Goal: Task Accomplishment & Management: Manage account settings

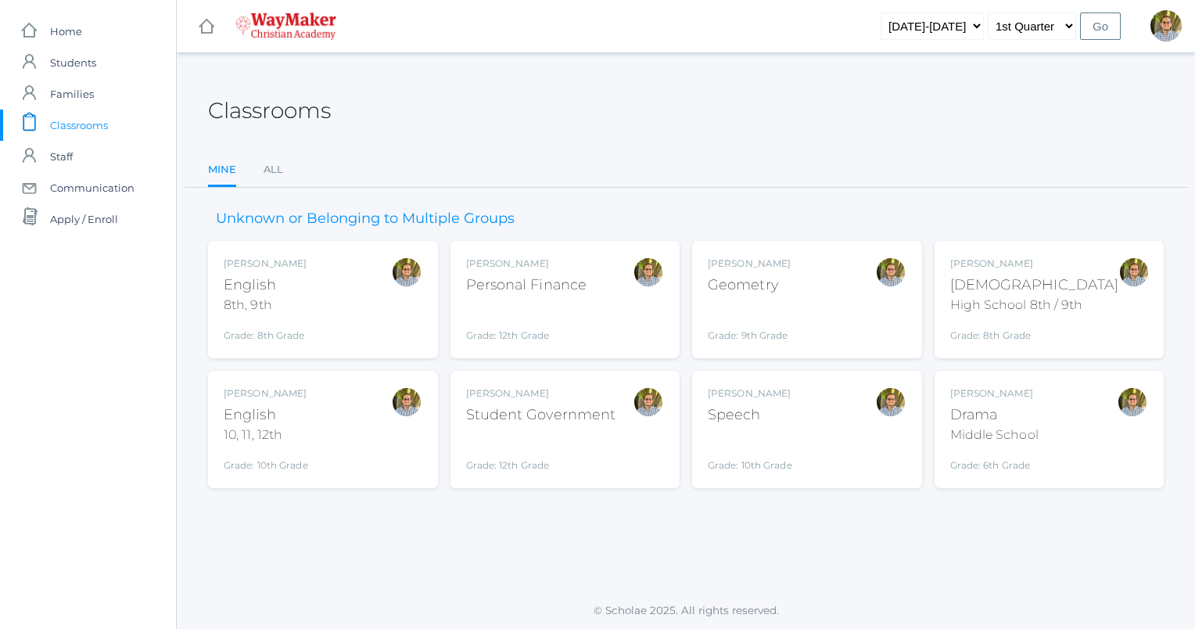
click at [320, 296] on div "Kylen Braileanu English 8th, 9th Grade: 8th Grade 08ENGLISH" at bounding box center [323, 300] width 199 height 86
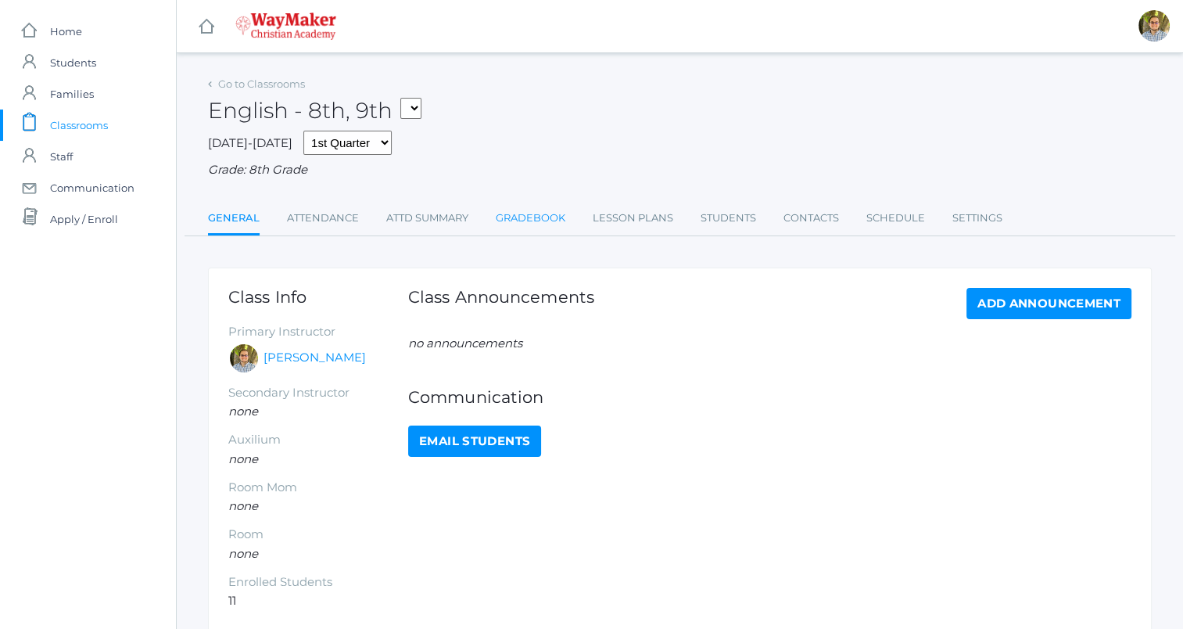
click at [535, 222] on link "Gradebook" at bounding box center [531, 218] width 70 height 31
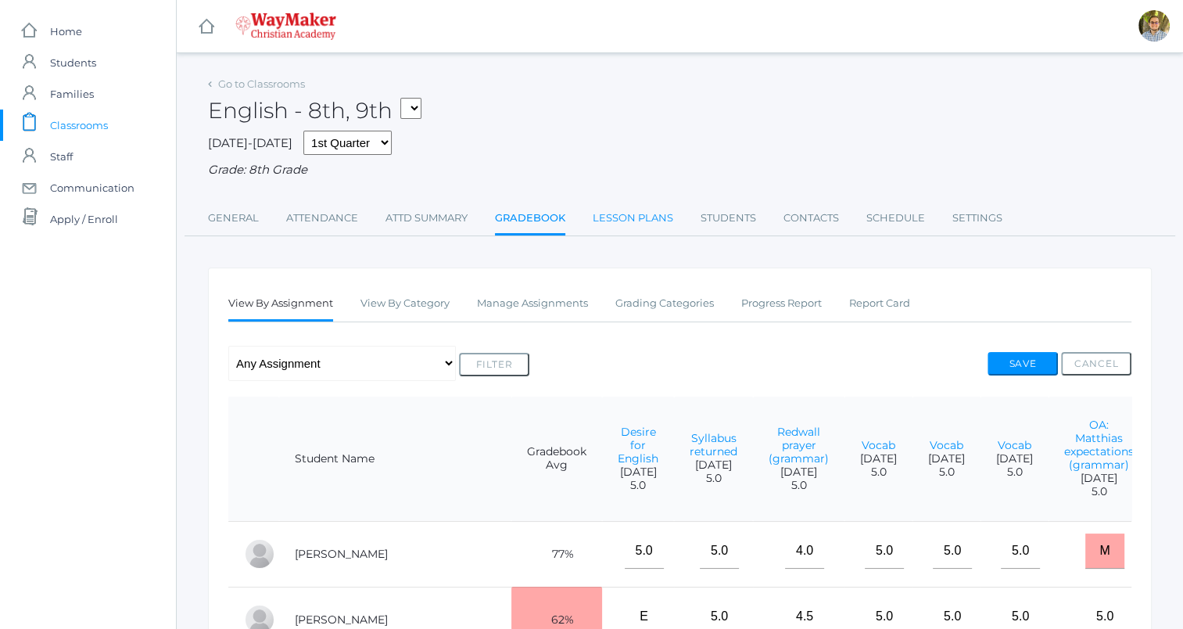
click at [630, 232] on link "Lesson Plans" at bounding box center [633, 218] width 81 height 31
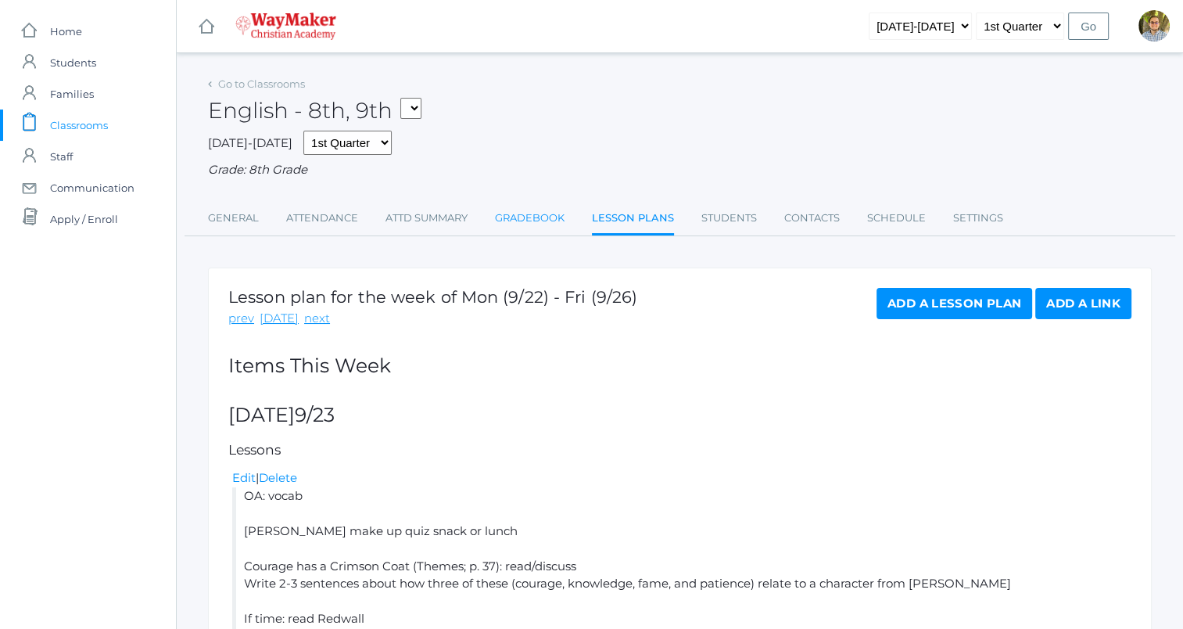
click at [541, 218] on link "Gradebook" at bounding box center [530, 218] width 70 height 31
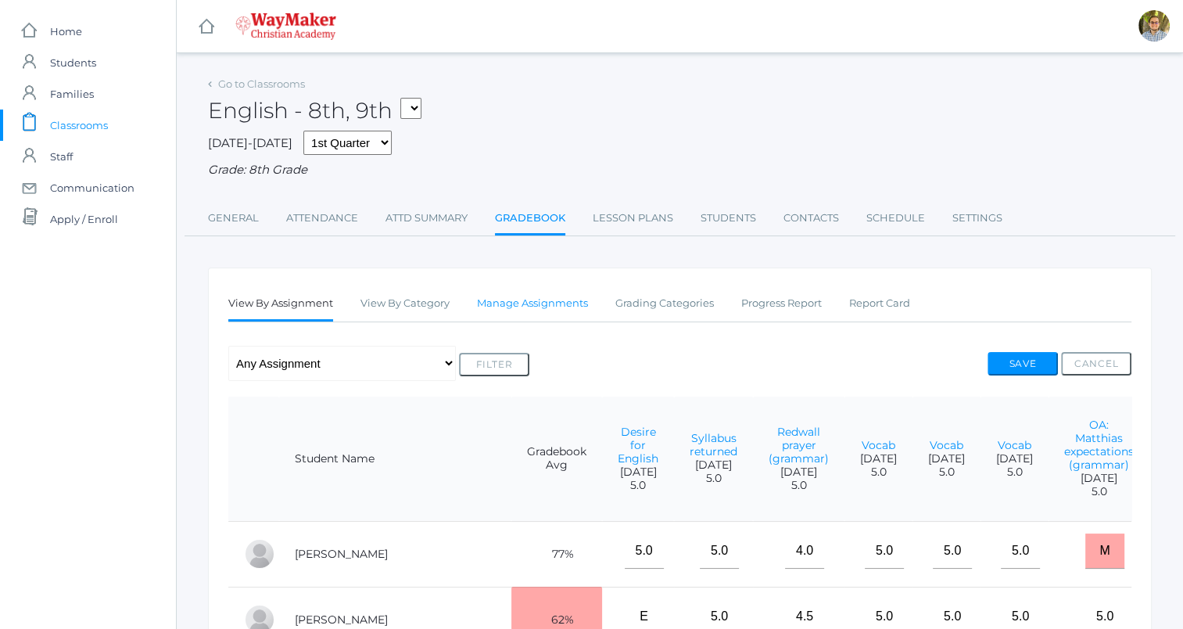
click at [542, 303] on link "Manage Assignments" at bounding box center [532, 303] width 111 height 31
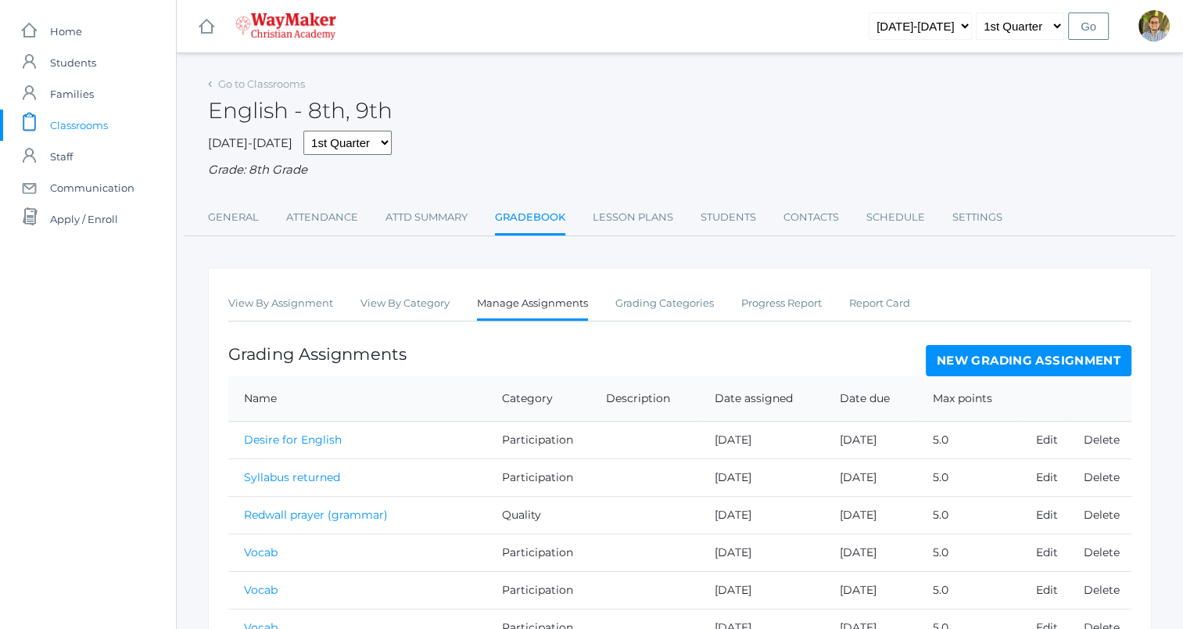
click at [1002, 357] on link "New Grading Assignment" at bounding box center [1029, 360] width 206 height 31
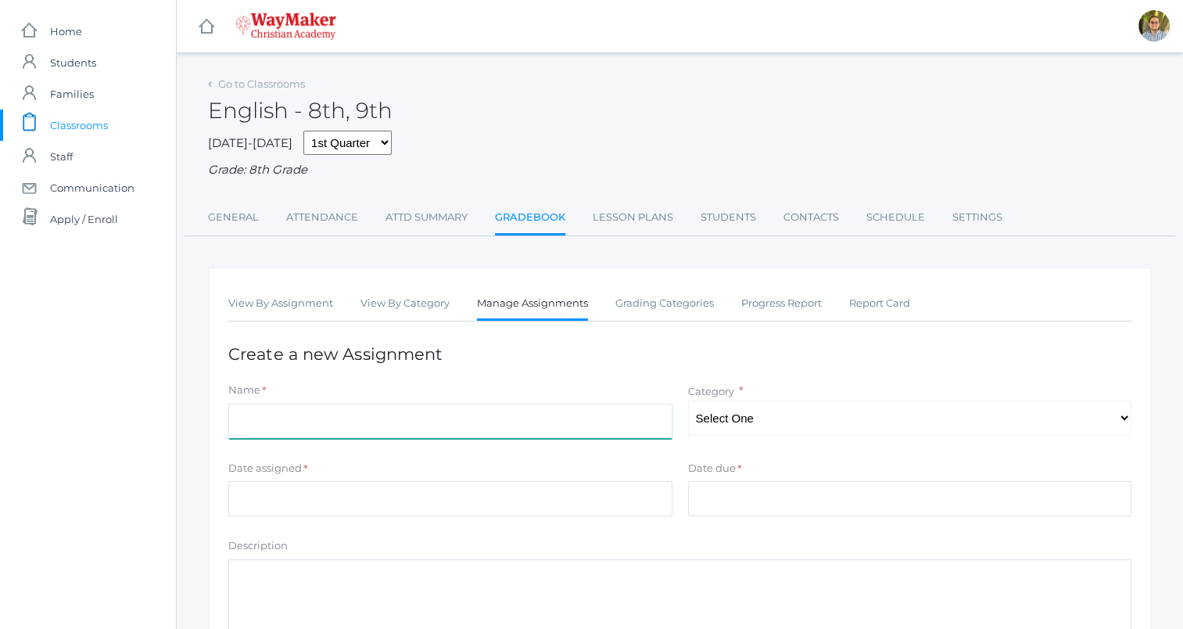
click at [581, 415] on input "Name" at bounding box center [450, 421] width 444 height 35
type input "Courage has a Crimson Coat/Redwall parallels"
click at [804, 422] on select "Select One Participation Accuracy Quality" at bounding box center [910, 417] width 444 height 35
select select "1065"
click at [688, 400] on select "Select One Participation Accuracy Quality" at bounding box center [910, 417] width 444 height 35
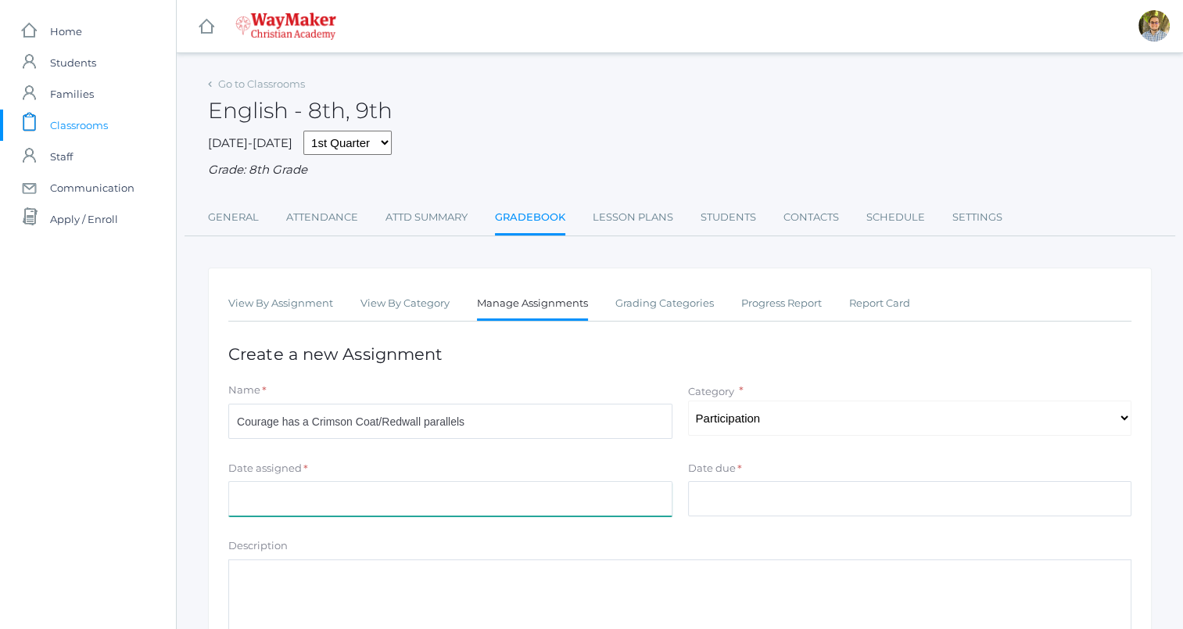
click at [526, 490] on input "Date assigned" at bounding box center [450, 498] width 444 height 35
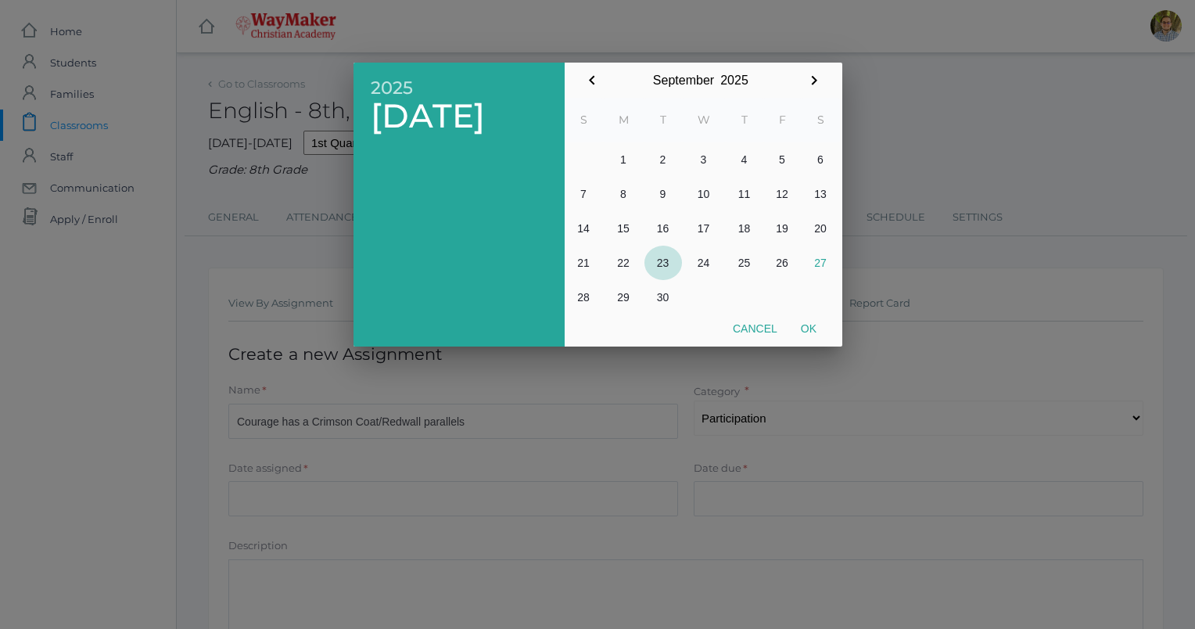
click at [661, 261] on button "23" at bounding box center [663, 263] width 38 height 34
click at [810, 334] on button "Ok" at bounding box center [808, 328] width 39 height 28
type input "[DATE]"
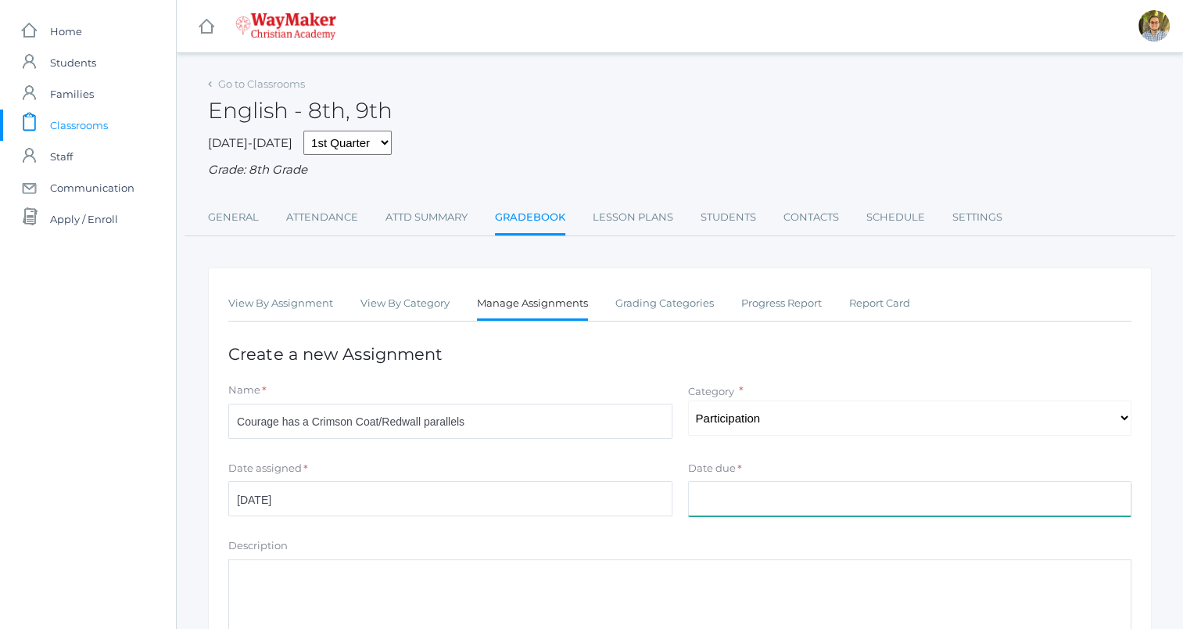
click at [822, 498] on input "Date due" at bounding box center [910, 498] width 444 height 35
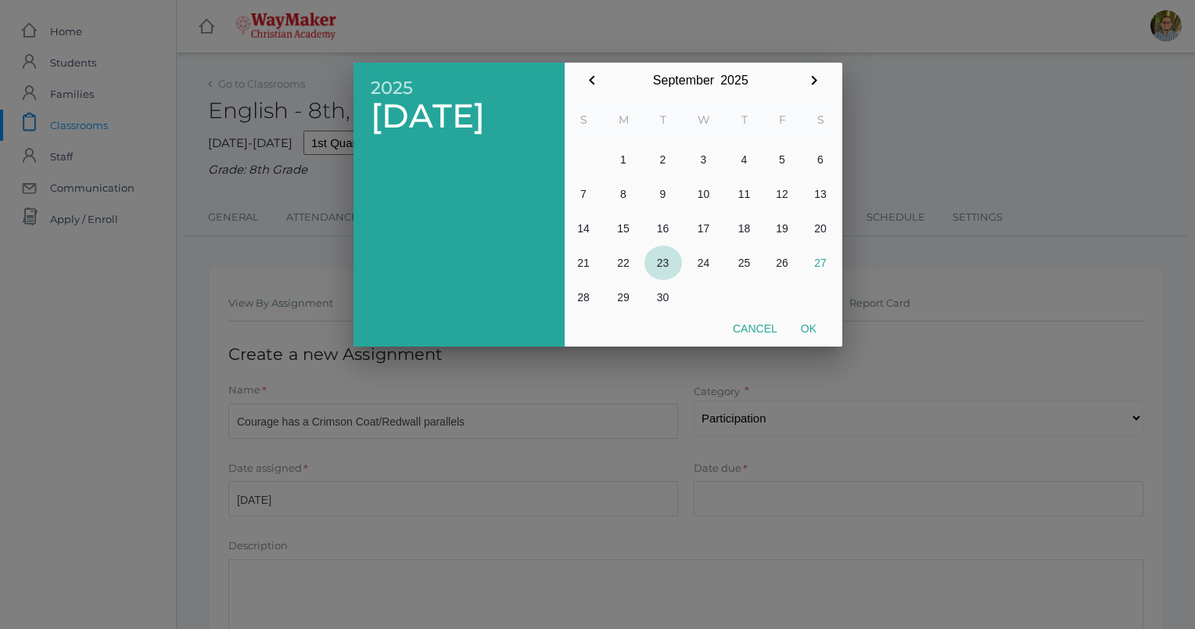
click at [666, 263] on button "23" at bounding box center [663, 263] width 38 height 34
click at [808, 326] on button "Ok" at bounding box center [808, 328] width 39 height 28
type input "[DATE]"
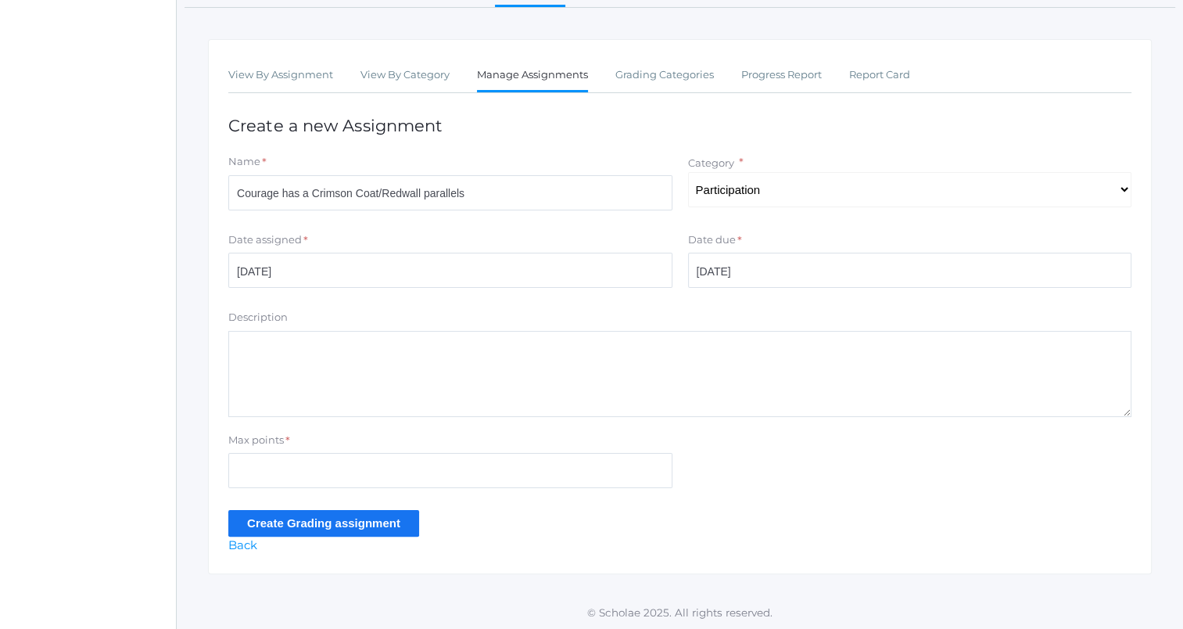
scroll to position [230, 0]
click at [364, 472] on input "Max points" at bounding box center [450, 468] width 444 height 35
type input "5"
click at [250, 514] on input "Create Grading assignment" at bounding box center [323, 521] width 191 height 26
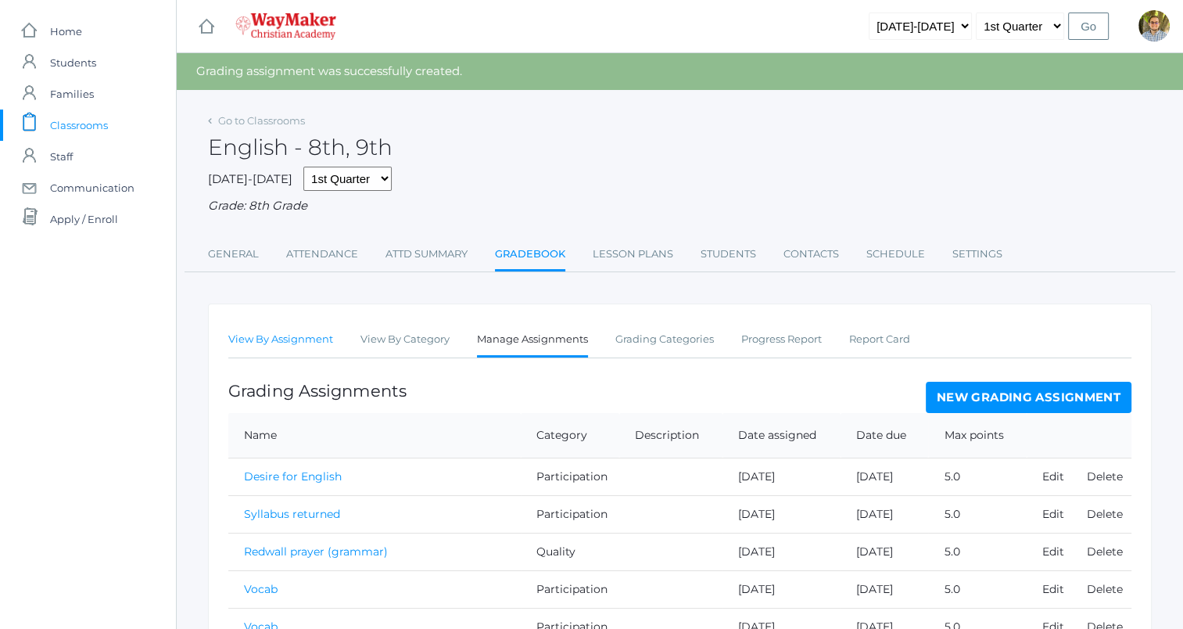
click at [298, 341] on link "View By Assignment" at bounding box center [280, 339] width 105 height 31
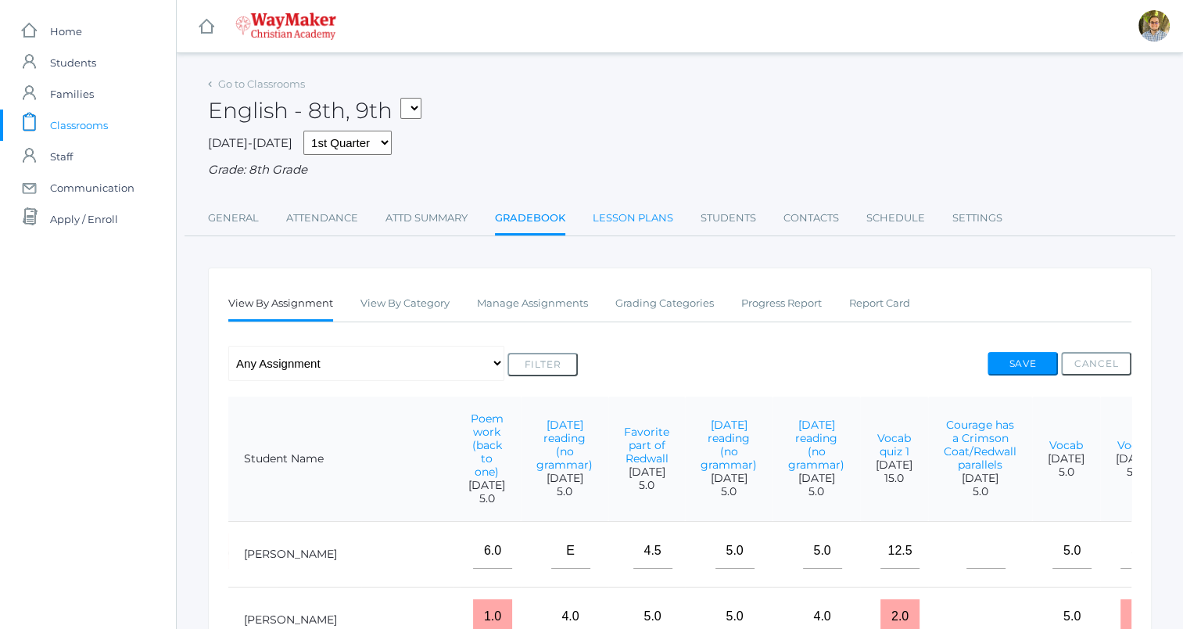
click at [619, 229] on link "Lesson Plans" at bounding box center [633, 218] width 81 height 31
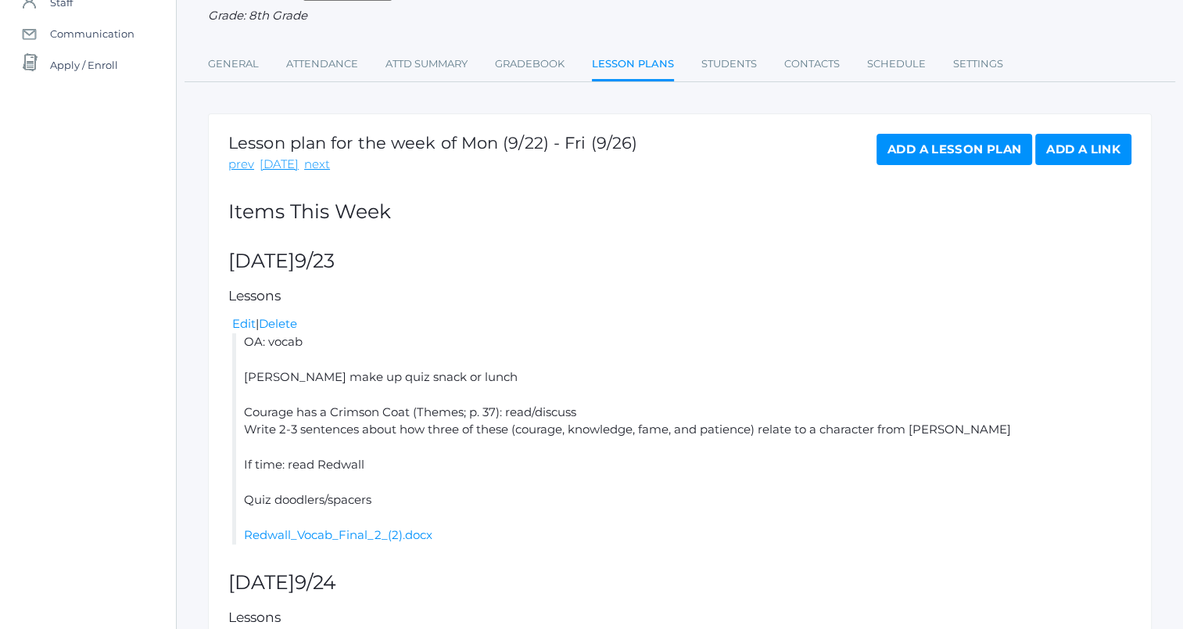
scroll to position [156, 0]
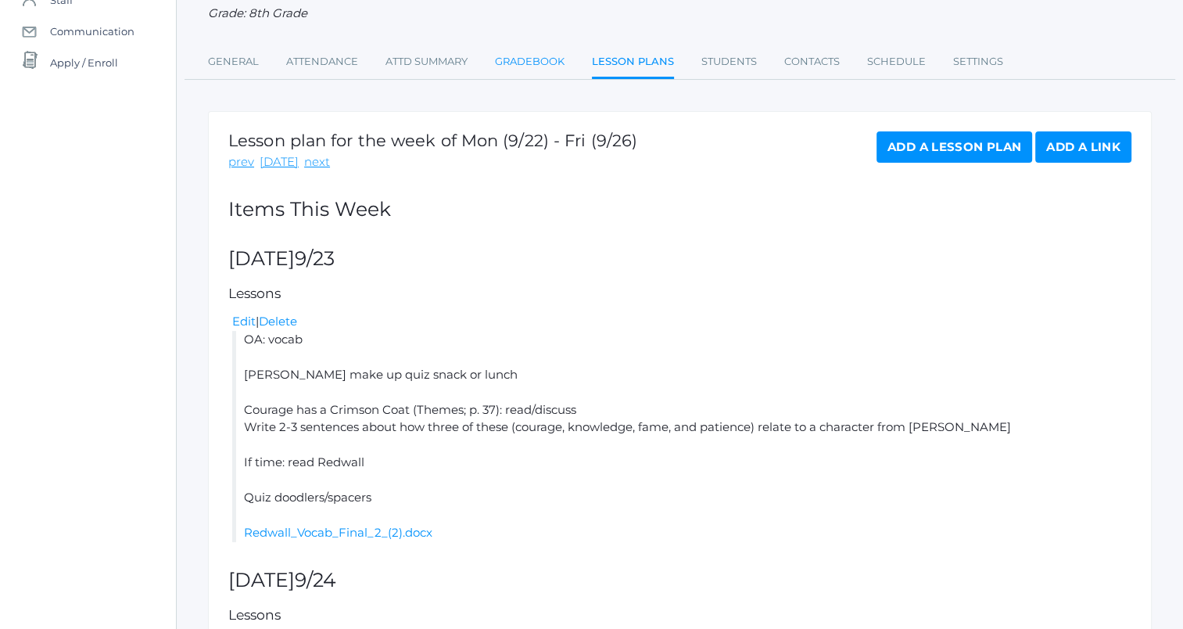
click at [527, 60] on link "Gradebook" at bounding box center [530, 61] width 70 height 31
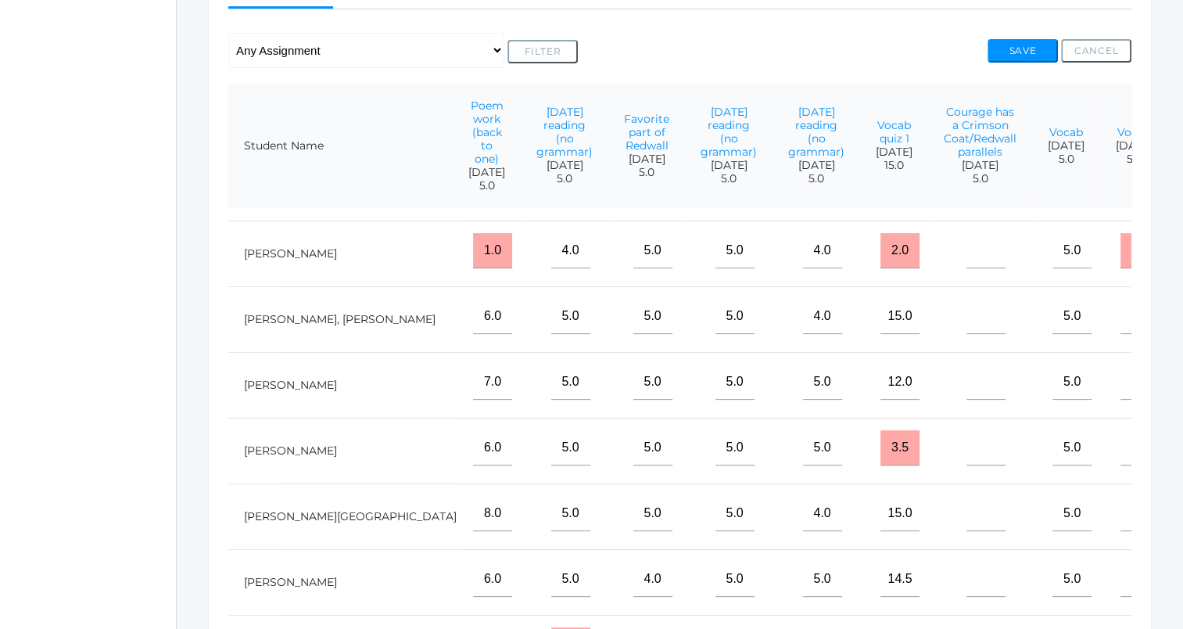
scroll to position [78, 876]
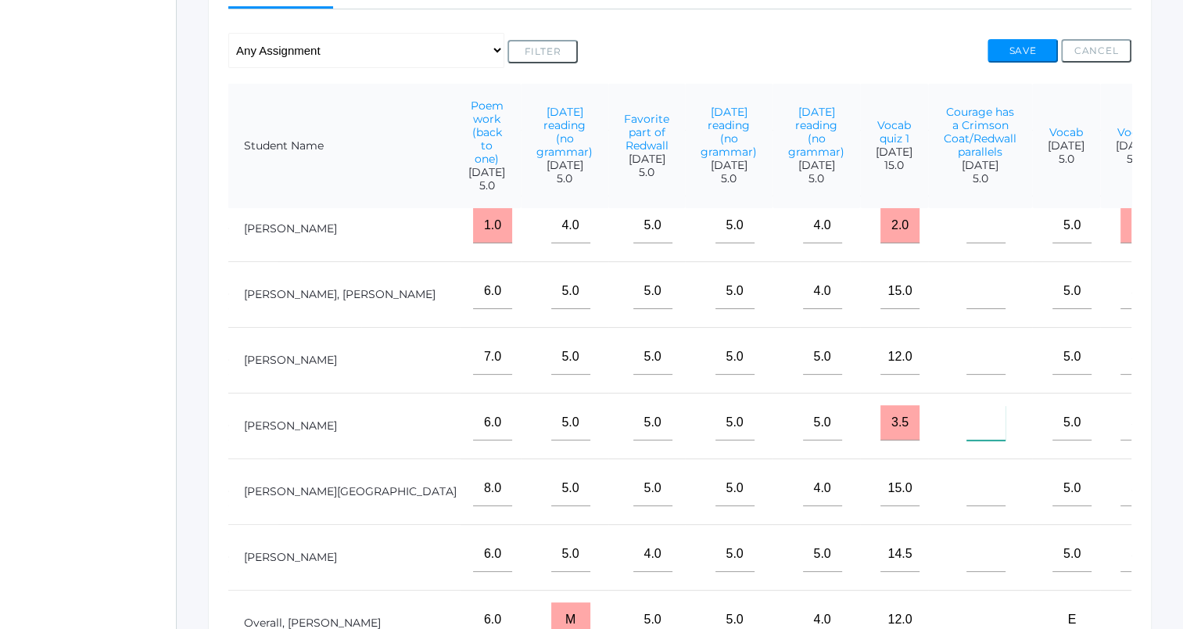
click at [967, 440] on input"] "text" at bounding box center [986, 422] width 39 height 35
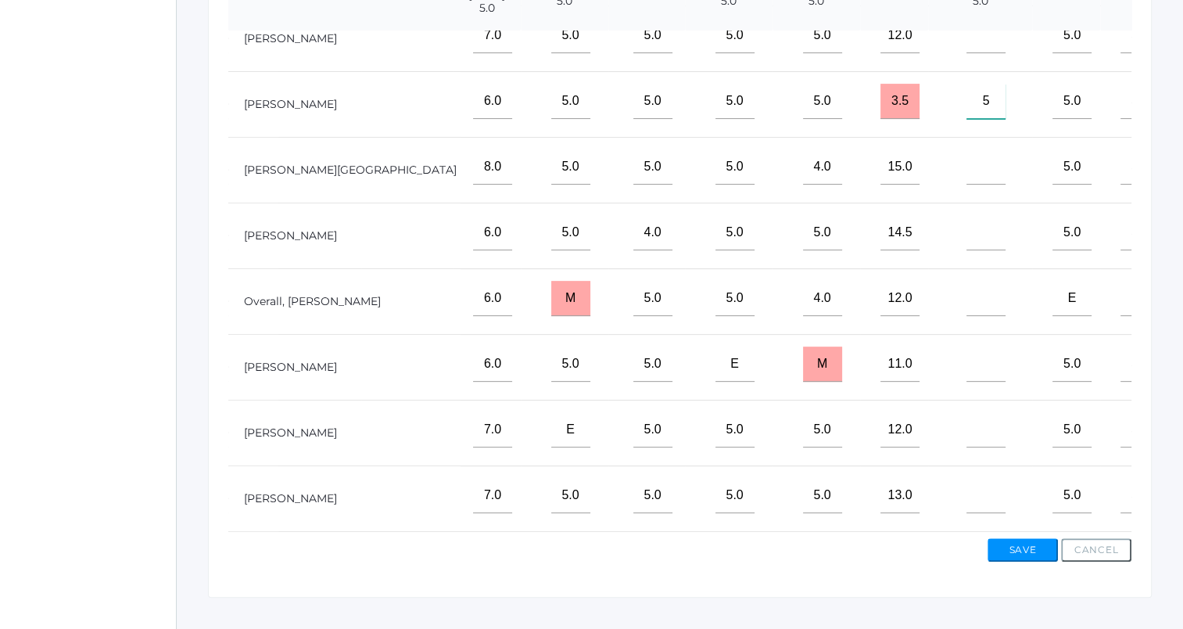
scroll to position [514, 0]
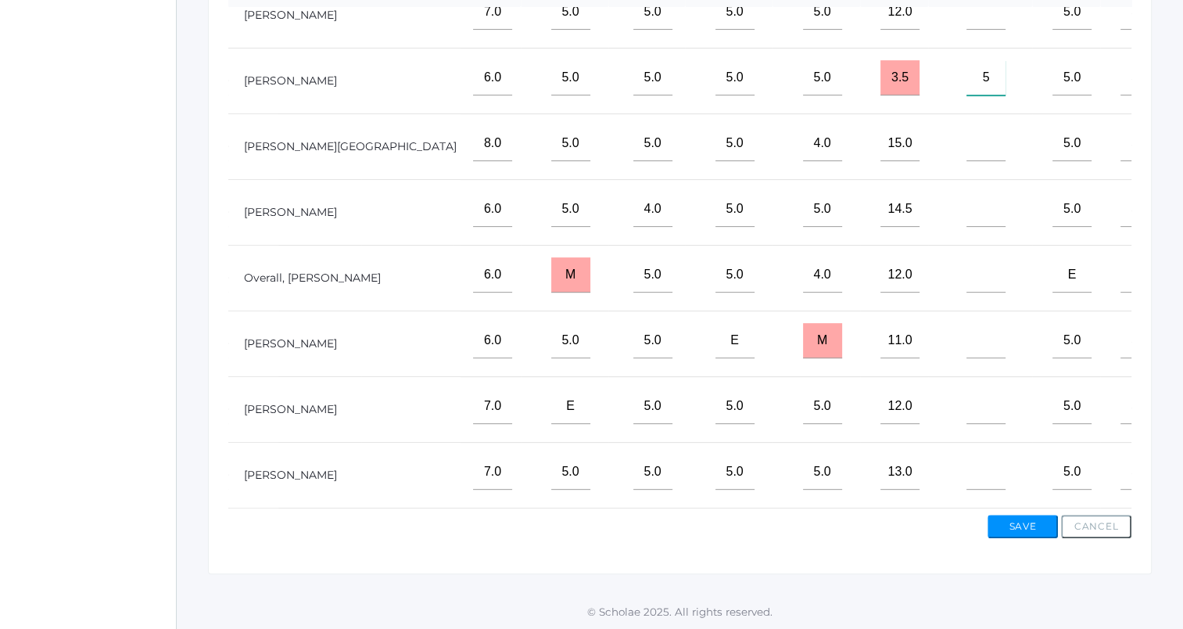
type input"] "5"
click at [967, 464] on input"] "text" at bounding box center [986, 471] width 39 height 35
type input"] "5"
click at [967, 258] on input"] "text" at bounding box center [986, 274] width 39 height 35
click at [967, 197] on input"] "text" at bounding box center [986, 209] width 39 height 35
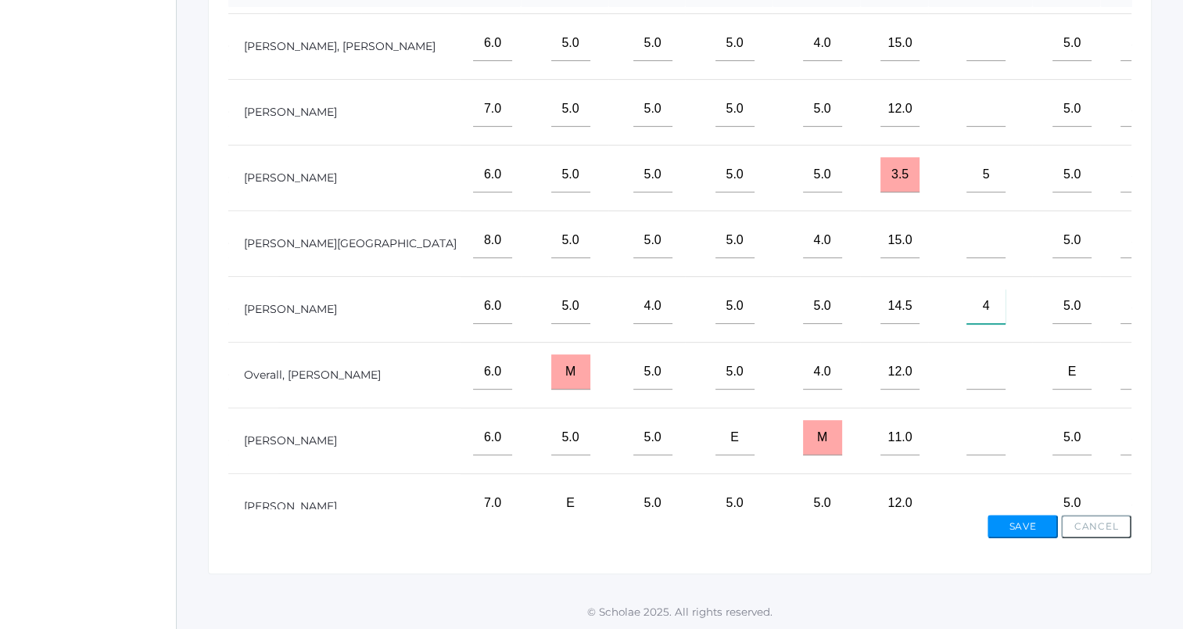
scroll to position [88, 876]
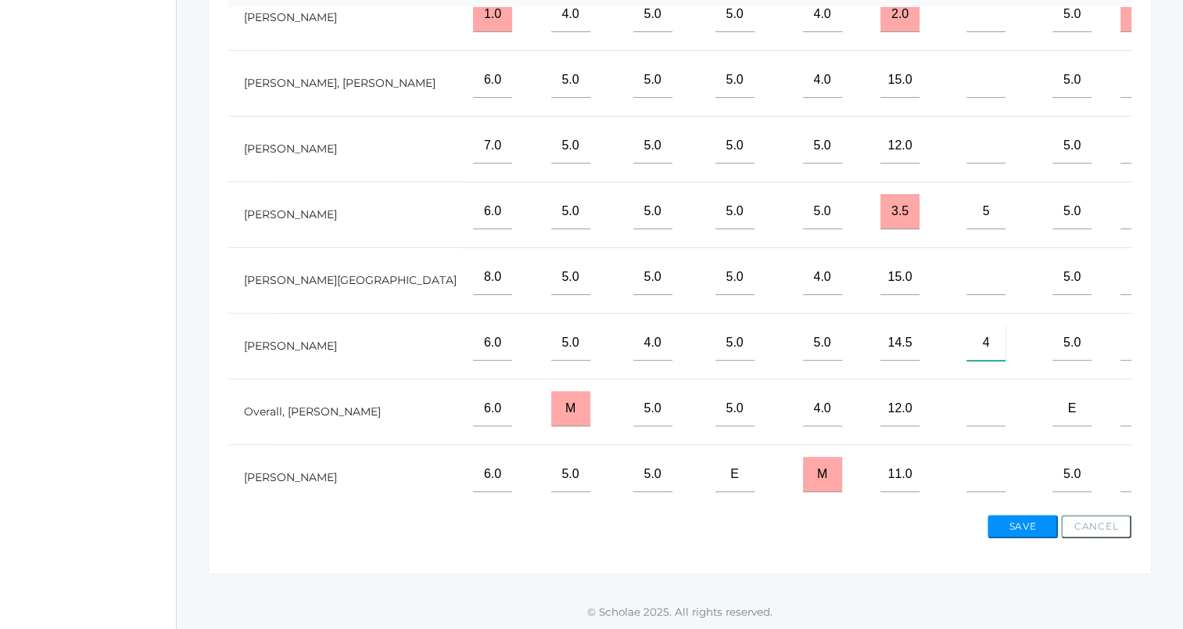
type input"] "4"
click at [967, 156] on input"] "text" at bounding box center [986, 145] width 39 height 35
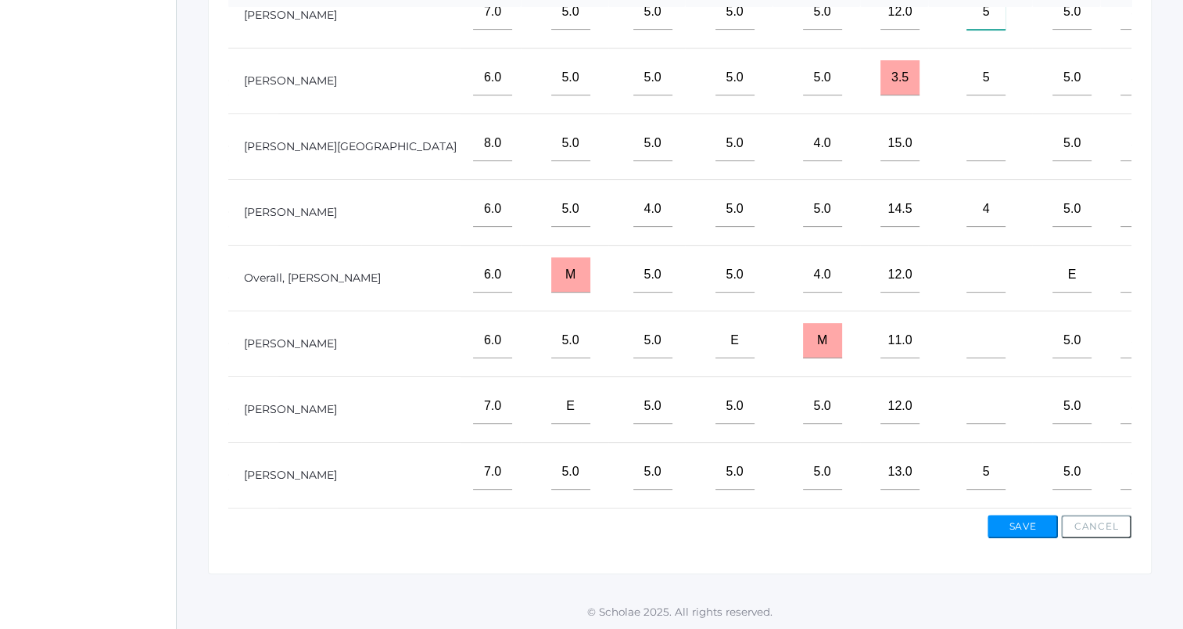
scroll to position [245, 876]
type input"] "5"
click at [967, 398] on input"] "text" at bounding box center [986, 406] width 39 height 35
type input"] "5"
click at [1026, 529] on button "Save" at bounding box center [1023, 526] width 70 height 23
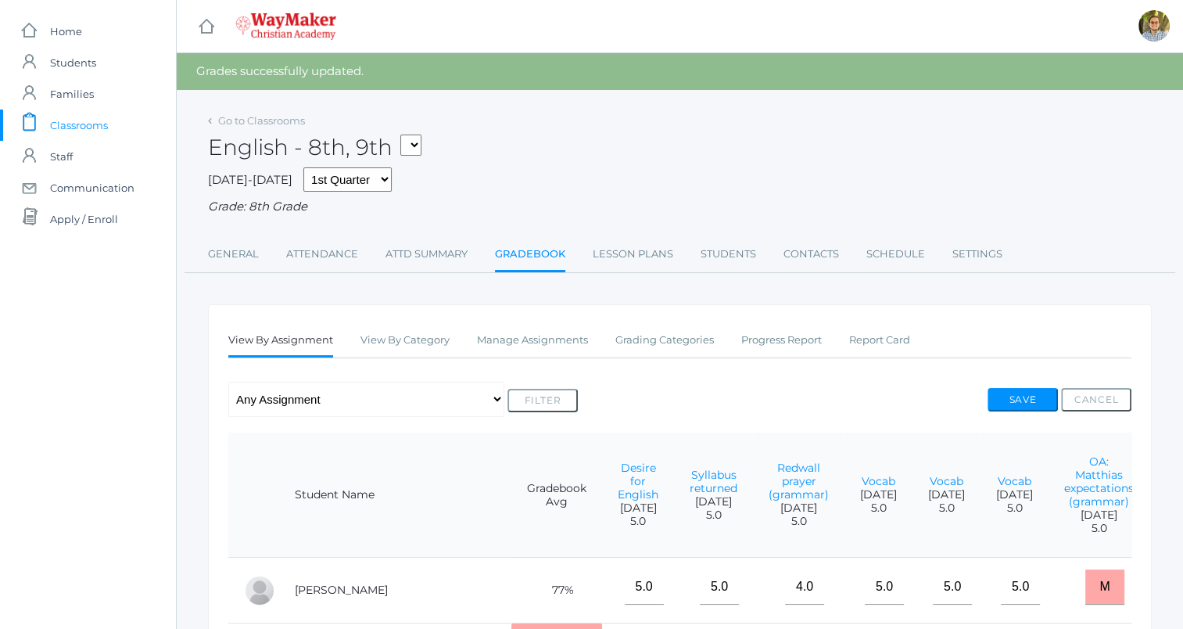
click at [109, 119] on link "icons/clipboard/plain Created with Sketch. Classrooms" at bounding box center [88, 124] width 176 height 31
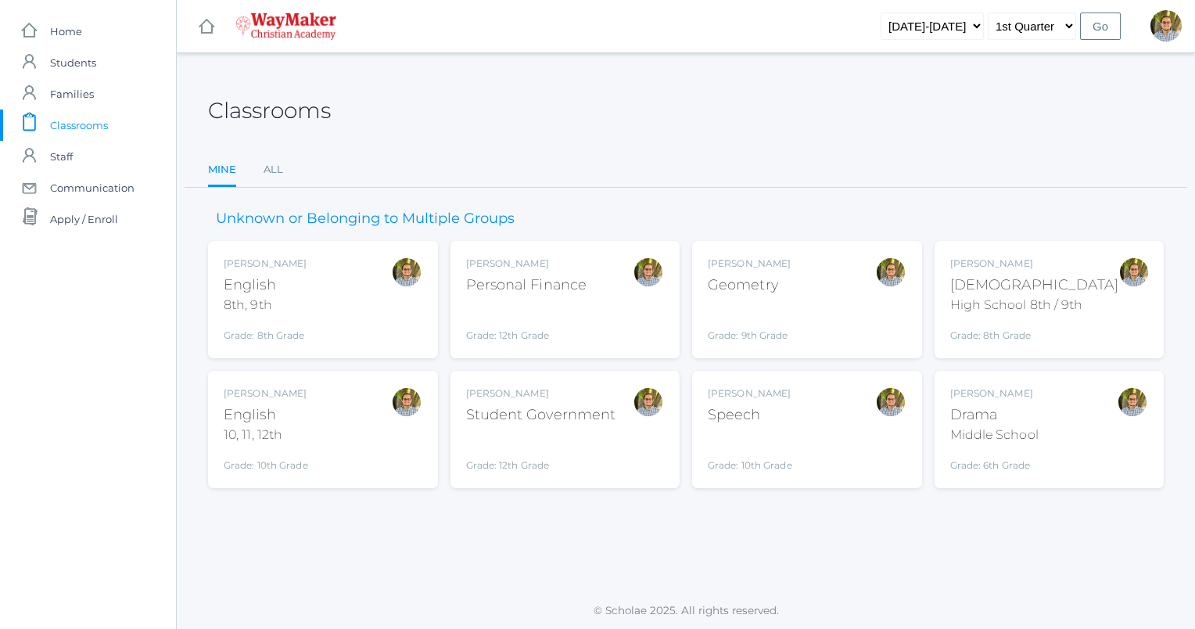
click at [1078, 429] on div "Kylen Braileanu Drama Middle School Grade: 6th Grade THEATER" at bounding box center [1049, 429] width 199 height 86
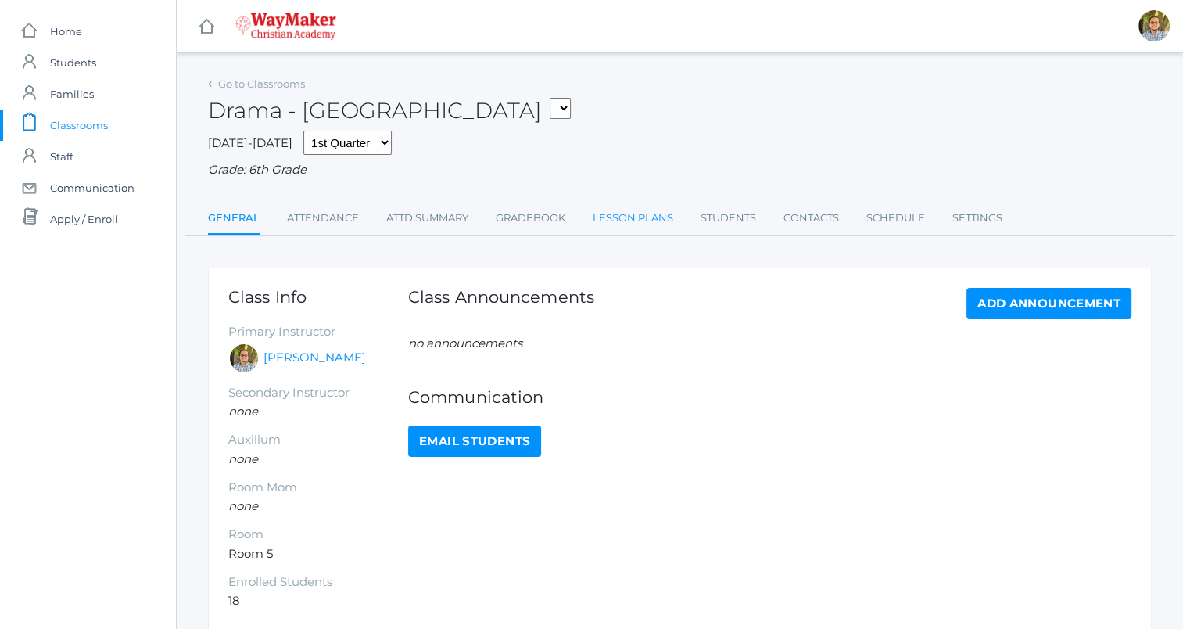
click at [641, 228] on link "Lesson Plans" at bounding box center [633, 218] width 81 height 31
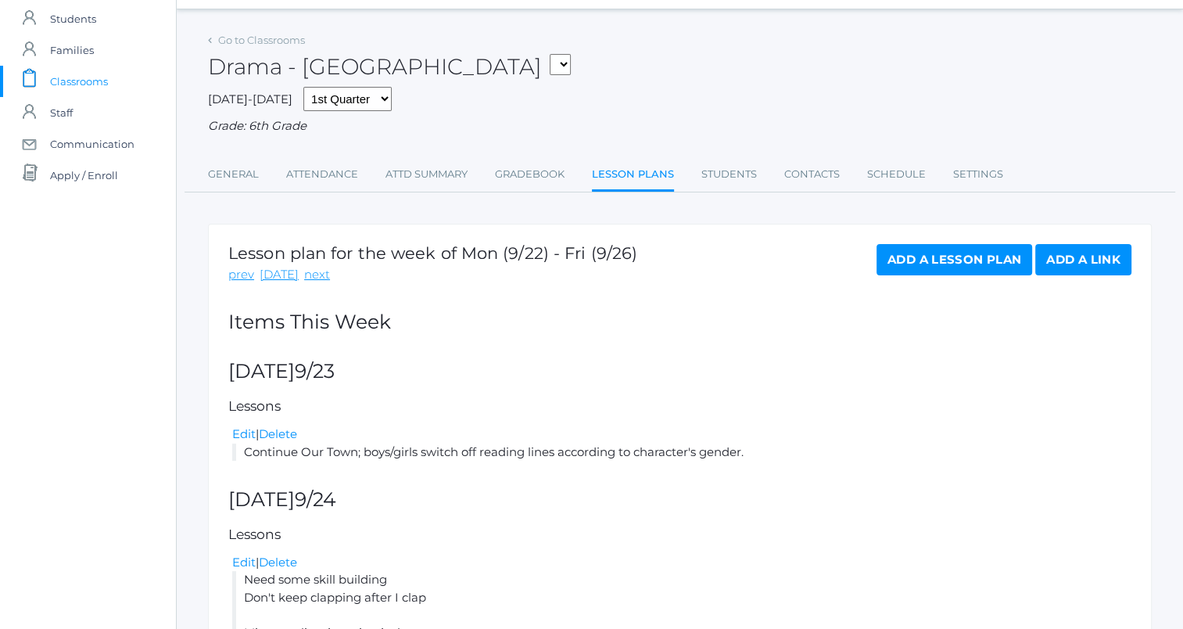
scroll to position [78, 0]
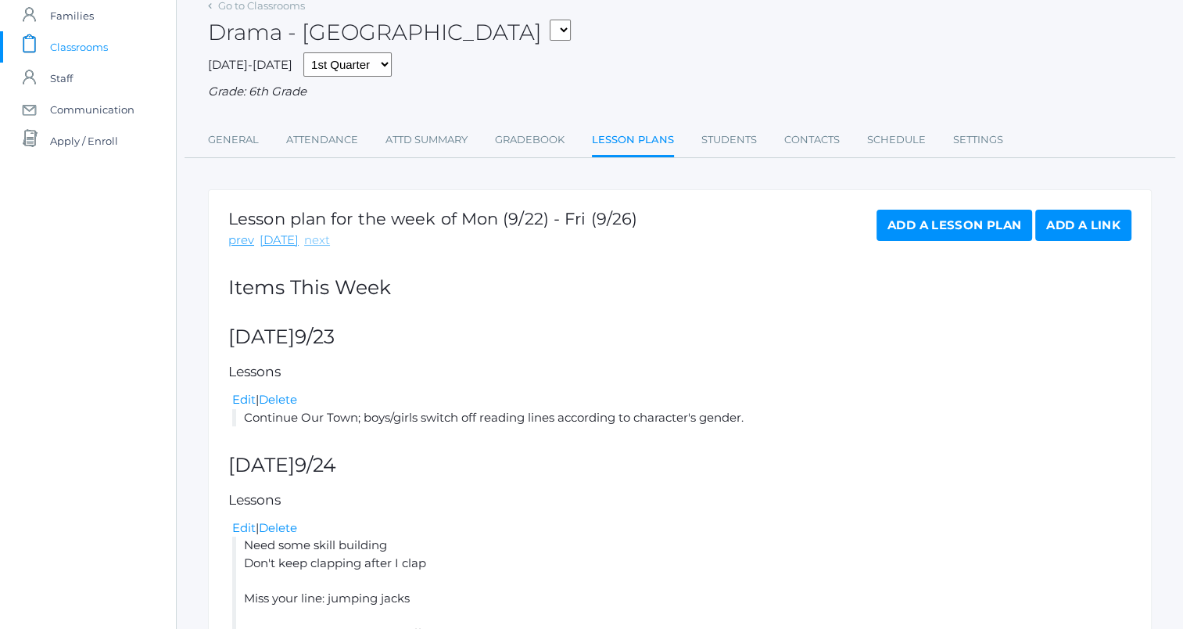
click at [311, 235] on link "next" at bounding box center [317, 241] width 26 height 18
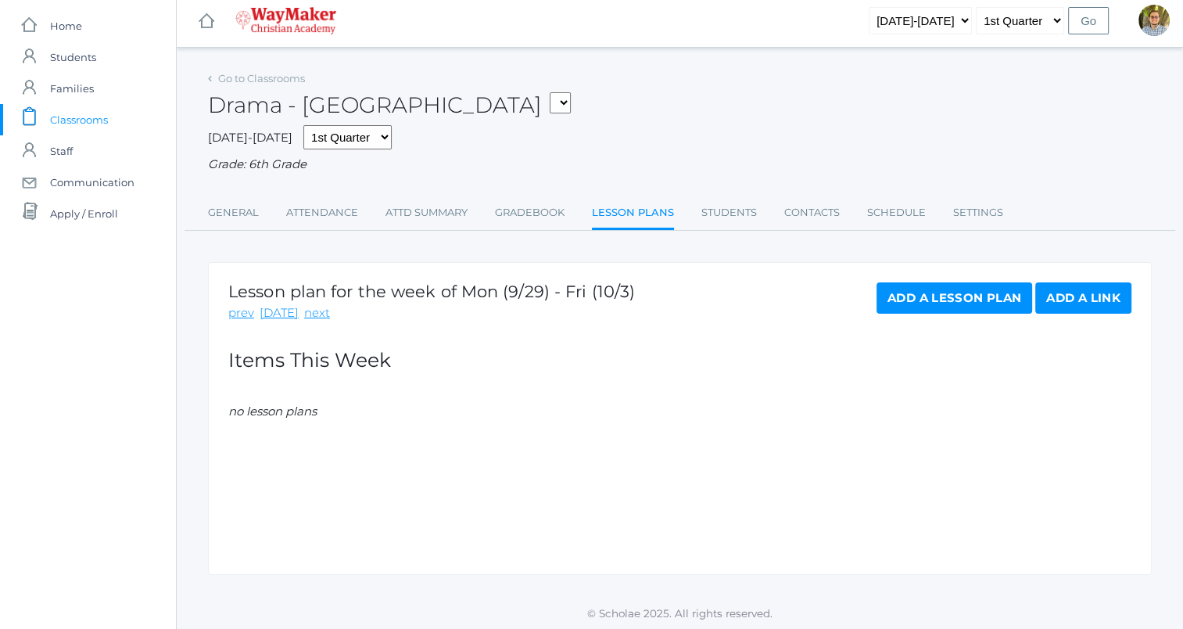
scroll to position [9, 0]
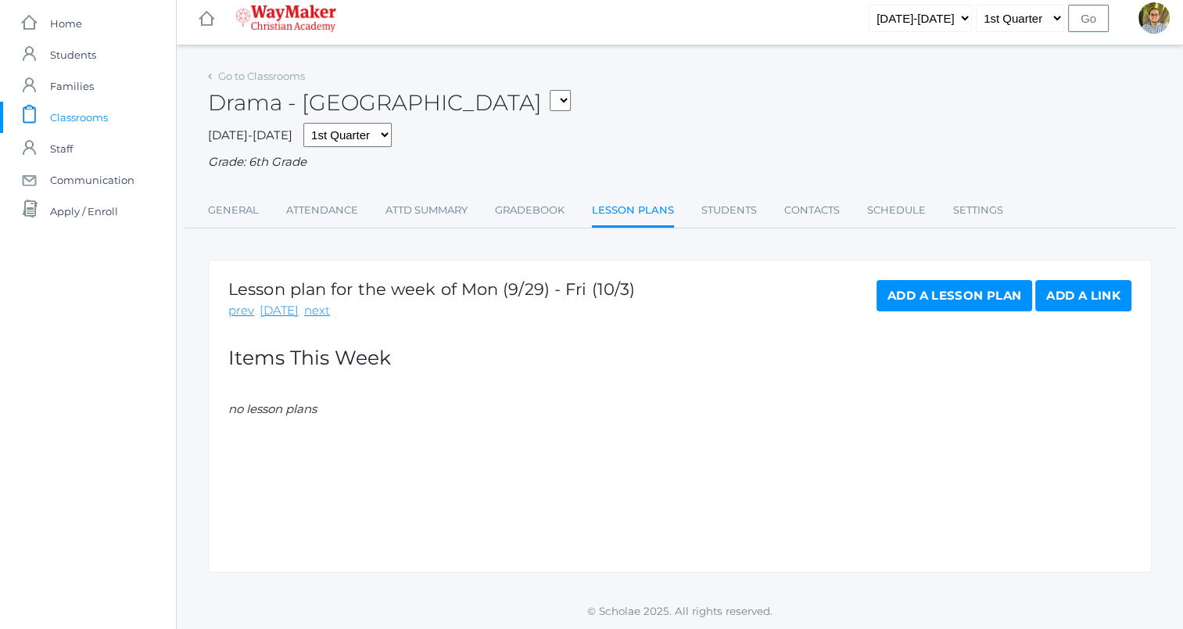
click at [937, 298] on link "Add a Lesson Plan" at bounding box center [955, 295] width 156 height 31
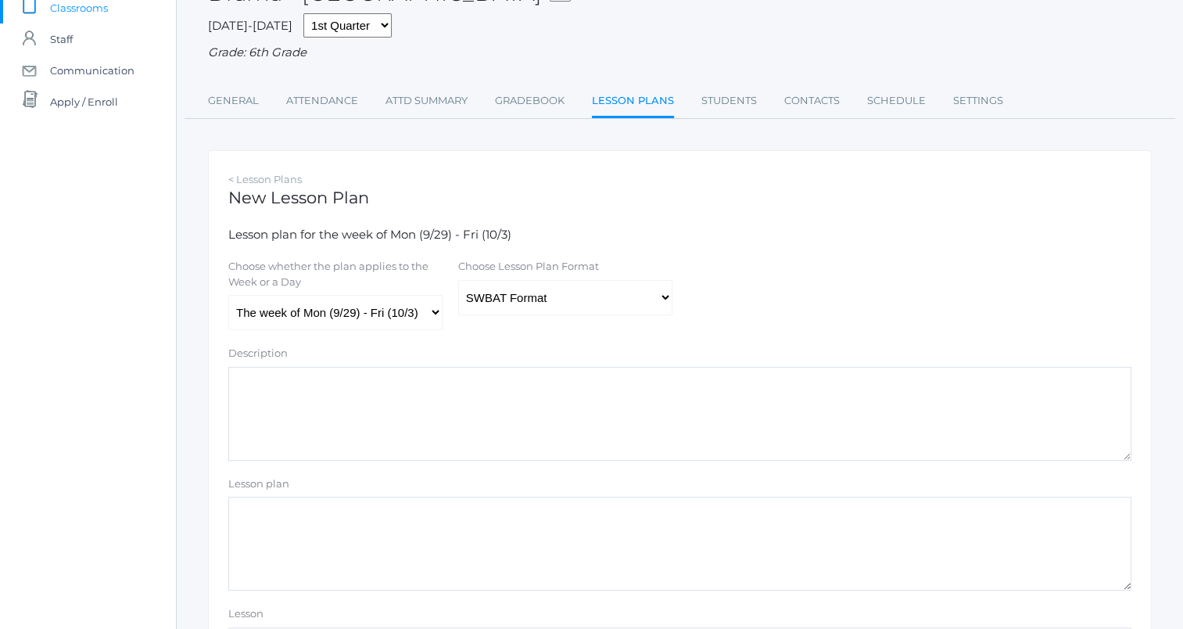
scroll to position [156, 0]
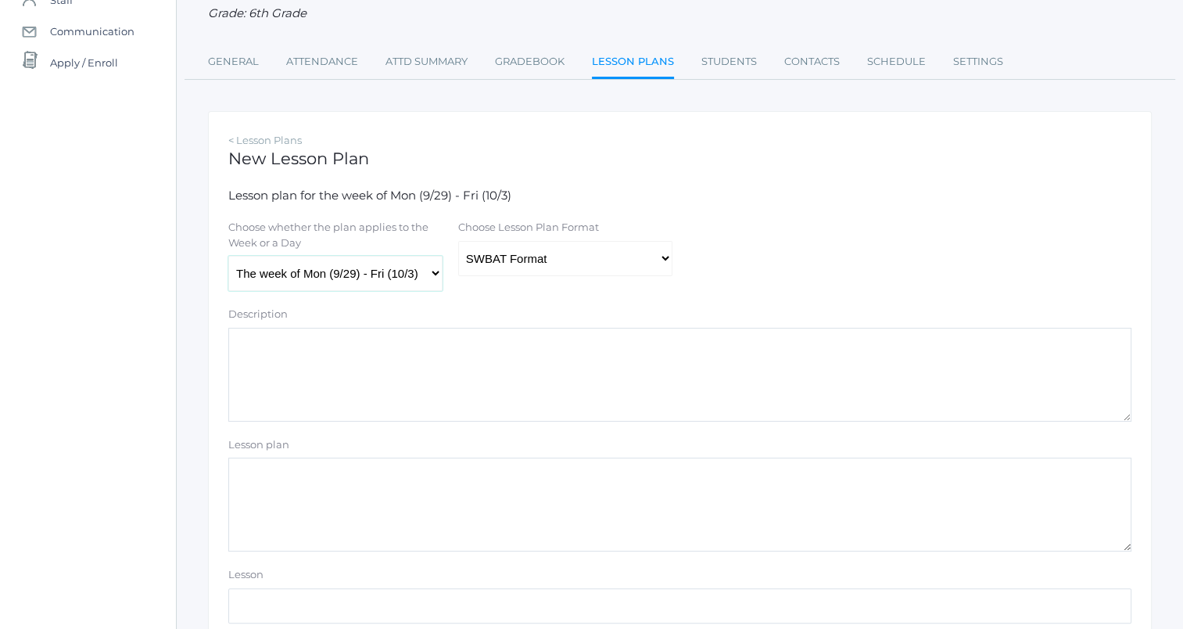
click at [393, 275] on select "The week of Mon (9/29) - Fri (10/3) Monday (9/29) Tuesday (9/30) Wednesday (10/…" at bounding box center [335, 273] width 214 height 35
select select "2025-09-30"
click at [228, 257] on select "The week of Mon (9/29) - Fri (10/3) Monday (9/29) Tuesday (9/30) Wednesday (10/…" at bounding box center [335, 273] width 214 height 35
click at [517, 266] on select "Traditional Format SWBAT Format" at bounding box center [565, 258] width 214 height 35
select select "legacy"
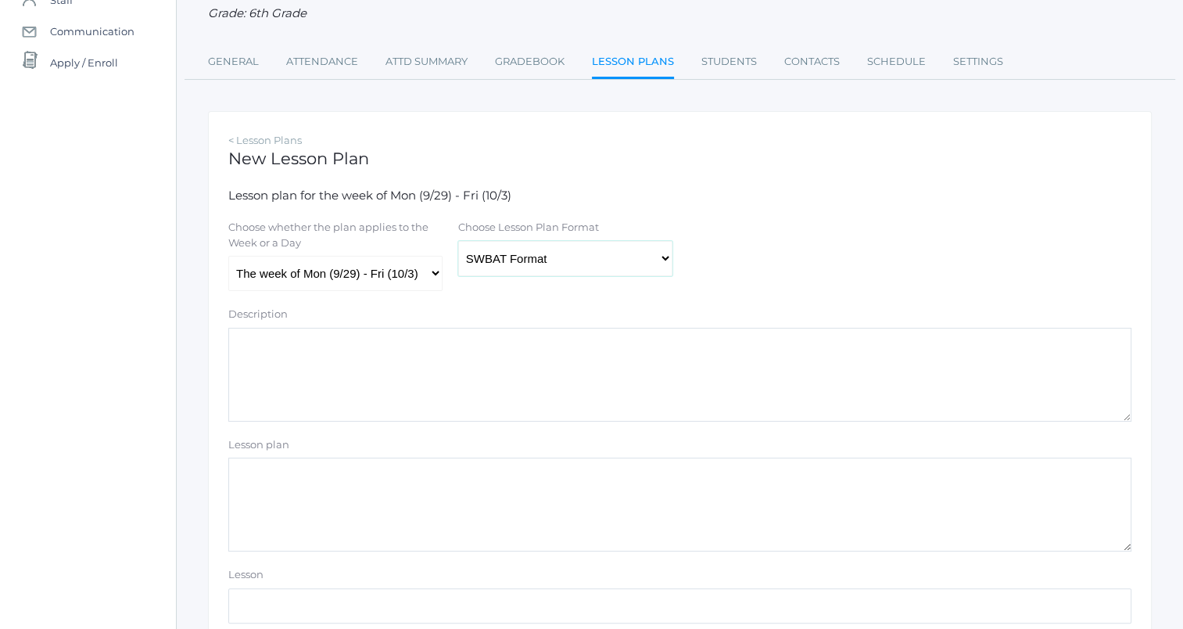
click at [458, 241] on select "Traditional Format SWBAT Format" at bounding box center [565, 258] width 214 height 35
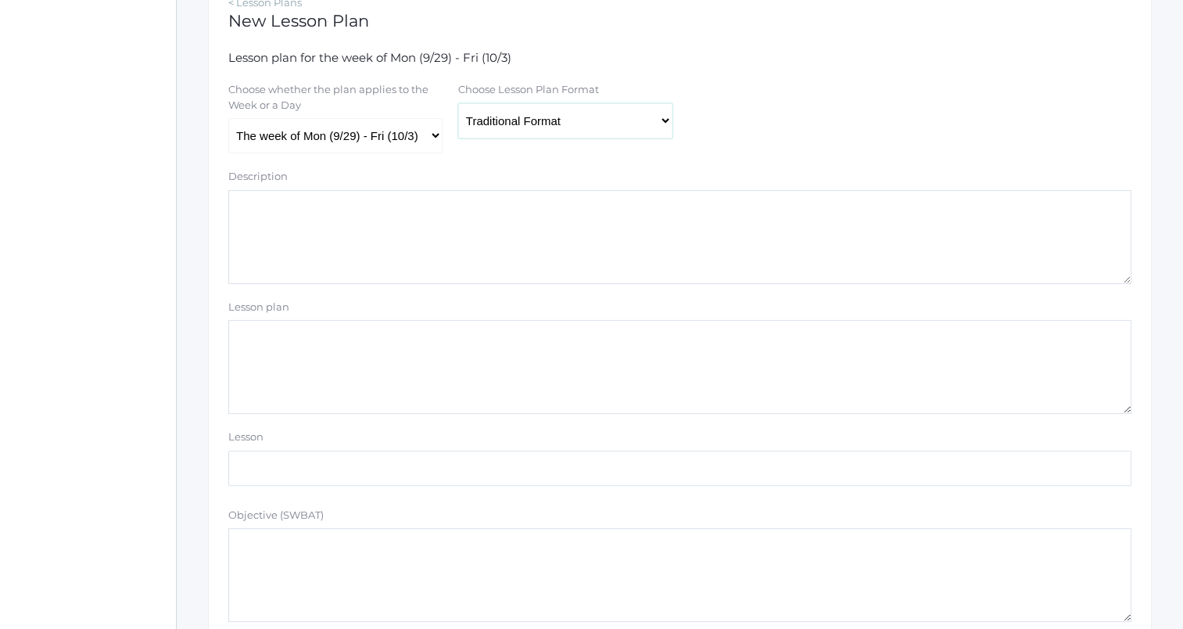
scroll to position [391, 0]
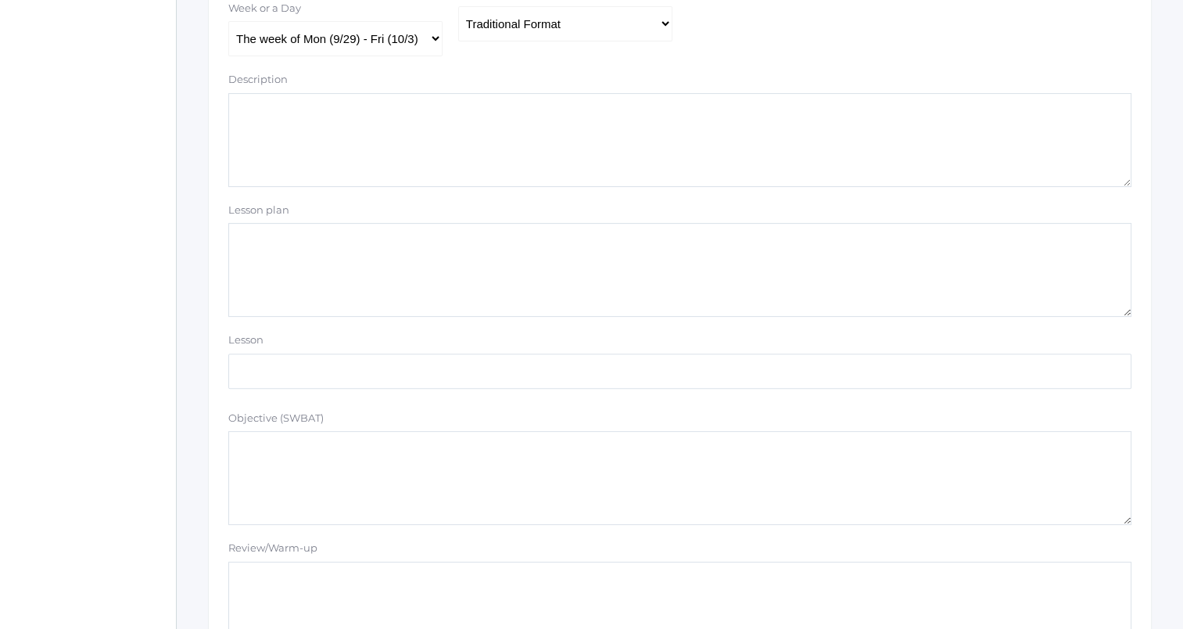
click at [479, 272] on textarea "Lesson plan" at bounding box center [679, 270] width 903 height 94
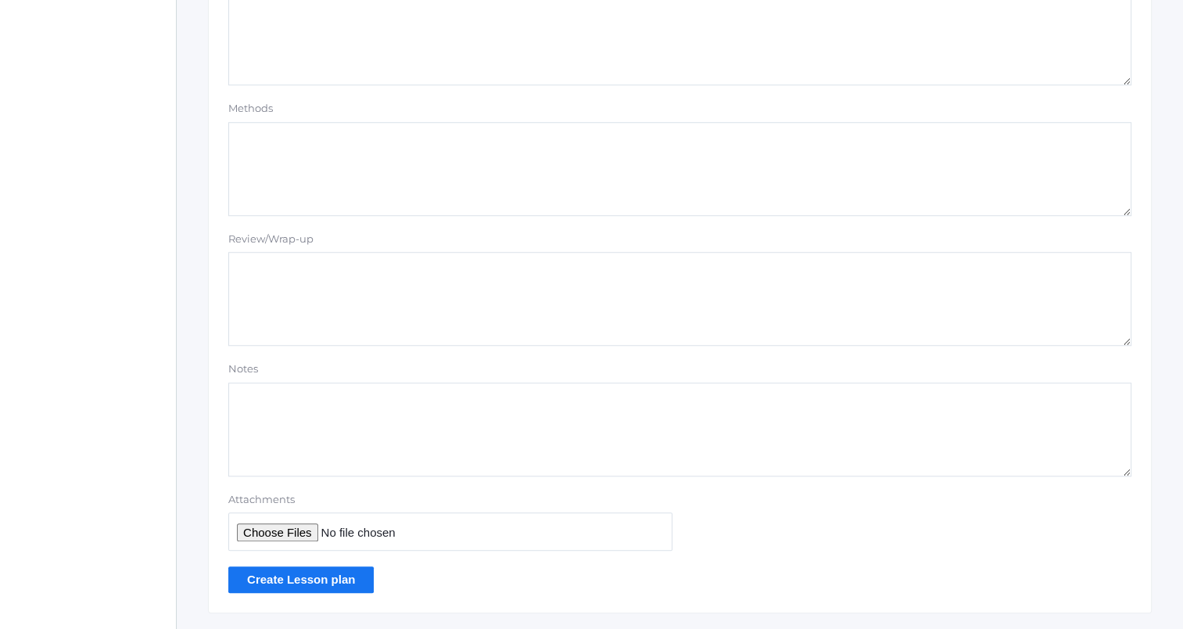
scroll to position [1323, 0]
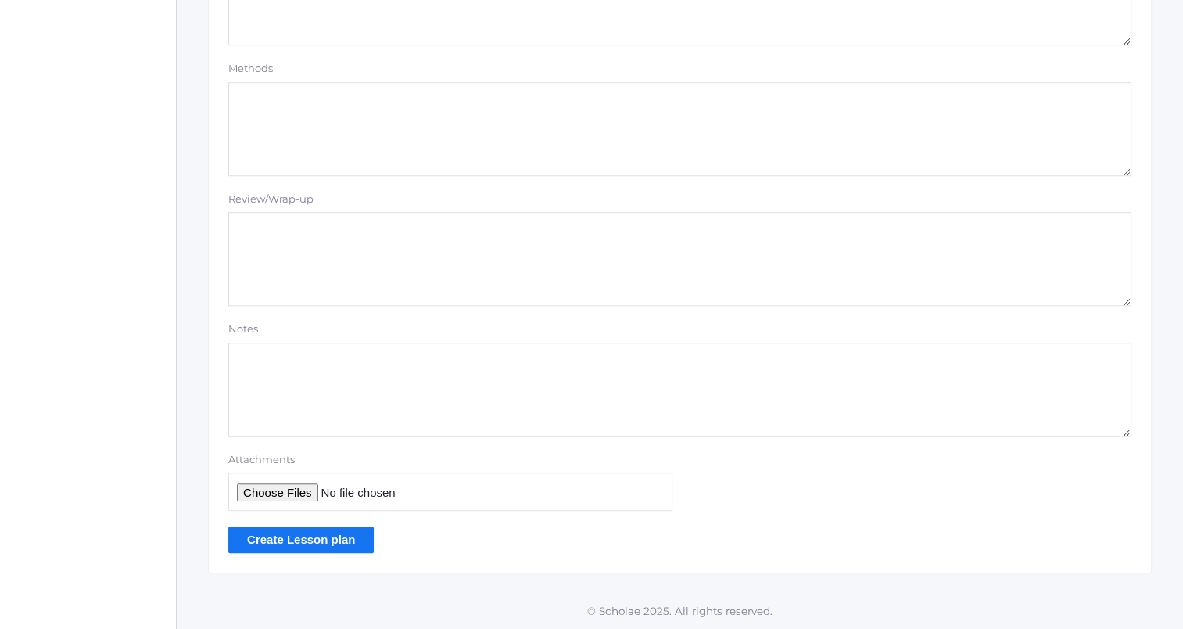
type textarea "Rules in games: drama is a discipline, and it only works best if you stay withi…"
click at [318, 541] on input "Create Lesson plan" at bounding box center [300, 539] width 145 height 26
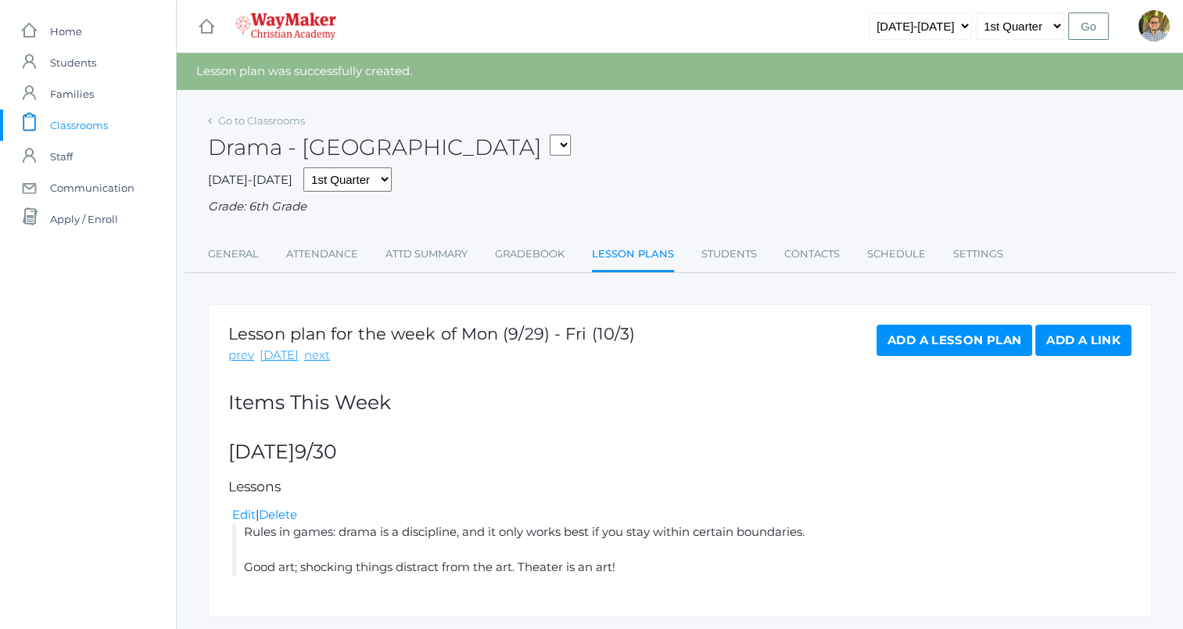
click at [95, 124] on span "Classrooms" at bounding box center [79, 124] width 58 height 31
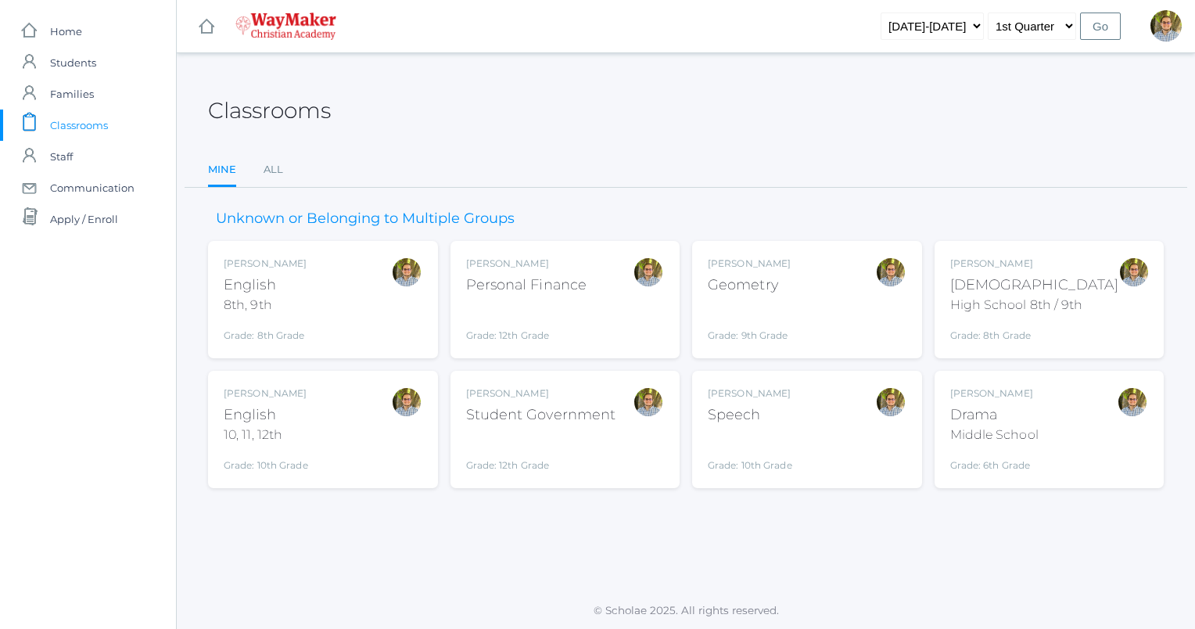
click at [337, 306] on div "Kylen Braileanu English 8th, 9th Grade: 8th Grade 08ENGLISH" at bounding box center [323, 300] width 199 height 86
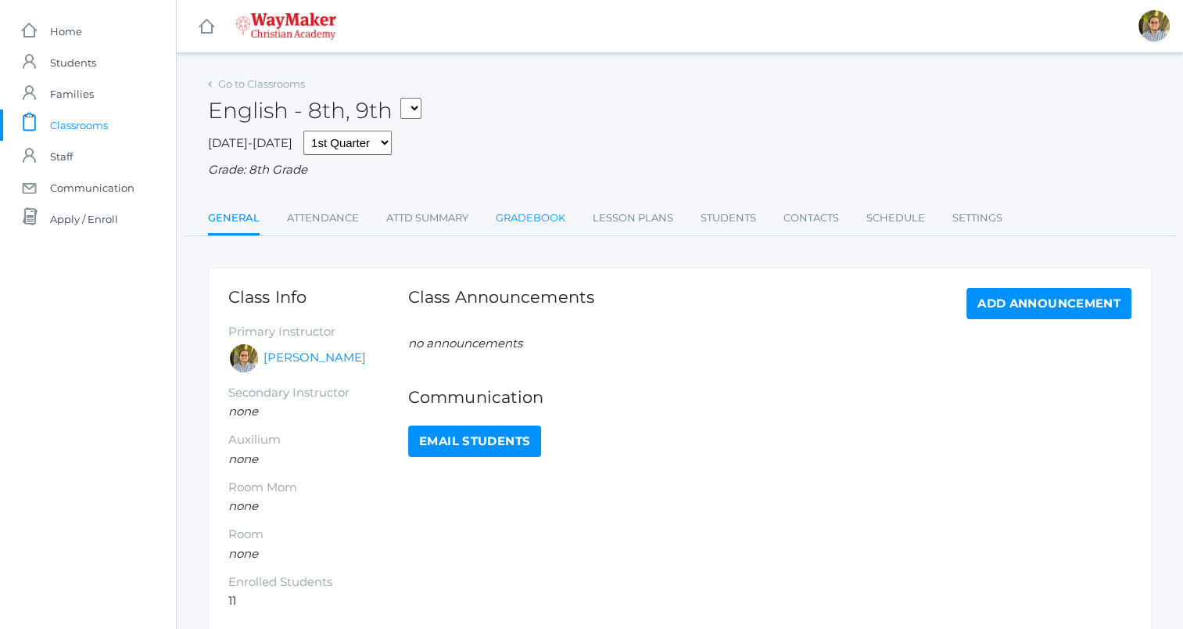
click at [548, 210] on link "Gradebook" at bounding box center [531, 218] width 70 height 31
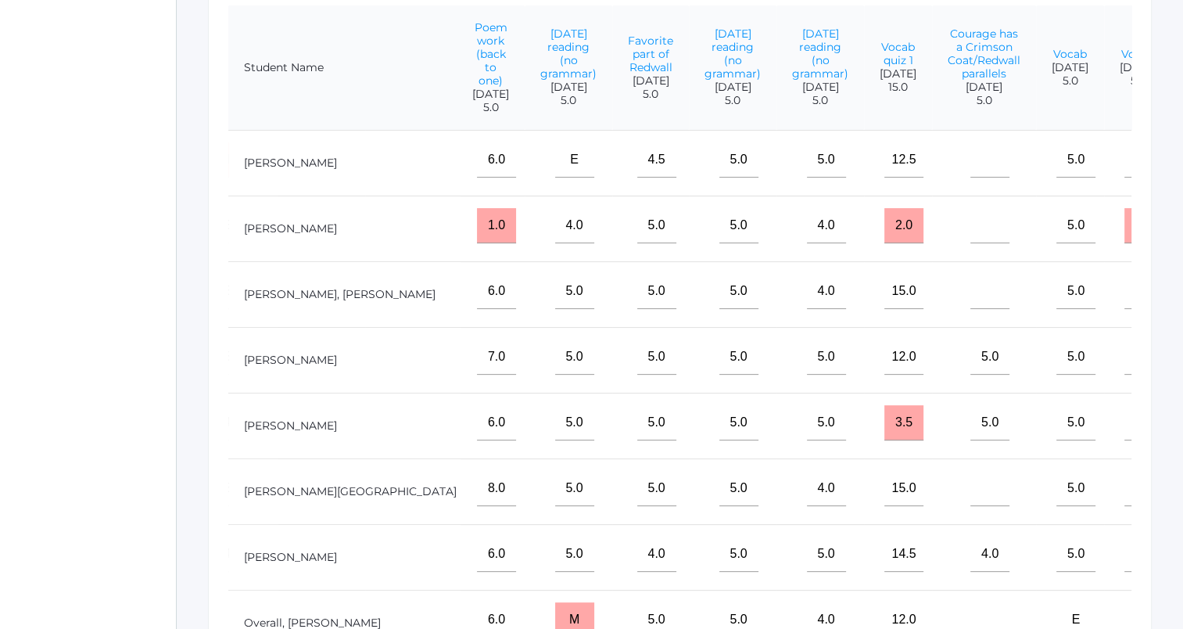
scroll to position [0, 876]
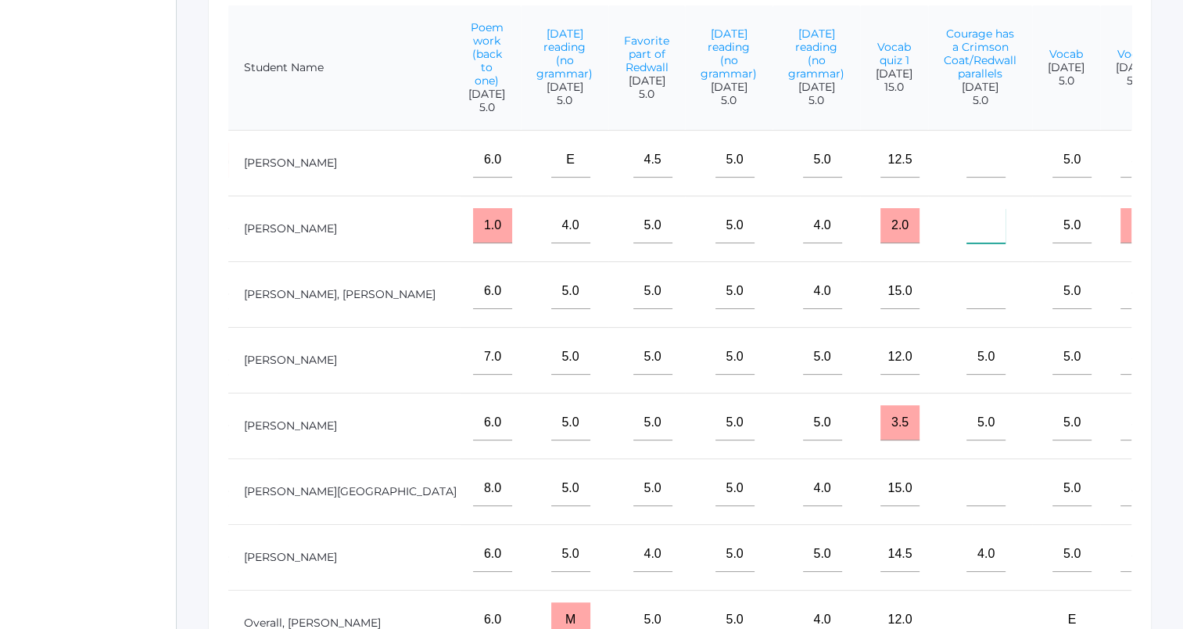
click at [967, 235] on input"] "text" at bounding box center [986, 225] width 39 height 35
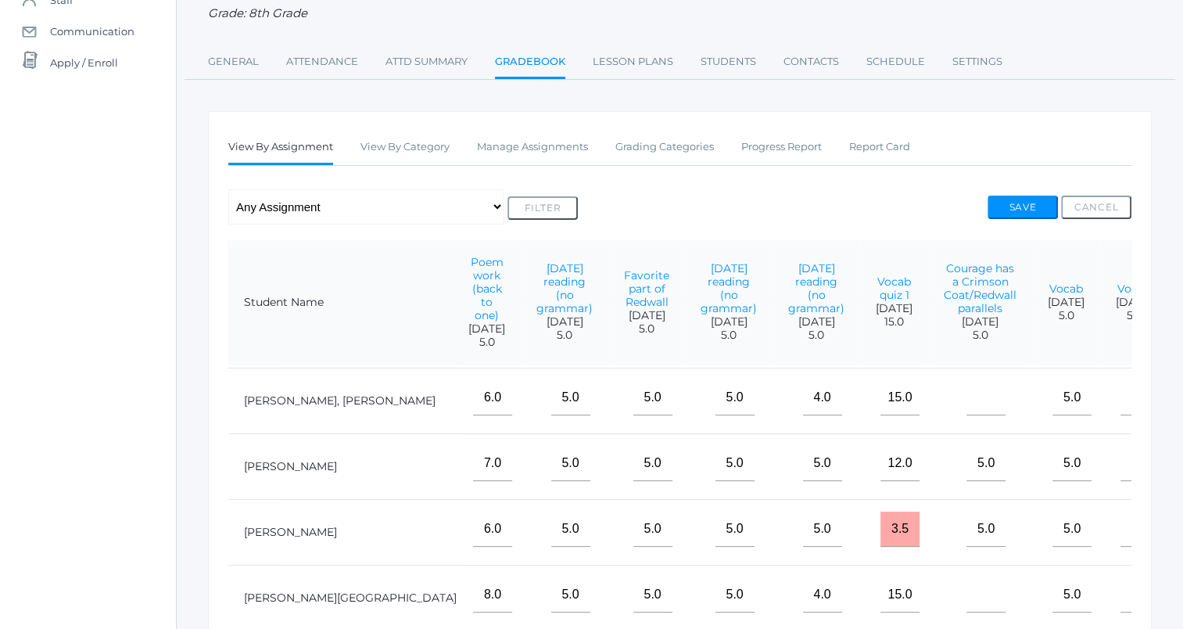
scroll to position [245, 876]
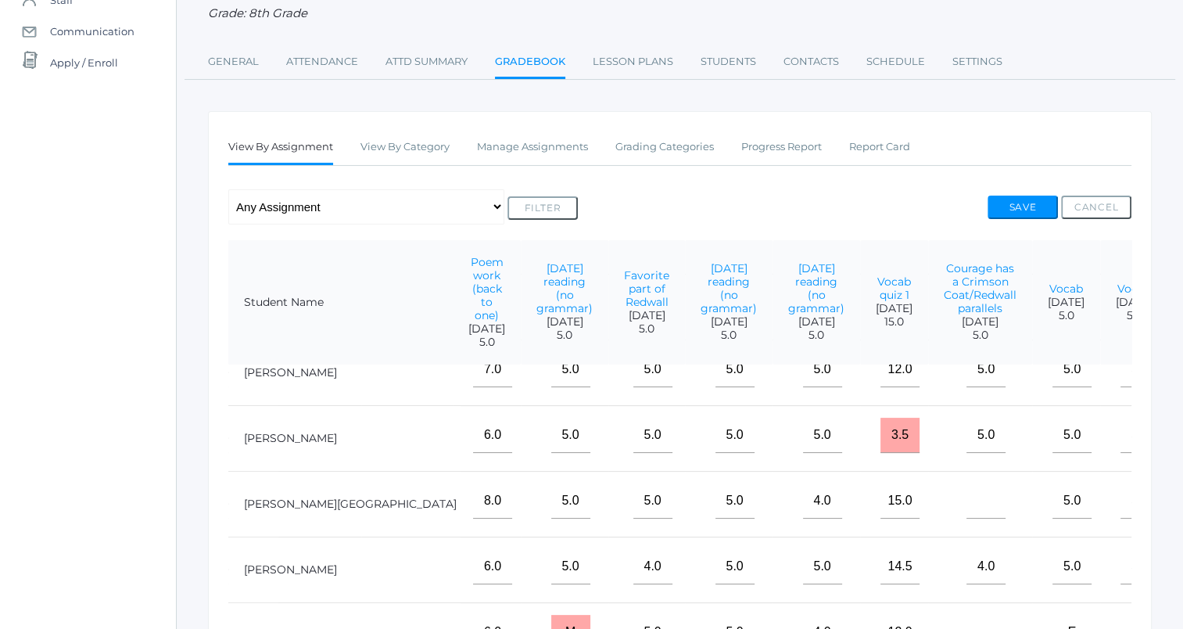
type input"] "5"
click at [967, 494] on input"] "text" at bounding box center [986, 500] width 39 height 35
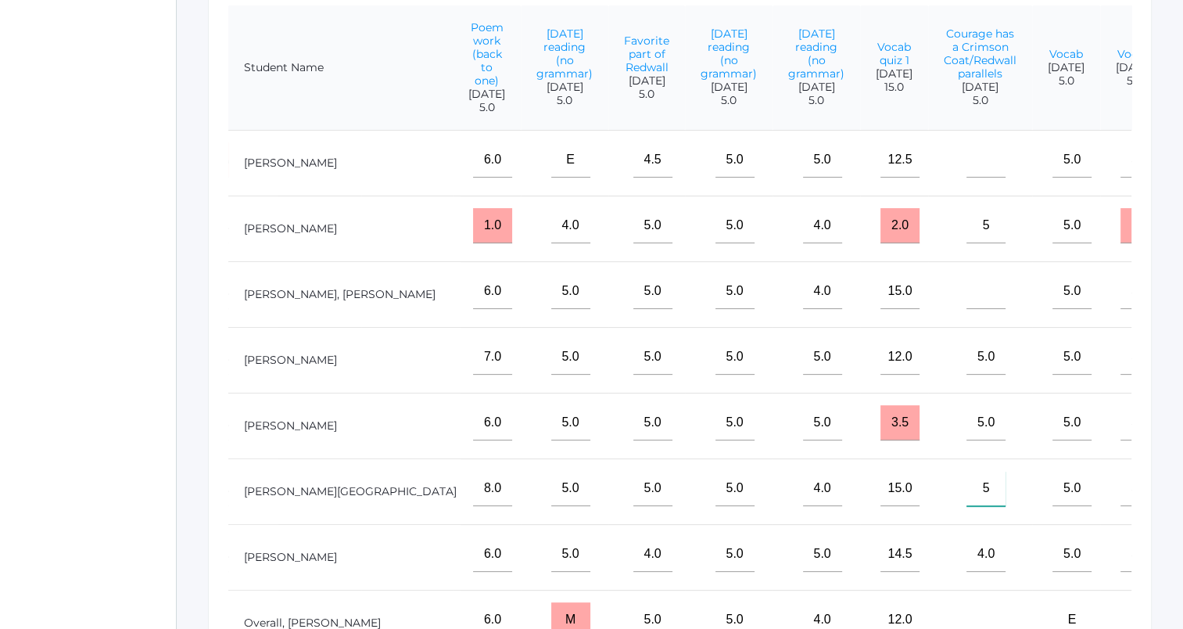
scroll to position [279, 0]
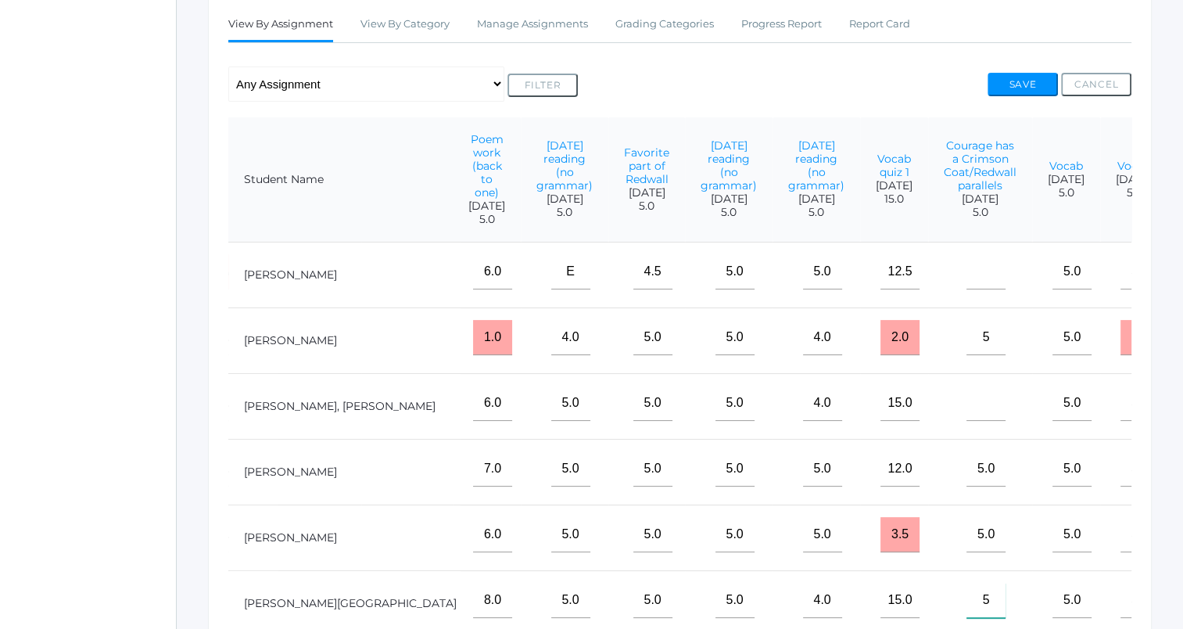
type input"] "5"
click at [967, 420] on input"] "text" at bounding box center [986, 403] width 39 height 35
type input"] "5"
click at [967, 282] on input"] "text" at bounding box center [986, 271] width 39 height 35
type input"] "6"
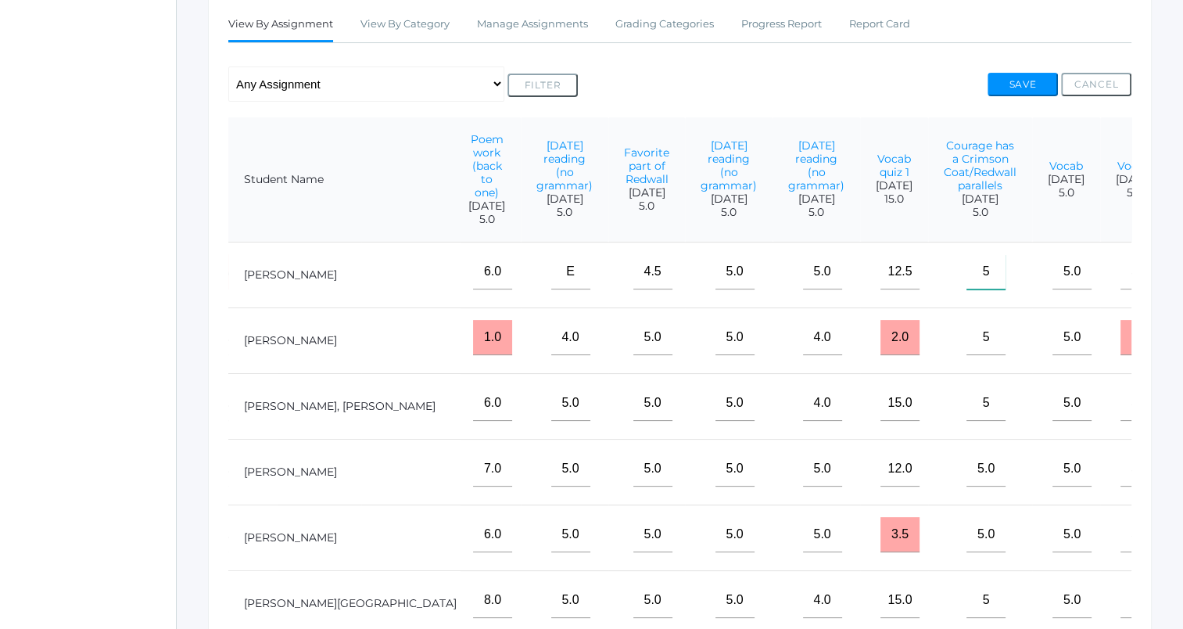
type input"] "5"
click at [1019, 77] on button "Save" at bounding box center [1023, 84] width 70 height 23
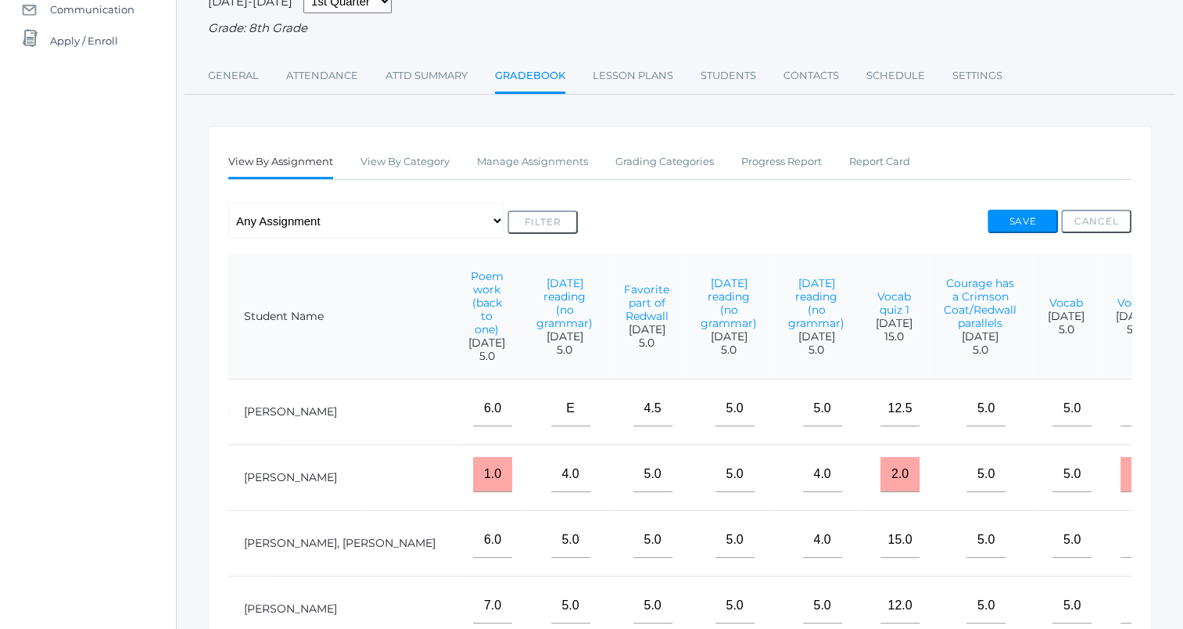
scroll to position [160, 0]
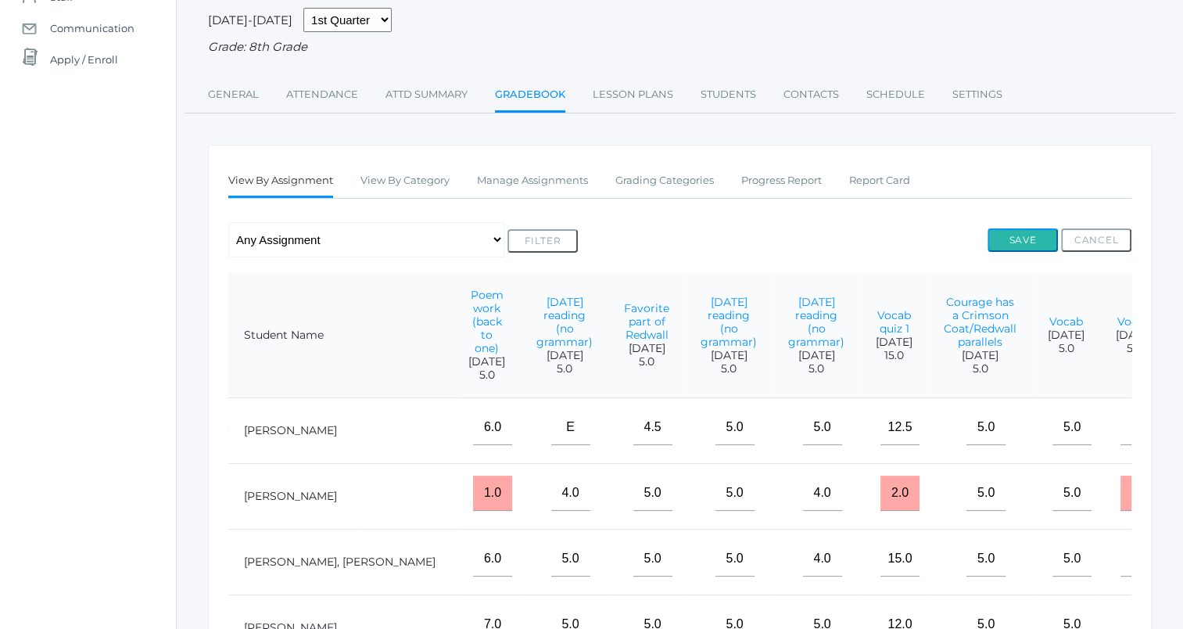
click at [1022, 233] on button "Save" at bounding box center [1023, 239] width 70 height 23
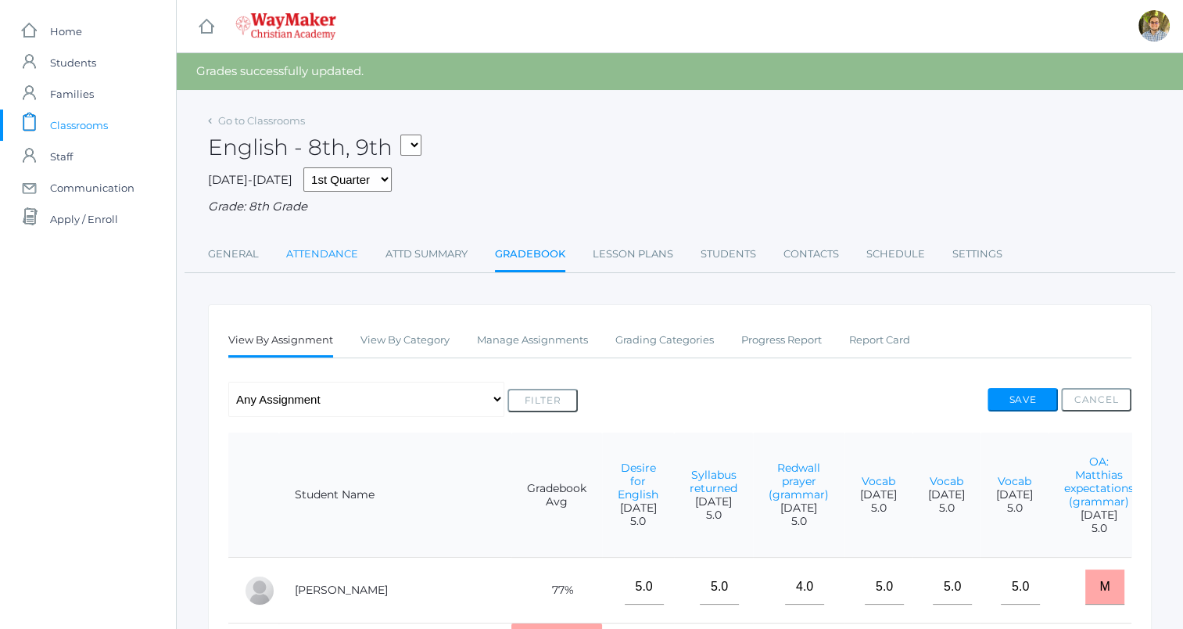
click at [322, 249] on link "Attendance" at bounding box center [322, 254] width 72 height 31
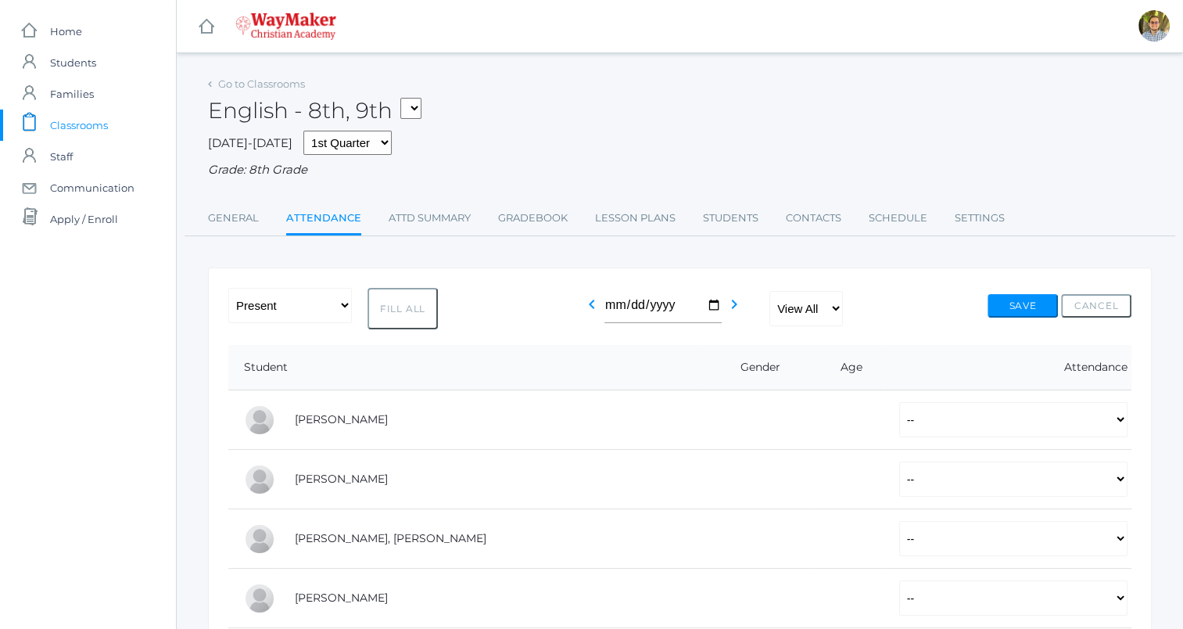
click at [576, 310] on div "-- Present Tardy Excused Tardy Unexcused Absent Excused Absent Unexcused Fill A…" at bounding box center [679, 308] width 903 height 41
click at [589, 302] on icon "chevron_left" at bounding box center [592, 304] width 19 height 19
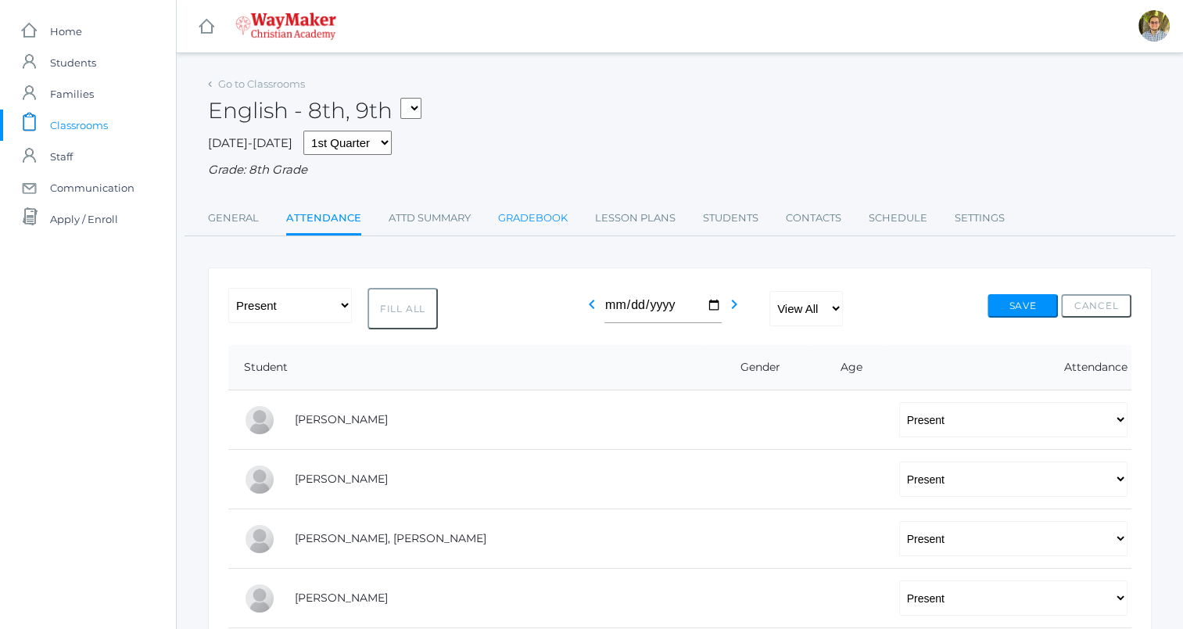
click at [515, 228] on link "Gradebook" at bounding box center [533, 218] width 70 height 31
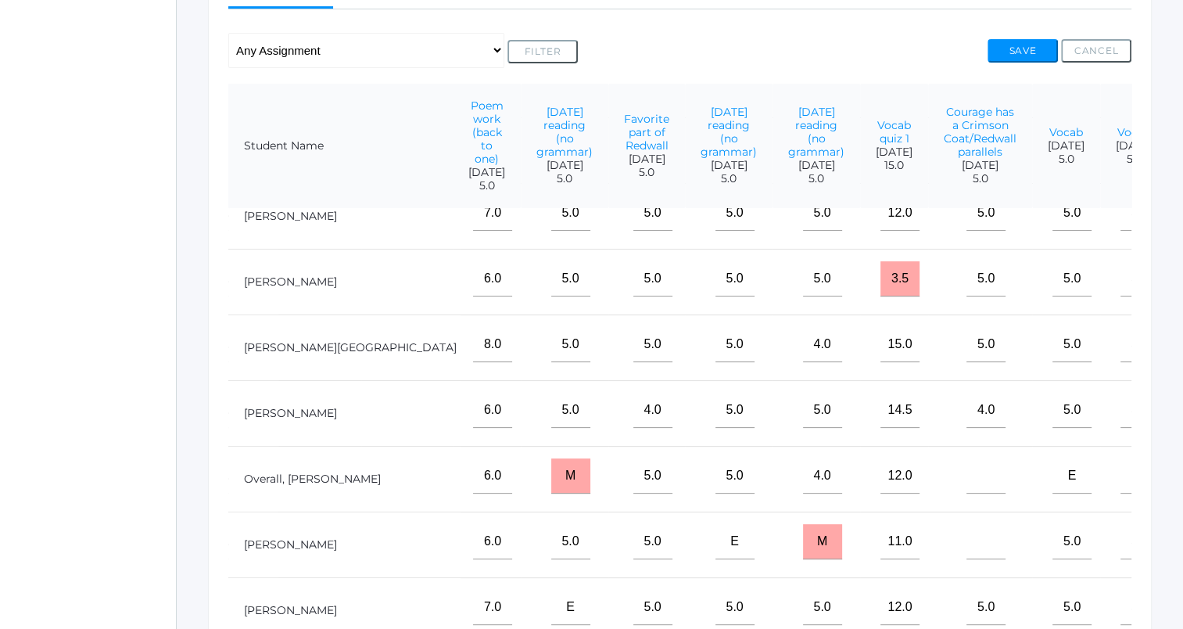
scroll to position [245, 876]
click at [967, 469] on input"] "text" at bounding box center [986, 475] width 39 height 35
type input"] "e"
click at [967, 535] on input"] "text" at bounding box center [986, 541] width 39 height 35
type input"] "m"
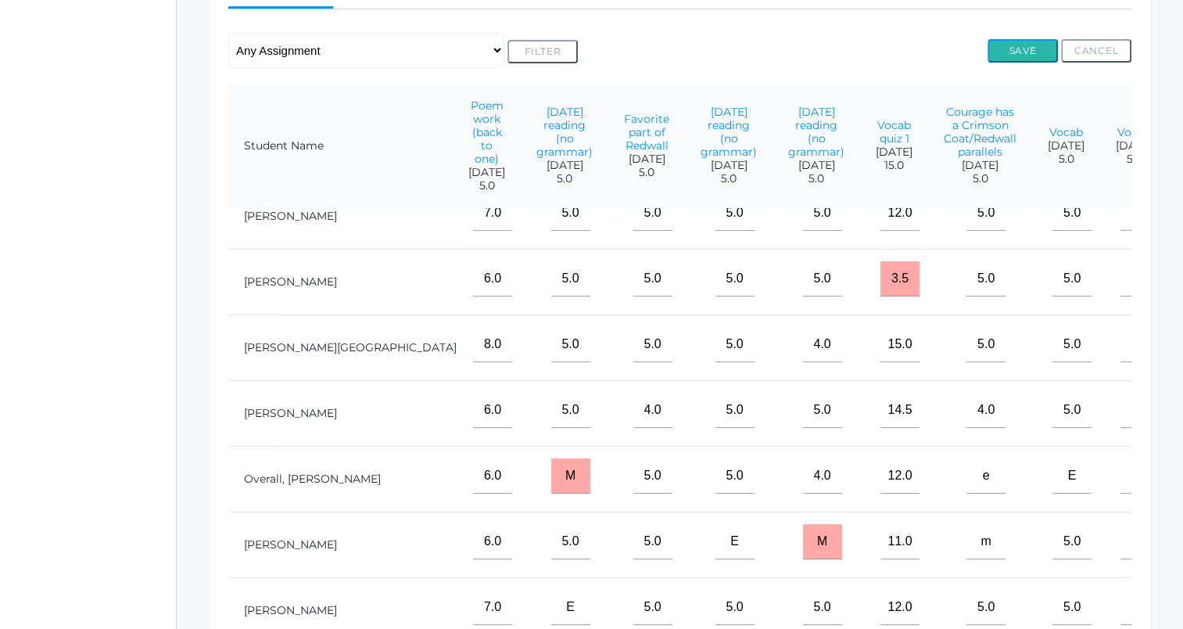
click at [1019, 46] on button "Save" at bounding box center [1023, 50] width 70 height 23
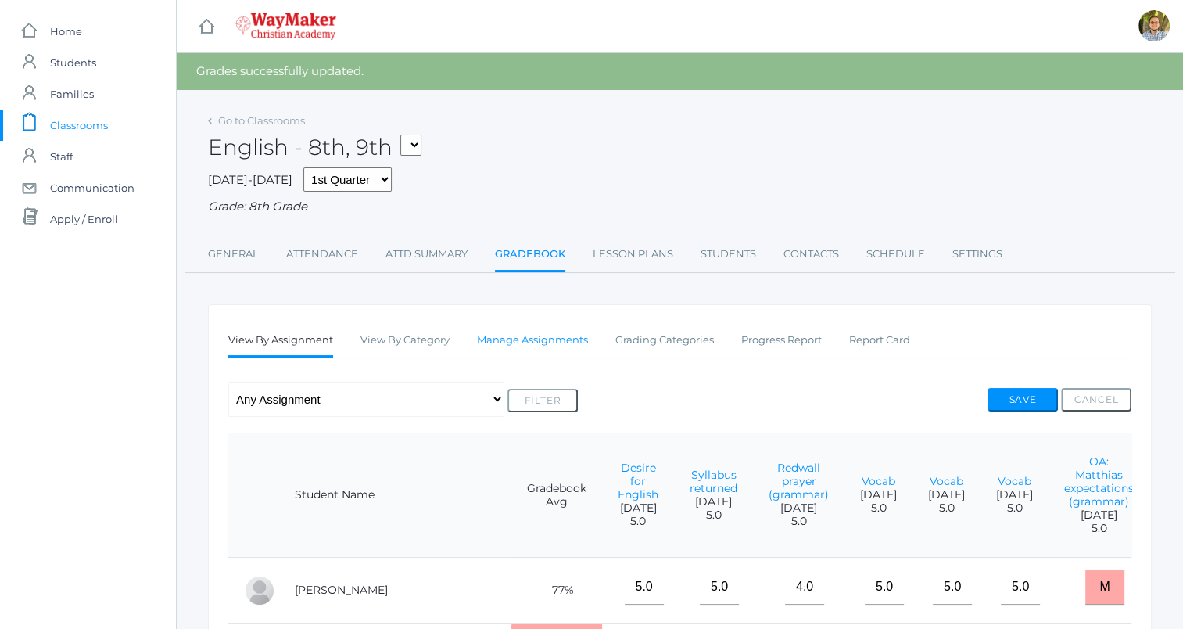
click at [547, 341] on link "Manage Assignments" at bounding box center [532, 340] width 111 height 31
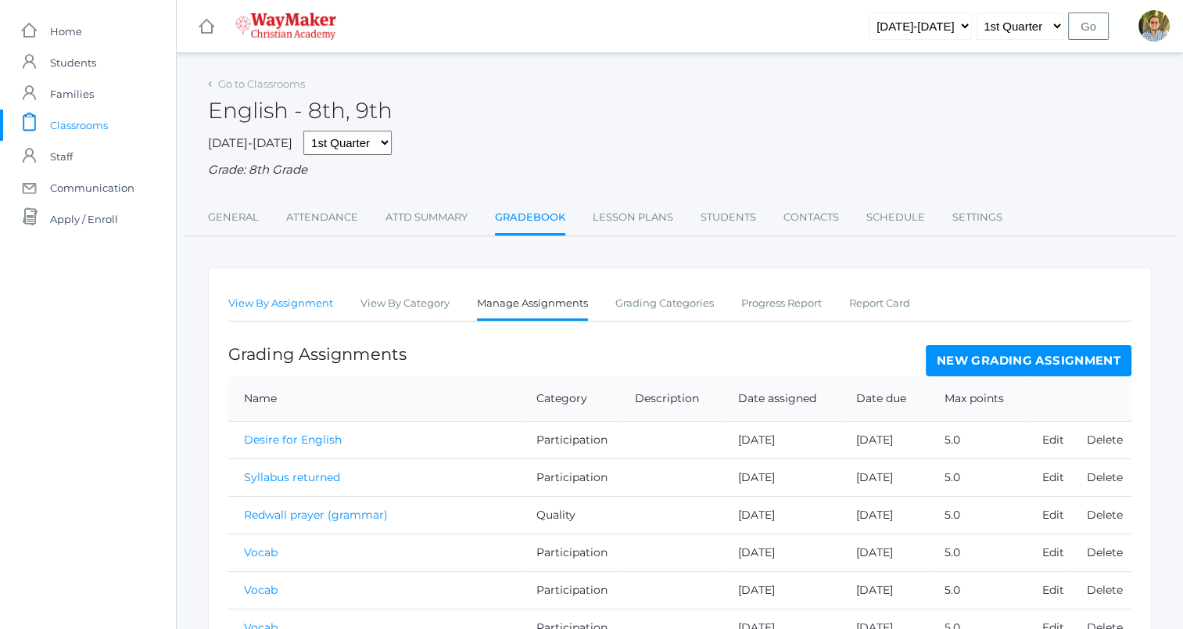
click at [278, 309] on link "View By Assignment" at bounding box center [280, 303] width 105 height 31
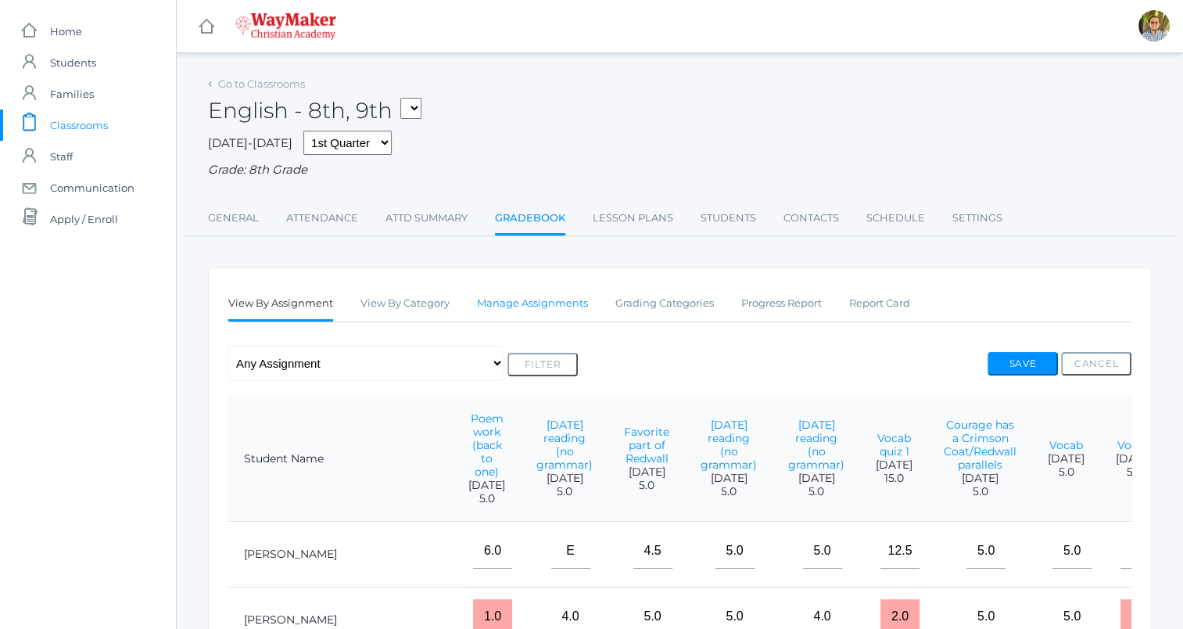
click at [544, 308] on link "Manage Assignments" at bounding box center [532, 303] width 111 height 31
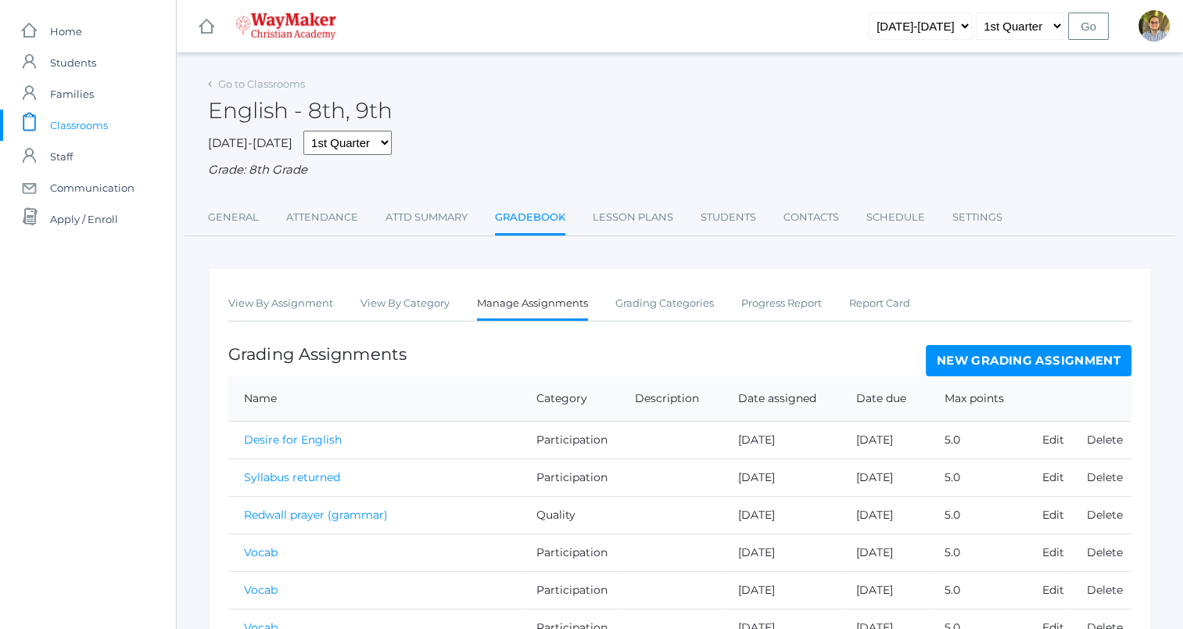
click at [1014, 366] on link "New Grading Assignment" at bounding box center [1029, 360] width 206 height 31
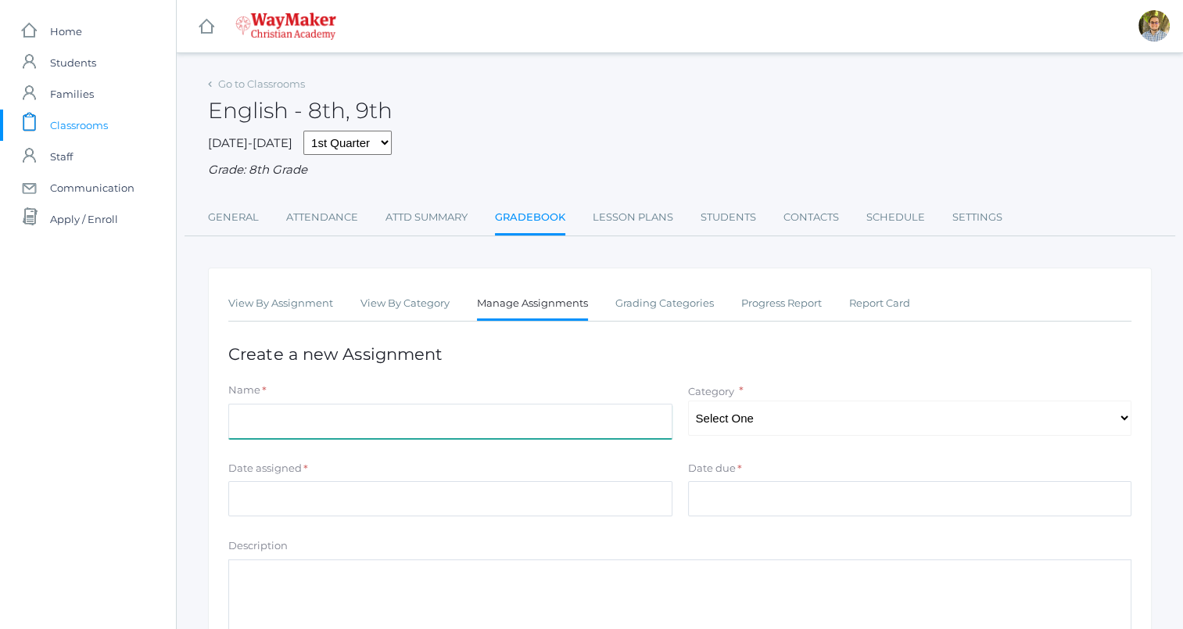
click at [465, 422] on input "Name" at bounding box center [450, 421] width 444 height 35
type input "W"
type input "What stood out this week?"
click at [741, 416] on select "Select One Participation Accuracy Quality" at bounding box center [910, 417] width 444 height 35
select select "1065"
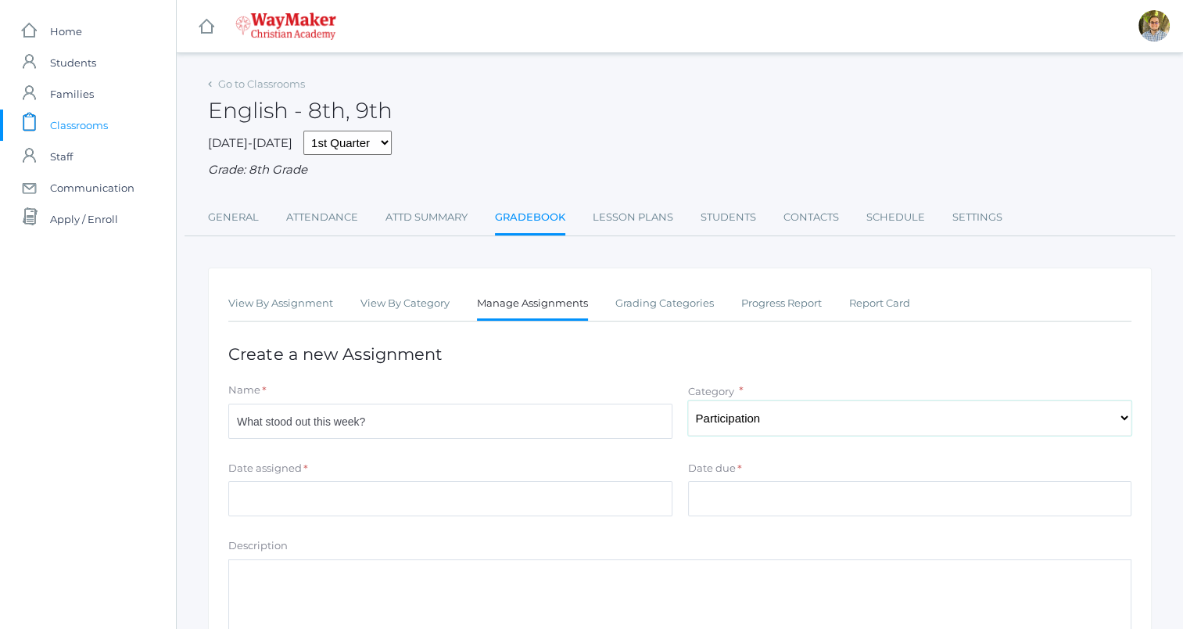
click at [688, 400] on select "Select One Participation Accuracy Quality" at bounding box center [910, 417] width 444 height 35
click at [515, 508] on input "Date assigned" at bounding box center [450, 498] width 444 height 35
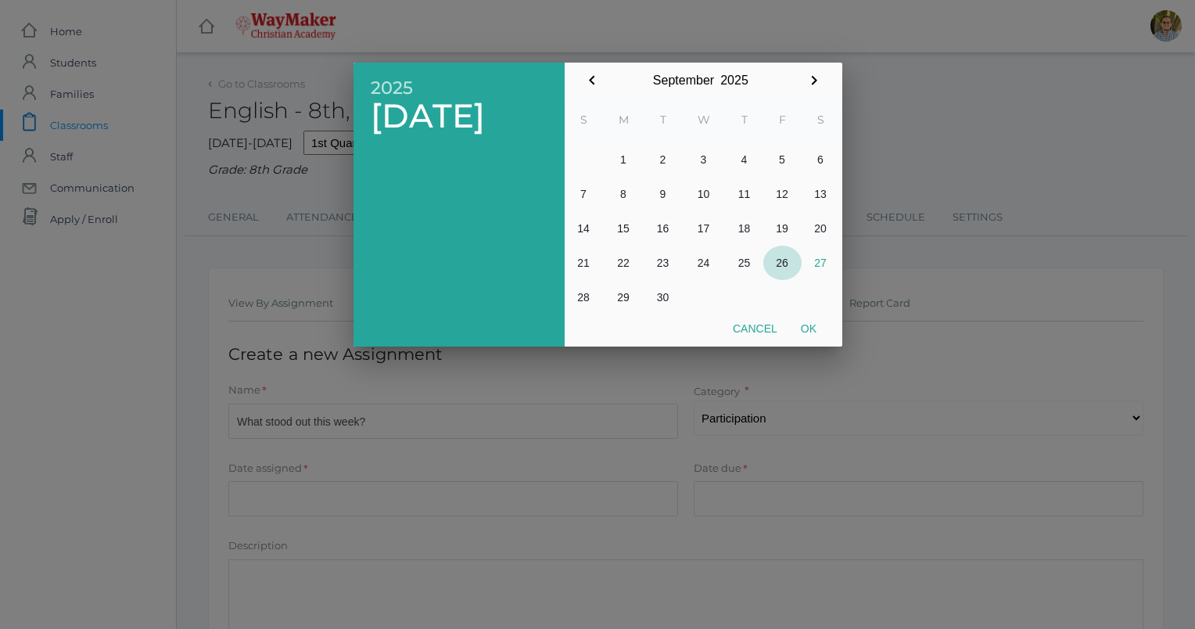
click at [789, 269] on button "26" at bounding box center [782, 263] width 38 height 34
click at [814, 327] on button "Ok" at bounding box center [808, 328] width 39 height 28
type input "[DATE]"
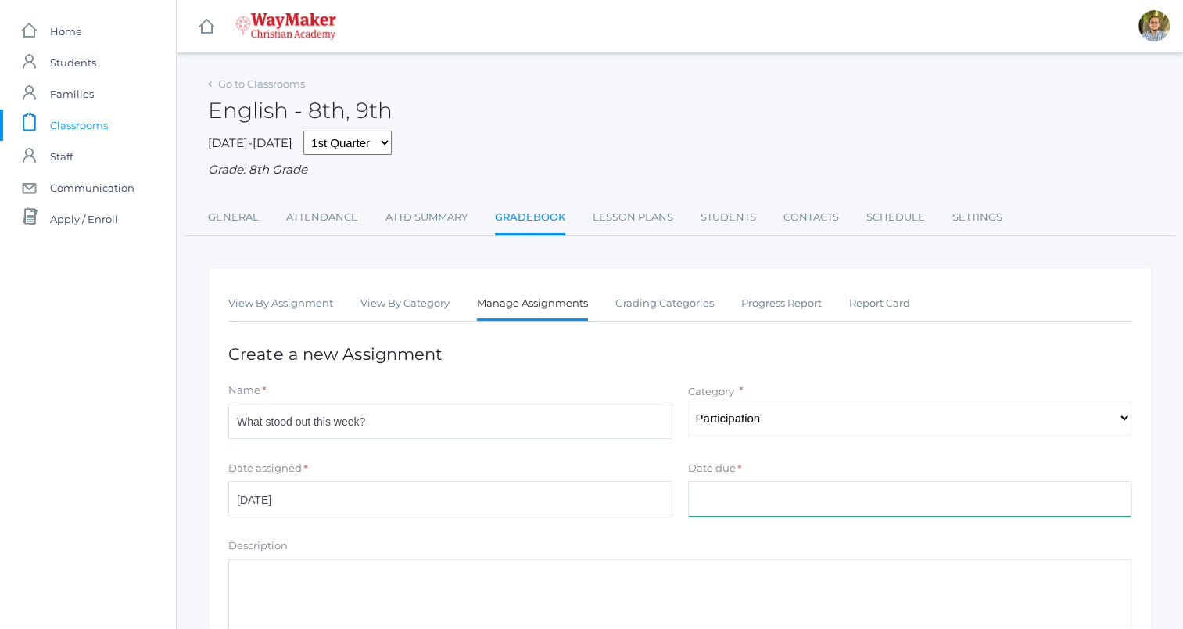
click at [817, 504] on input "Date due" at bounding box center [910, 498] width 444 height 35
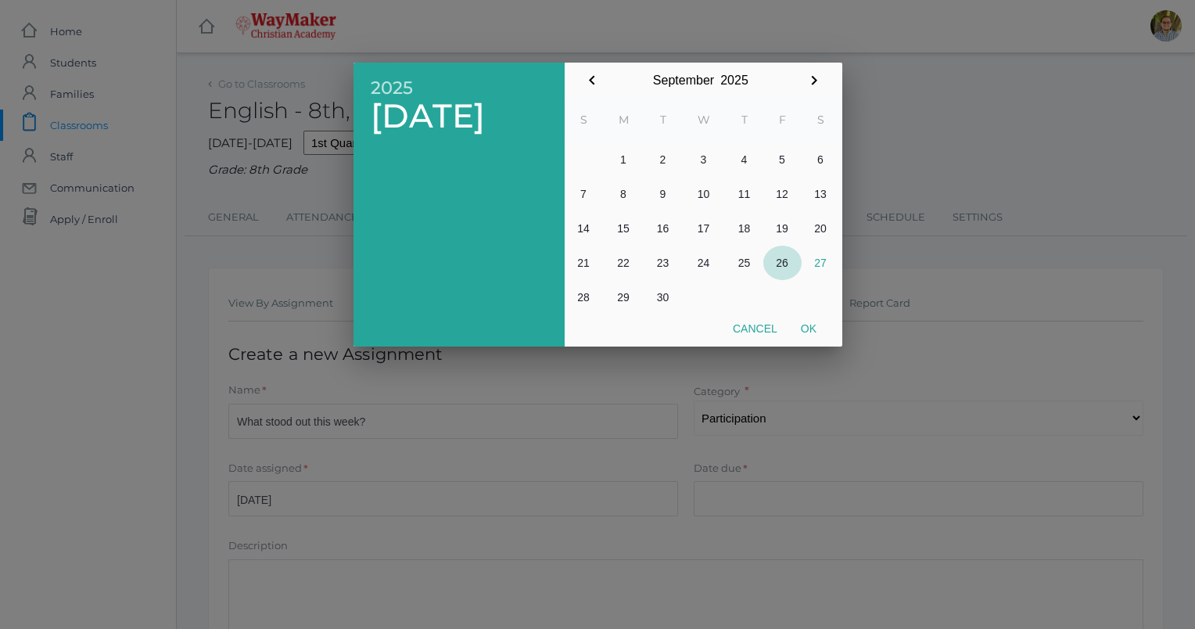
click at [778, 264] on button "26" at bounding box center [782, 263] width 38 height 34
click at [813, 328] on button "Ok" at bounding box center [808, 328] width 39 height 28
type input "[DATE]"
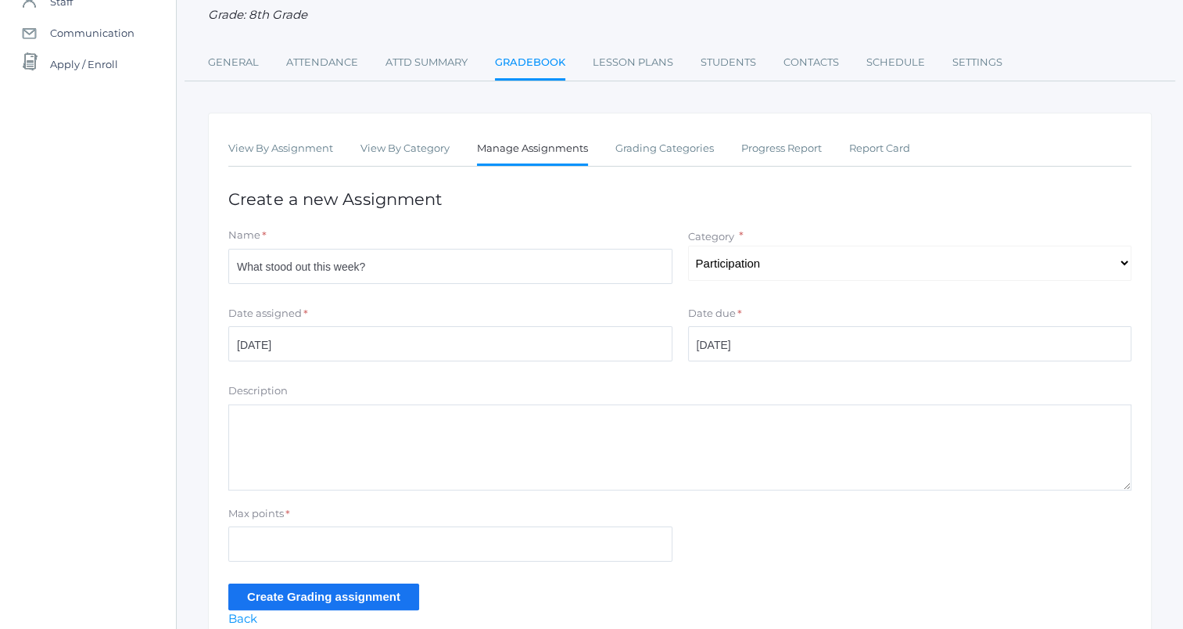
scroll to position [230, 0]
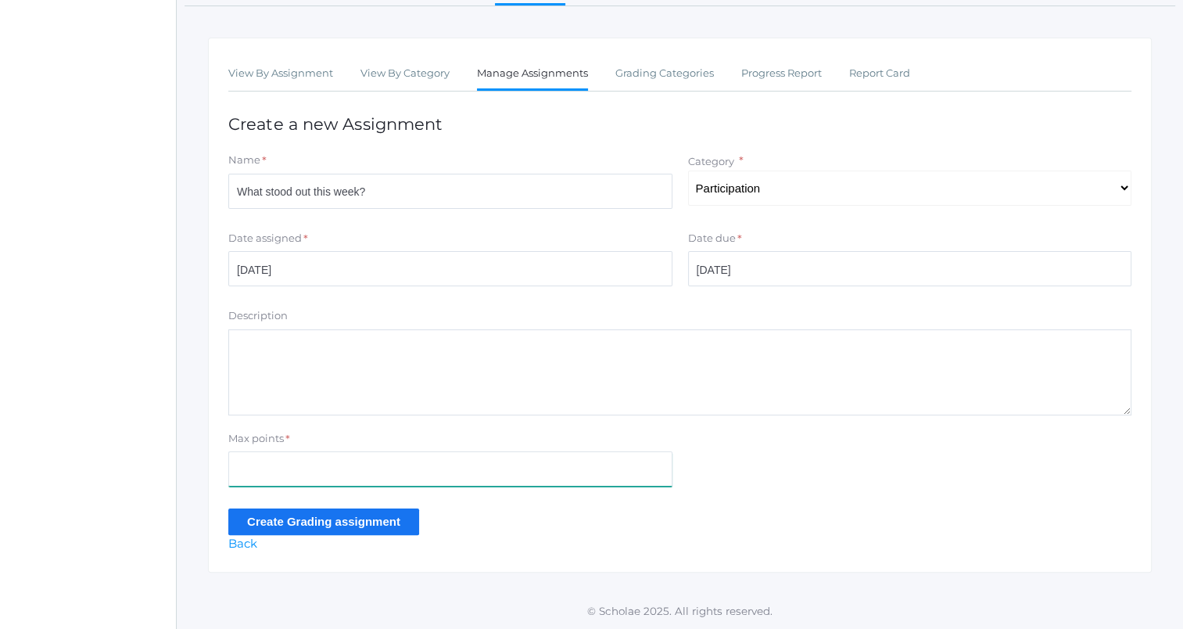
drag, startPoint x: 395, startPoint y: 471, endPoint x: 400, endPoint y: 458, distance: 13.4
click at [395, 471] on input "Max points" at bounding box center [450, 468] width 444 height 35
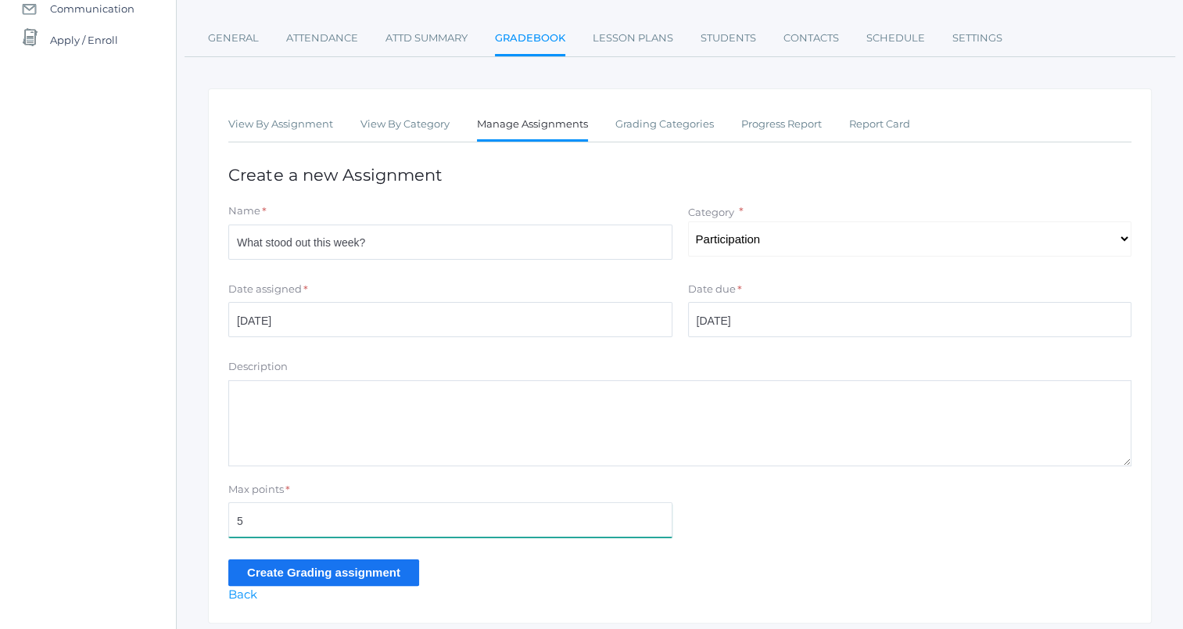
scroll to position [74, 0]
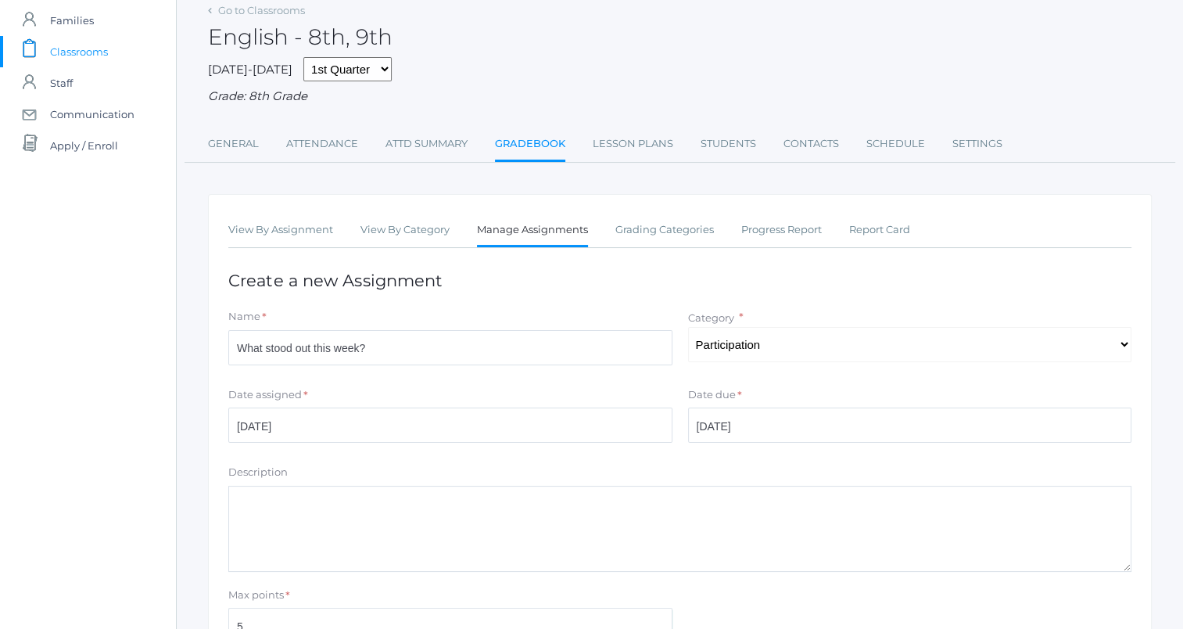
type input "5"
click at [456, 350] on input "What stood out this week?" at bounding box center [450, 347] width 444 height 35
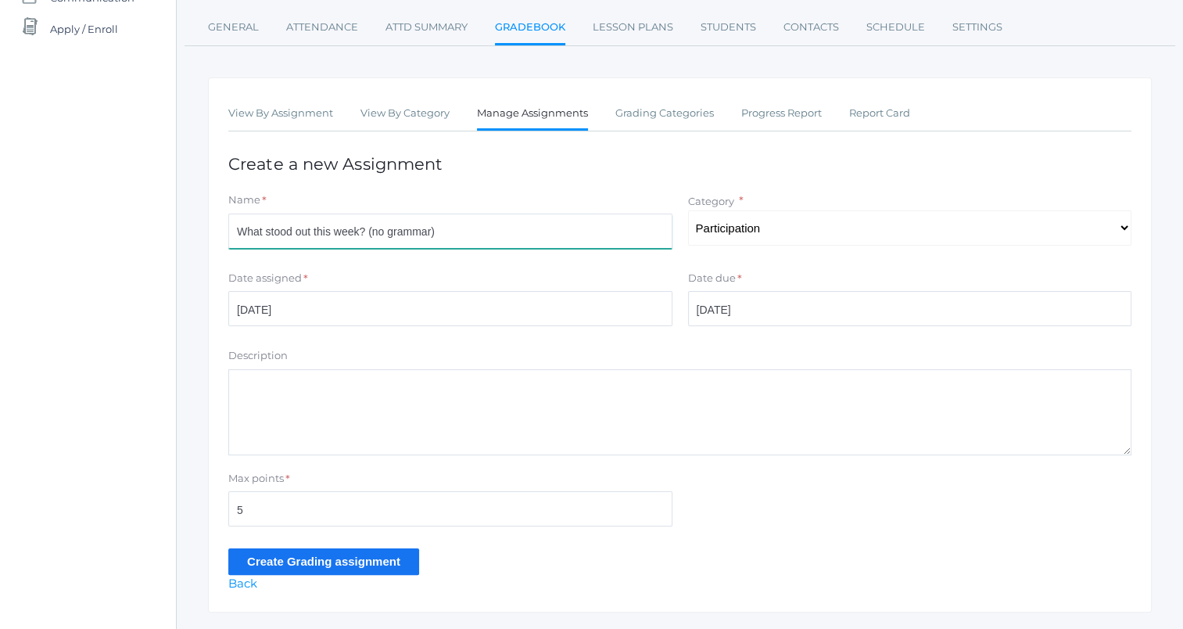
scroll to position [230, 0]
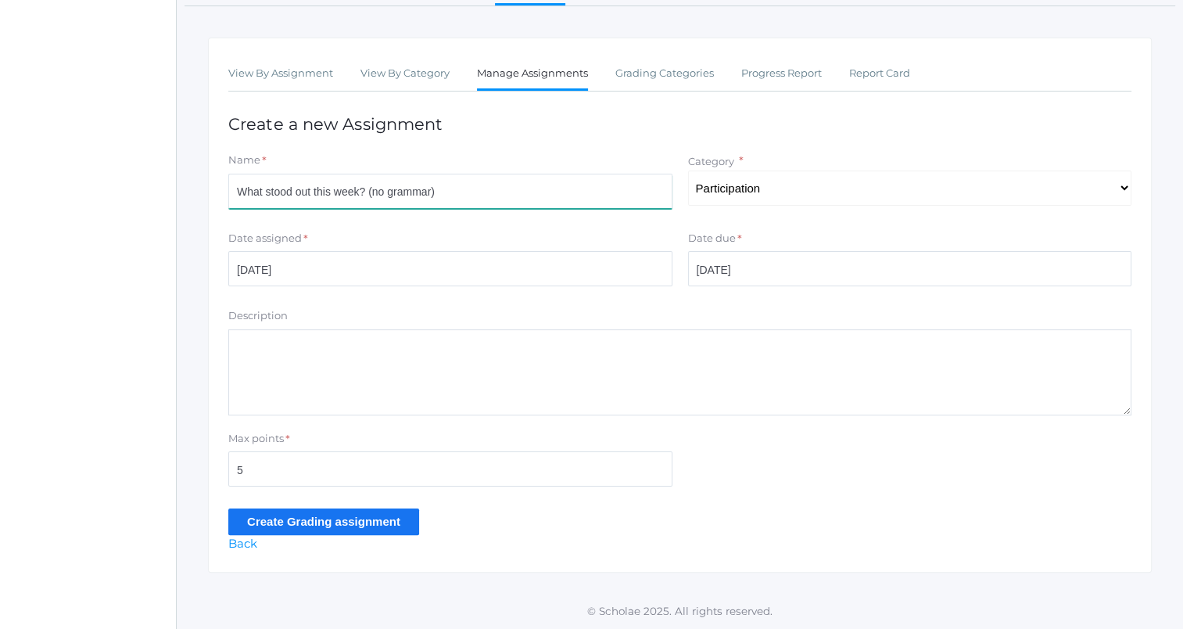
type input "What stood out this week? (no grammar)"
click at [348, 511] on input "Create Grading assignment" at bounding box center [323, 521] width 191 height 26
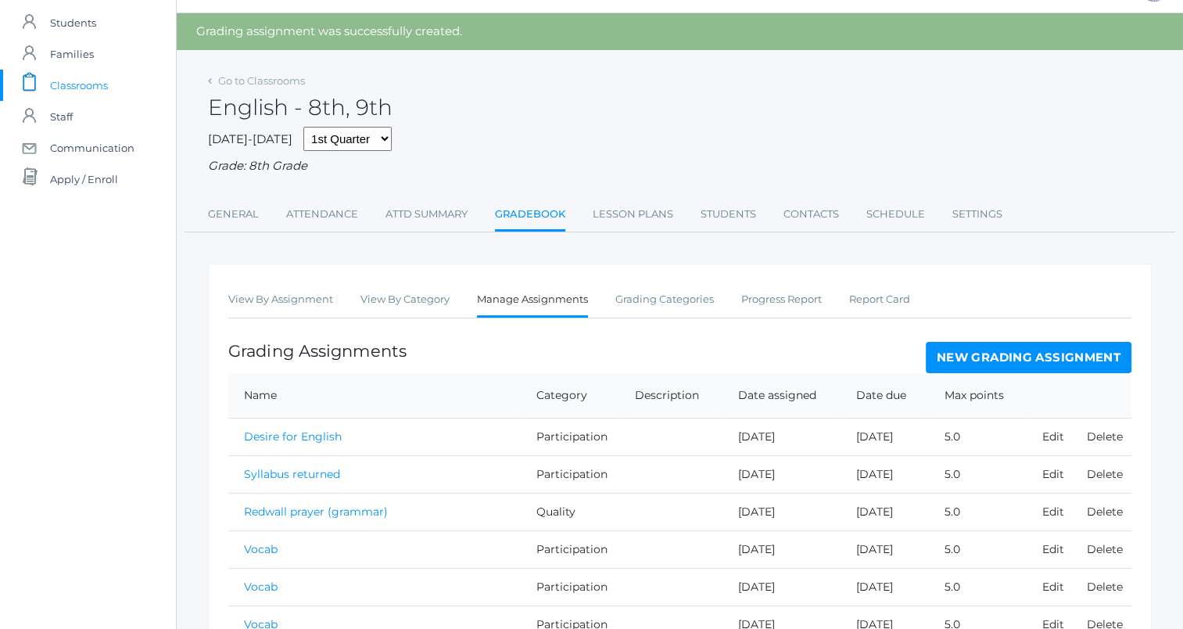
scroll to position [78, 0]
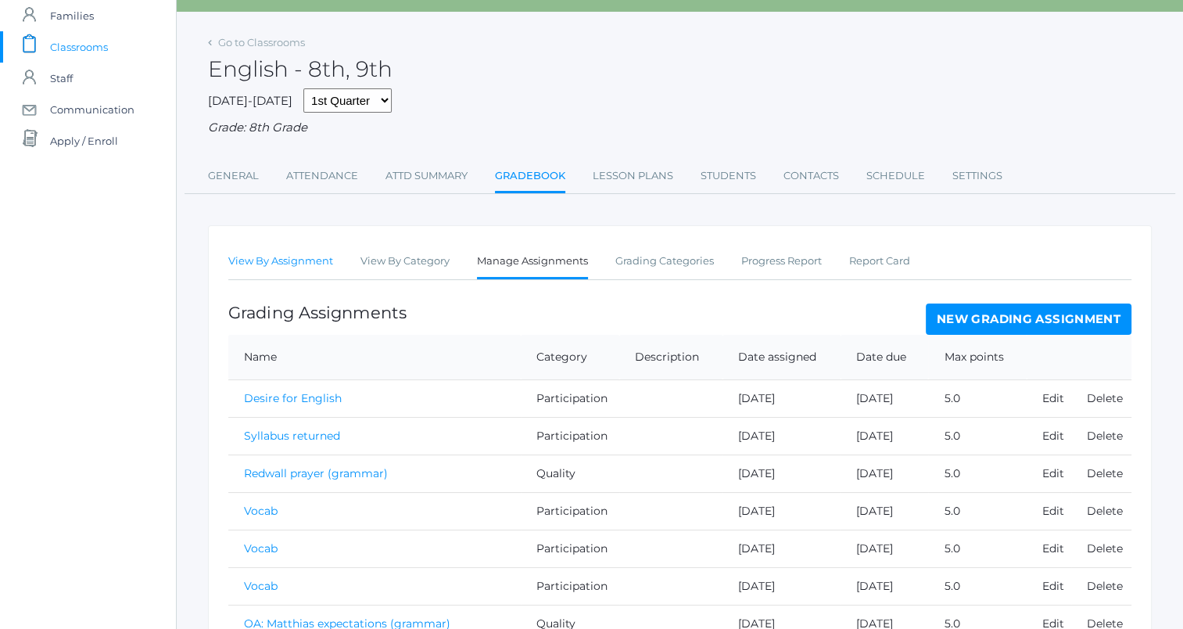
click at [257, 261] on link "View By Assignment" at bounding box center [280, 261] width 105 height 31
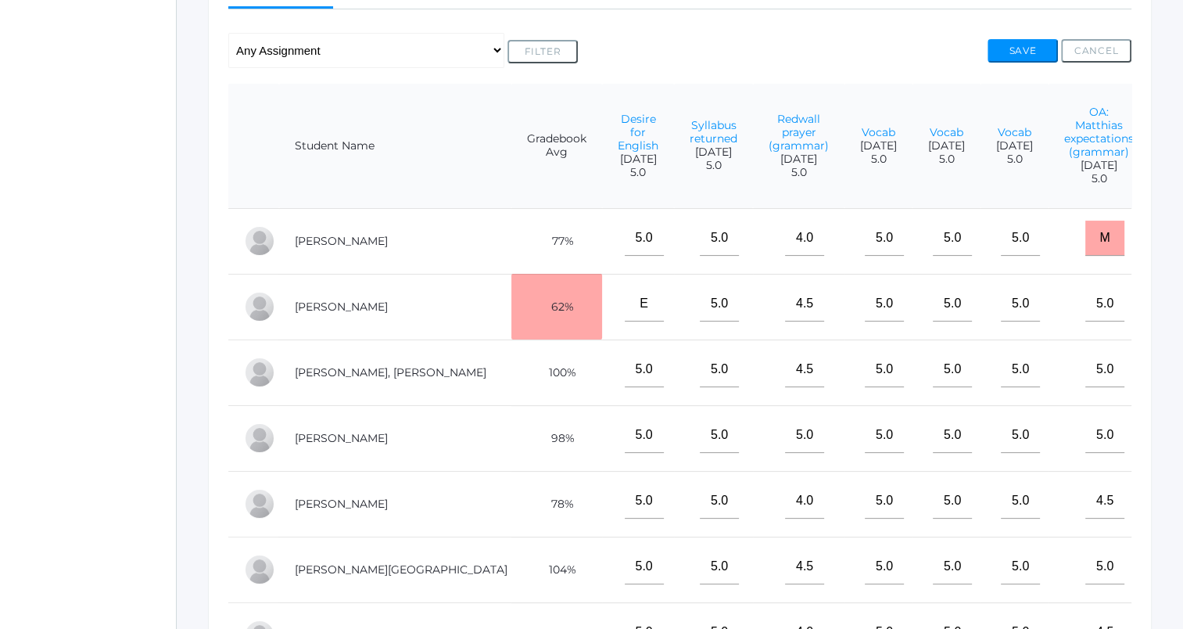
scroll to position [0, 963]
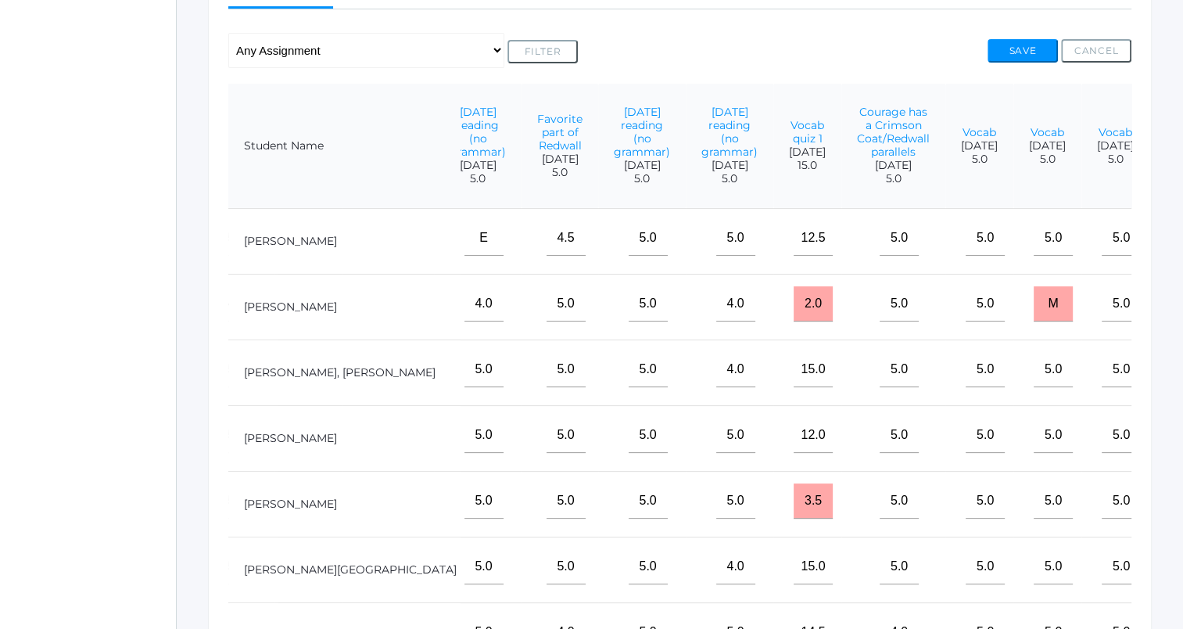
click at [1180, 321] on input"] "text" at bounding box center [1199, 303] width 39 height 35
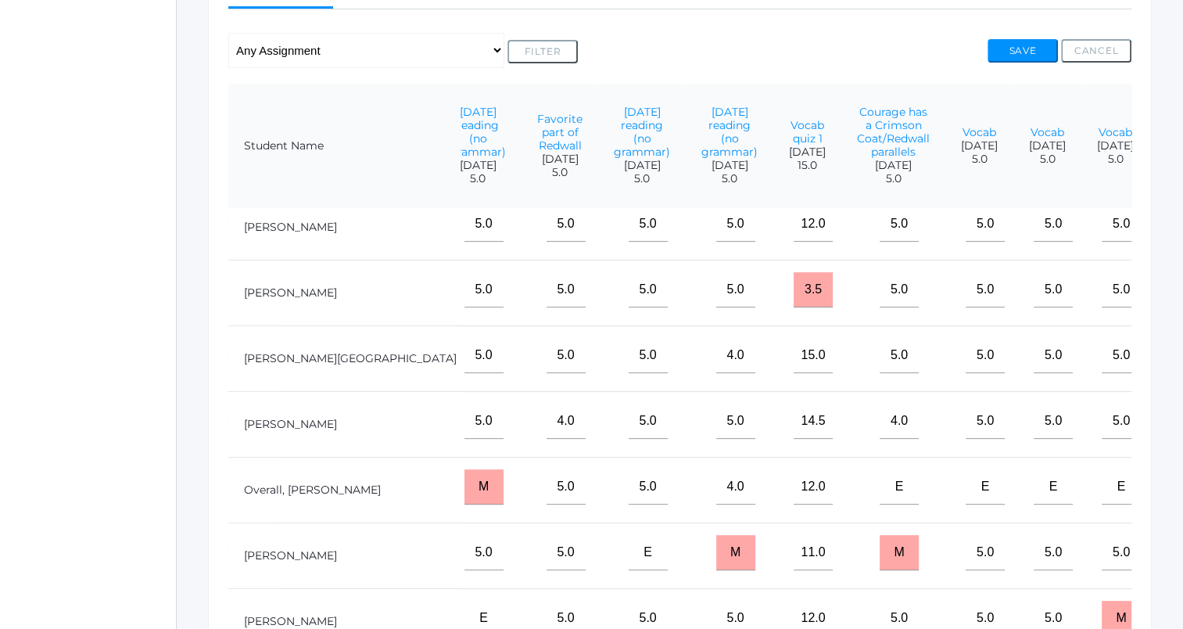
scroll to position [235, 963]
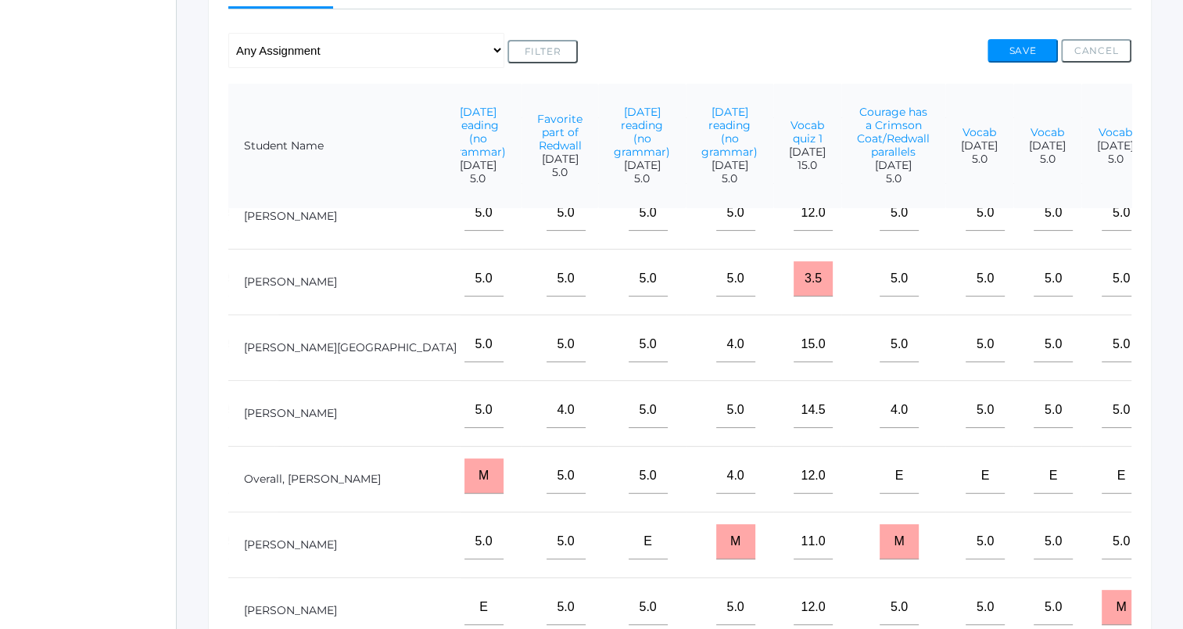
type input"] "5"
click at [1180, 491] on input"] "text" at bounding box center [1199, 475] width 39 height 35
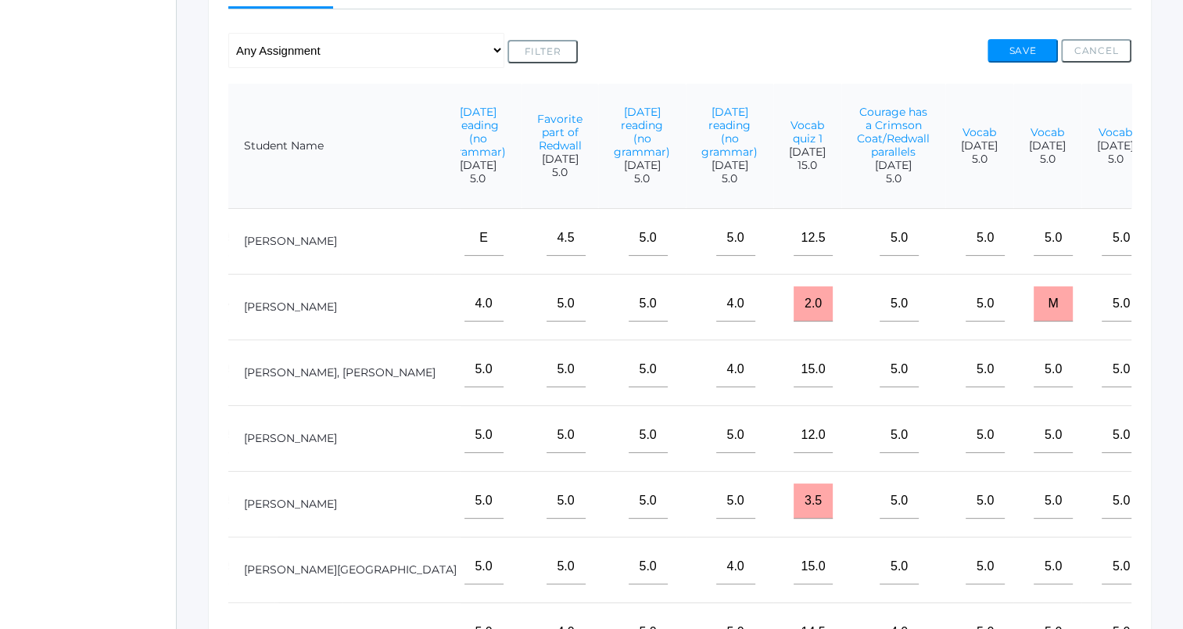
scroll to position [0, 963]
type input"] "4"
click at [1180, 256] on input"] "text" at bounding box center [1199, 238] width 39 height 35
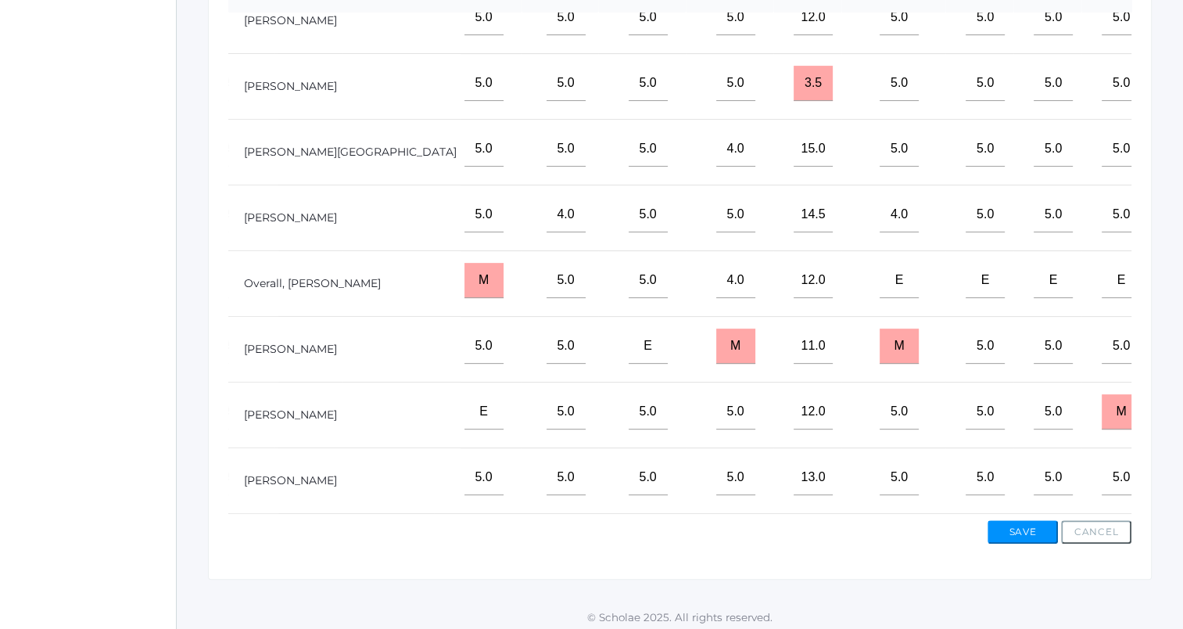
scroll to position [514, 0]
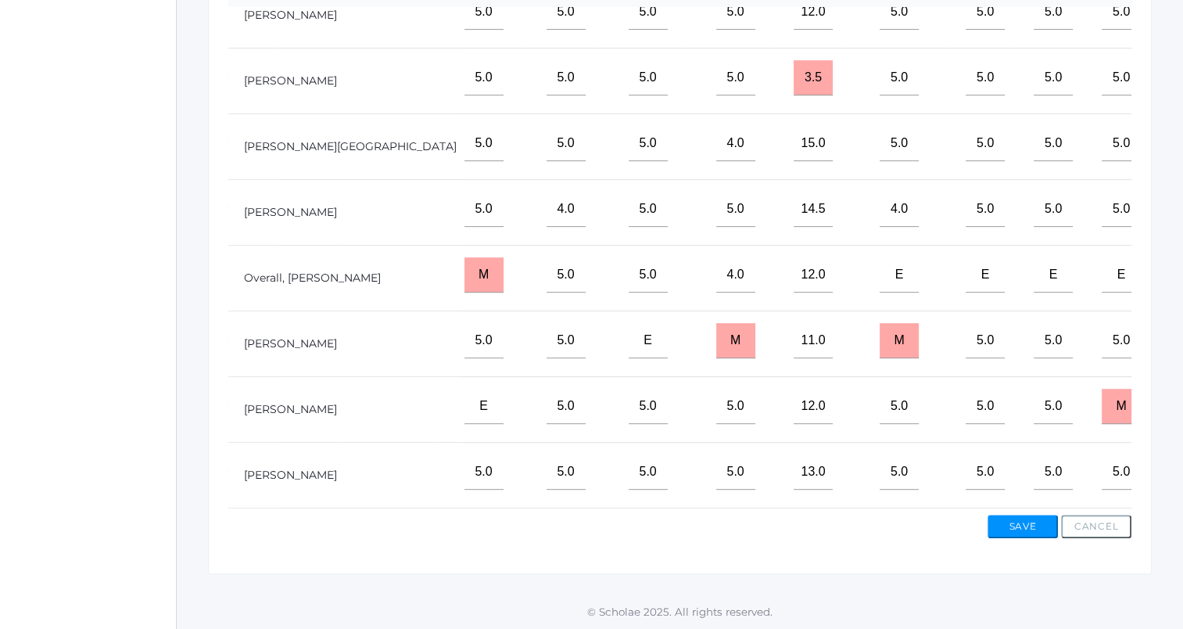
type input"] "5"
click at [1180, 454] on input"] "text" at bounding box center [1199, 471] width 39 height 35
type input"] "5"
click at [1022, 526] on button "Save" at bounding box center [1023, 526] width 70 height 23
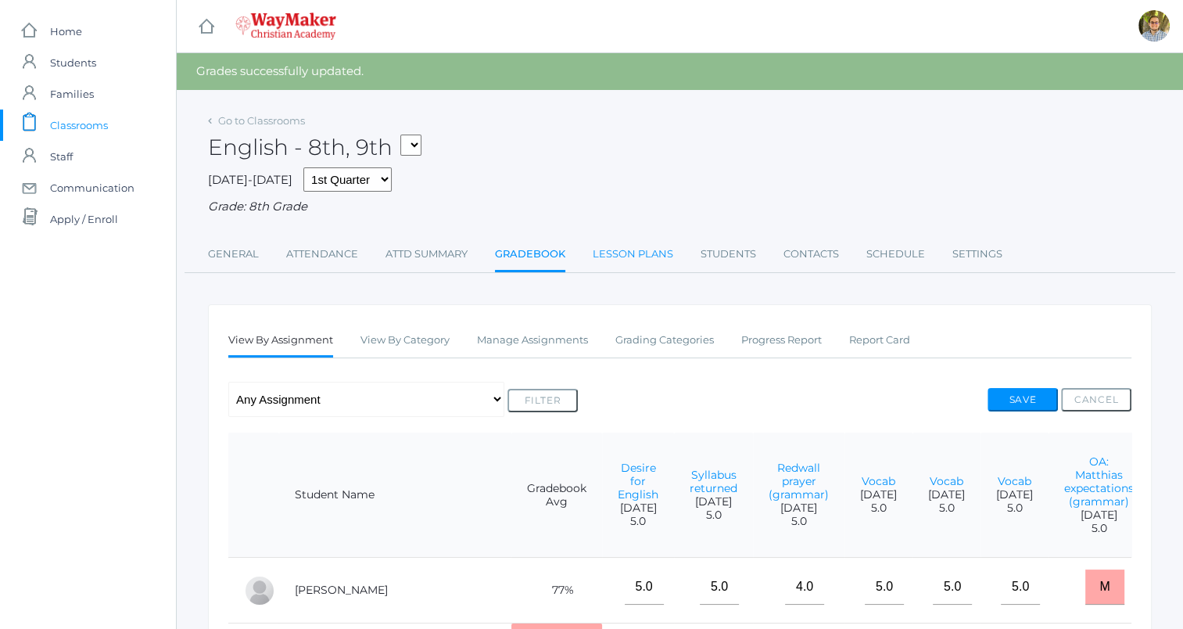
click at [626, 265] on link "Lesson Plans" at bounding box center [633, 254] width 81 height 31
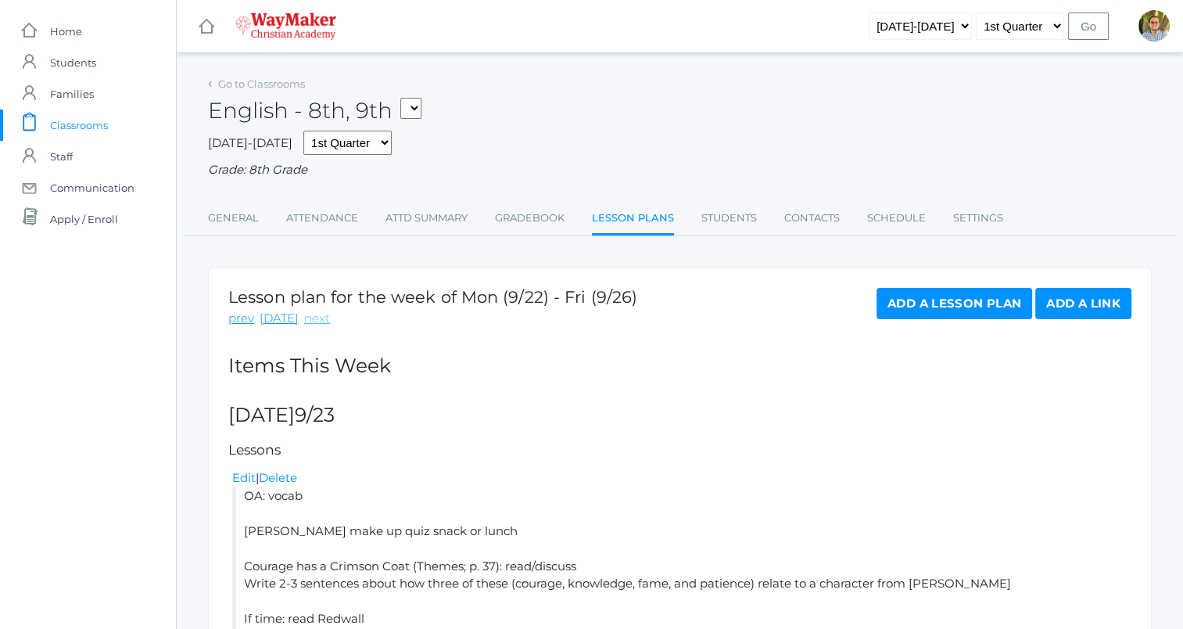
click at [315, 324] on link "next" at bounding box center [317, 319] width 26 height 18
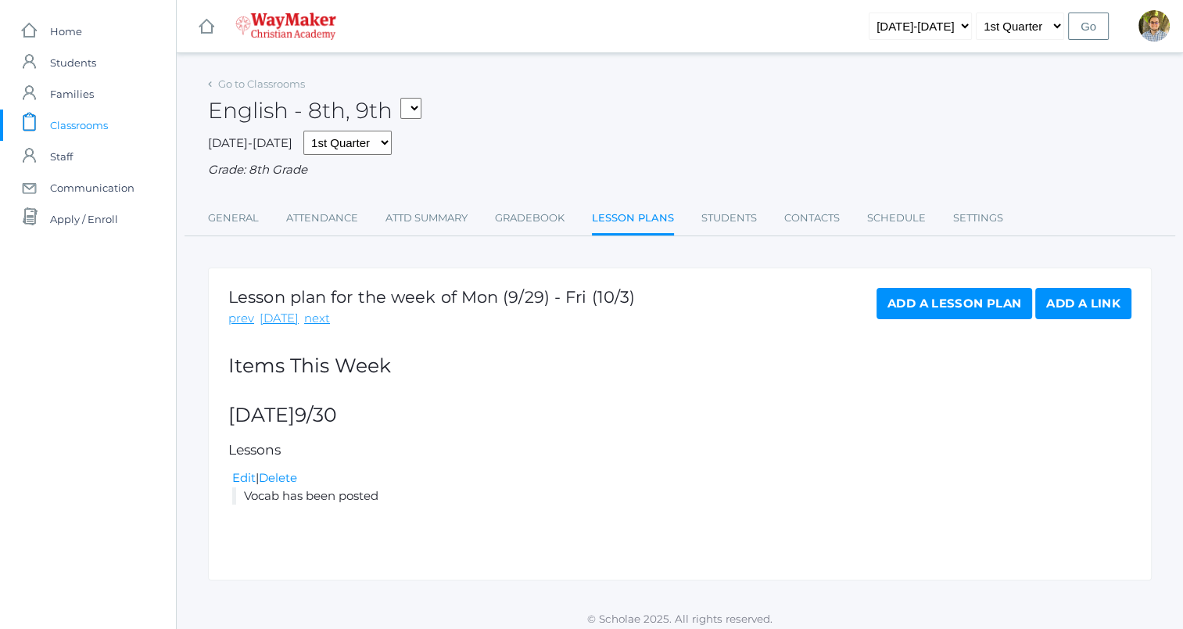
click at [979, 303] on link "Add a Lesson Plan" at bounding box center [955, 303] width 156 height 31
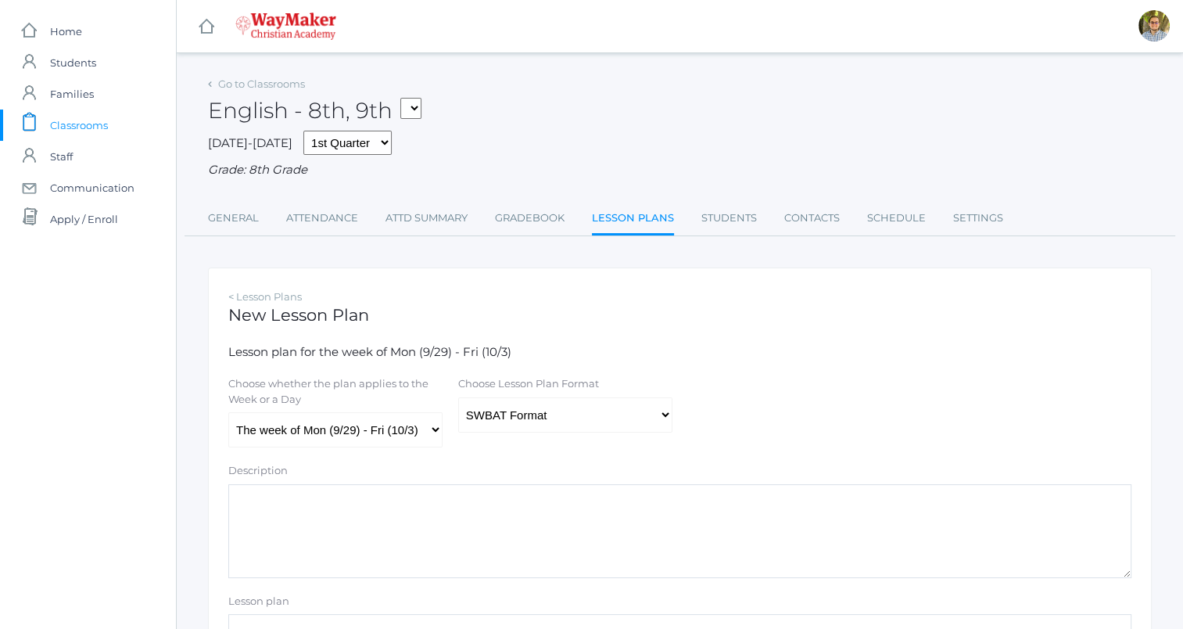
click at [632, 216] on link "Lesson Plans" at bounding box center [633, 220] width 82 height 34
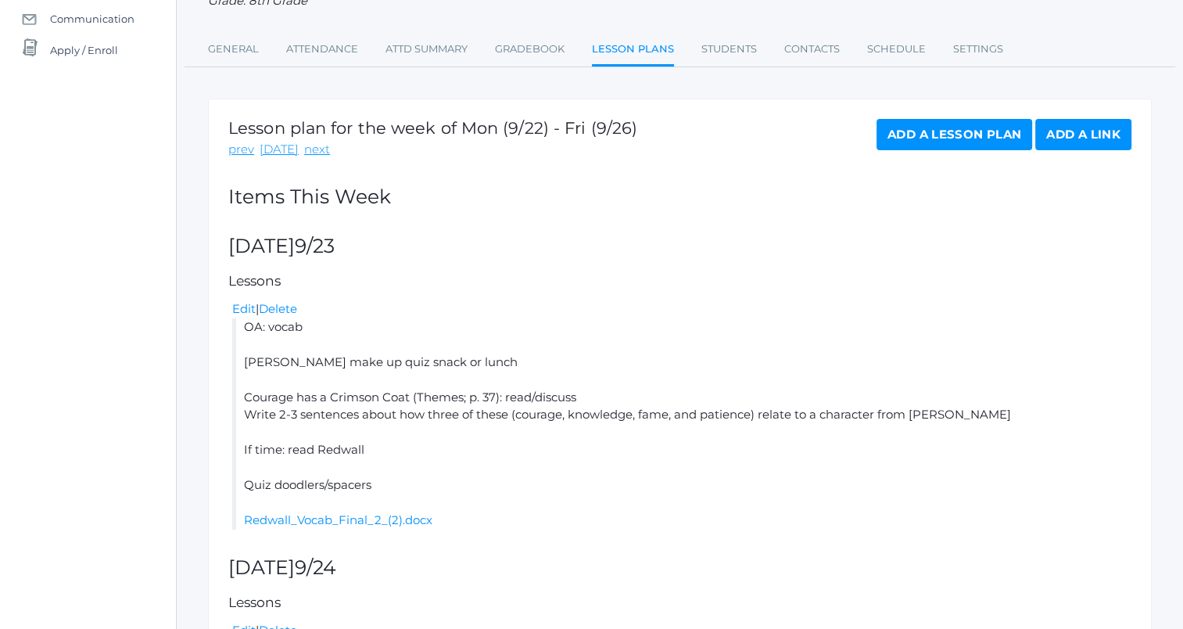
scroll to position [78, 0]
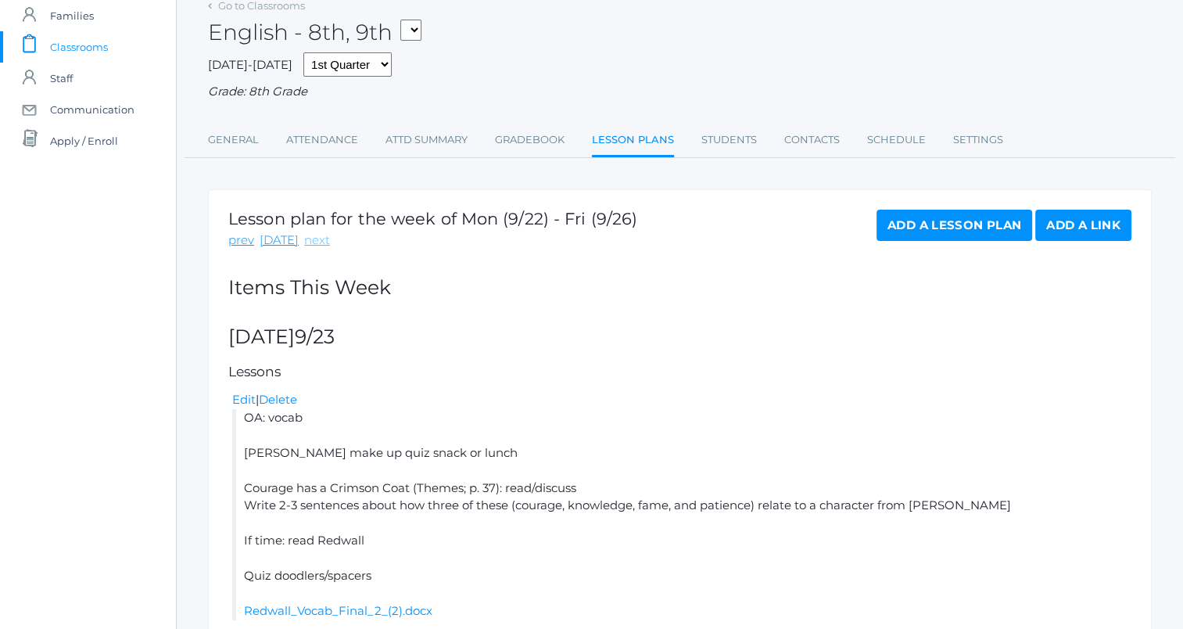
click at [313, 240] on link "next" at bounding box center [317, 241] width 26 height 18
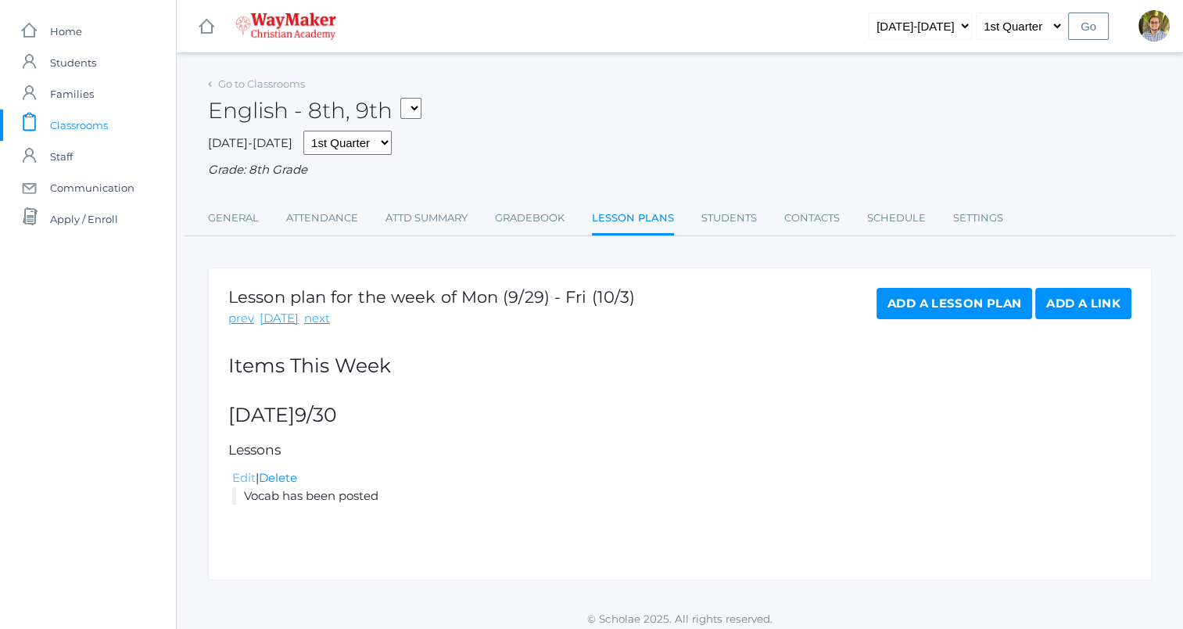
click at [244, 485] on link "Edit" at bounding box center [243, 477] width 23 height 15
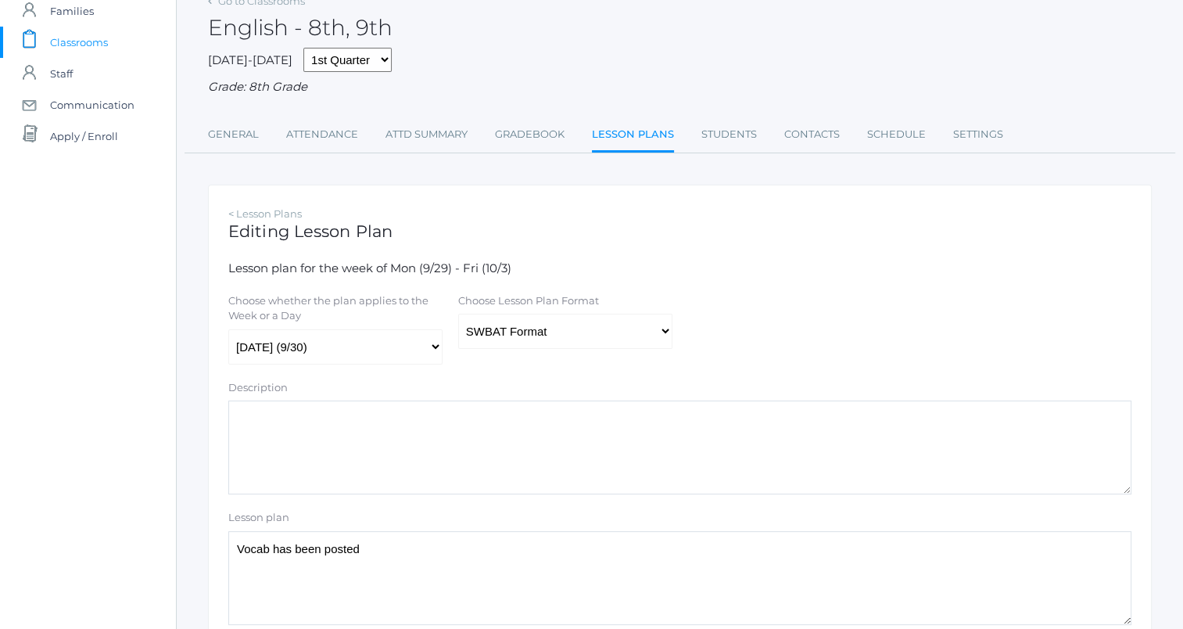
scroll to position [235, 0]
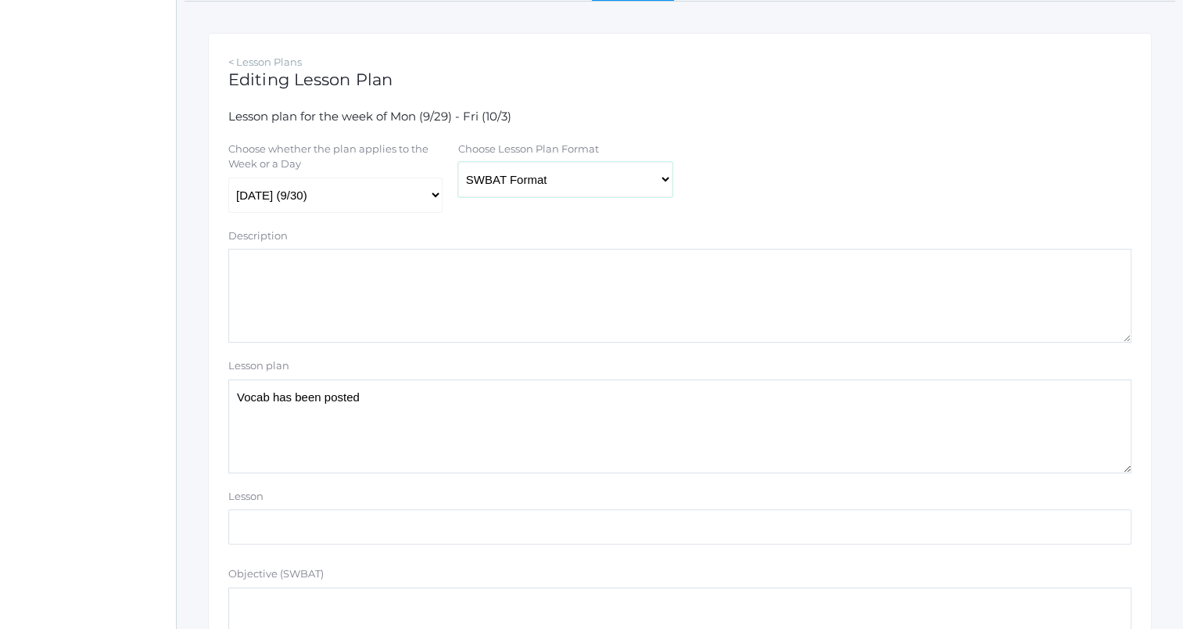
click at [588, 177] on select "Traditional Format SWBAT Format" at bounding box center [565, 179] width 214 height 35
select select "legacy"
click at [458, 163] on select "Traditional Format SWBAT Format" at bounding box center [565, 179] width 214 height 35
click at [397, 432] on textarea "Vocab has been posted" at bounding box center [679, 426] width 903 height 94
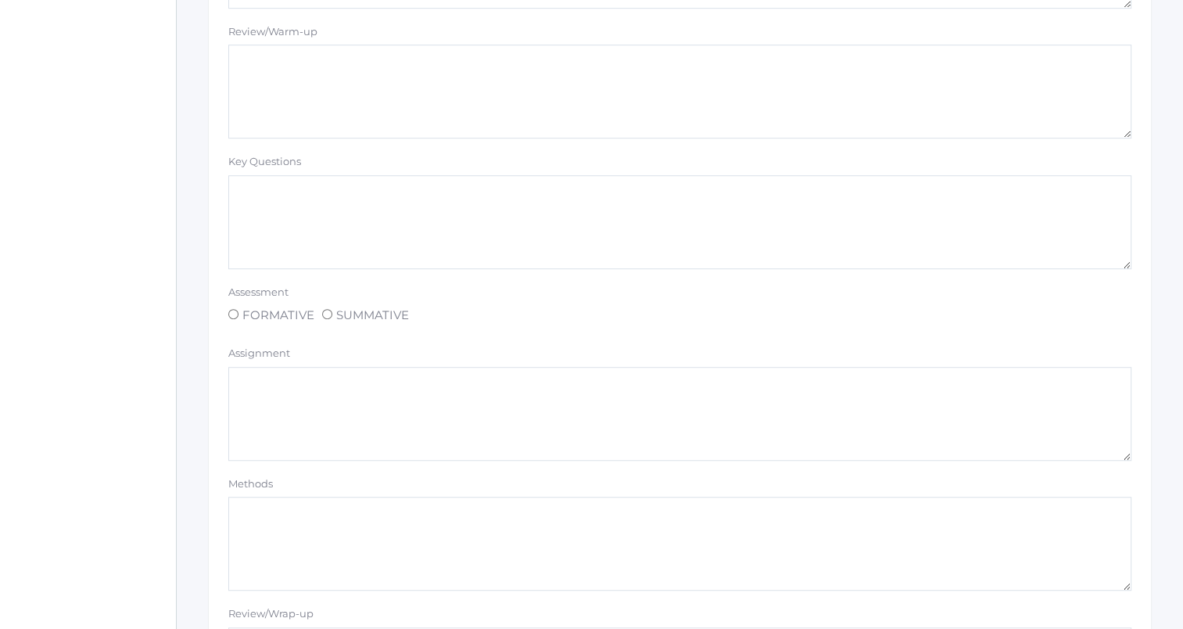
scroll to position [1323, 0]
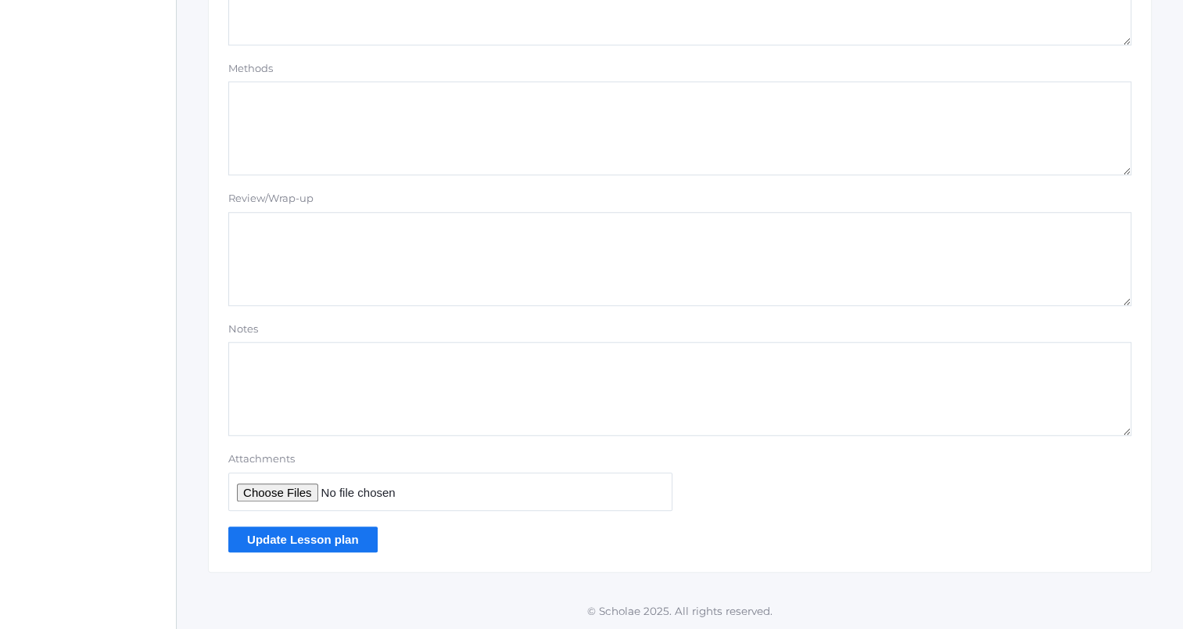
type textarea "Vocab has been posted Martin's supernaturalness"
click at [293, 541] on input "Update Lesson plan" at bounding box center [302, 539] width 149 height 26
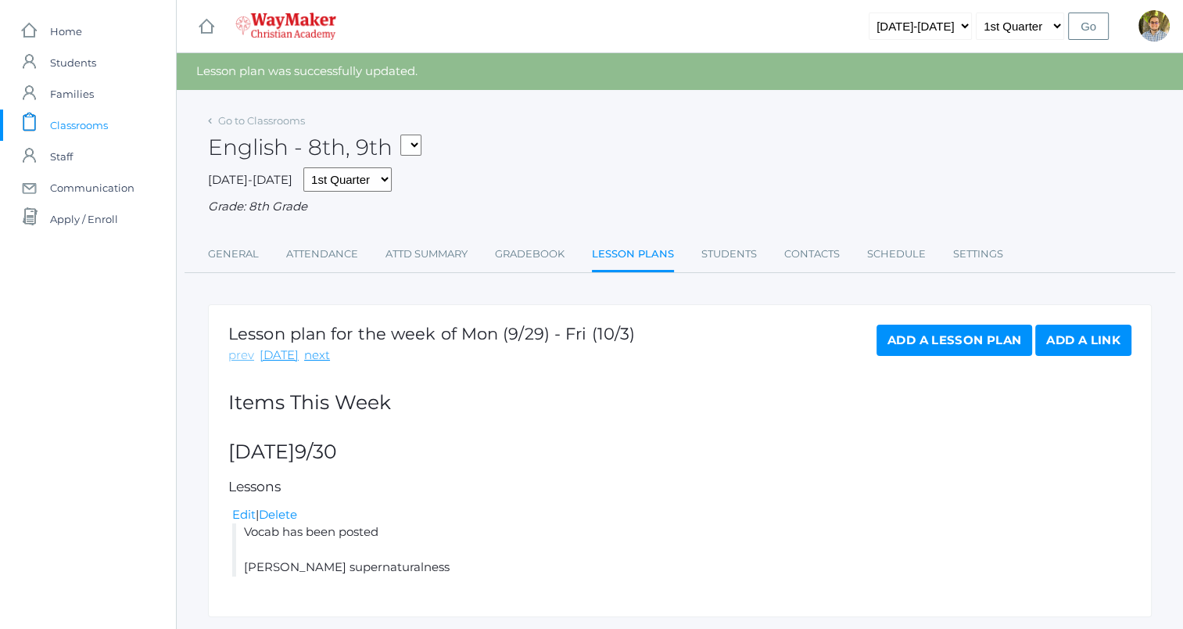
click at [234, 350] on link "prev" at bounding box center [241, 355] width 26 height 18
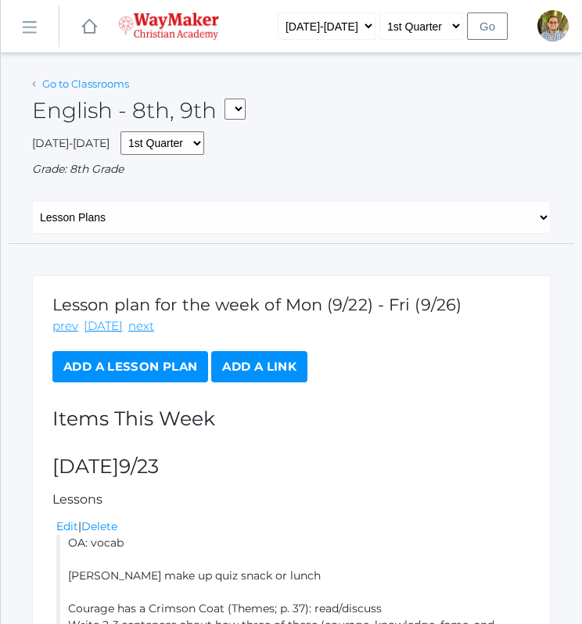
click at [97, 88] on link "Go to Classrooms" at bounding box center [85, 83] width 87 height 13
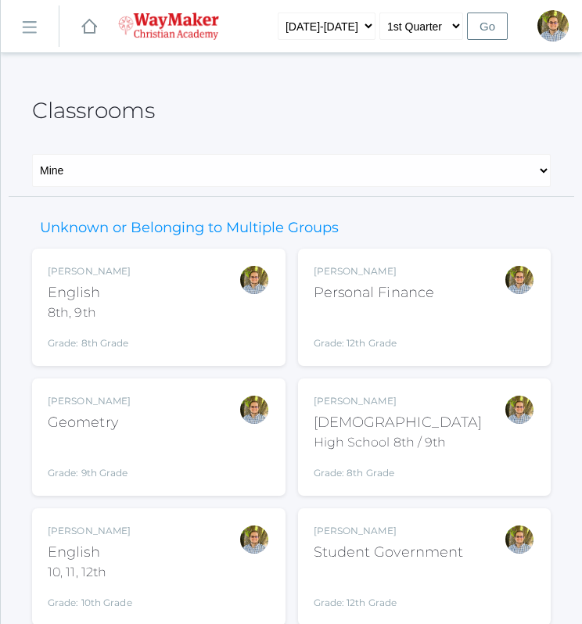
click at [185, 567] on div "[PERSON_NAME] English 10, 11, 12th Grade: 10th Grade HSENGLISH" at bounding box center [159, 567] width 222 height 86
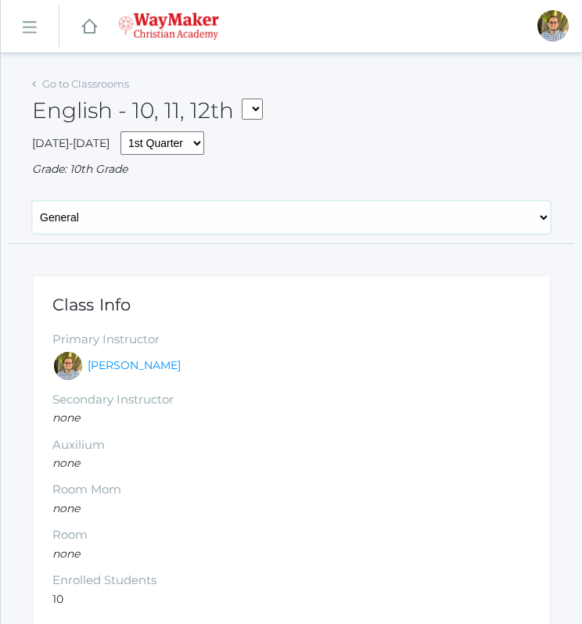
click at [127, 204] on select "General Attendance Attd Summary Gradebook Lesson Plans Students Contacts Schedu…" at bounding box center [291, 217] width 519 height 33
select select "/classrooms/2527/lesson_plans?term=1"
click at [32, 201] on select "General Attendance Attd Summary Gradebook Lesson Plans Students Contacts Schedu…" at bounding box center [291, 217] width 519 height 33
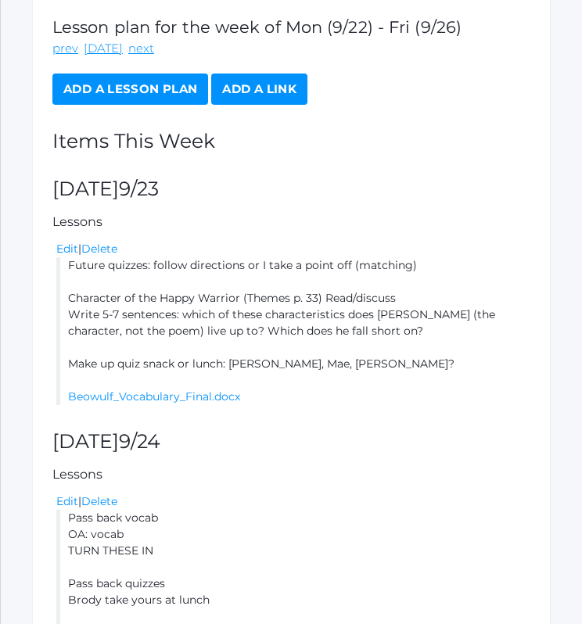
scroll to position [313, 0]
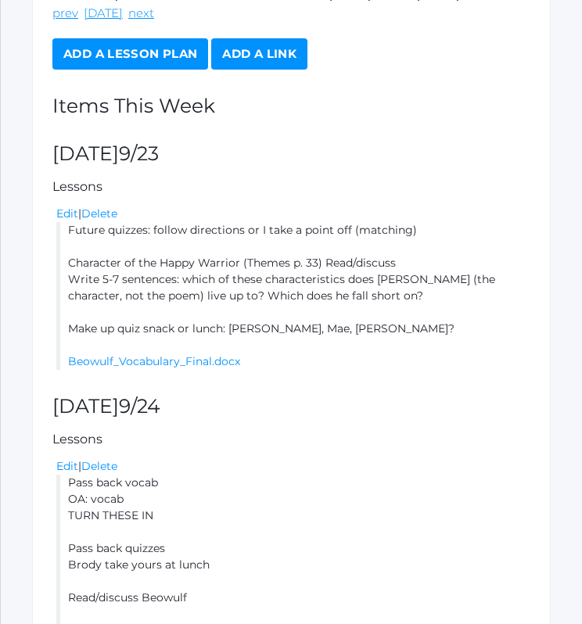
click at [376, 392] on div "Lesson plan for the week of Mon (9/22) - Fri (9/26) prev [DATE] next Add a Less…" at bounding box center [291, 528] width 519 height 1133
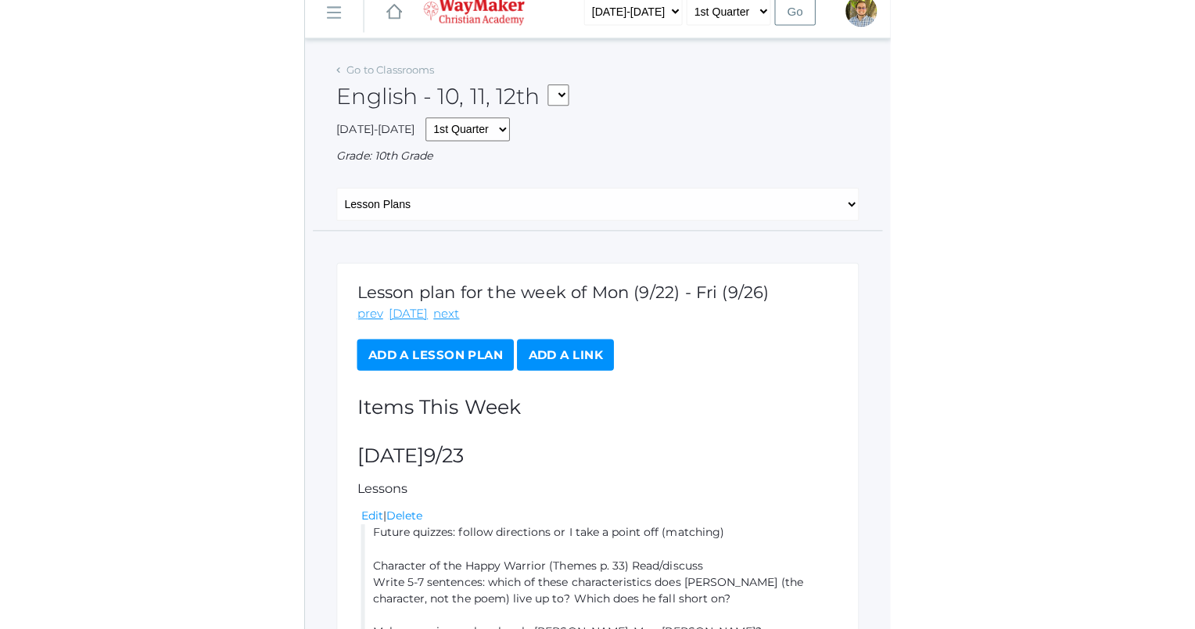
scroll to position [0, 0]
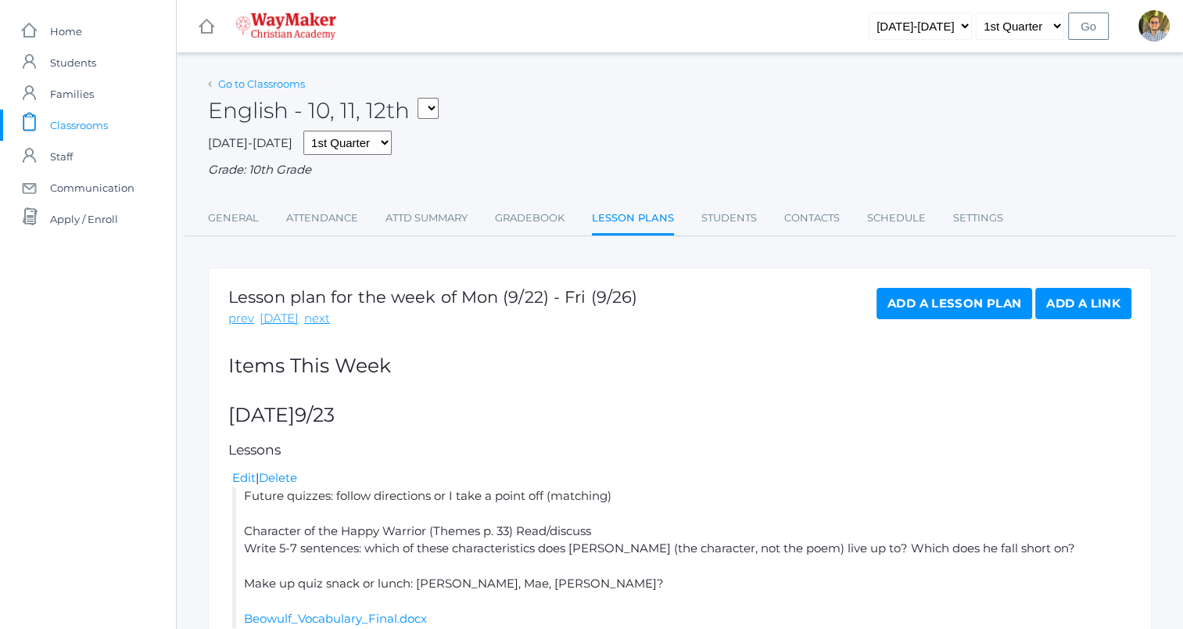
click at [282, 88] on link "Go to Classrooms" at bounding box center [261, 83] width 87 height 13
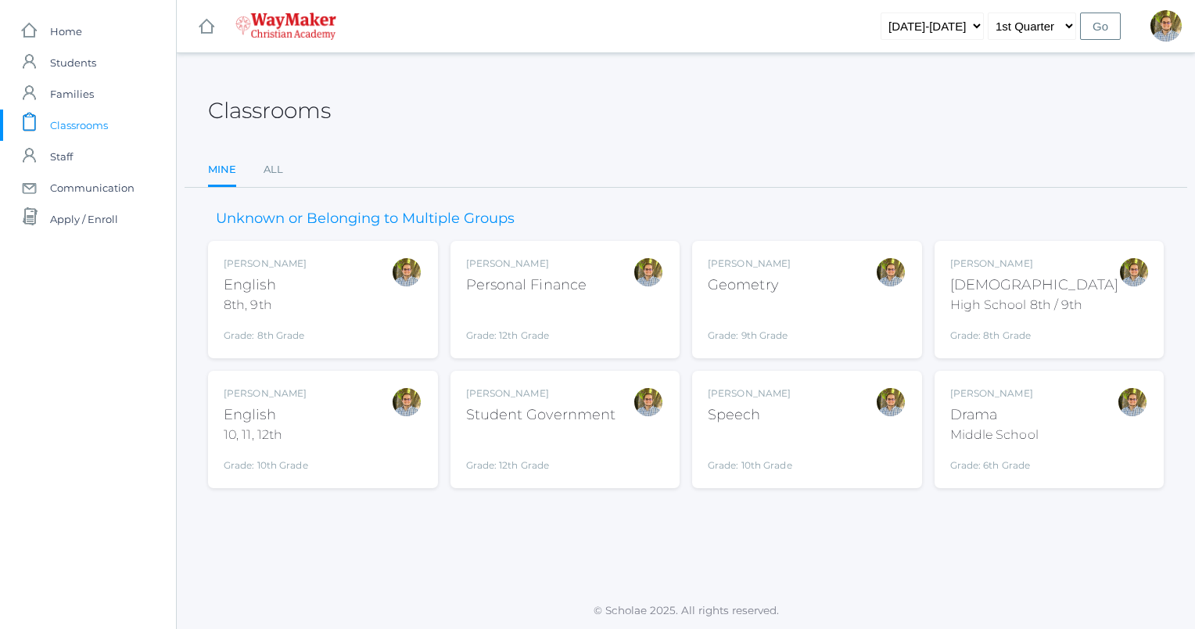
click at [338, 305] on div "[PERSON_NAME] [DEMOGRAPHIC_DATA] 8th, 9th Grade: 8th Grade 08ENGLISH" at bounding box center [323, 300] width 199 height 86
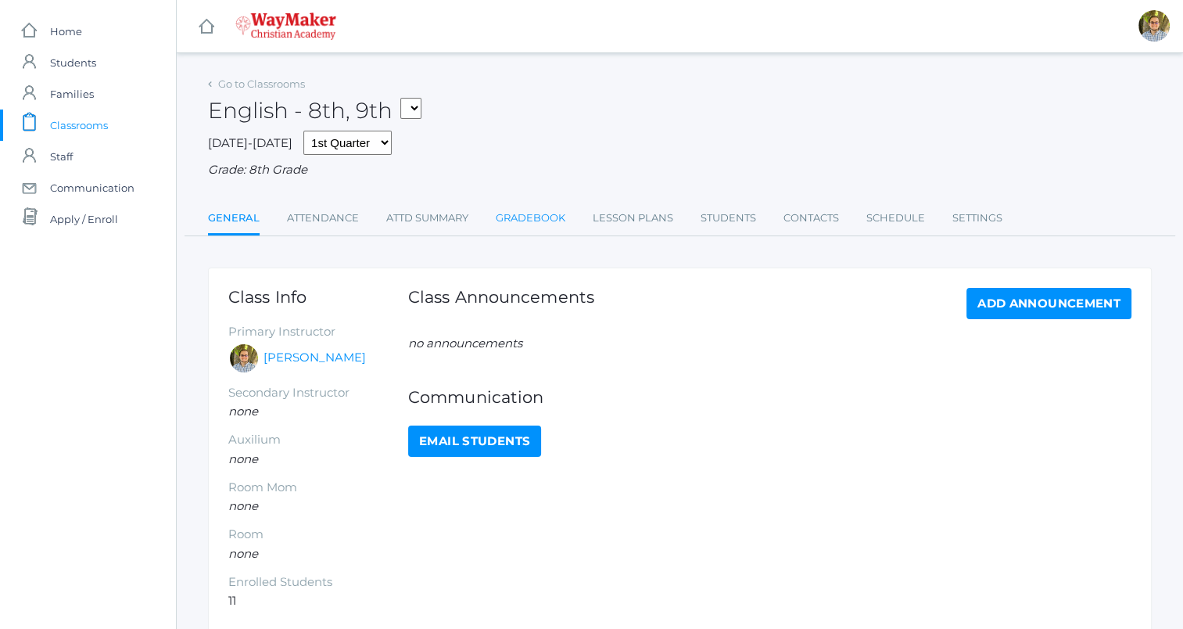
click at [558, 208] on link "Gradebook" at bounding box center [531, 218] width 70 height 31
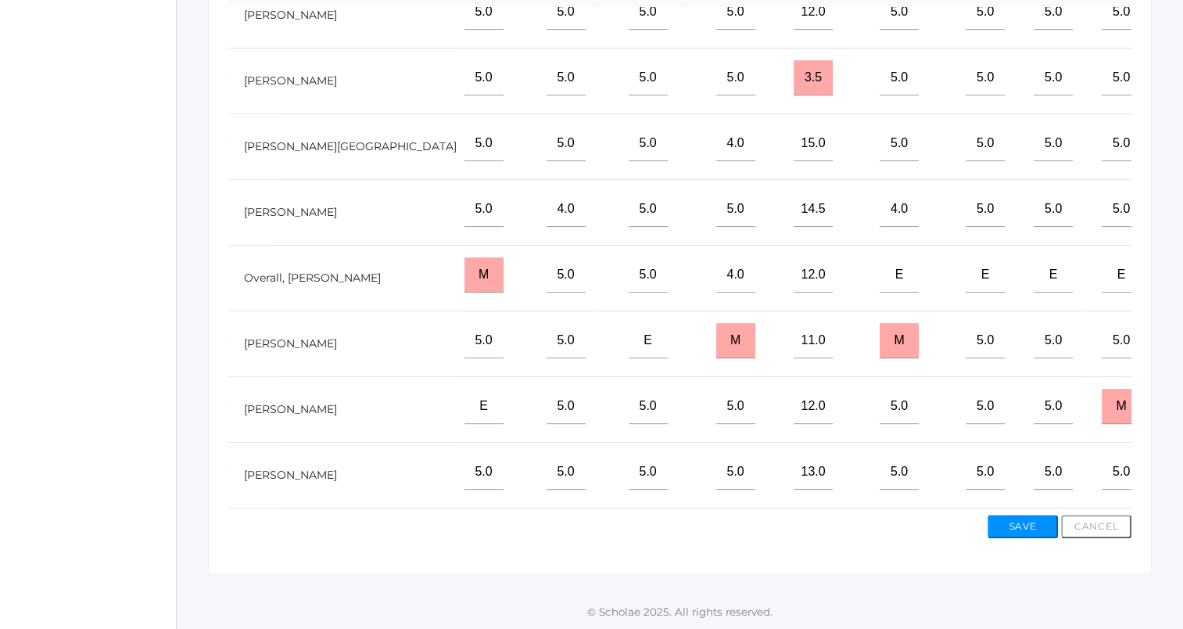
scroll to position [259, 963]
click at [1180, 393] on input"] "text" at bounding box center [1199, 406] width 39 height 35
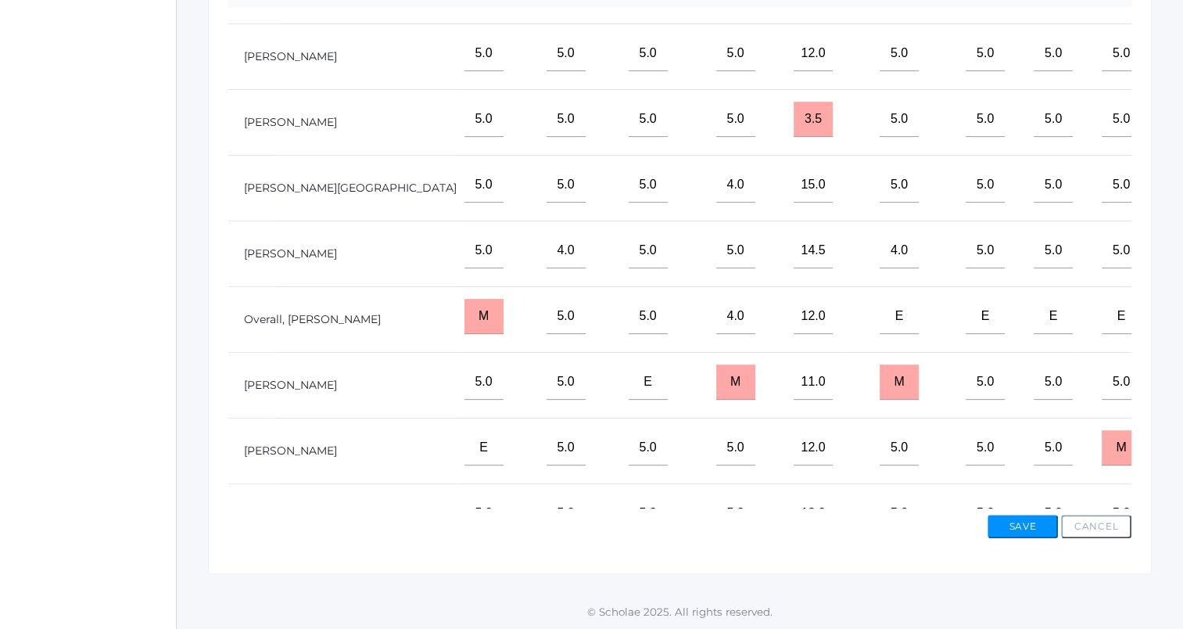
type input"] "5"
click at [1180, 137] on input"] "text" at bounding box center [1199, 119] width 39 height 35
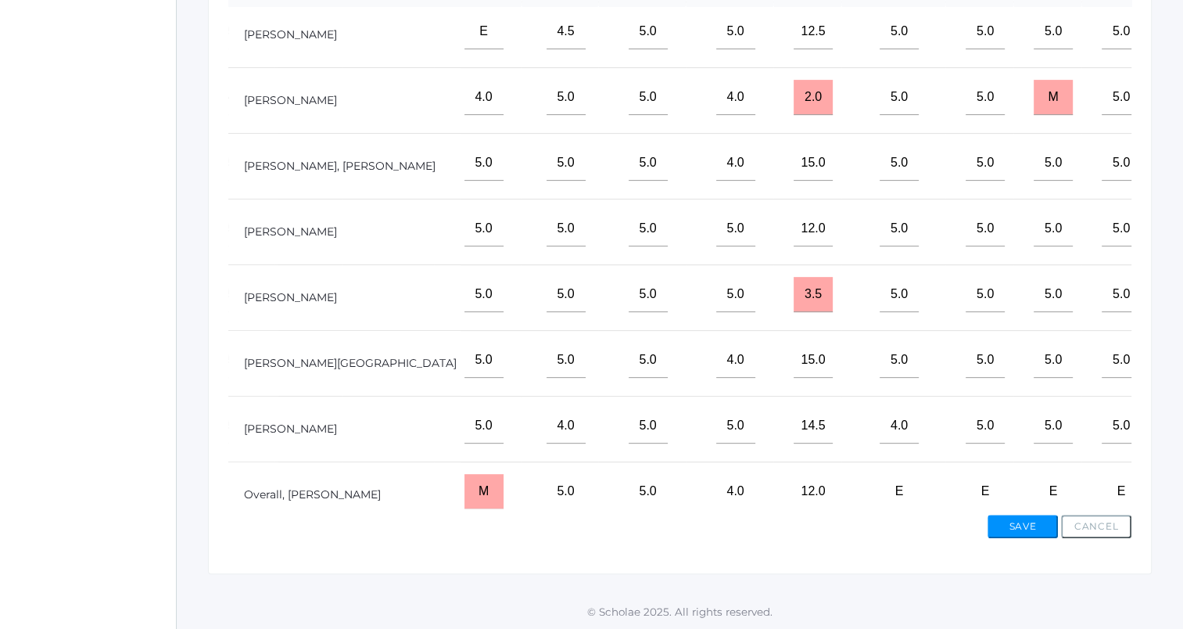
scroll to position [0, 963]
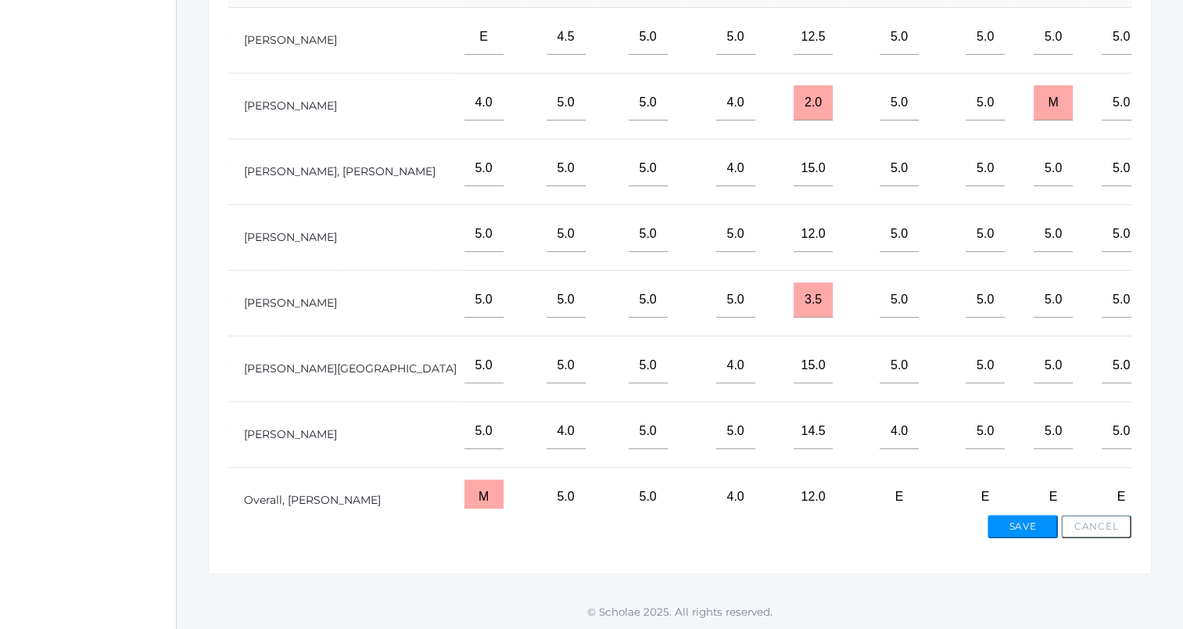
type input"] "5"
click at [1180, 186] on input"] "text" at bounding box center [1199, 168] width 39 height 35
type input"] "4"
click at [1180, 449] on input"] "text" at bounding box center [1199, 431] width 39 height 35
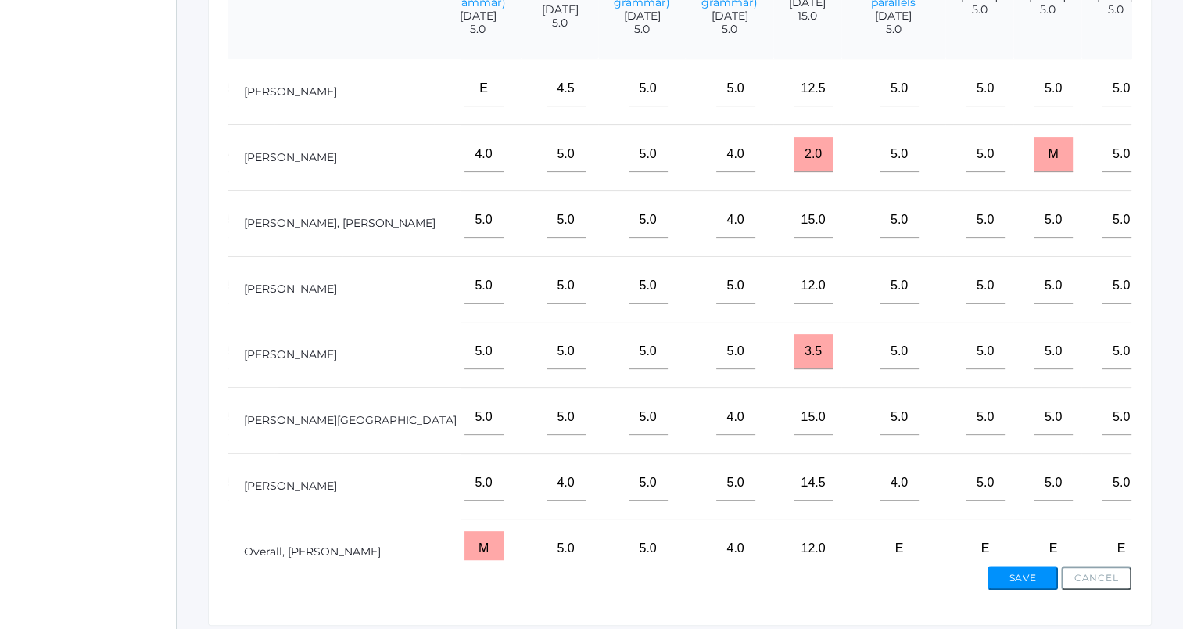
scroll to position [436, 0]
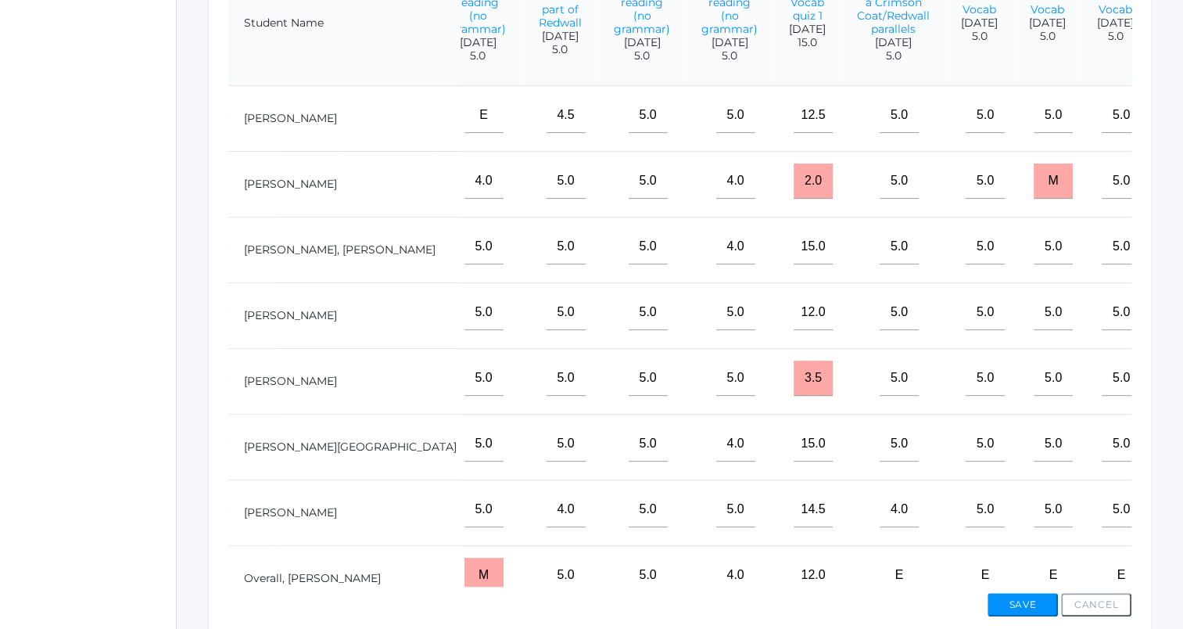
type input"] "5"
click at [1180, 330] on input"] "text" at bounding box center [1199, 312] width 39 height 35
type input"] "5"
click at [1180, 461] on input"] "text" at bounding box center [1199, 443] width 39 height 35
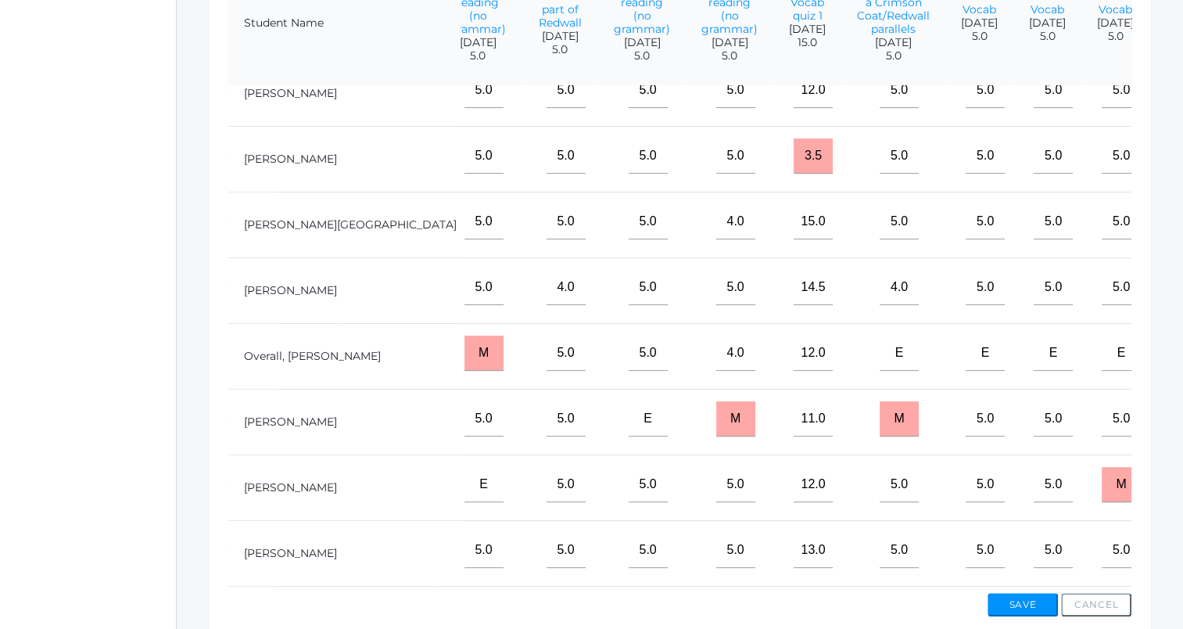
scroll to position [259, 963]
type input"] "5"
click at [1180, 416] on input"] "text" at bounding box center [1199, 418] width 39 height 35
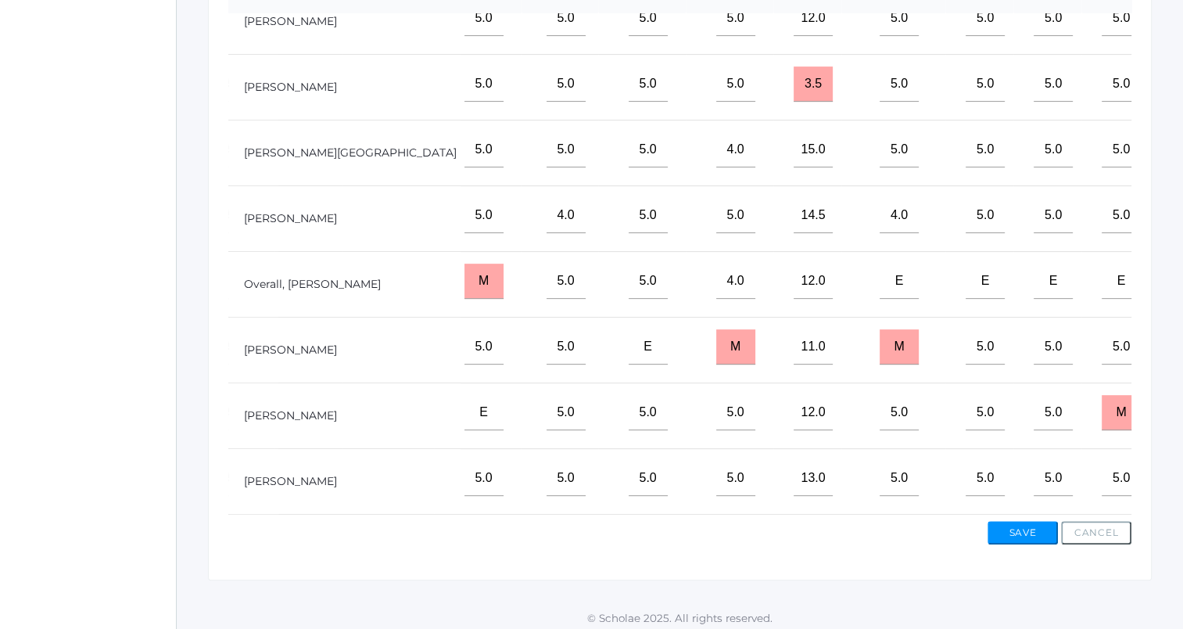
scroll to position [514, 0]
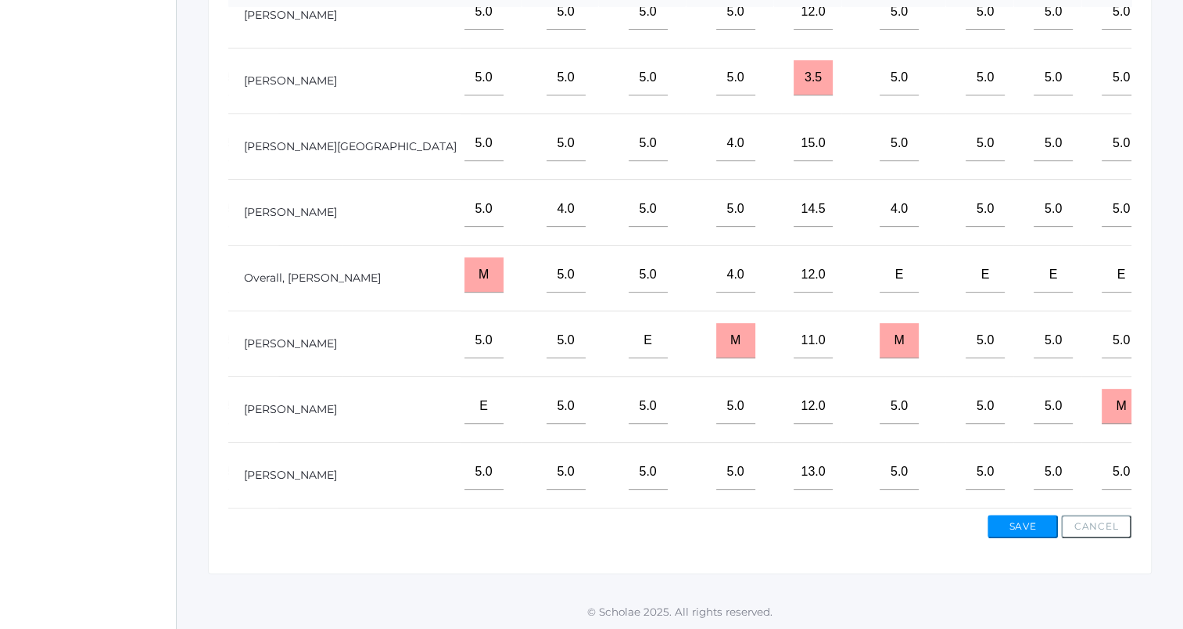
type input"] "5"
click at [1019, 526] on button "Save" at bounding box center [1023, 526] width 70 height 23
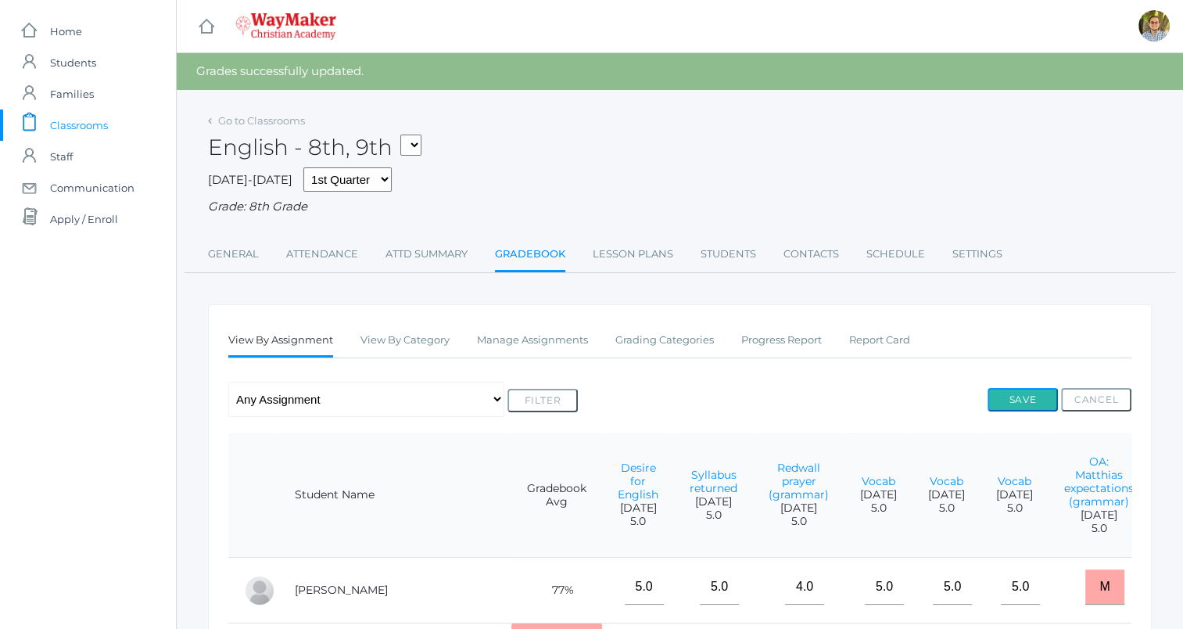
click at [1032, 401] on button "Save" at bounding box center [1023, 399] width 70 height 23
click at [487, 342] on link "Manage Assignments" at bounding box center [532, 340] width 111 height 31
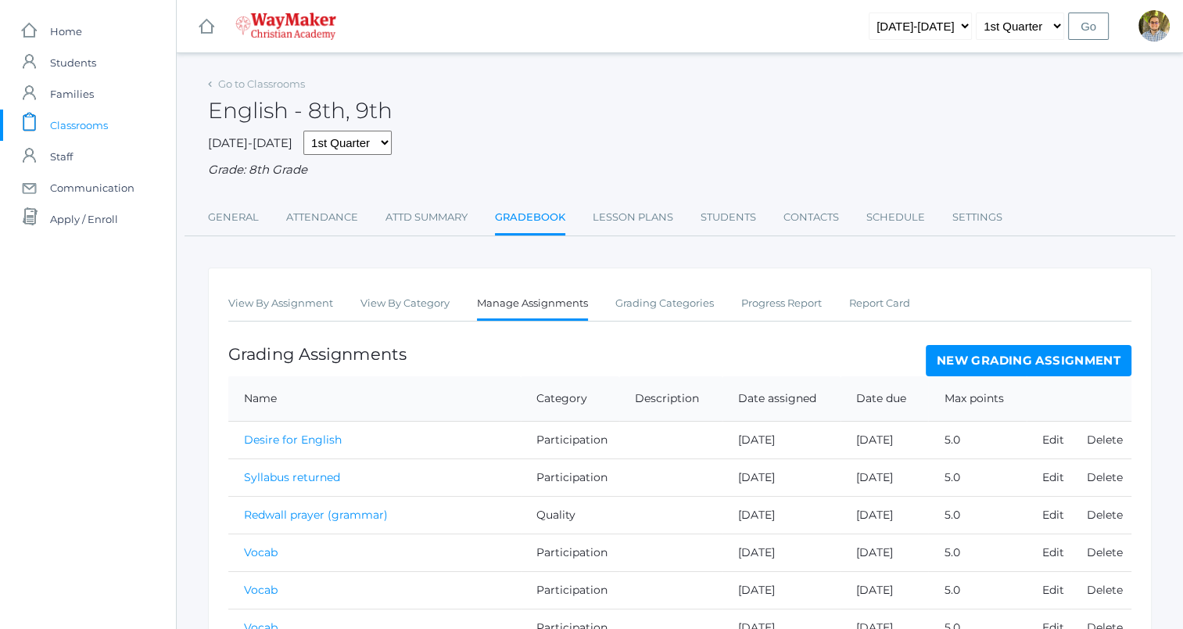
click at [979, 356] on link "New Grading Assignment" at bounding box center [1029, 360] width 206 height 31
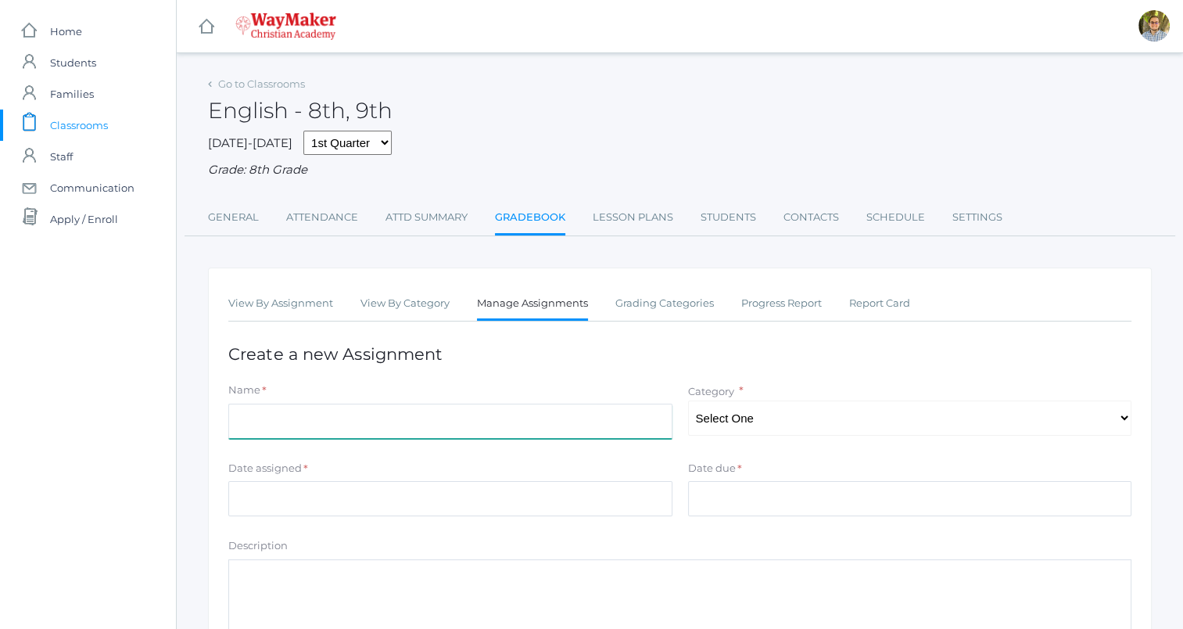
drag, startPoint x: 454, startPoint y: 419, endPoint x: 460, endPoint y: 411, distance: 10.6
click at [454, 419] on input "Name" at bounding box center [450, 421] width 444 height 35
type input "Illustrations"
click at [864, 422] on select "Select One Participation Accuracy Quality" at bounding box center [910, 417] width 444 height 35
select select "1065"
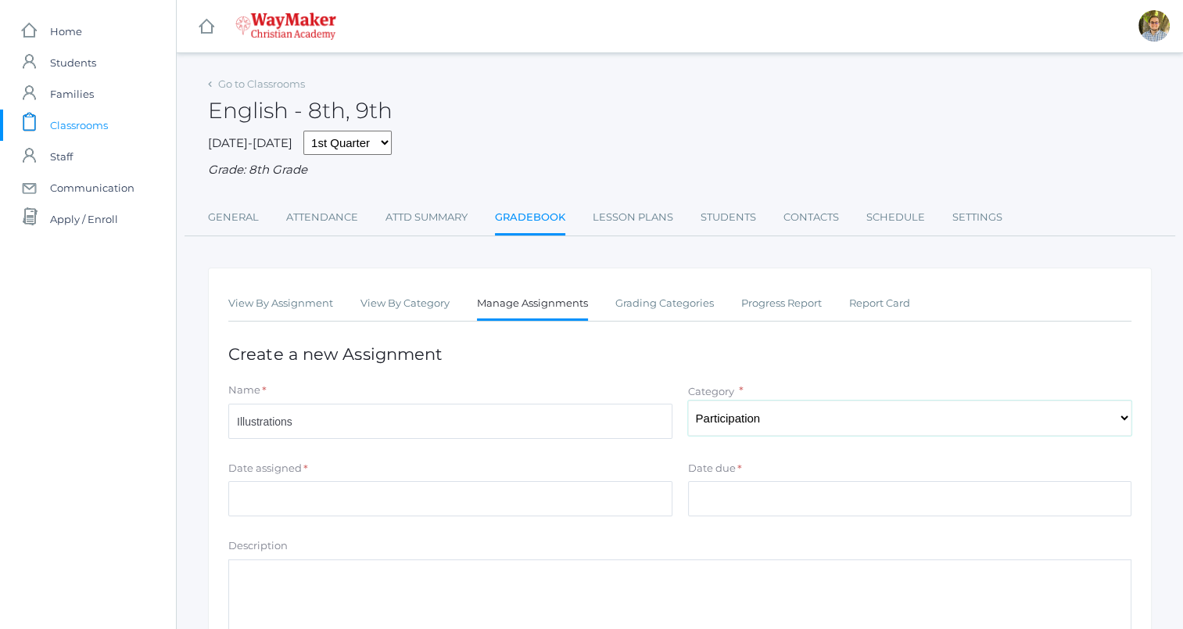
click at [688, 400] on select "Select One Participation Accuracy Quality" at bounding box center [910, 417] width 444 height 35
click at [543, 493] on input "Date assigned" at bounding box center [450, 498] width 444 height 35
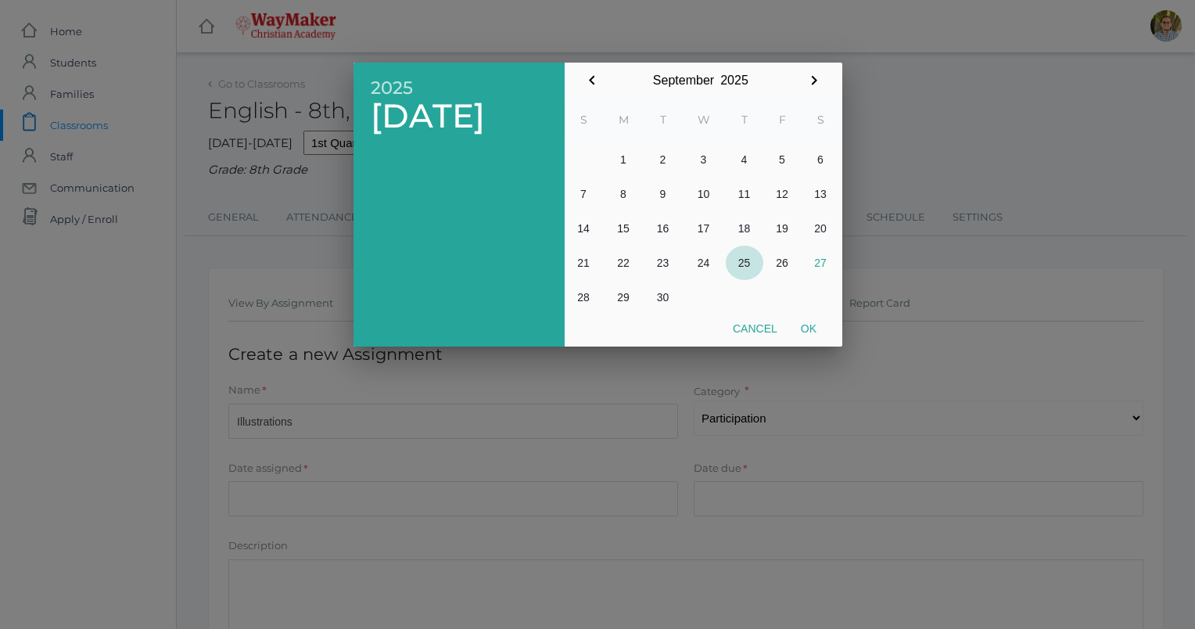
click at [752, 262] on button "25" at bounding box center [745, 263] width 38 height 34
click at [811, 322] on button "Ok" at bounding box center [808, 328] width 39 height 28
type input "[DATE]"
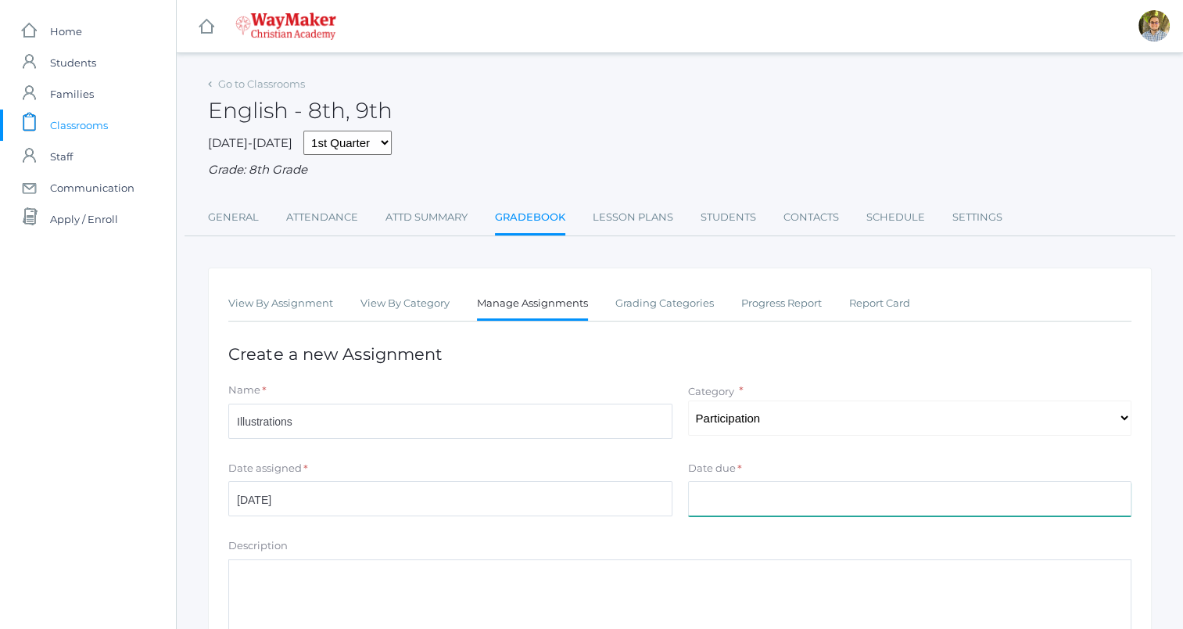
click at [832, 490] on input "Date due" at bounding box center [910, 498] width 444 height 35
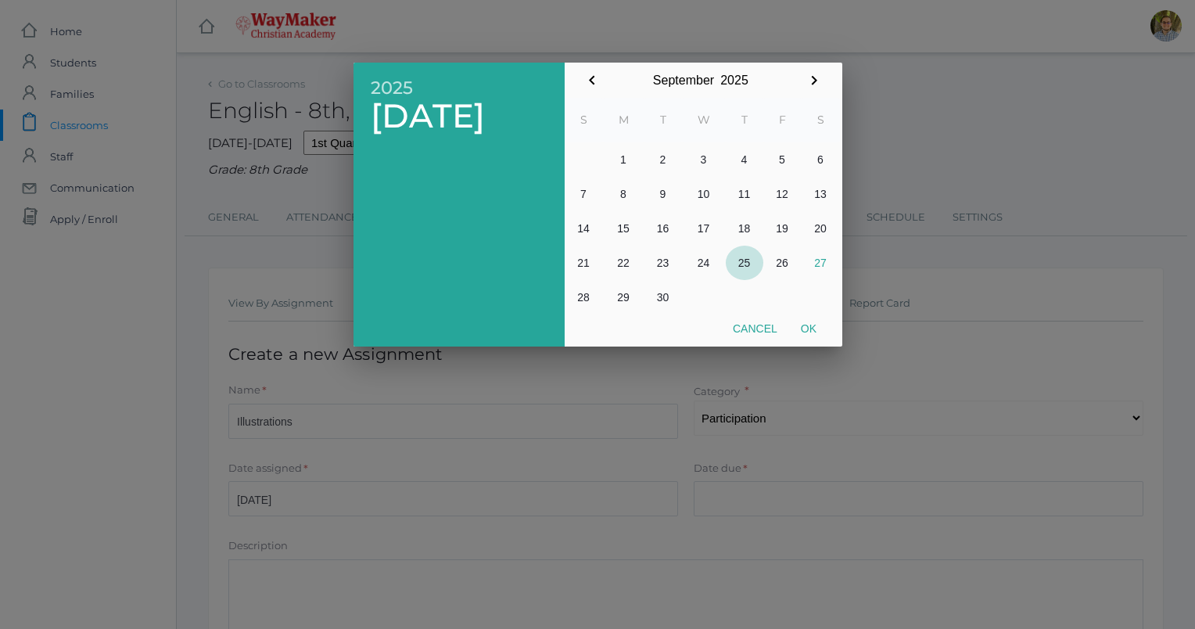
click at [751, 260] on button "25" at bounding box center [745, 263] width 38 height 34
click at [813, 332] on button "Ok" at bounding box center [808, 328] width 39 height 28
type input "[DATE]"
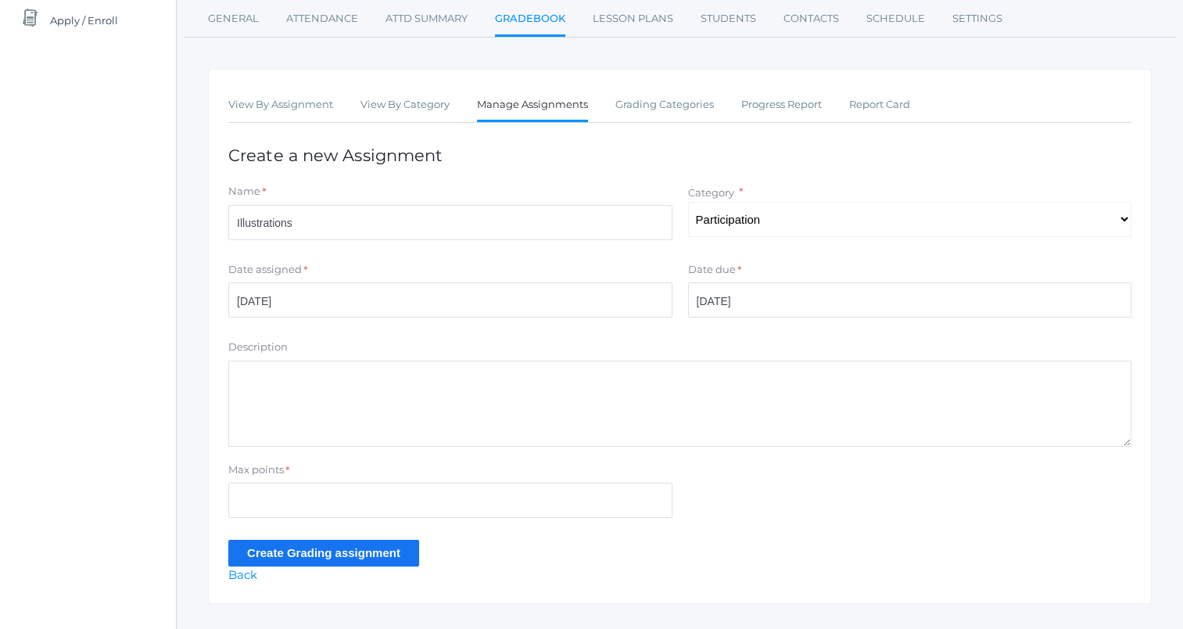
scroll to position [230, 0]
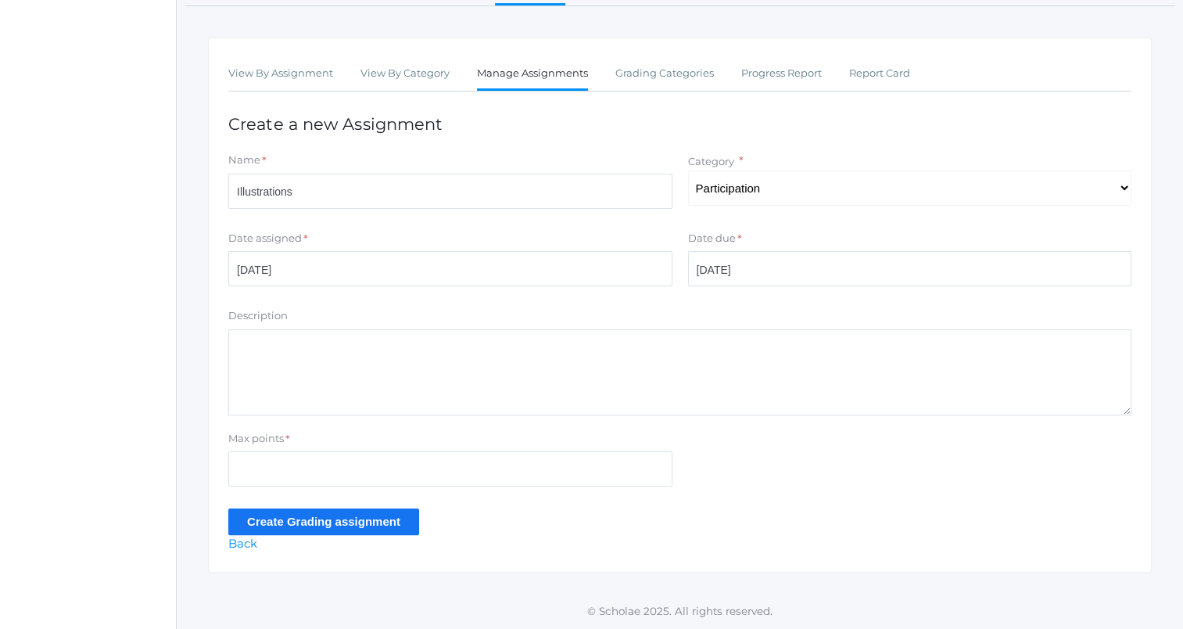
click at [351, 451] on div "Max points *" at bounding box center [450, 441] width 444 height 21
click at [504, 463] on input "Max points" at bounding box center [450, 468] width 444 height 35
type input "5"
click at [248, 525] on input "Create Grading assignment" at bounding box center [323, 521] width 191 height 26
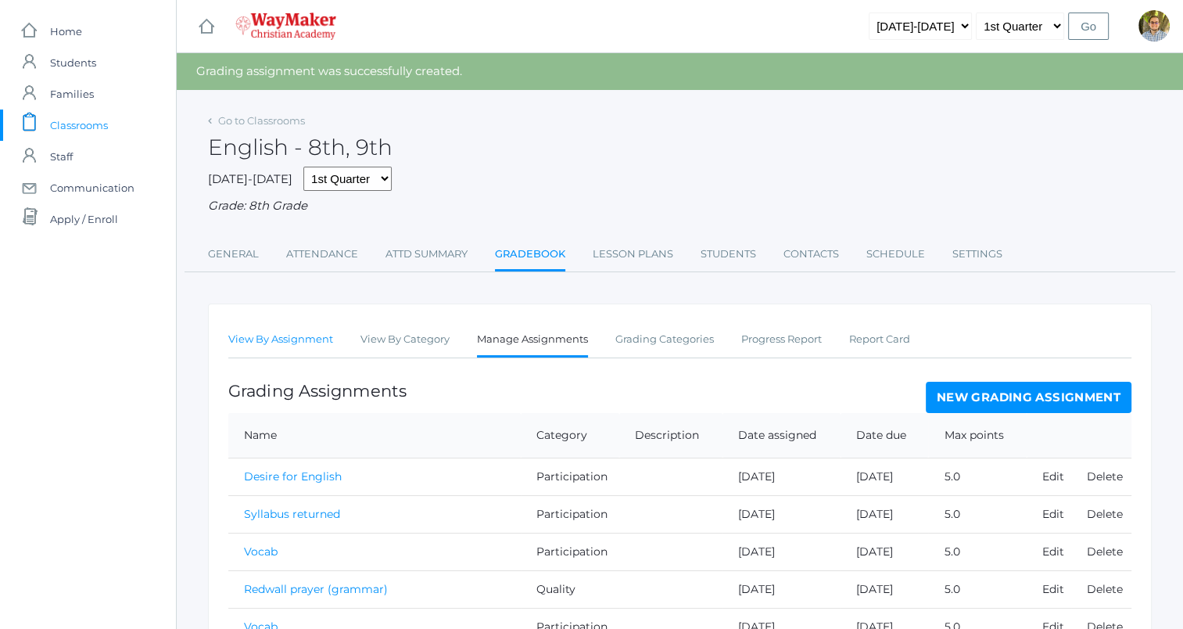
click at [284, 340] on link "View By Assignment" at bounding box center [280, 339] width 105 height 31
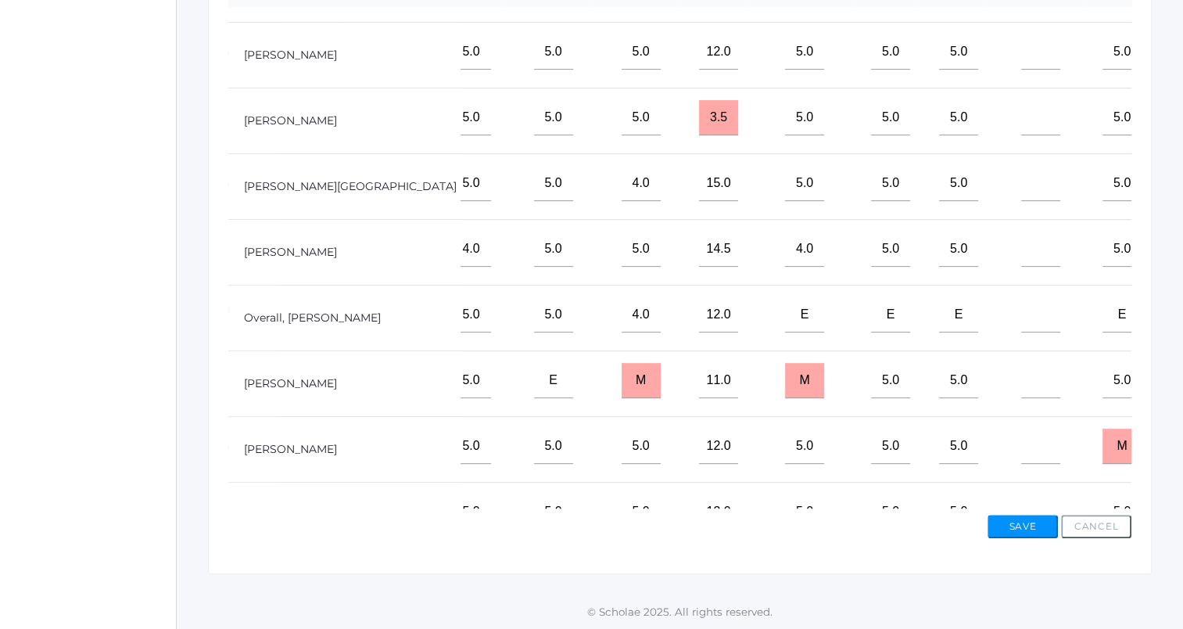
scroll to position [259, 1057]
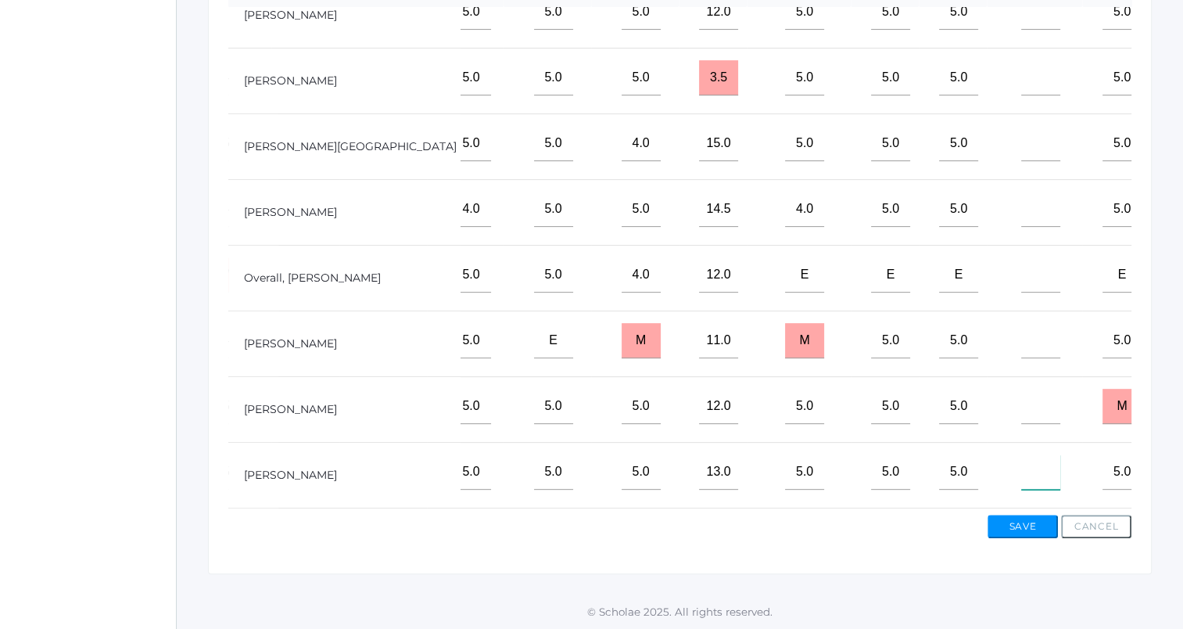
click at [1021, 469] on input"] "text" at bounding box center [1040, 471] width 39 height 35
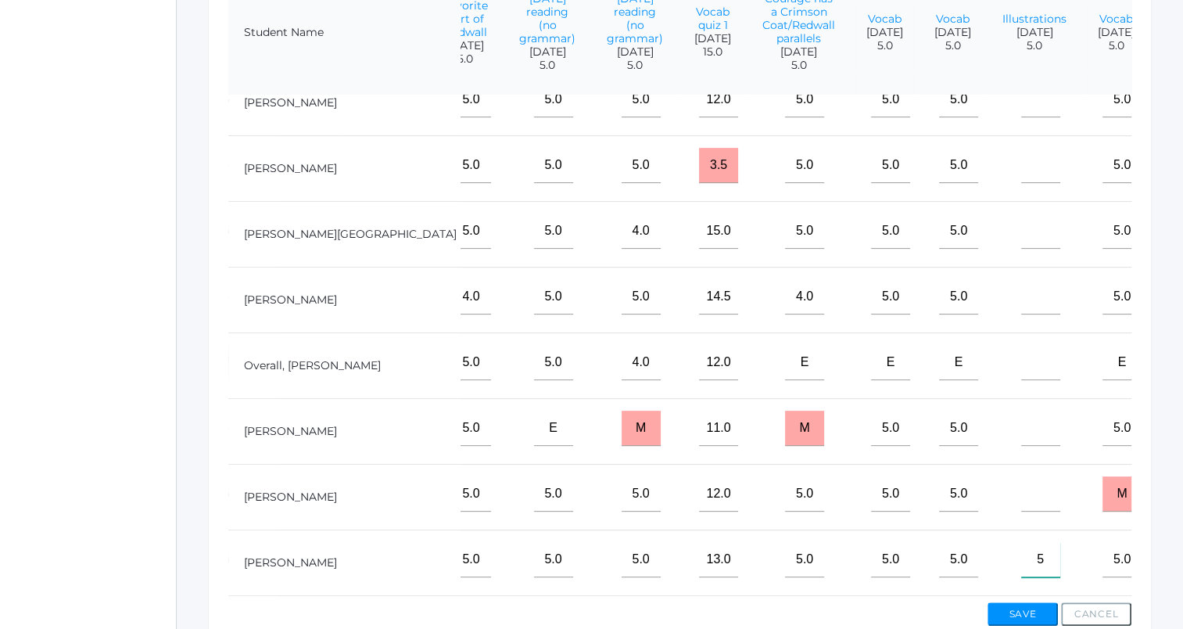
scroll to position [436, 0]
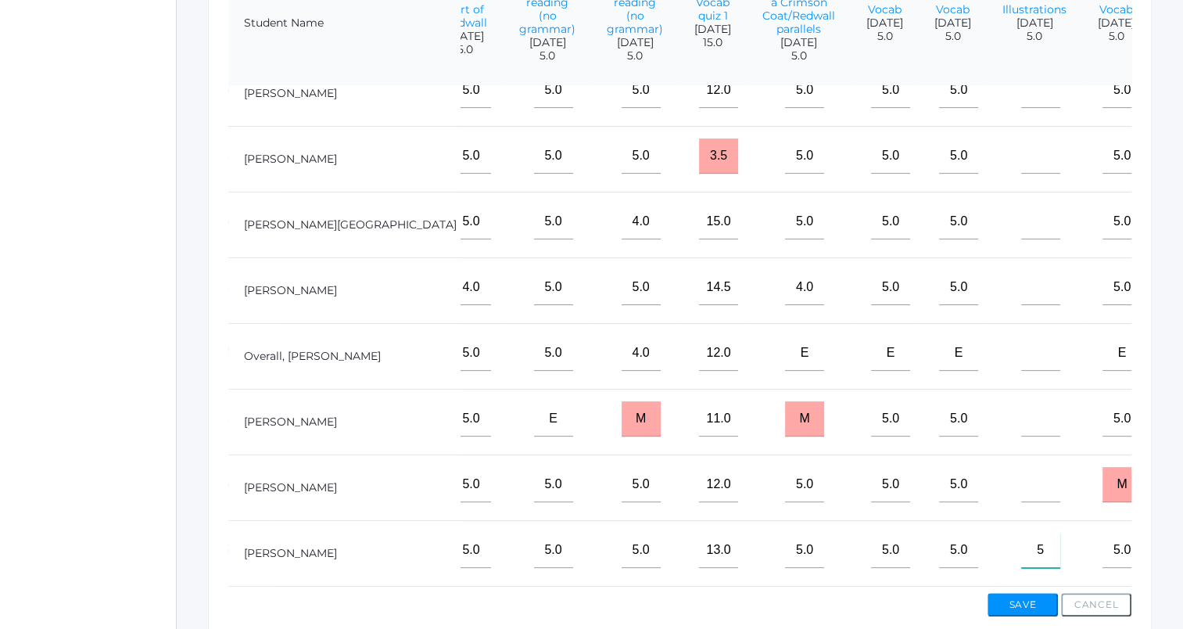
type input"] "5"
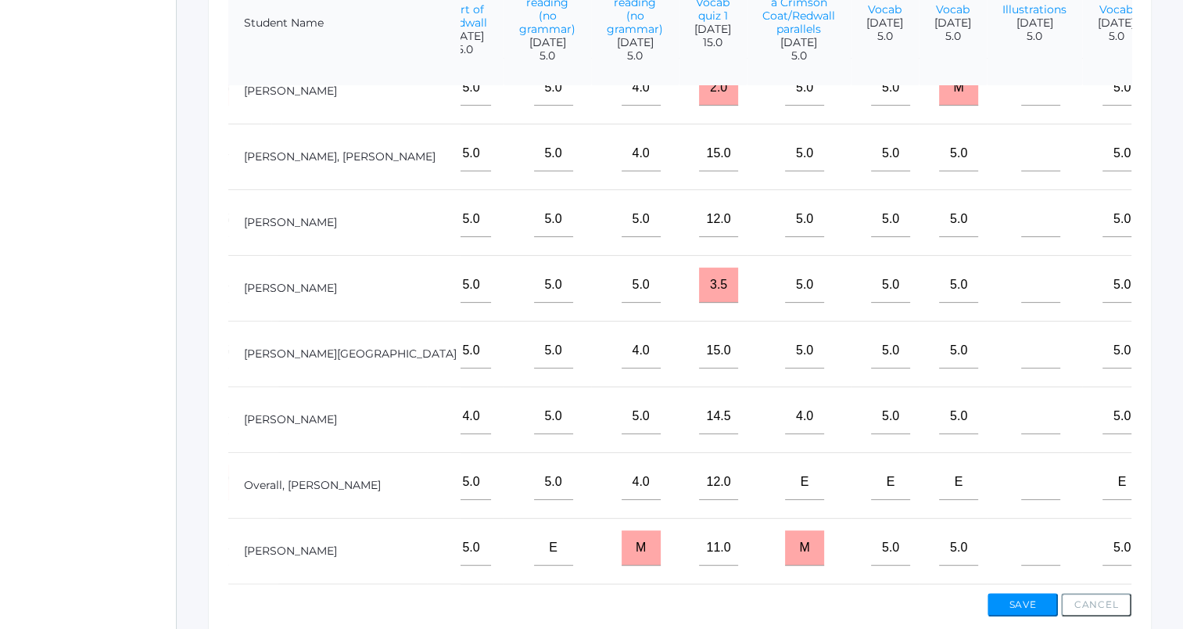
scroll to position [24, 1057]
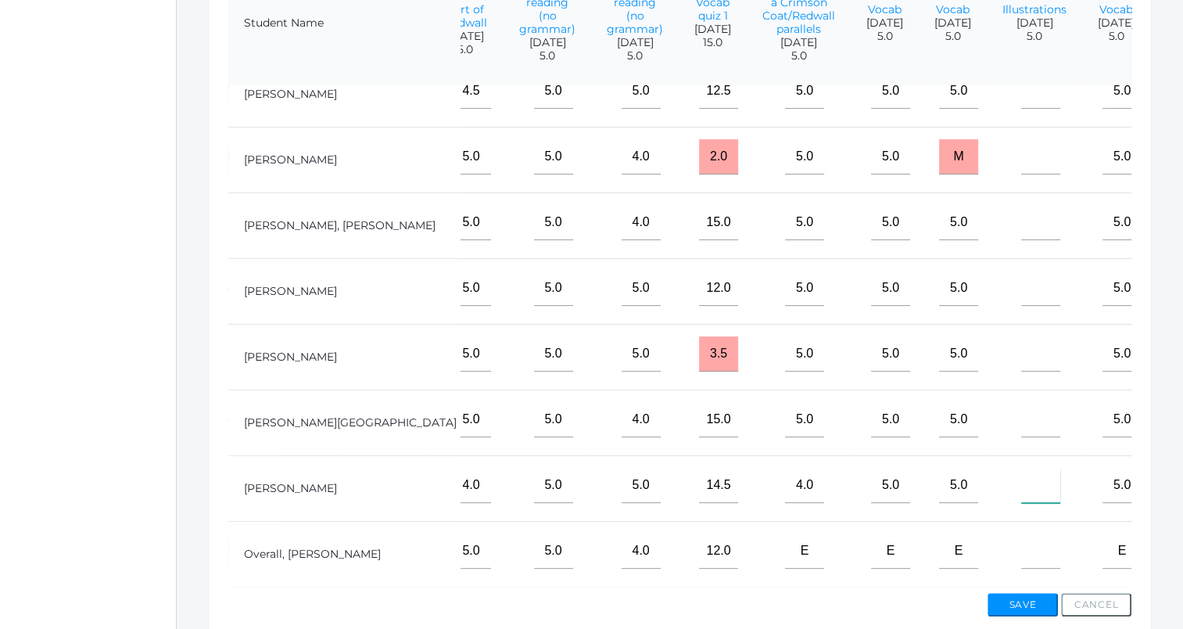
click at [1021, 503] on input"] "text" at bounding box center [1040, 485] width 39 height 35
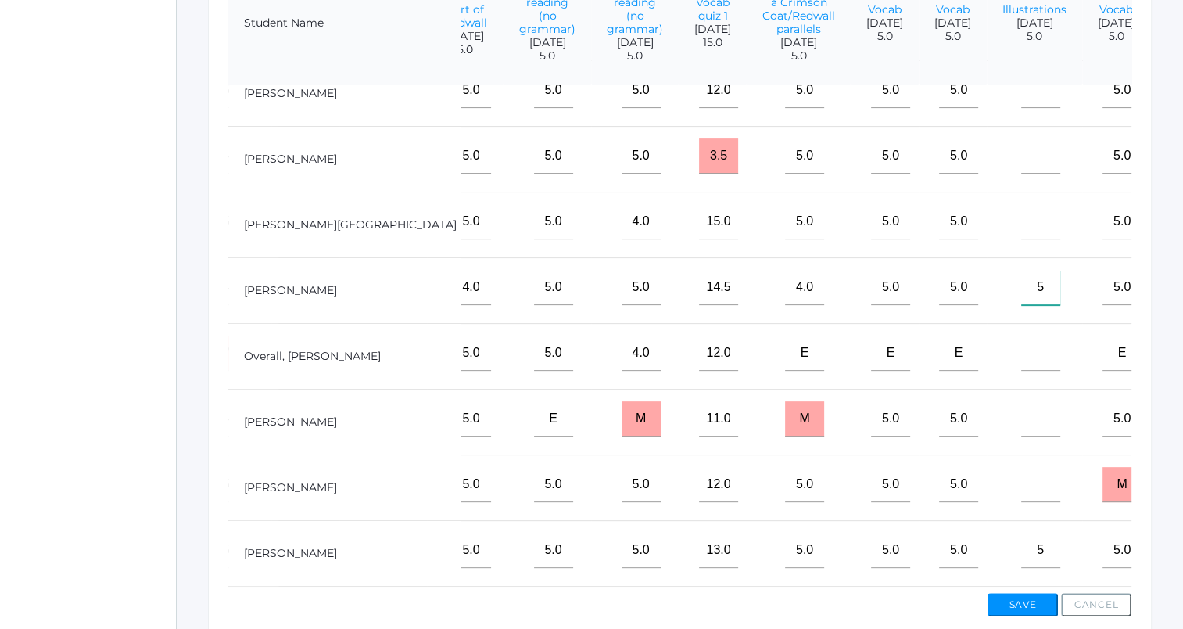
scroll to position [514, 0]
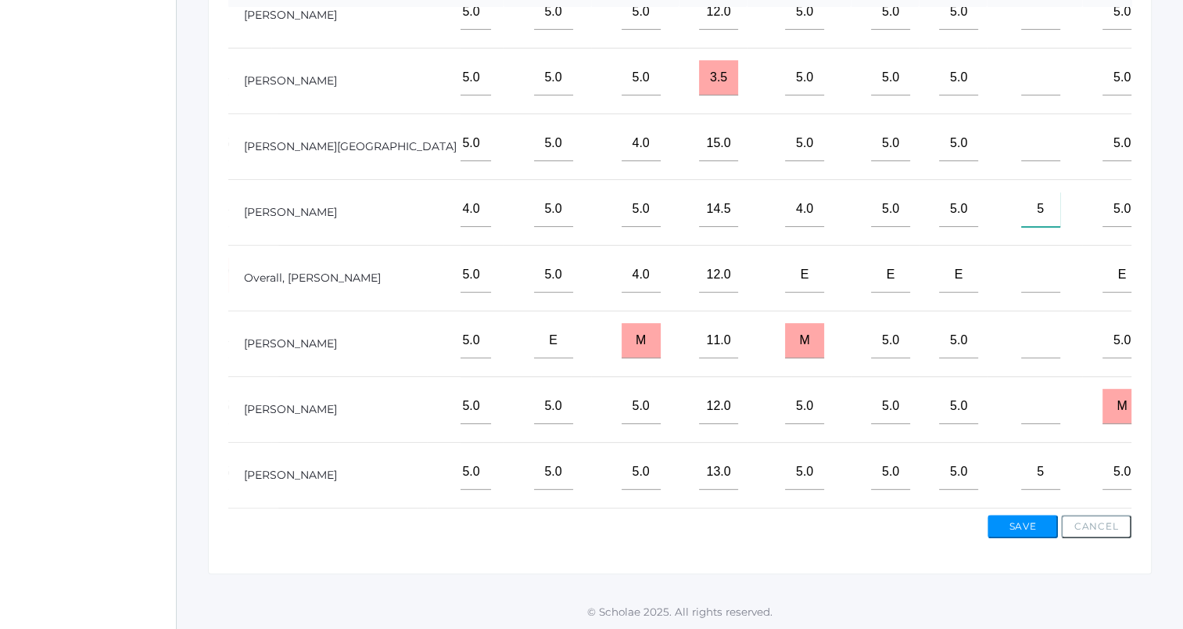
type input"] "5"
click at [1021, 344] on input"] "text" at bounding box center [1040, 340] width 39 height 35
type input"] "5"
click at [987, 413] on td at bounding box center [1034, 409] width 95 height 66
click at [1021, 391] on input"] "text" at bounding box center [1040, 406] width 39 height 35
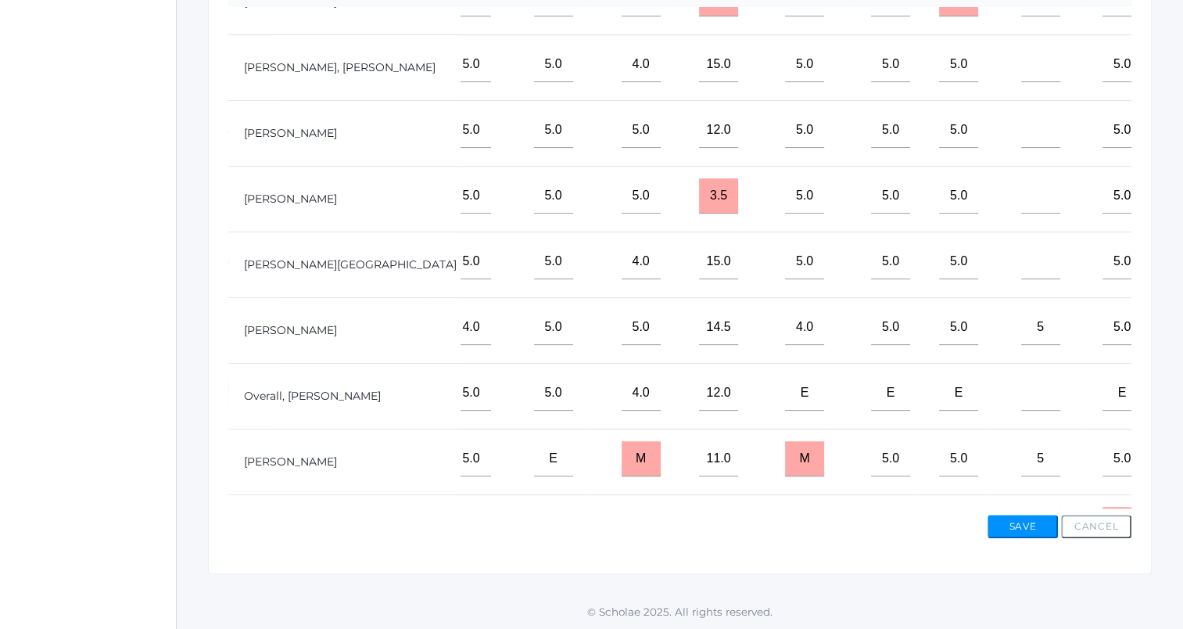
scroll to position [0, 1057]
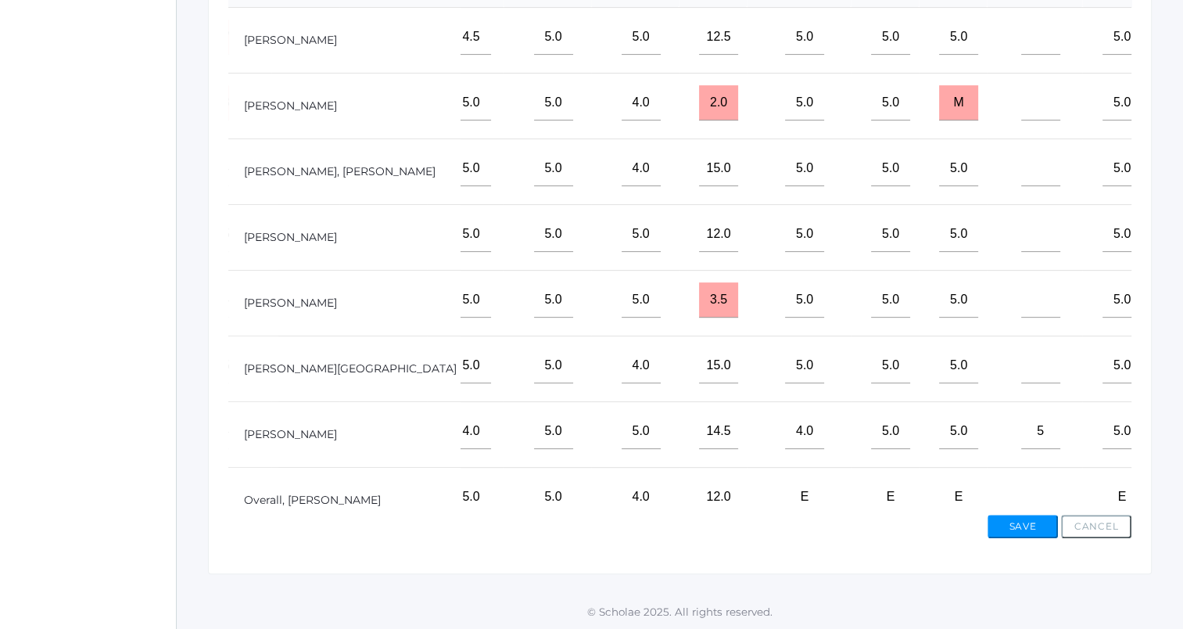
type input"] "5"
click at [1021, 120] on input"] "text" at bounding box center [1040, 102] width 39 height 35
type input"] "5"
click at [1021, 55] on input"] "text" at bounding box center [1040, 37] width 39 height 35
type input"] "5"
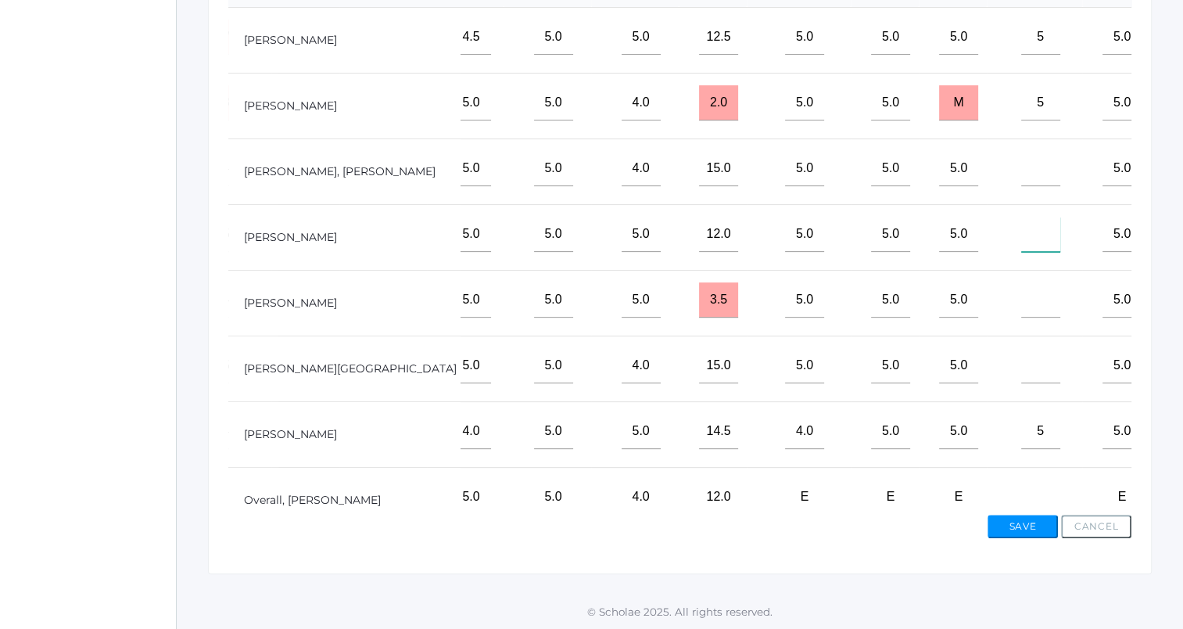
click at [1021, 252] on input"] "text" at bounding box center [1040, 234] width 39 height 35
type input"] "5"
click at [1021, 186] on input"] "text" at bounding box center [1040, 168] width 39 height 35
type input"] "5"
click at [1021, 318] on input"] "text" at bounding box center [1040, 299] width 39 height 35
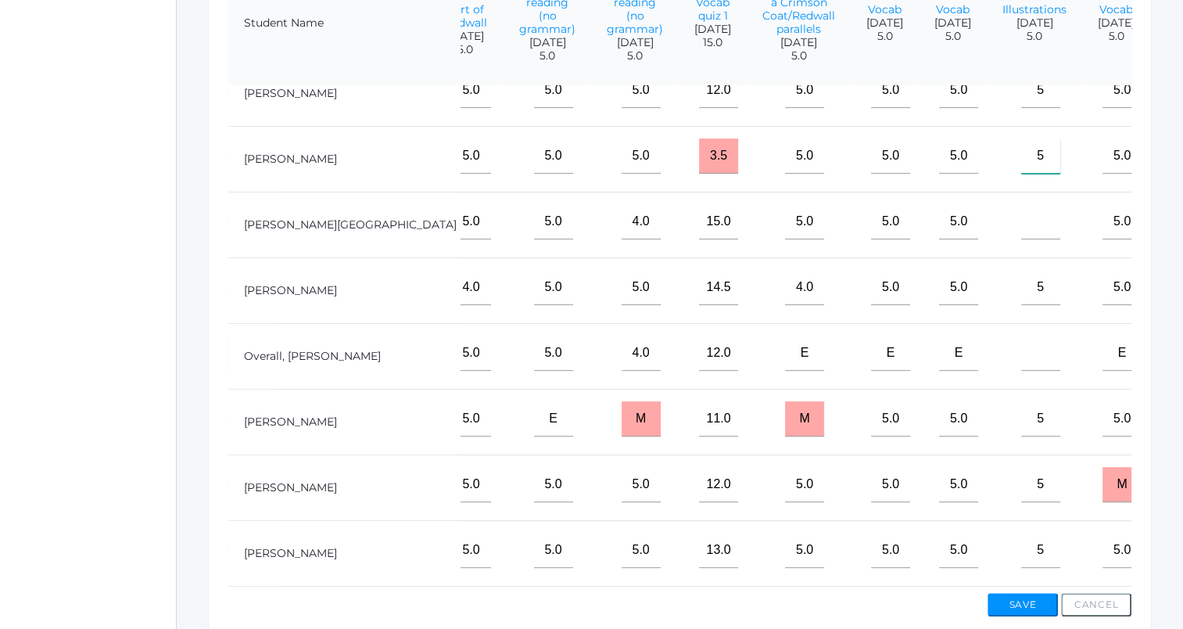
scroll to position [259, 1057]
type input"] "5"
click at [1021, 339] on input"] "text" at bounding box center [1040, 353] width 39 height 35
type input"] "e"
click at [1021, 218] on input"] "text" at bounding box center [1040, 221] width 39 height 35
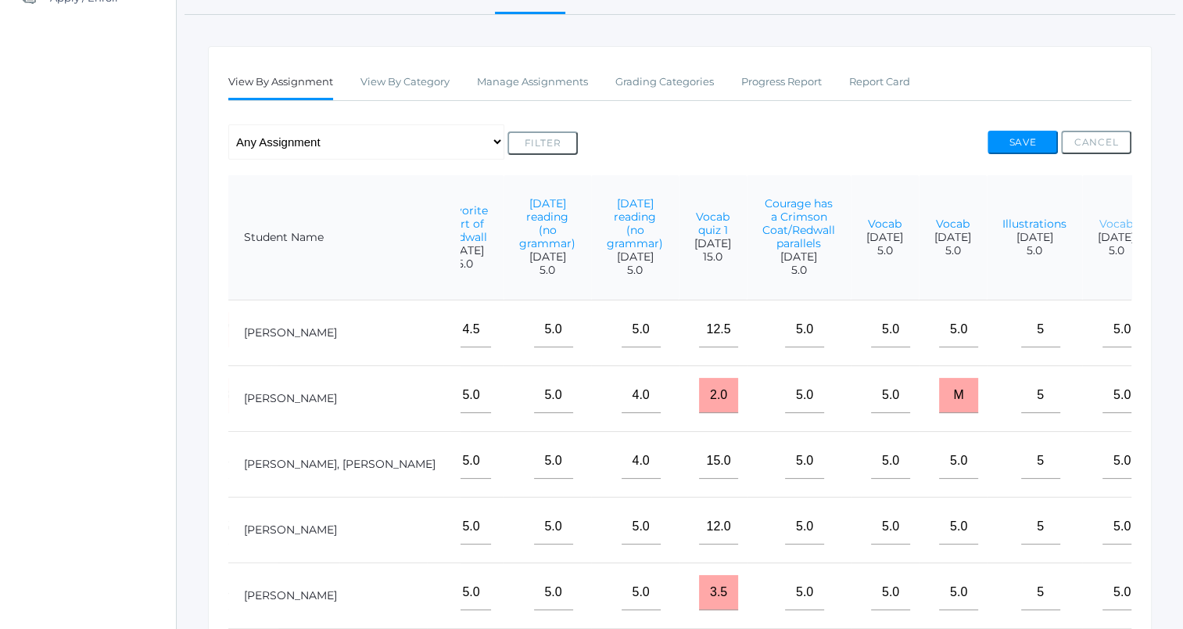
scroll to position [201, 0]
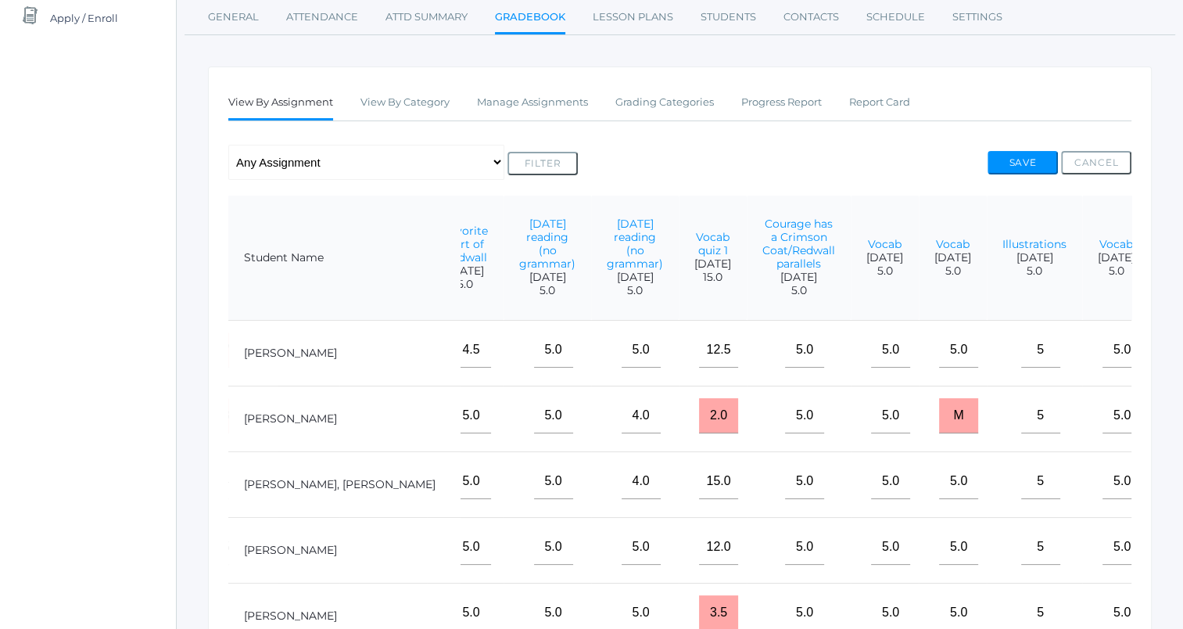
type input"] "m"
click at [1015, 157] on button "Save" at bounding box center [1023, 162] width 70 height 23
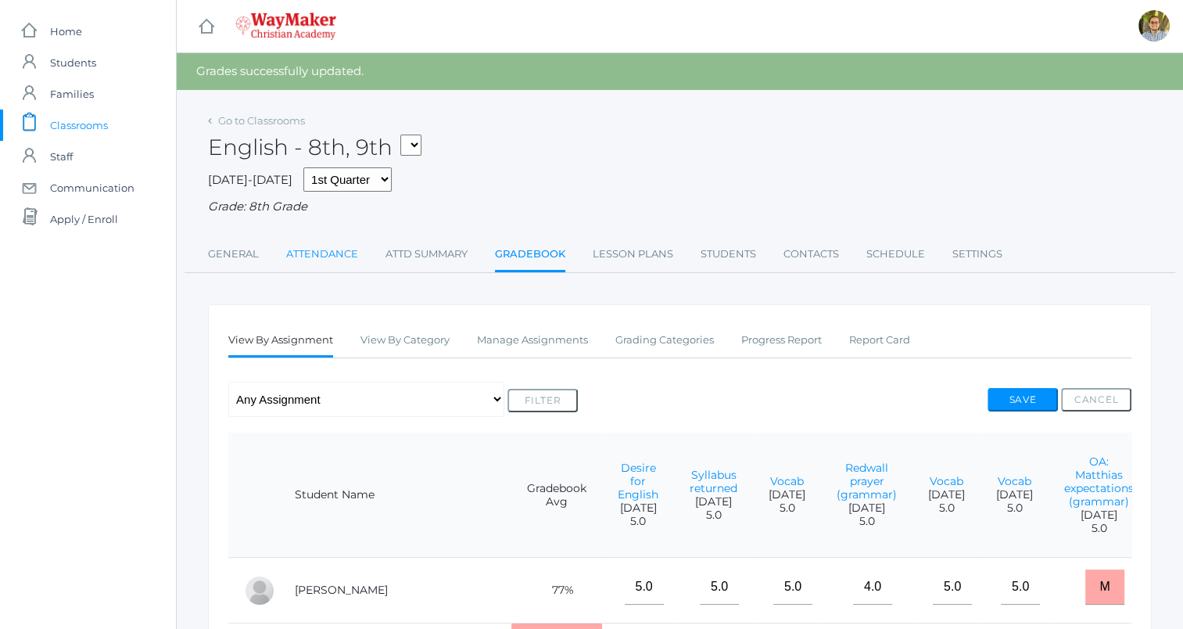
click at [313, 250] on link "Attendance" at bounding box center [322, 254] width 72 height 31
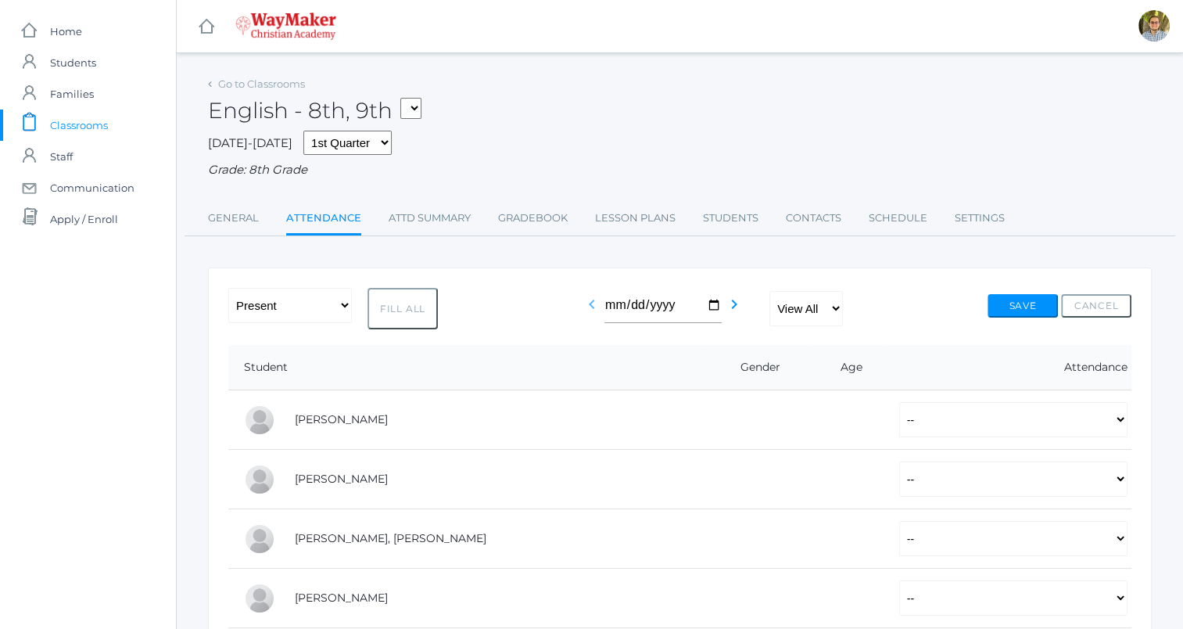
click at [594, 307] on icon "chevron_left" at bounding box center [592, 304] width 19 height 19
click at [592, 307] on icon "chevron_left" at bounding box center [592, 304] width 19 height 19
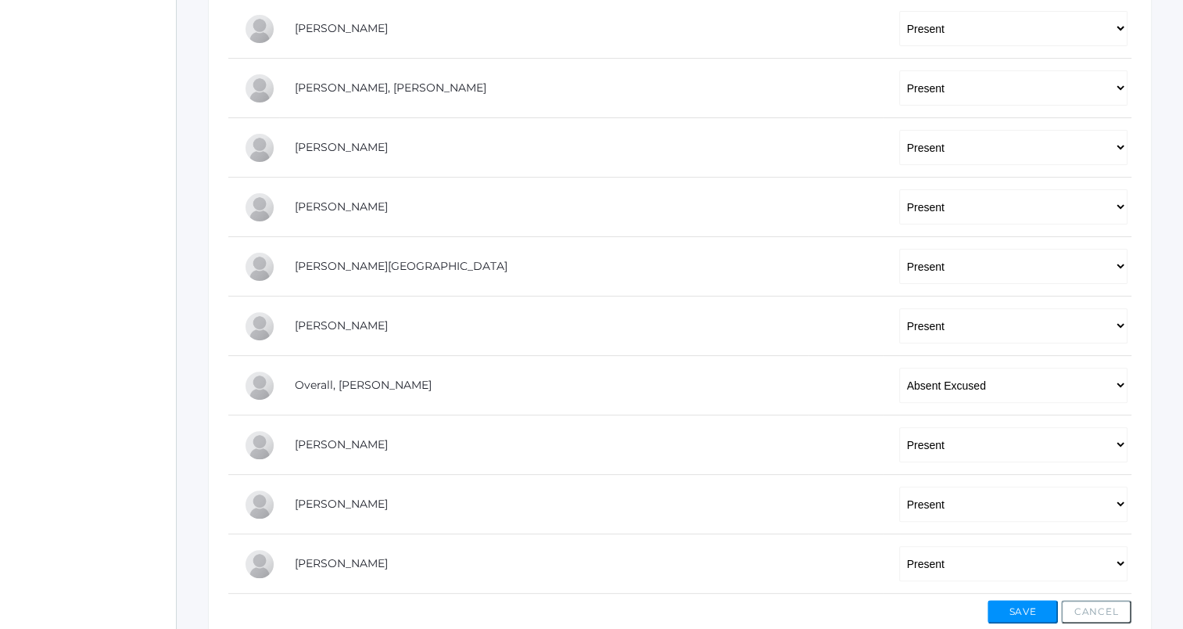
scroll to position [469, 0]
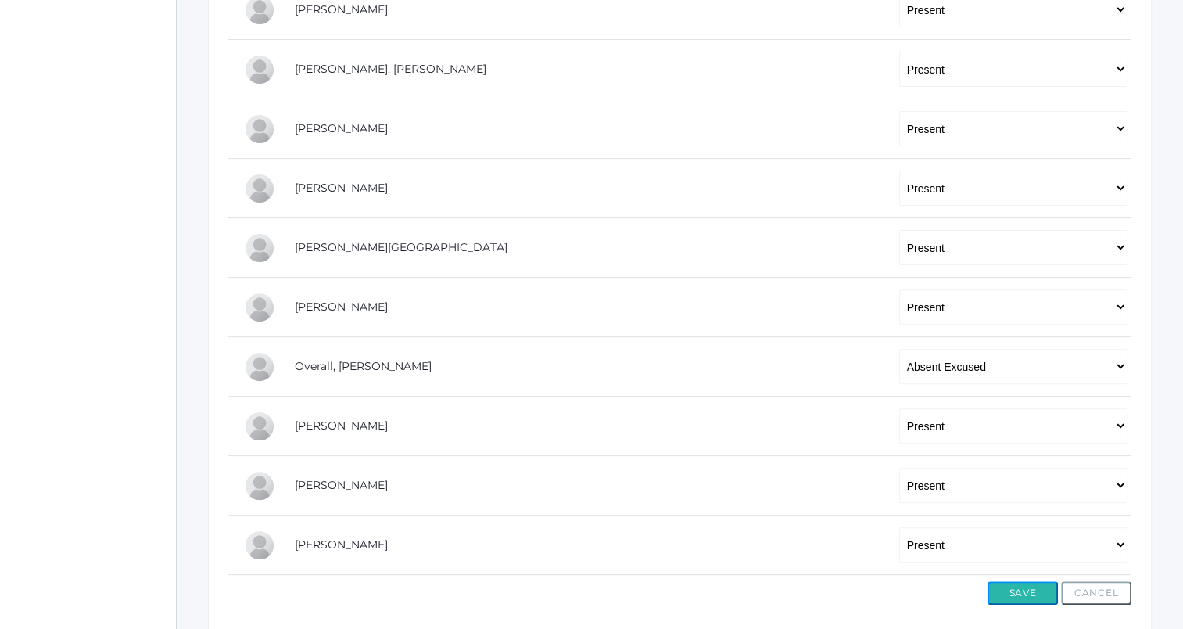
click at [1028, 589] on button "Save" at bounding box center [1023, 592] width 70 height 23
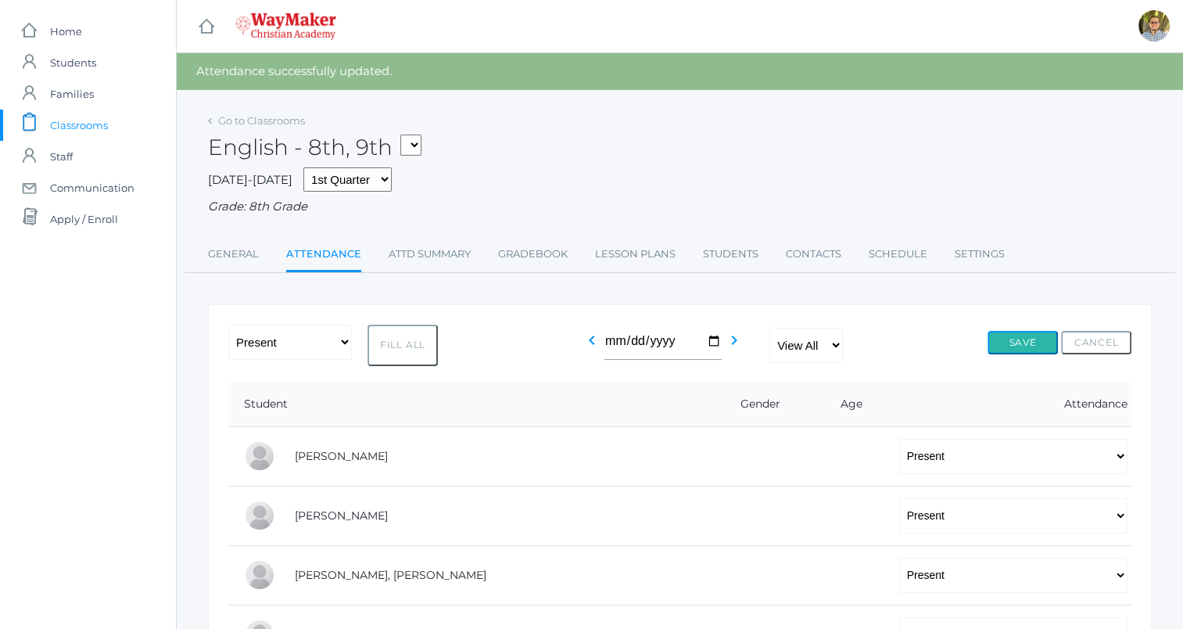
click at [1042, 350] on button "Save" at bounding box center [1023, 342] width 70 height 23
click at [542, 250] on link "Gradebook" at bounding box center [533, 254] width 70 height 31
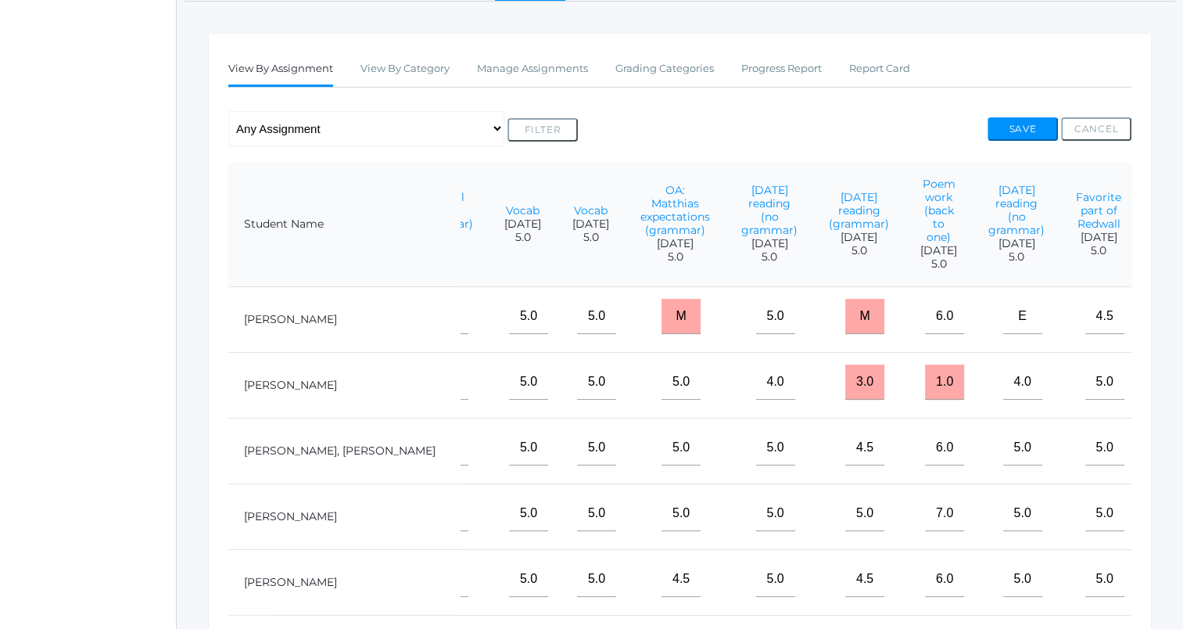
scroll to position [0, 416]
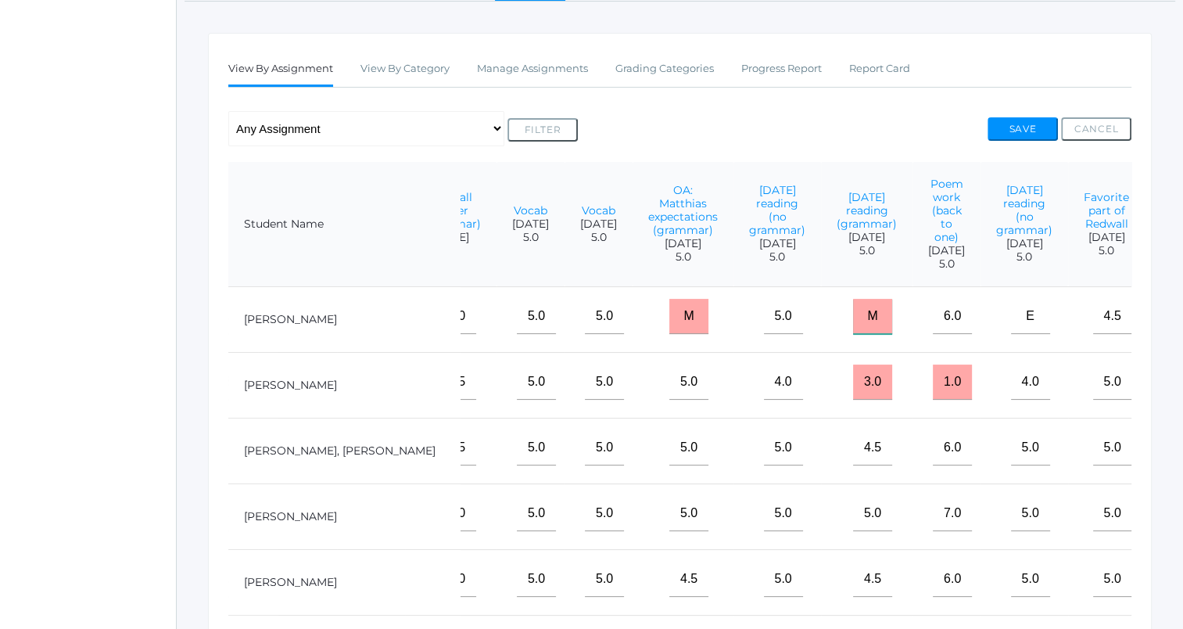
click at [853, 334] on input "M" at bounding box center [872, 316] width 39 height 35
type input "4.5"
click at [1023, 134] on button "Save" at bounding box center [1023, 128] width 70 height 23
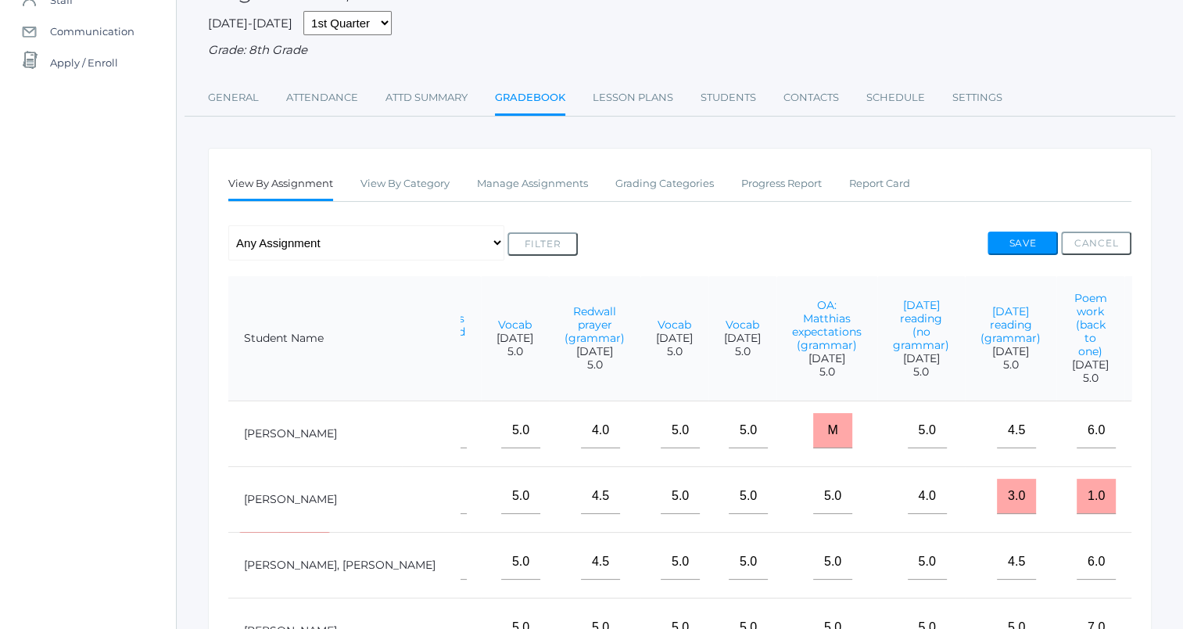
scroll to position [0, 540]
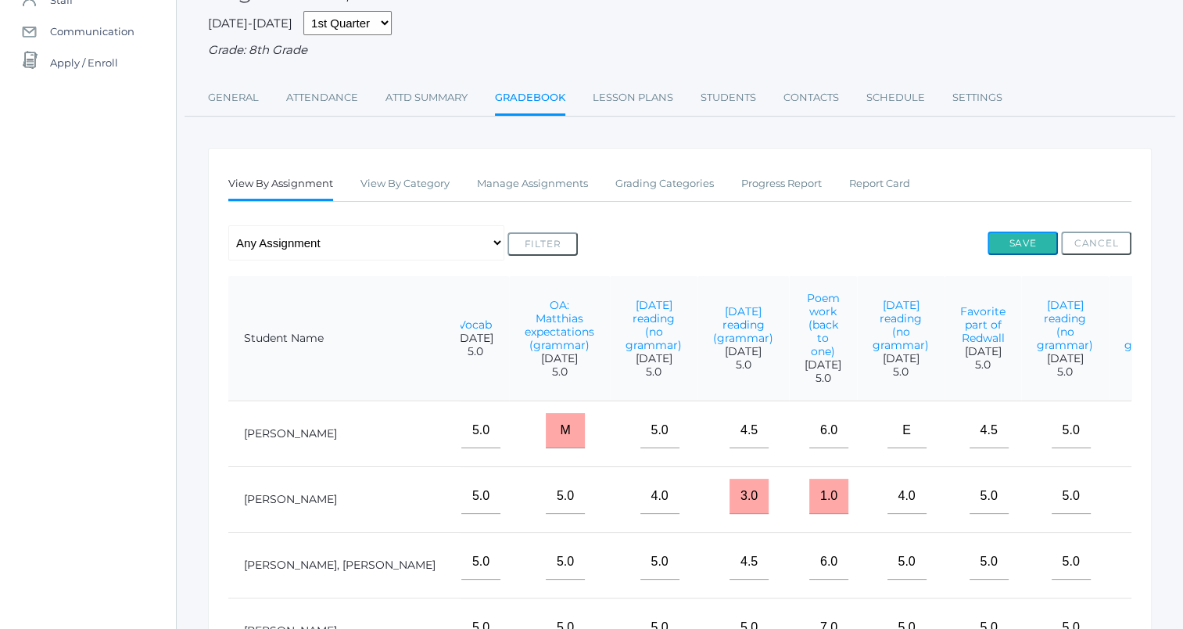
click at [995, 241] on button "Save" at bounding box center [1023, 243] width 70 height 23
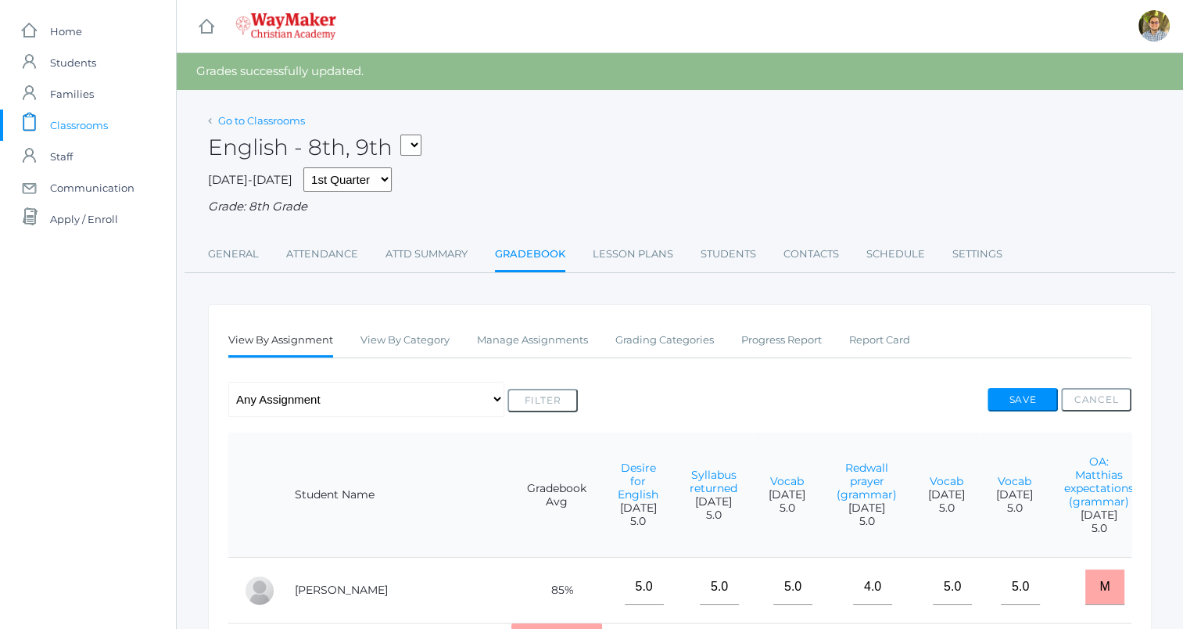
click at [257, 121] on link "Go to Classrooms" at bounding box center [261, 120] width 87 height 13
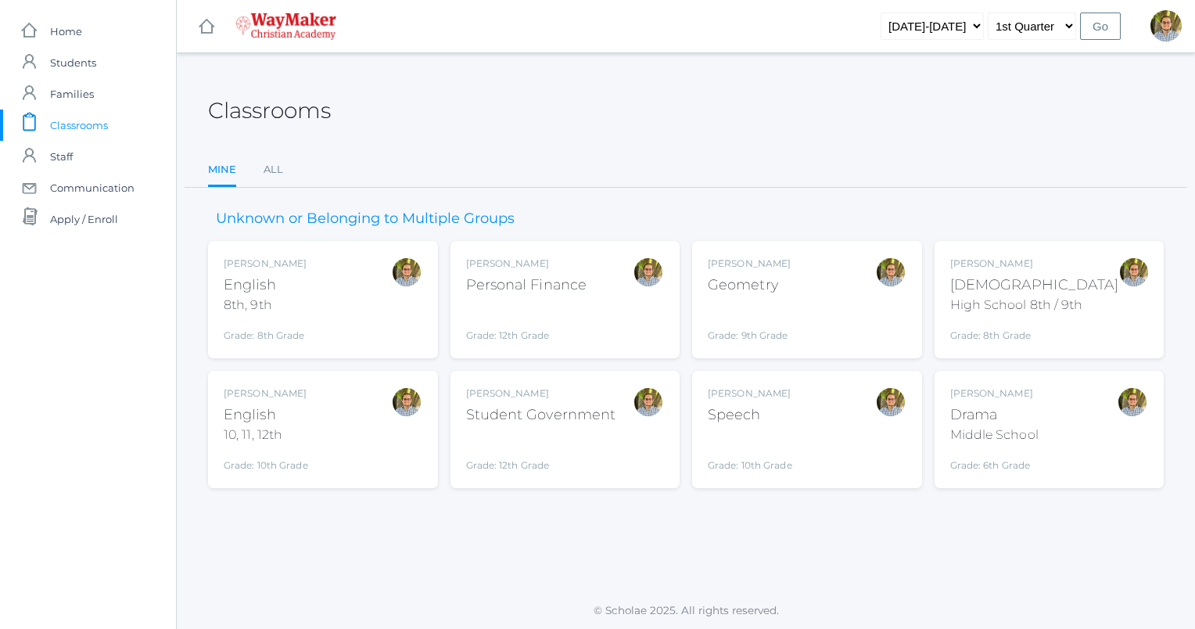
click at [789, 410] on div "Speech" at bounding box center [750, 414] width 84 height 21
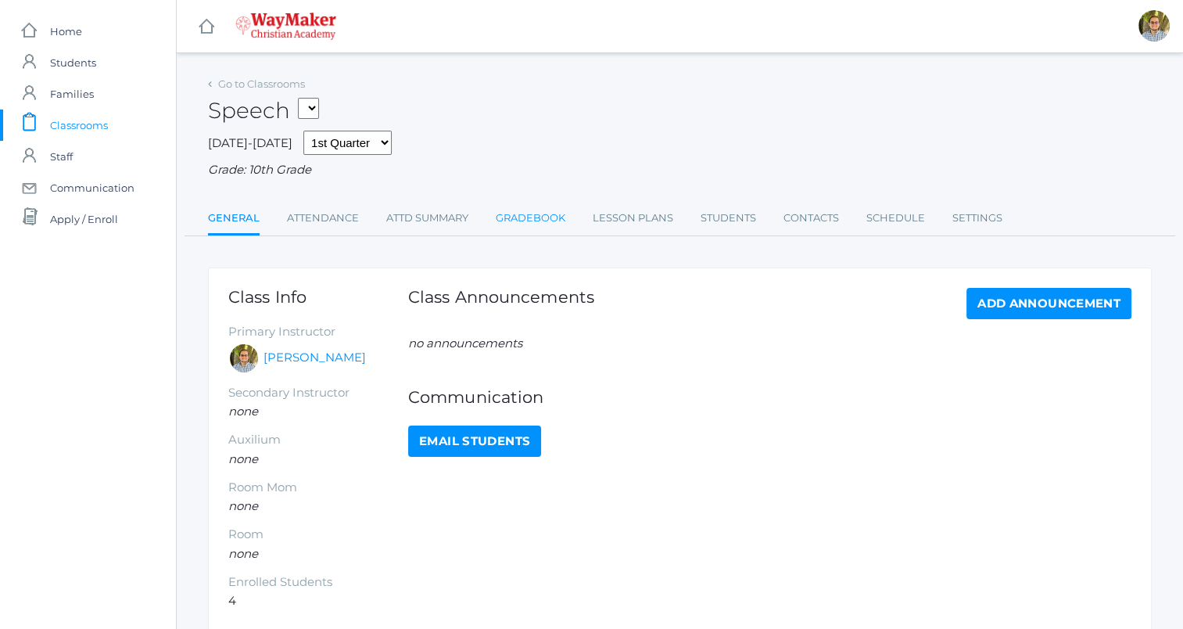
click at [552, 209] on link "Gradebook" at bounding box center [531, 218] width 70 height 31
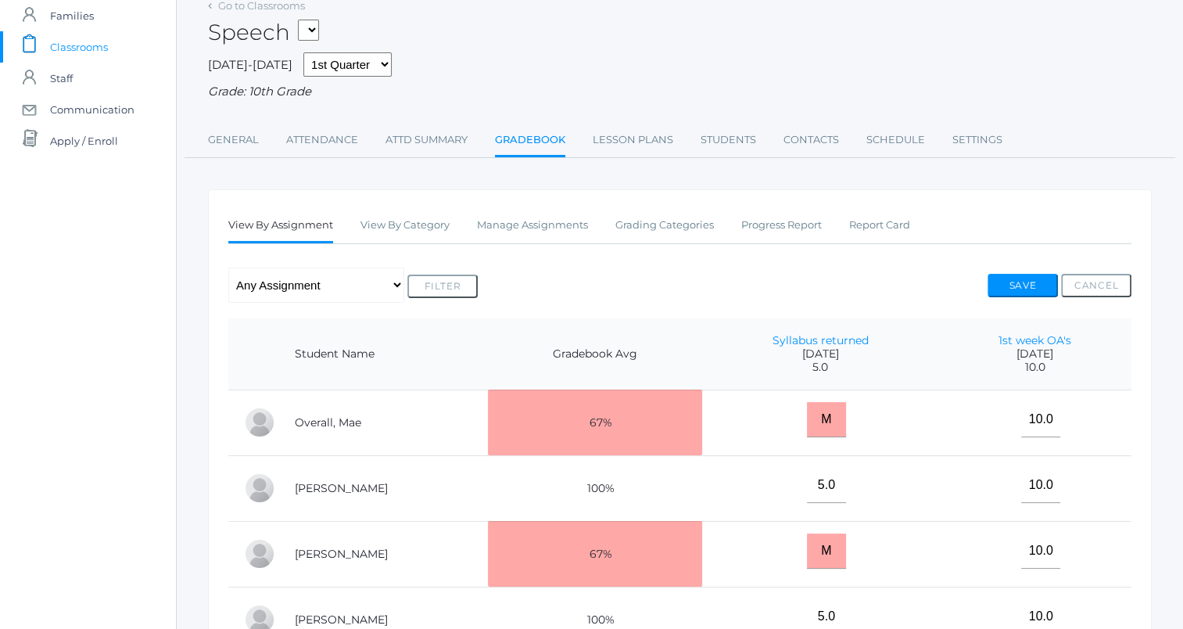
scroll to position [78, 0]
click at [540, 234] on link "Manage Assignments" at bounding box center [532, 225] width 111 height 31
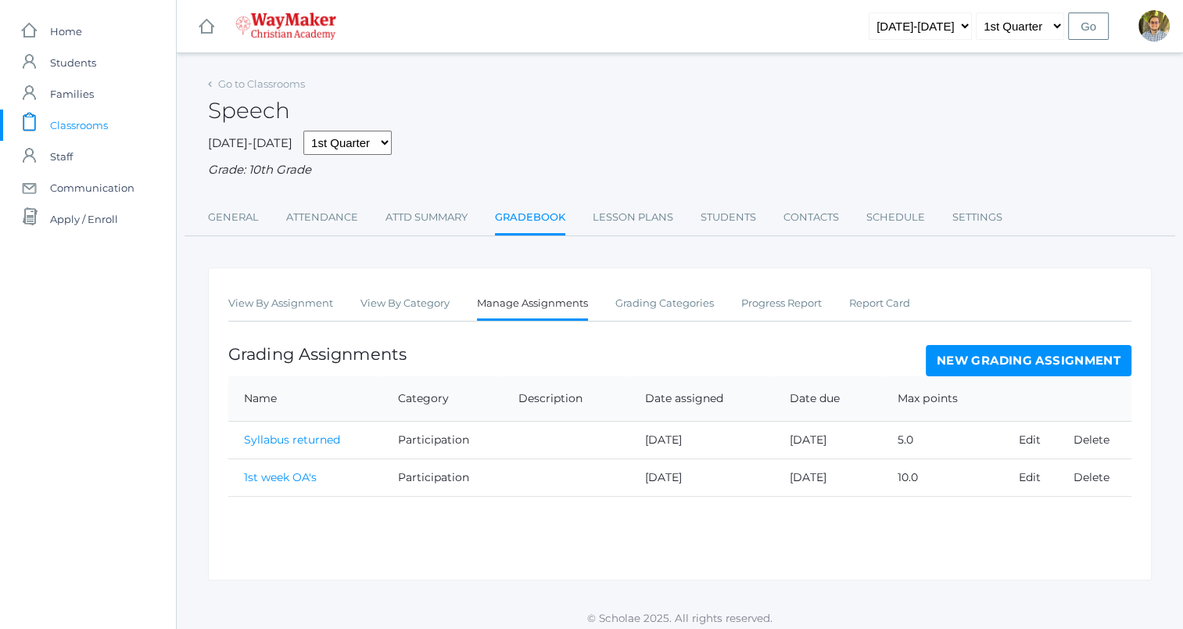
click at [964, 360] on link "New Grading Assignment" at bounding box center [1029, 360] width 206 height 31
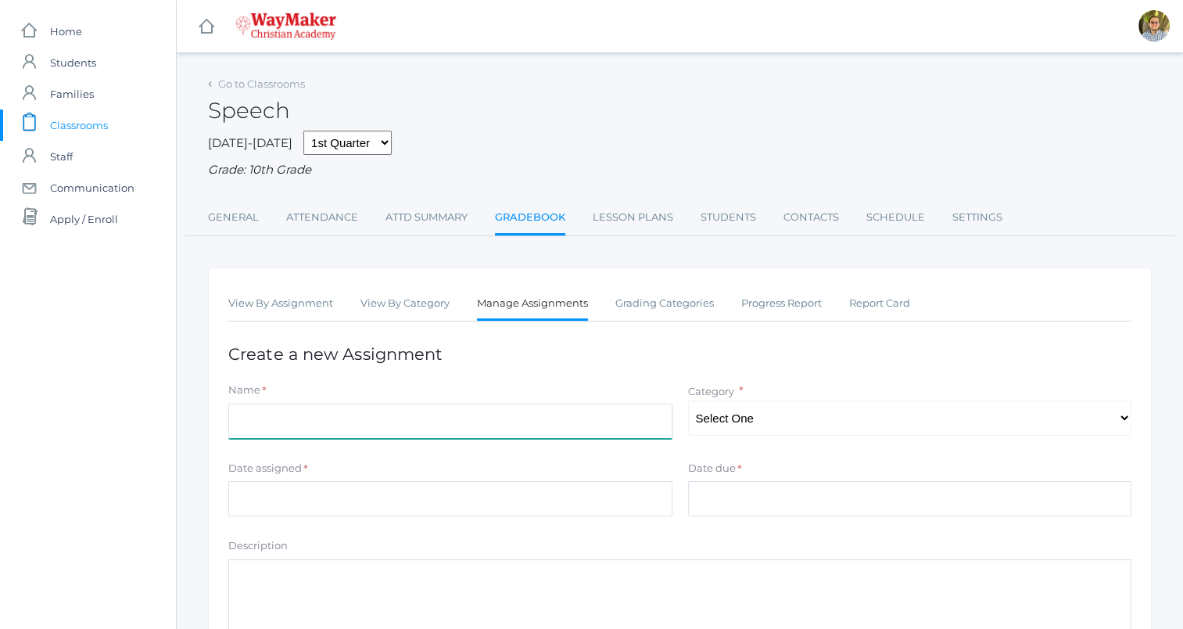
drag, startPoint x: 589, startPoint y: 425, endPoint x: 601, endPoint y: 413, distance: 16.6
click at [589, 425] on input "Name" at bounding box center [450, 421] width 444 height 35
click at [781, 421] on select "Select One Participation Quality" at bounding box center [910, 417] width 444 height 35
click at [459, 426] on input "Voddie strategies" at bounding box center [450, 421] width 444 height 35
type input "Voddie strategies"
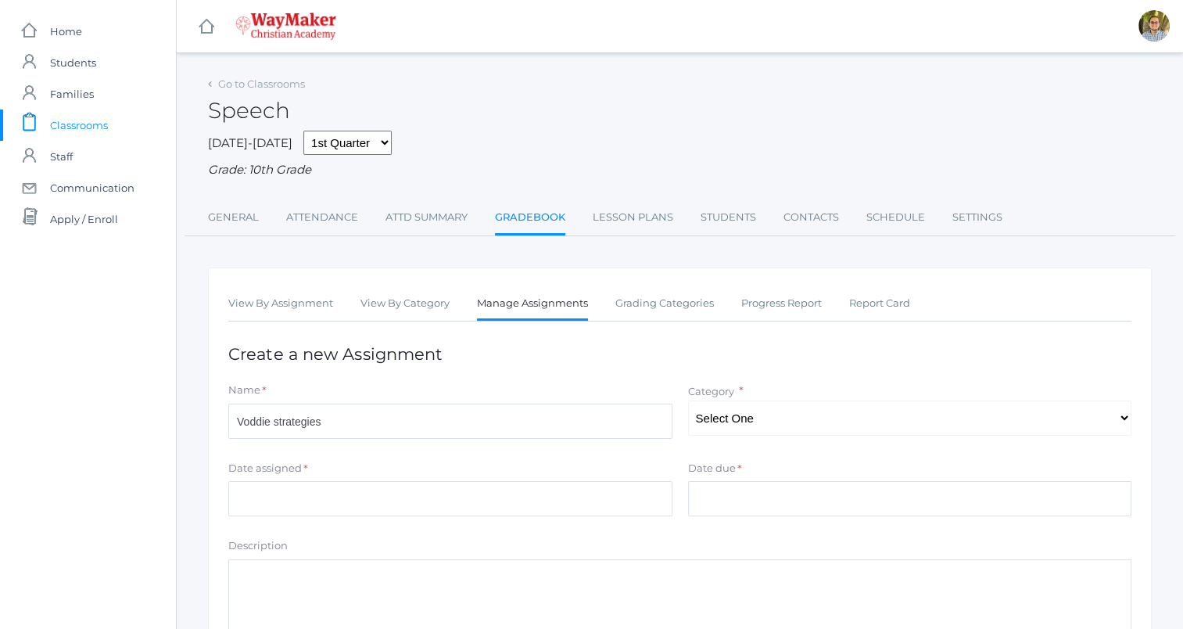
click at [732, 436] on div "Name * Voddie strategies Category * Select One Participation Quality" at bounding box center [680, 413] width 919 height 63
click at [733, 430] on select "Select One Participation Quality" at bounding box center [910, 417] width 444 height 35
select select "1158"
click at [688, 400] on select "Select One Participation Quality" at bounding box center [910, 417] width 444 height 35
click at [553, 504] on input "Date assigned" at bounding box center [450, 498] width 444 height 35
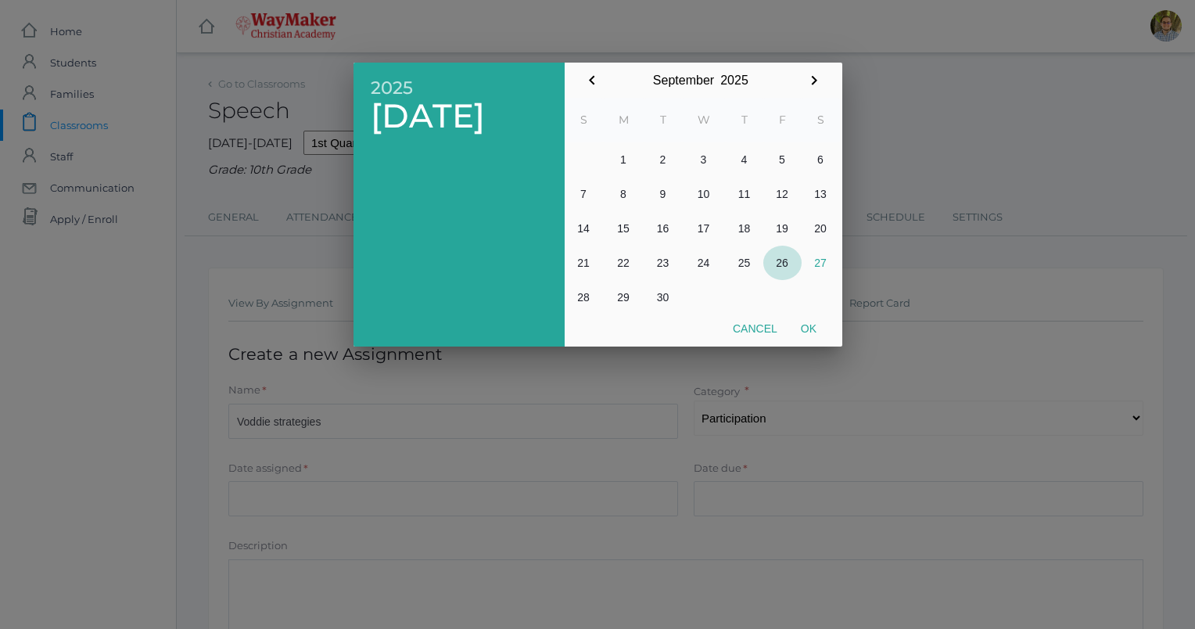
click at [787, 267] on button "26" at bounding box center [782, 263] width 38 height 34
click at [810, 327] on button "Ok" at bounding box center [808, 328] width 39 height 28
type input "[DATE]"
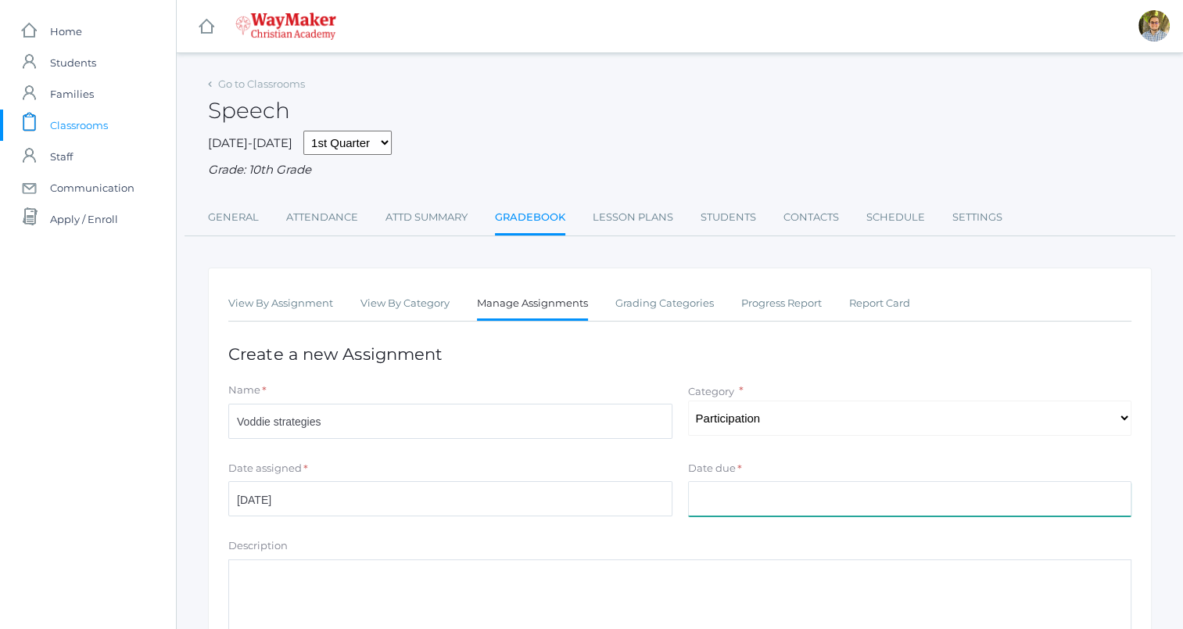
click at [770, 504] on input "Date due" at bounding box center [910, 498] width 444 height 35
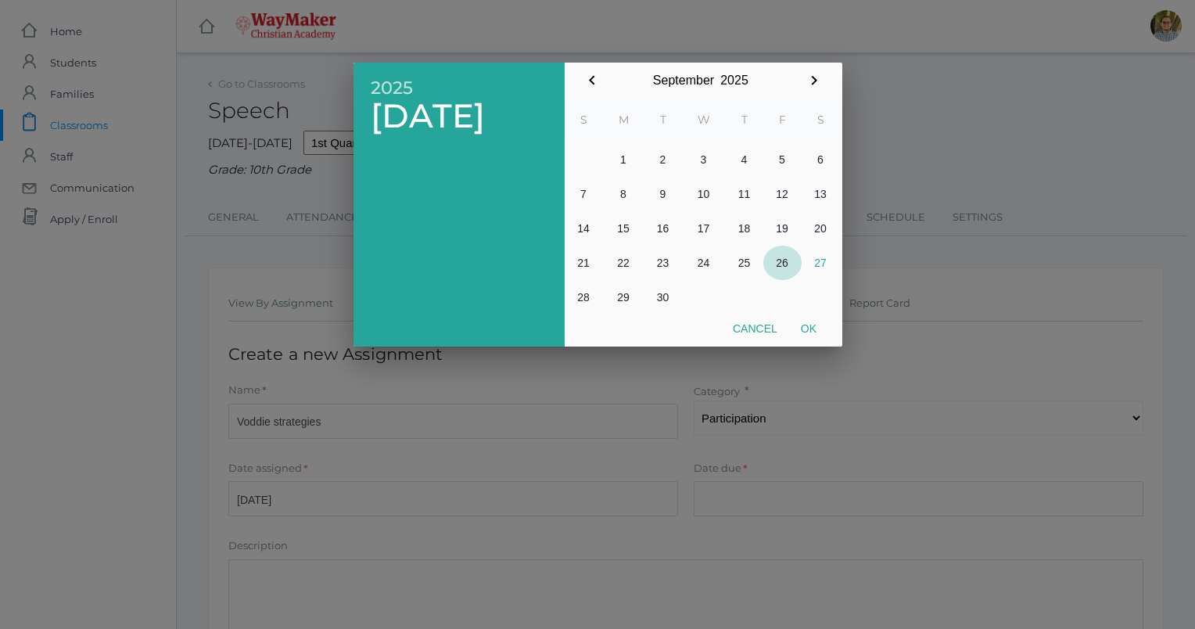
click at [783, 257] on button "26" at bounding box center [782, 263] width 38 height 34
click at [807, 328] on button "Ok" at bounding box center [808, 328] width 39 height 28
type input "[DATE]"
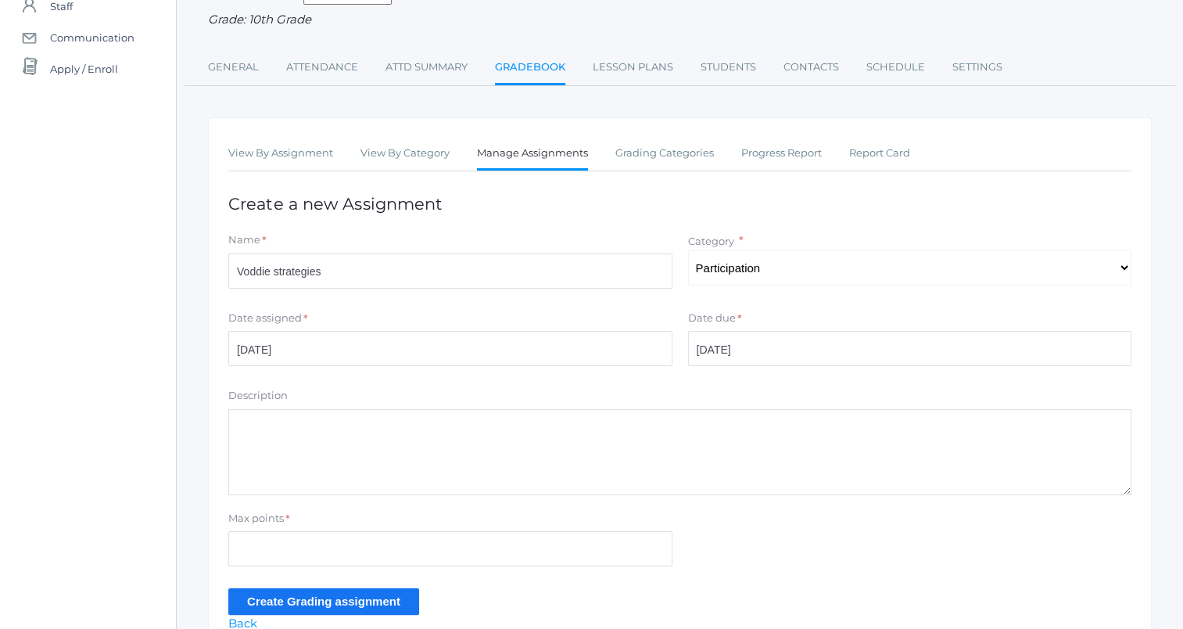
scroll to position [230, 0]
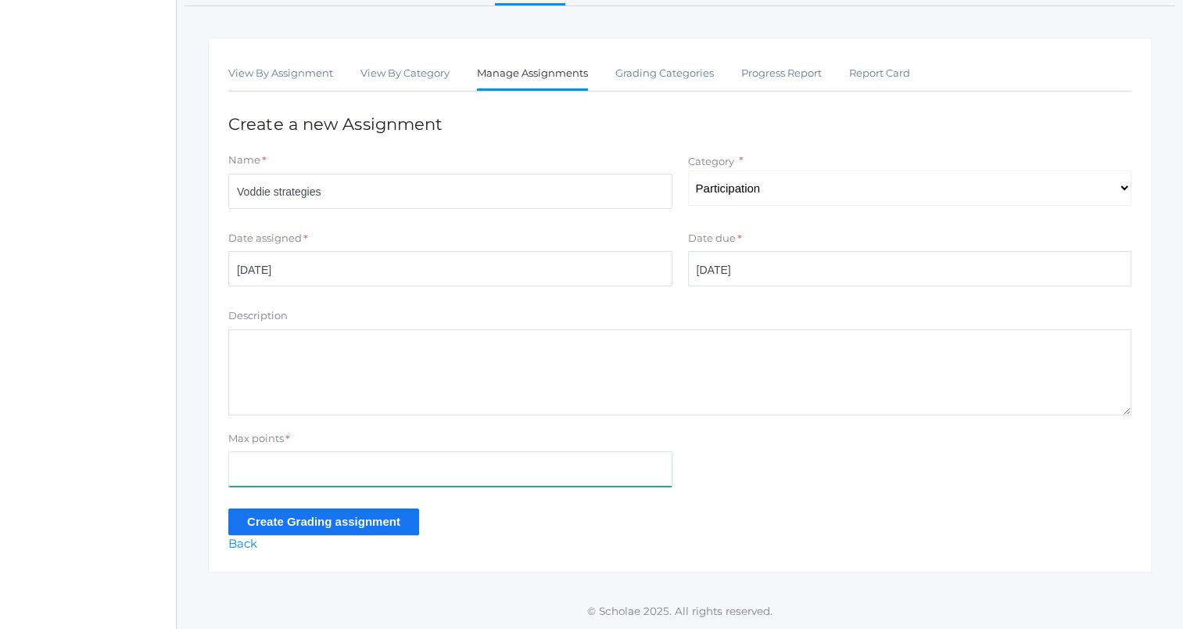
click at [541, 472] on input "Max points" at bounding box center [450, 468] width 444 height 35
type input "5"
click at [252, 517] on input "Create Grading assignment" at bounding box center [323, 521] width 191 height 26
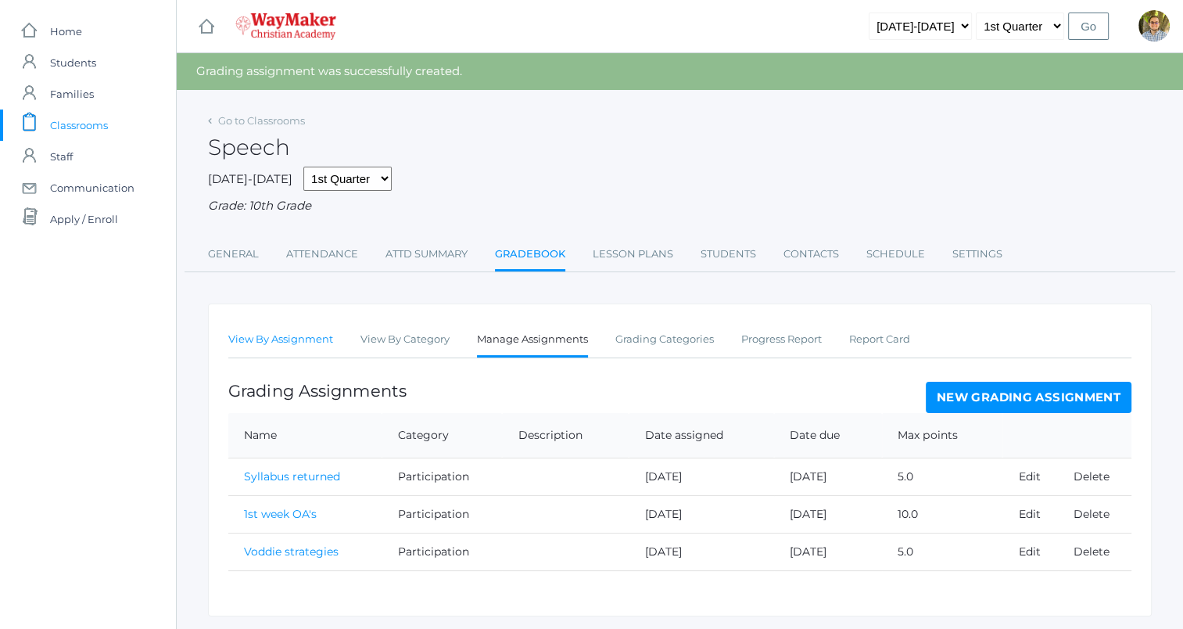
click at [309, 343] on link "View By Assignment" at bounding box center [280, 339] width 105 height 31
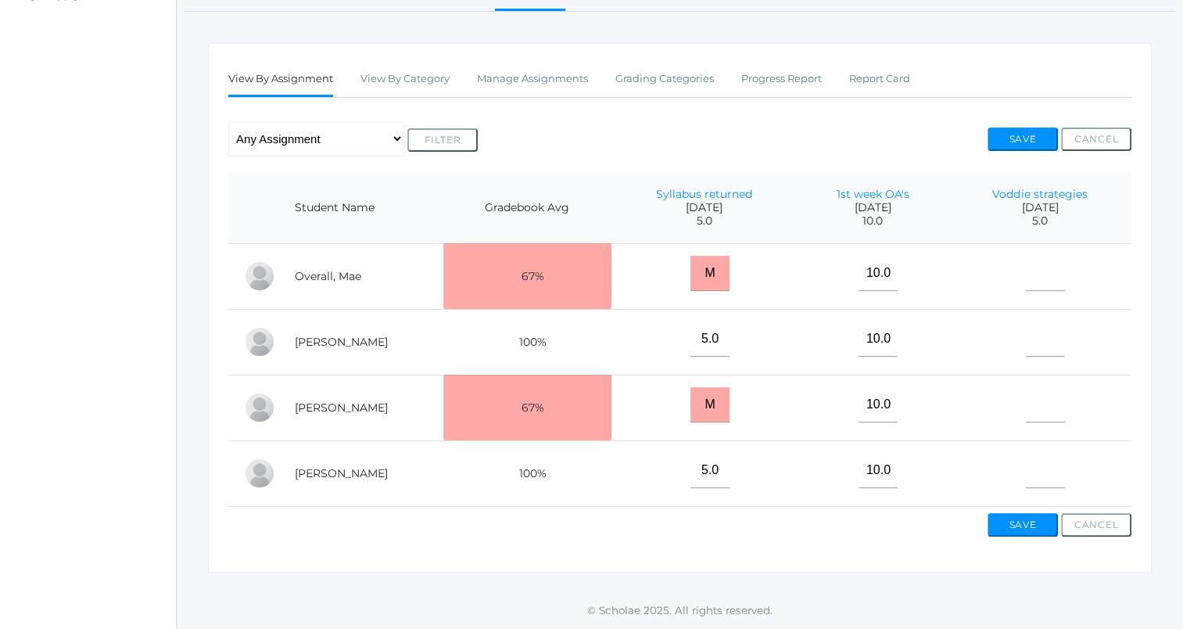
scroll to position [235, 0]
click at [1054, 337] on input"] "text" at bounding box center [1045, 338] width 39 height 35
type input"] "5"
click at [1039, 457] on input"] "text" at bounding box center [1045, 470] width 39 height 35
type input"] "5"
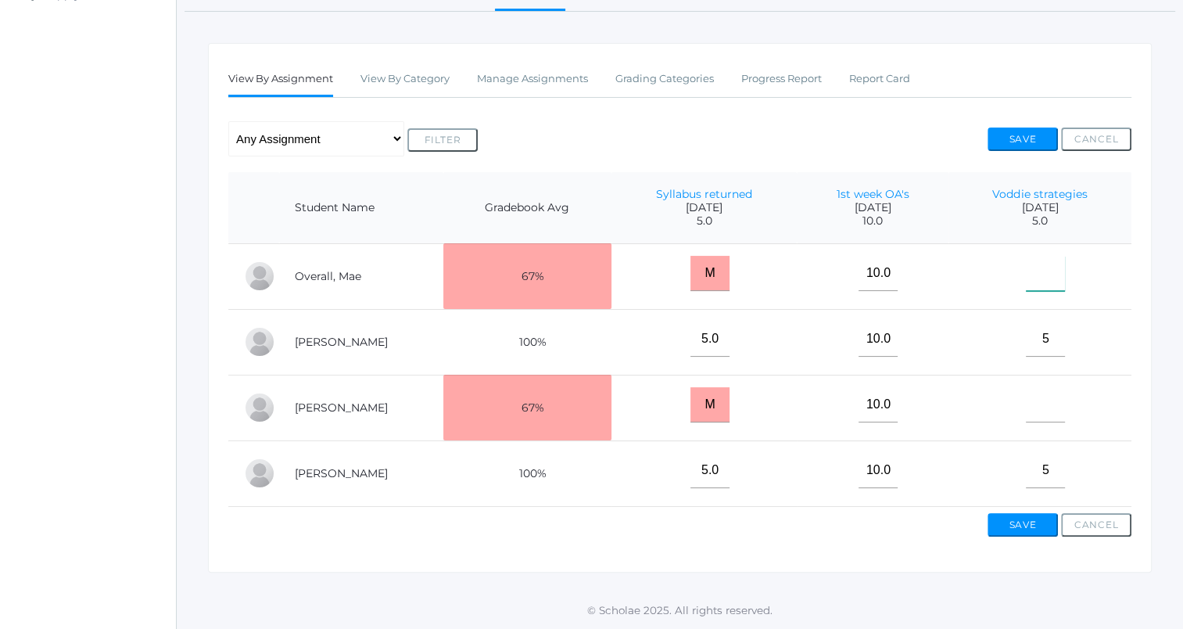
click at [1039, 271] on input"] "text" at bounding box center [1045, 273] width 39 height 35
type input"] "5"
click at [1032, 127] on button "Save" at bounding box center [1023, 138] width 70 height 23
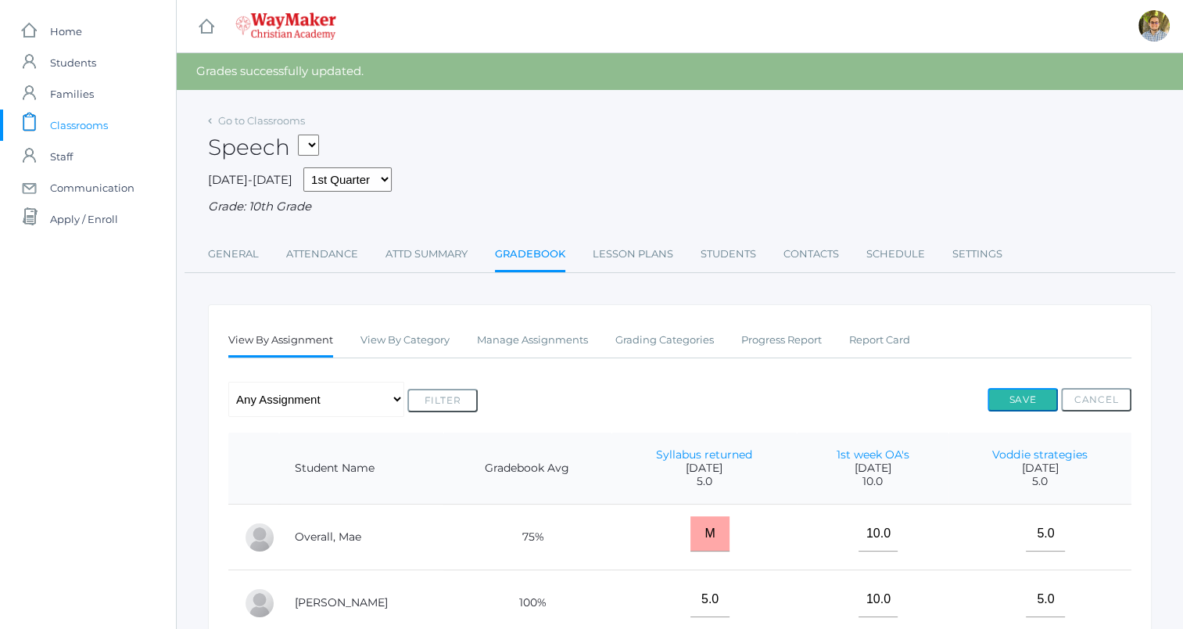
click at [1029, 408] on button "Save" at bounding box center [1023, 399] width 70 height 23
click at [279, 114] on link "Go to Classrooms" at bounding box center [261, 120] width 87 height 13
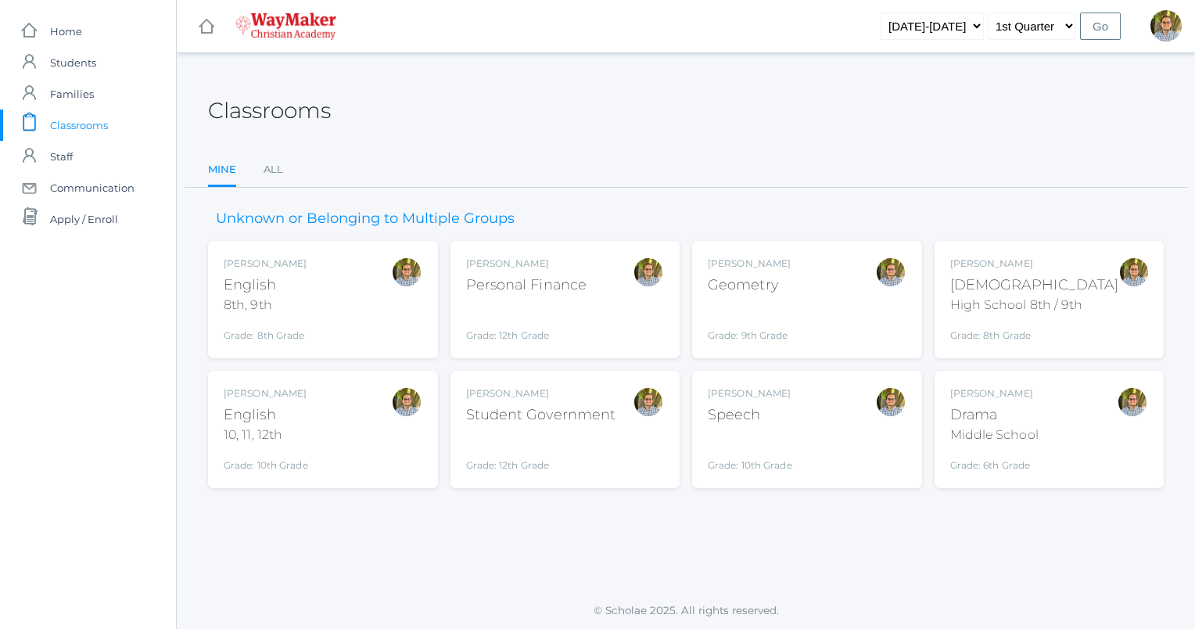
click at [341, 415] on div "[PERSON_NAME] English 10, 11, 12th Grade: 10th Grade HSENGLISH" at bounding box center [323, 429] width 199 height 86
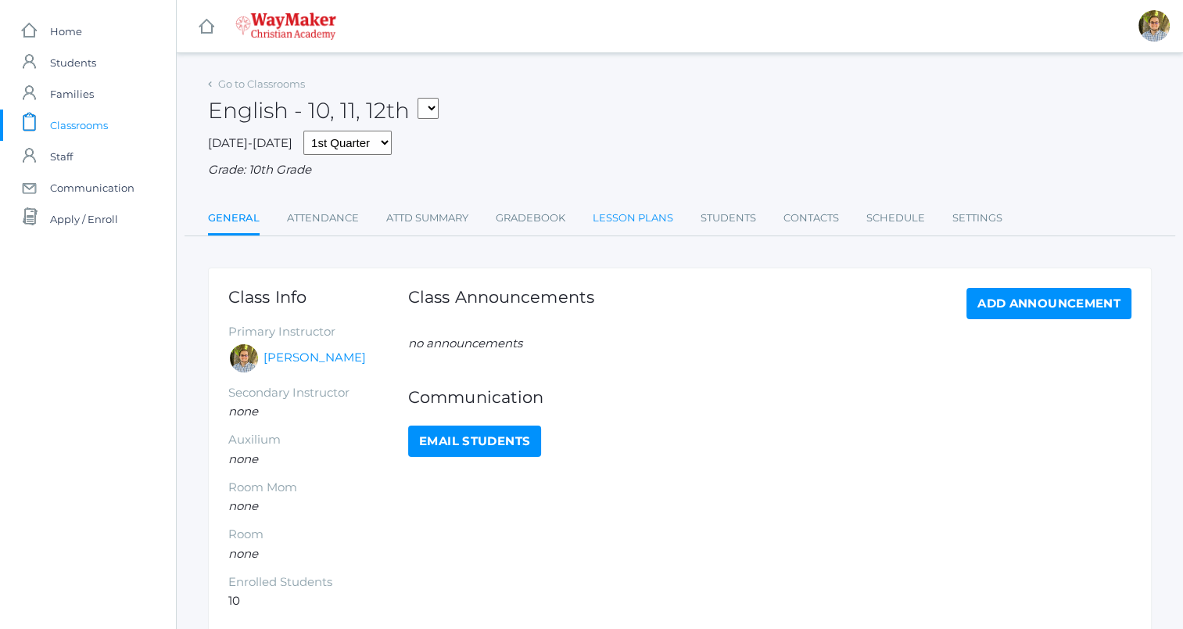
click at [620, 214] on link "Lesson Plans" at bounding box center [633, 218] width 81 height 31
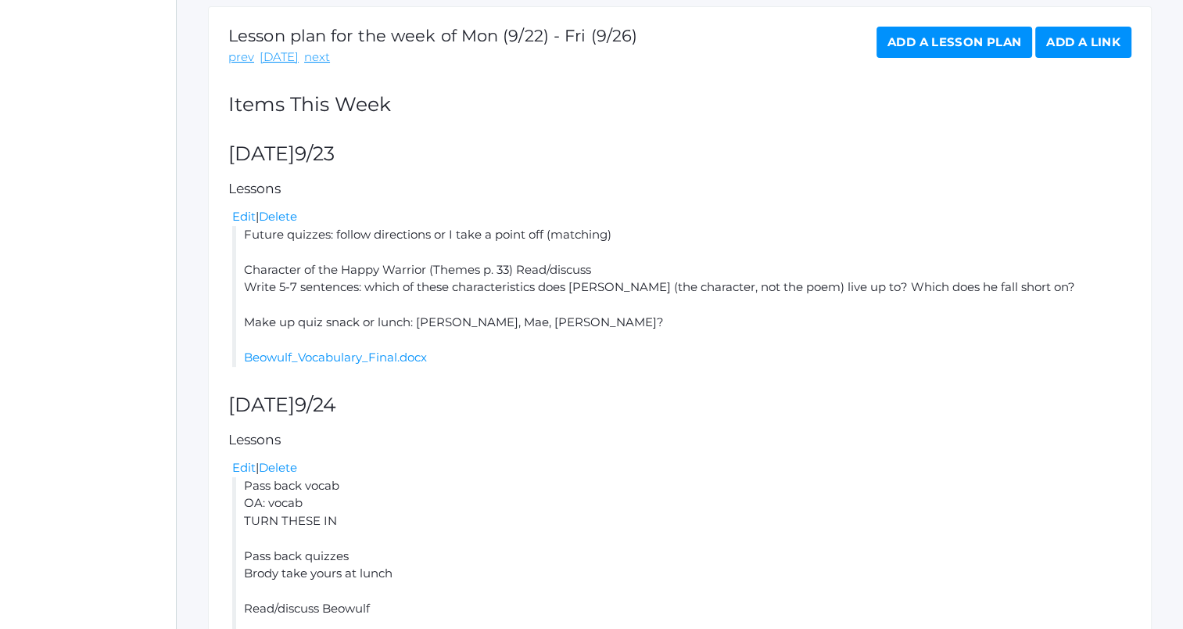
scroll to position [235, 0]
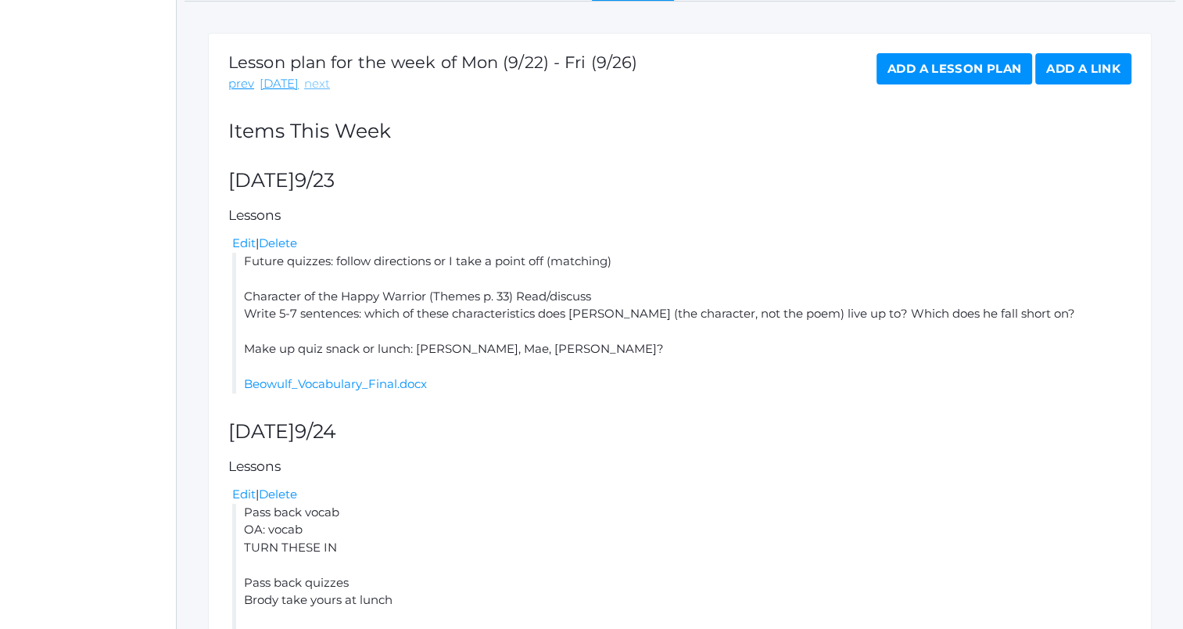
click at [318, 81] on link "next" at bounding box center [317, 84] width 26 height 18
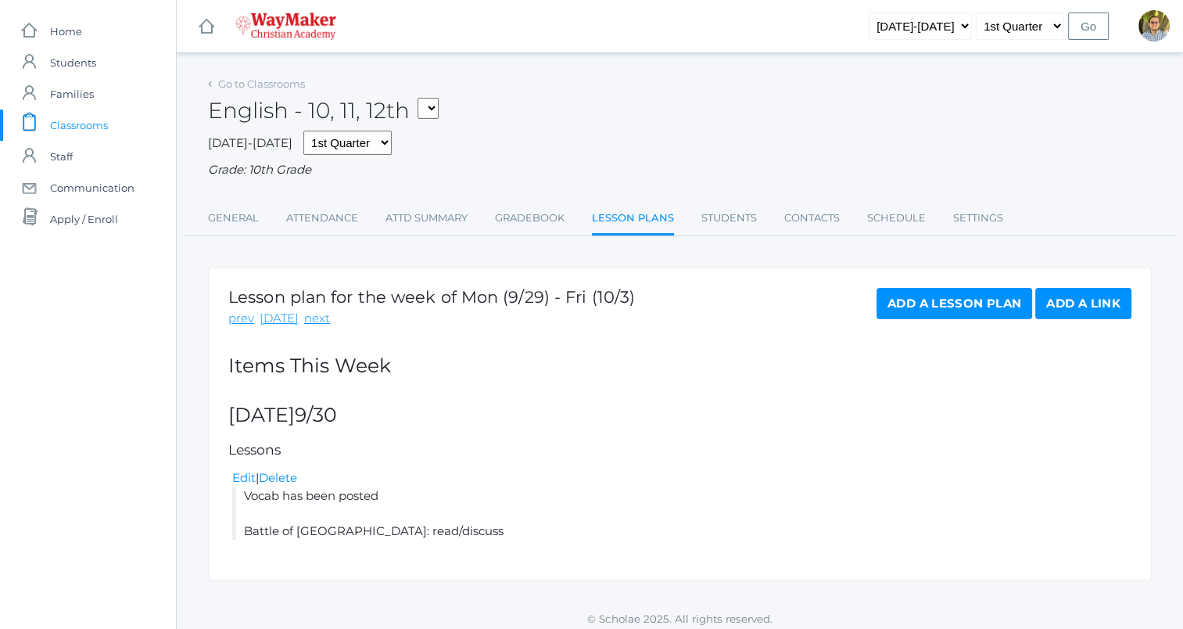
click at [947, 316] on link "Add a Lesson Plan" at bounding box center [955, 303] width 156 height 31
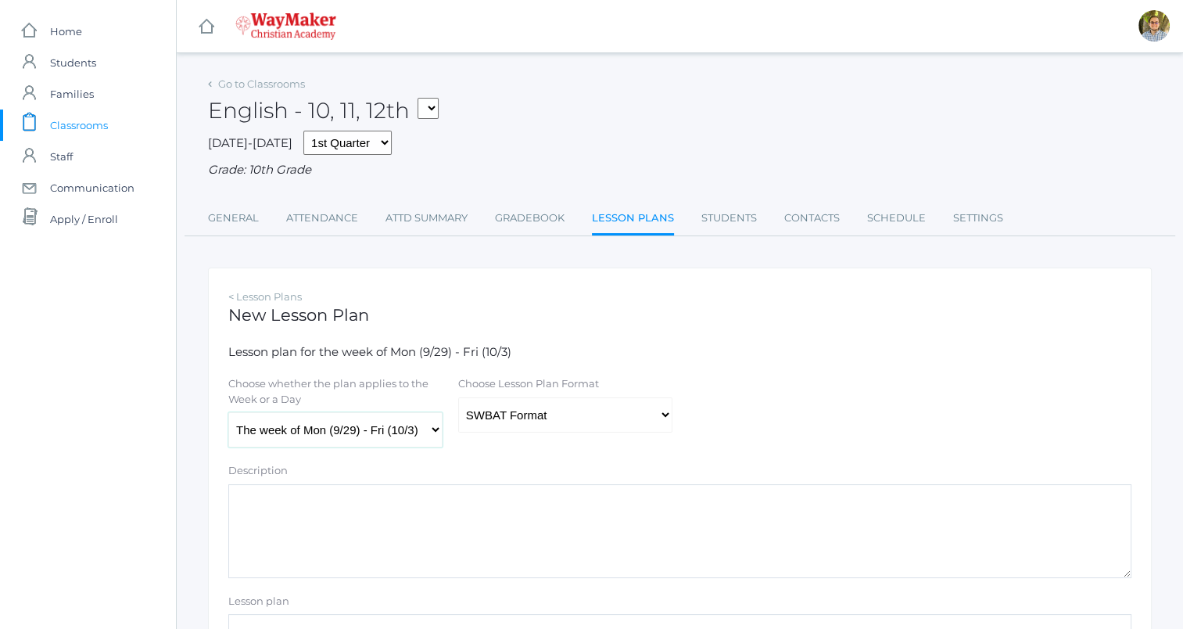
click at [399, 423] on select "The week of Mon (9/29) - Fri (10/3) Monday (9/29) Tuesday (9/30) Wednesday (10/…" at bounding box center [335, 429] width 214 height 35
select select "2025-10-01"
click at [228, 413] on select "The week of Mon (9/29) - Fri (10/3) Monday (9/29) Tuesday (9/30) Wednesday (10/…" at bounding box center [335, 429] width 214 height 35
drag, startPoint x: 495, startPoint y: 400, endPoint x: 501, endPoint y: 407, distance: 9.5
click at [495, 400] on select "Traditional Format SWBAT Format" at bounding box center [565, 414] width 214 height 35
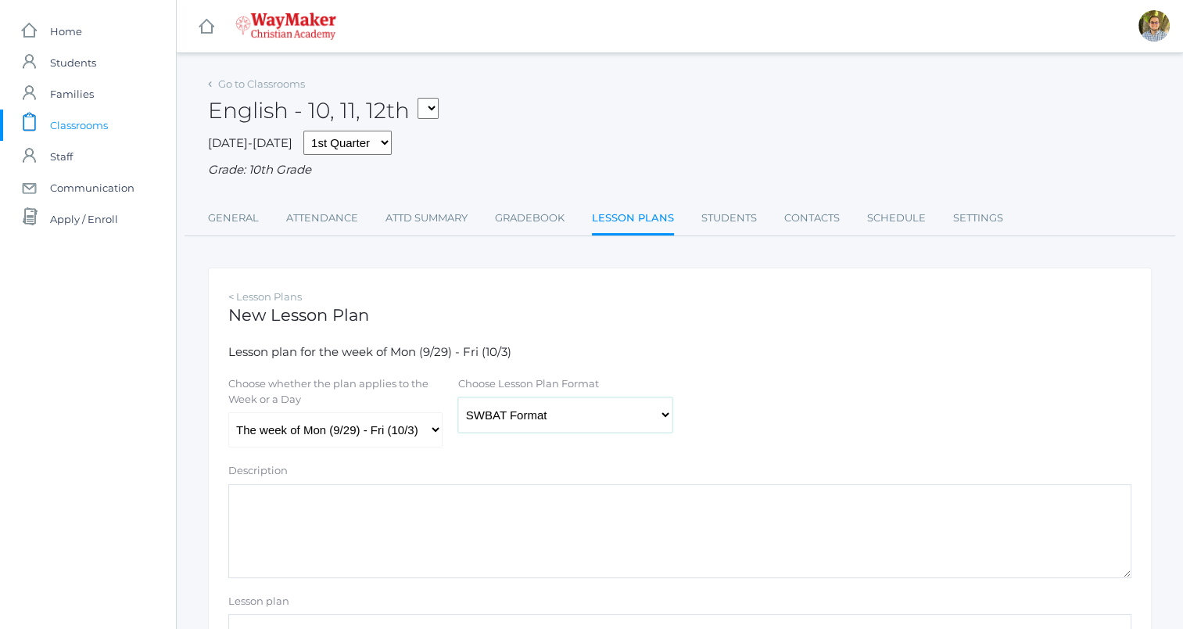
select select "legacy"
click at [458, 397] on select "Traditional Format SWBAT Format" at bounding box center [565, 414] width 214 height 35
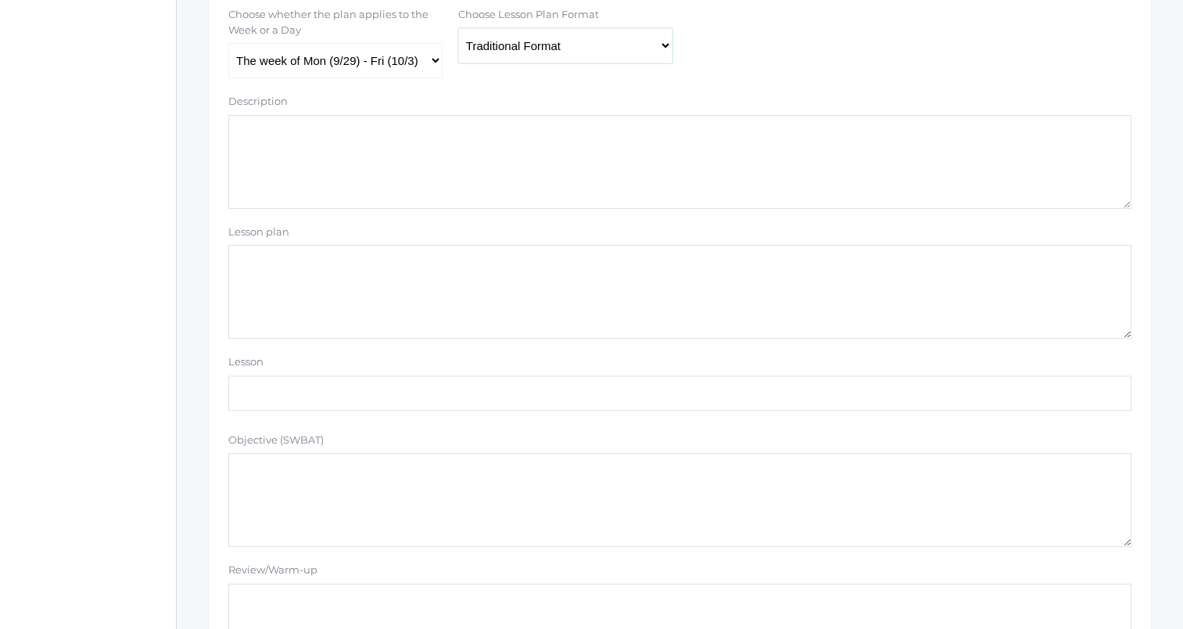
scroll to position [469, 0]
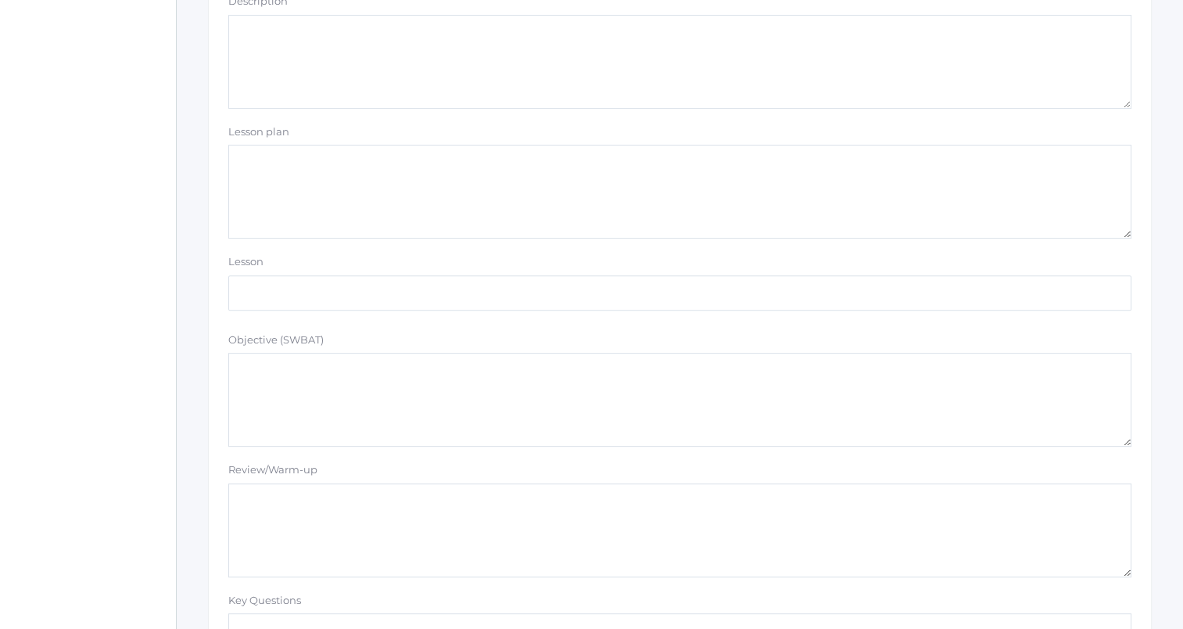
click at [392, 197] on textarea "Lesson plan" at bounding box center [679, 192] width 903 height 94
click at [757, 252] on form "Lesson plan for the week of Mon (9/29) - Fri (10/3) Choose whether the plan app…" at bounding box center [679, 640] width 903 height 1532
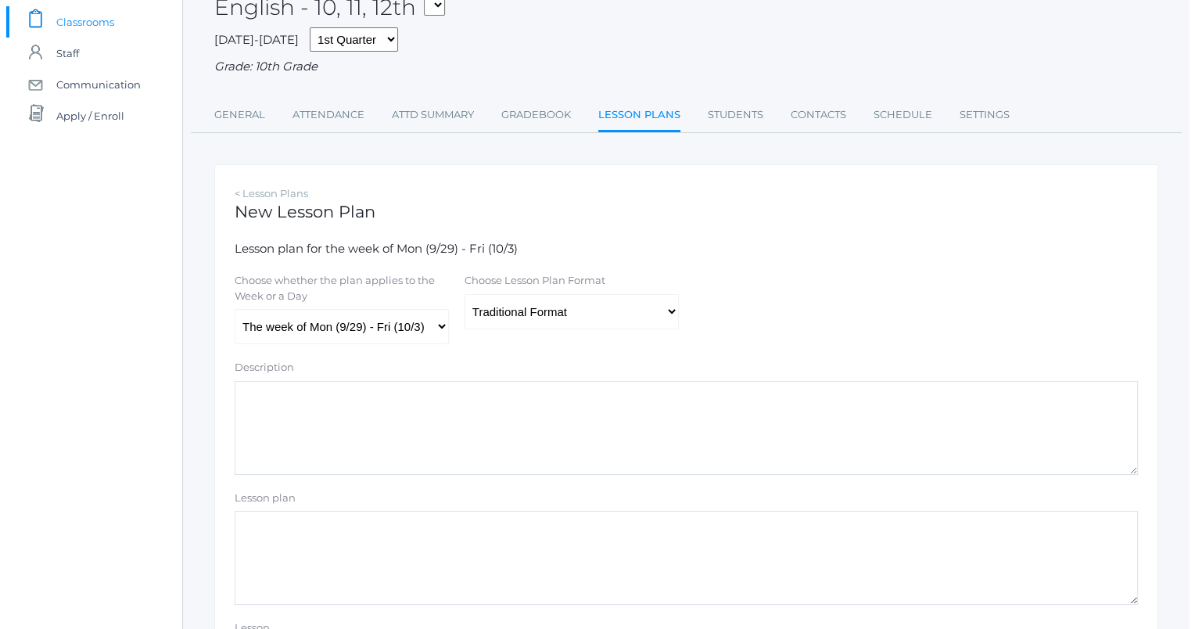
scroll to position [0, 0]
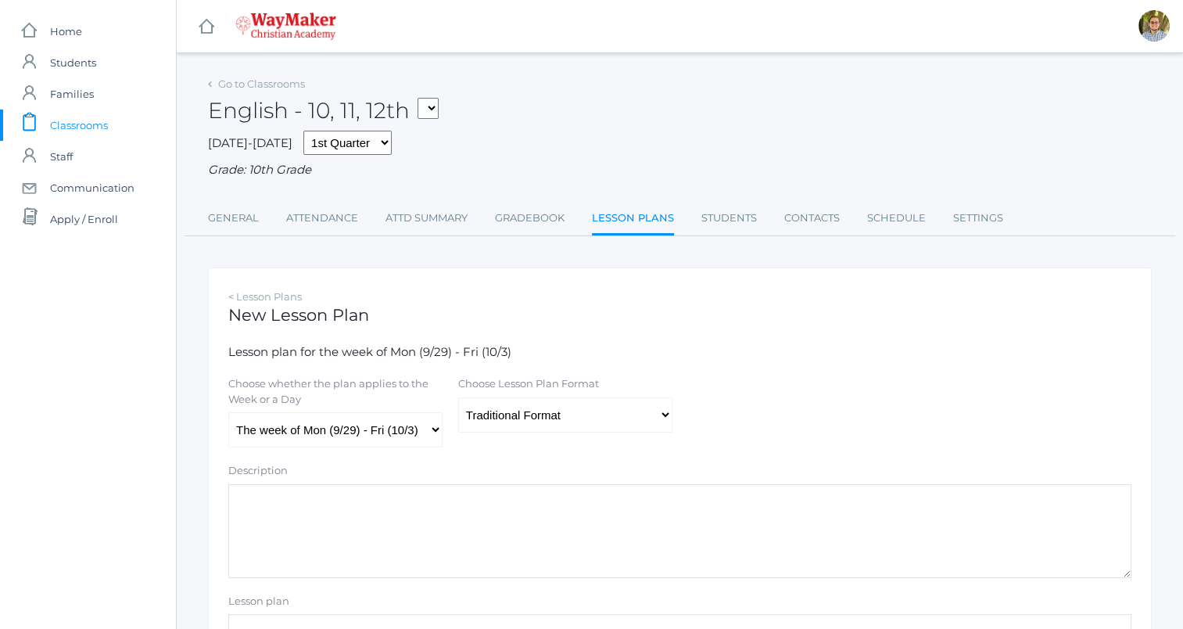
click at [632, 228] on link "Lesson Plans" at bounding box center [633, 220] width 82 height 34
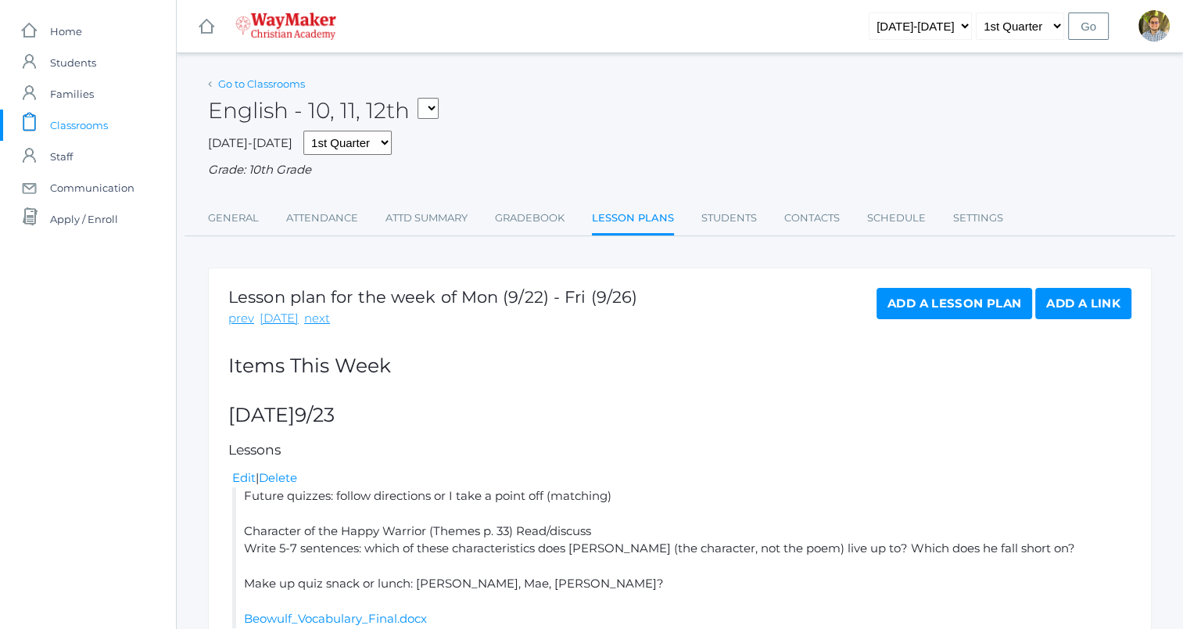
click at [263, 84] on link "Go to Classrooms" at bounding box center [261, 83] width 87 height 13
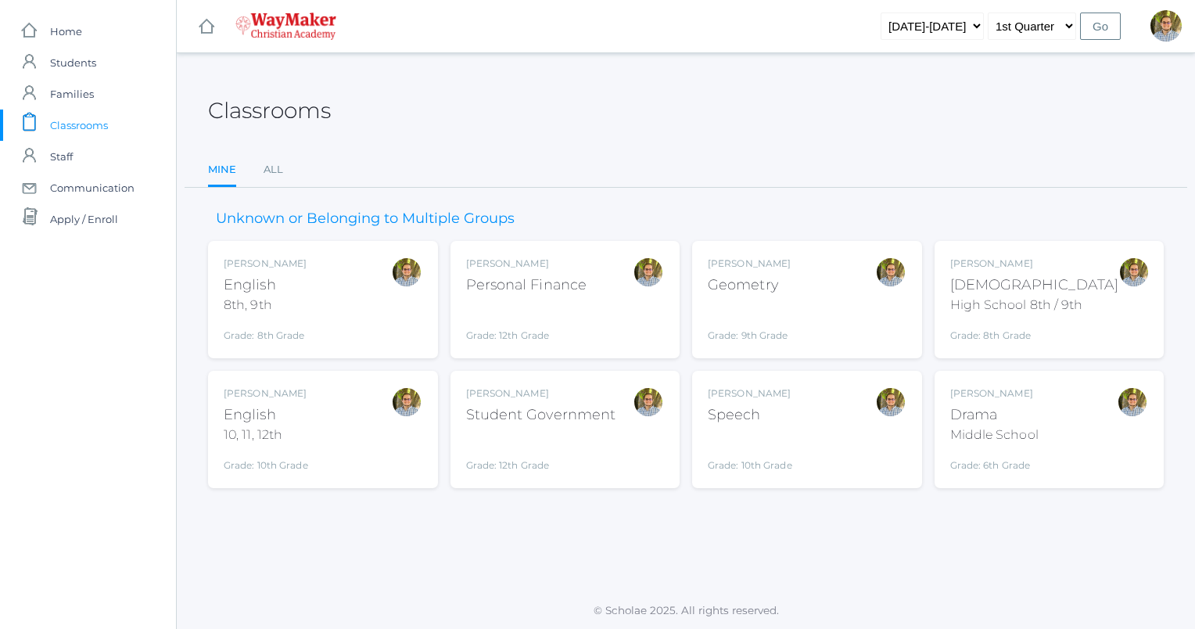
click at [375, 290] on div "Kylen Braileanu English 8th, 9th Grade: 8th Grade 08ENGLISH" at bounding box center [323, 300] width 199 height 86
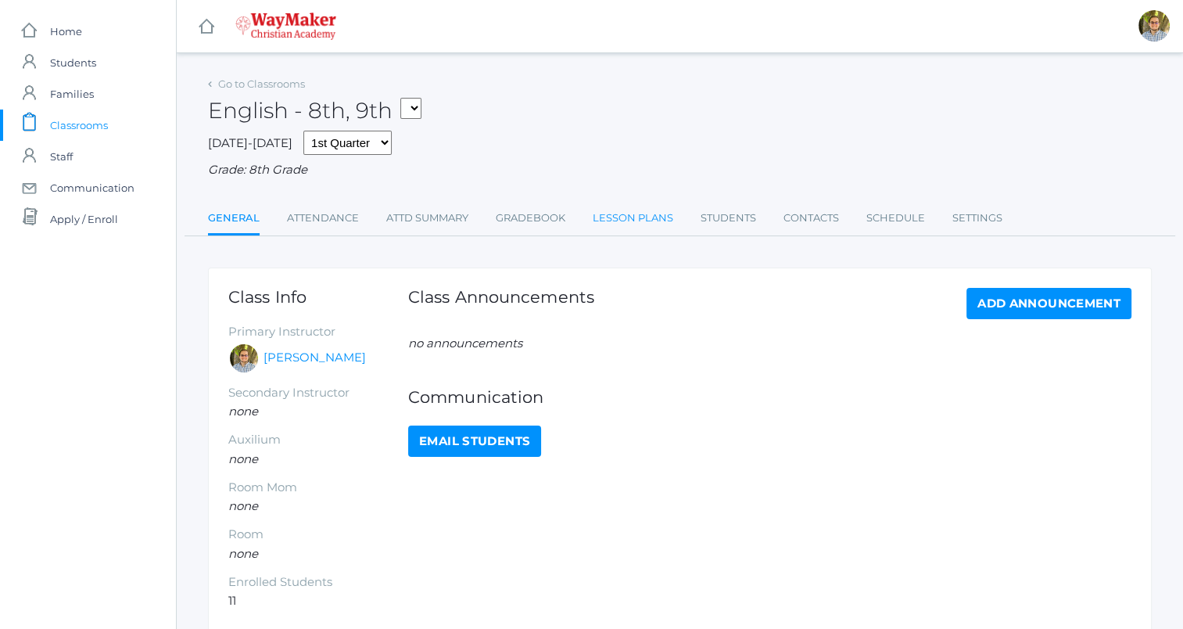
click at [626, 223] on link "Lesson Plans" at bounding box center [633, 218] width 81 height 31
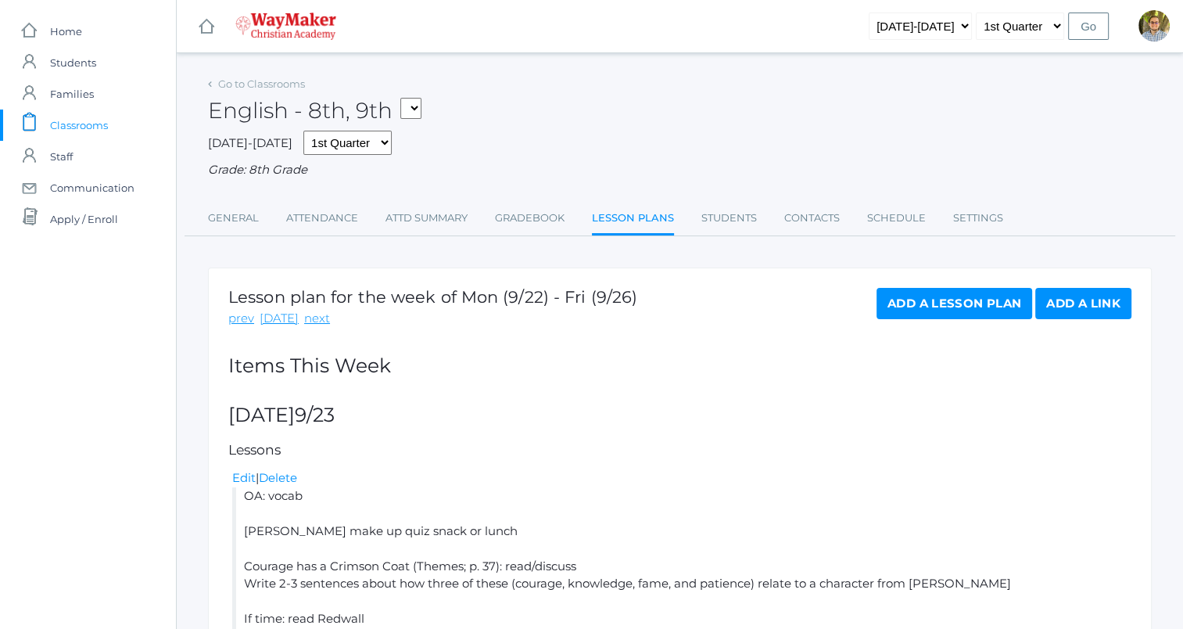
click at [242, 74] on div "English - 8th, 9th FINANCE - Personal Finance SG - Student Government THEATER -…" at bounding box center [680, 102] width 944 height 58
click at [249, 81] on link "Go to Classrooms" at bounding box center [261, 83] width 87 height 13
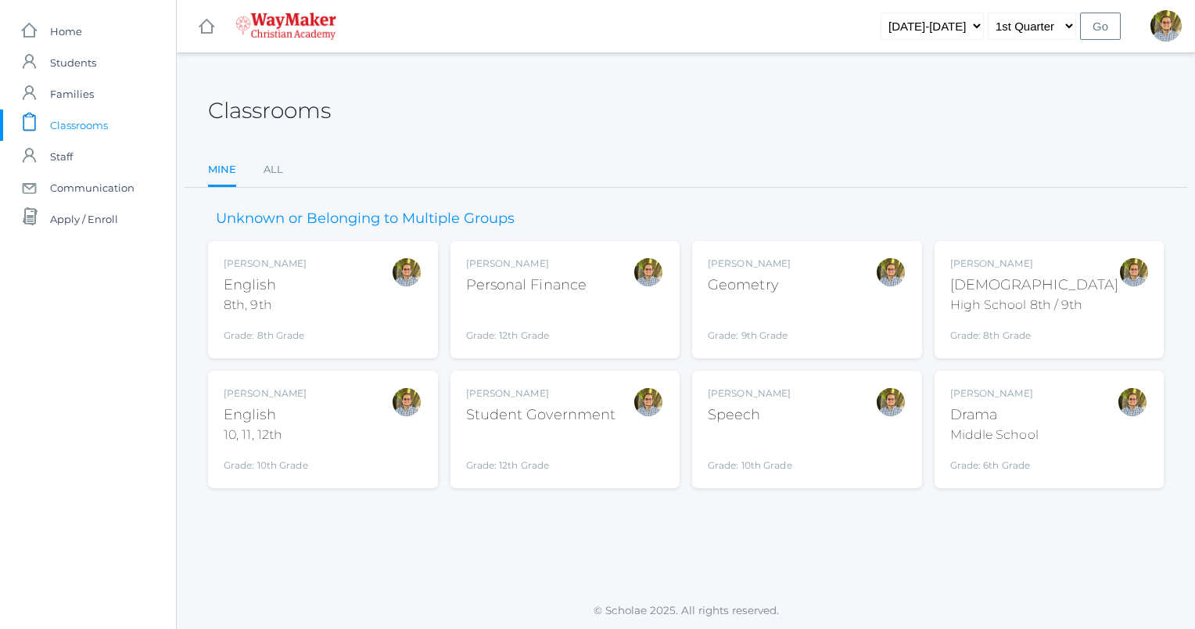
click at [369, 410] on div "Kylen Braileanu English 10, 11, 12th Grade: 10th Grade HSENGLISH" at bounding box center [323, 429] width 199 height 86
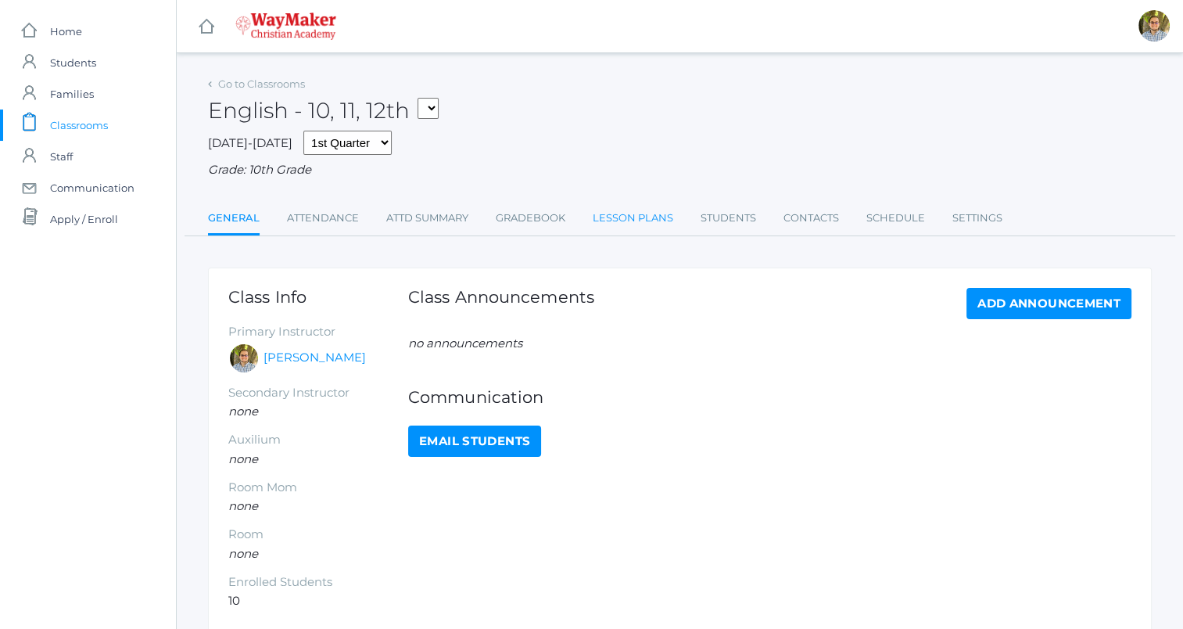
click at [670, 221] on link "Lesson Plans" at bounding box center [633, 218] width 81 height 31
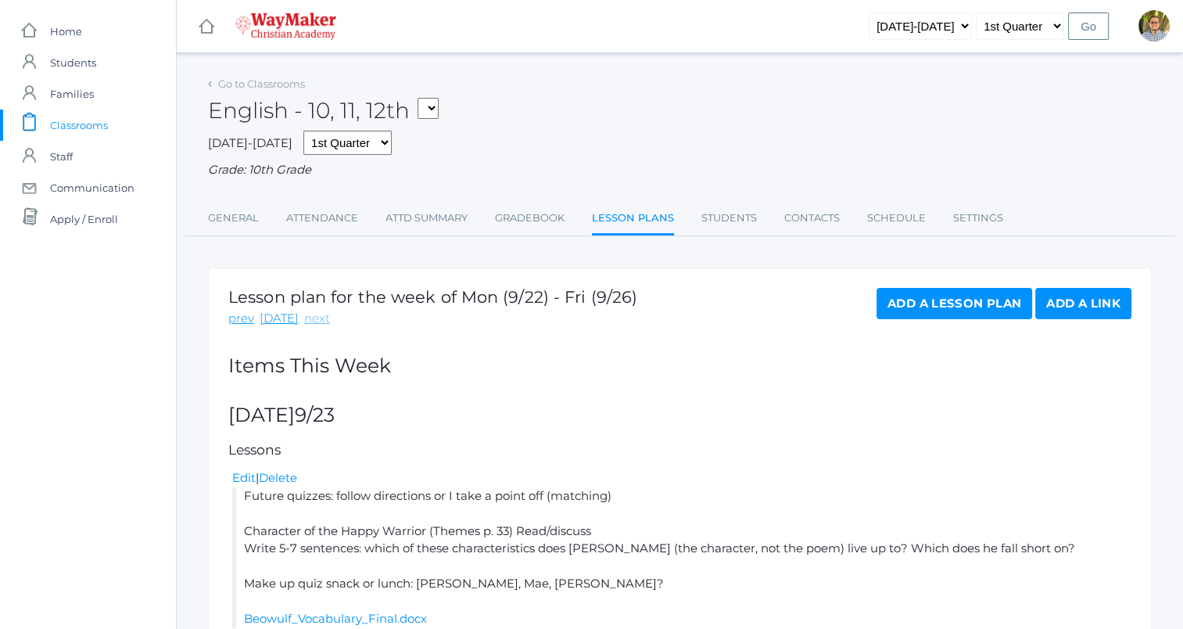
click at [308, 310] on link "next" at bounding box center [317, 319] width 26 height 18
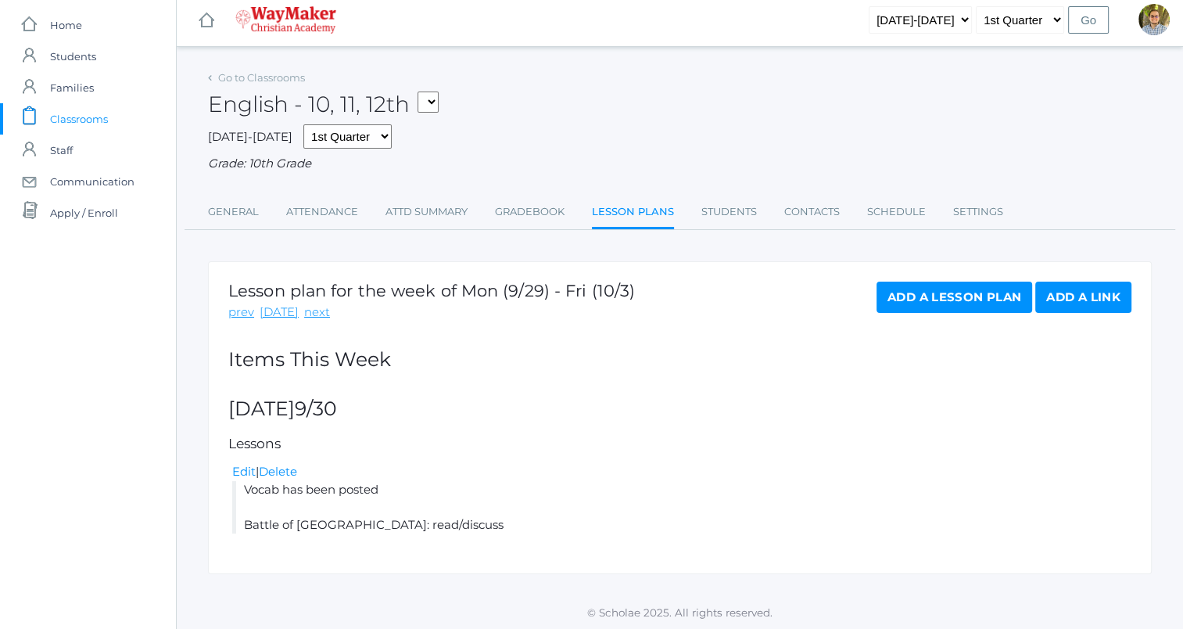
scroll to position [9, 0]
click at [942, 291] on link "Add a Lesson Plan" at bounding box center [955, 295] width 156 height 31
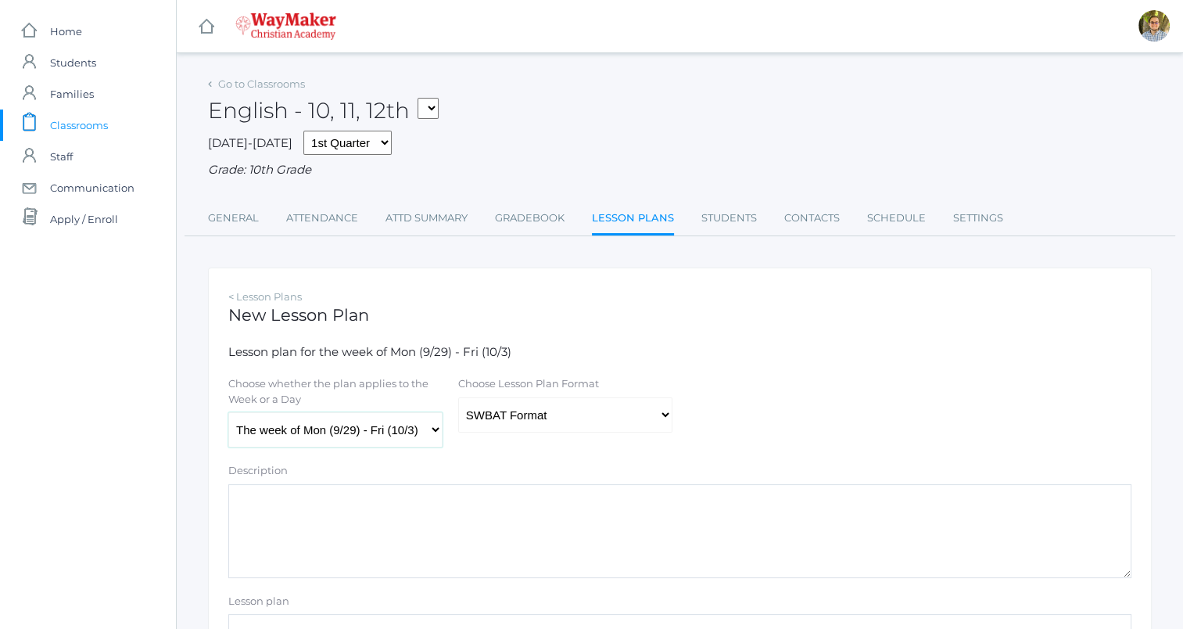
click at [347, 433] on select "The week of Mon (9/29) - Fri (10/3) Monday (9/29) Tuesday (9/30) Wednesday (10/…" at bounding box center [335, 429] width 214 height 35
select select "2025-10-01"
click at [228, 413] on select "The week of Mon (9/29) - Fri (10/3) Monday (9/29) Tuesday (9/30) Wednesday (10/…" at bounding box center [335, 429] width 214 height 35
click at [508, 423] on select "Traditional Format SWBAT Format" at bounding box center [565, 414] width 214 height 35
select select "legacy"
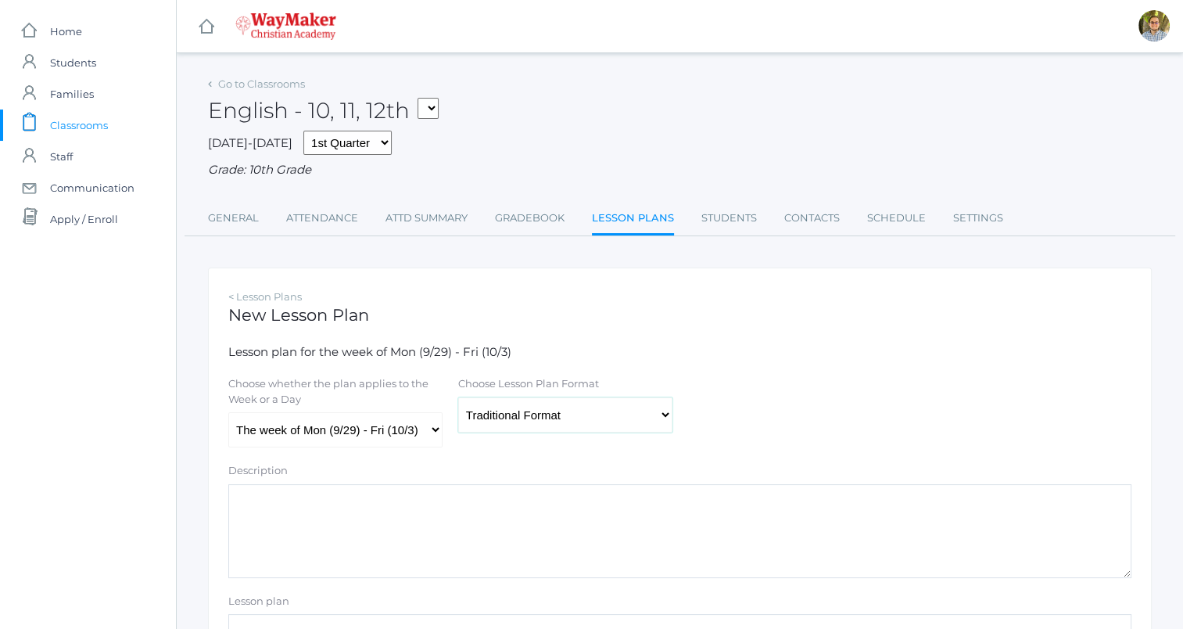
click at [458, 397] on select "Traditional Format SWBAT Format" at bounding box center [565, 414] width 214 height 35
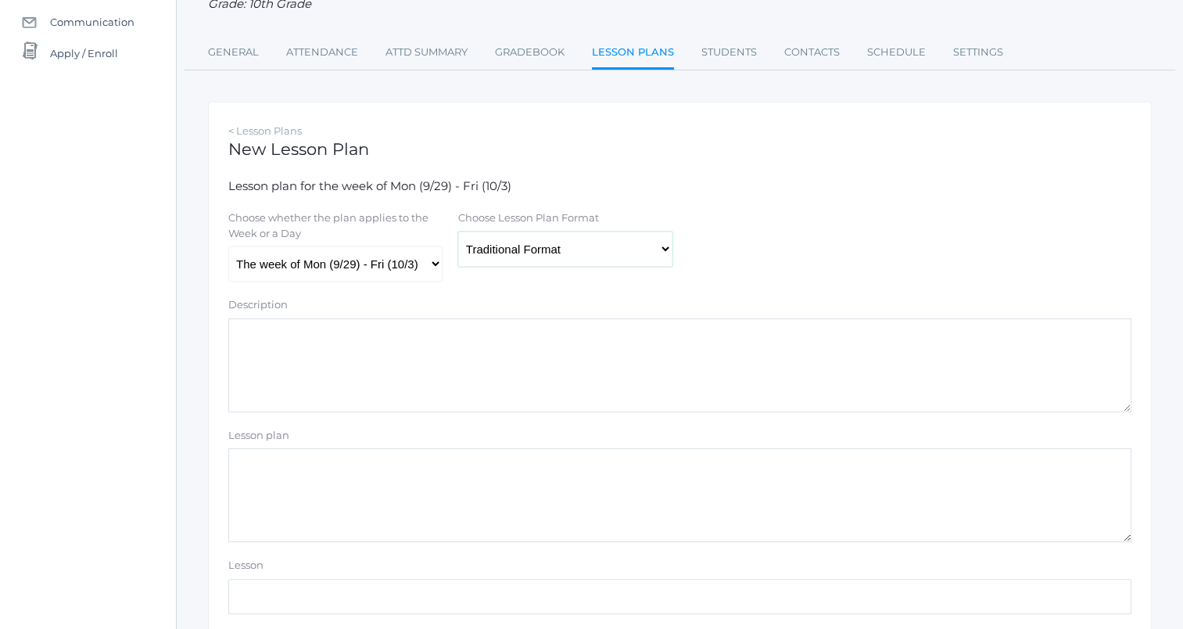
scroll to position [235, 0]
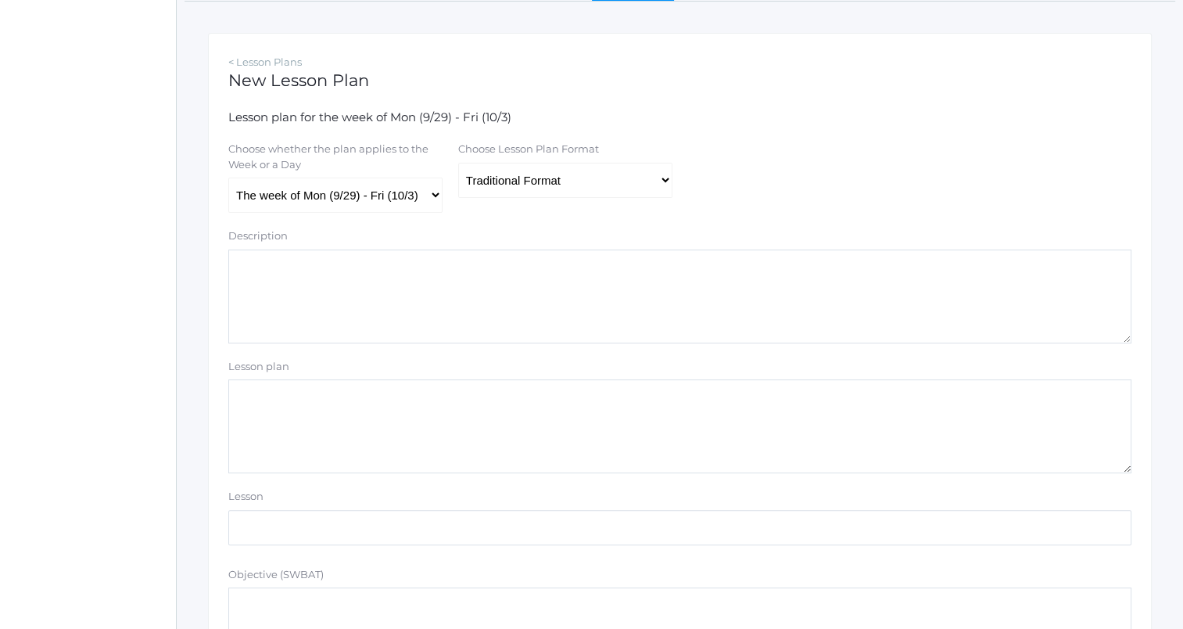
click at [404, 448] on textarea "Lesson plan" at bounding box center [679, 426] width 903 height 94
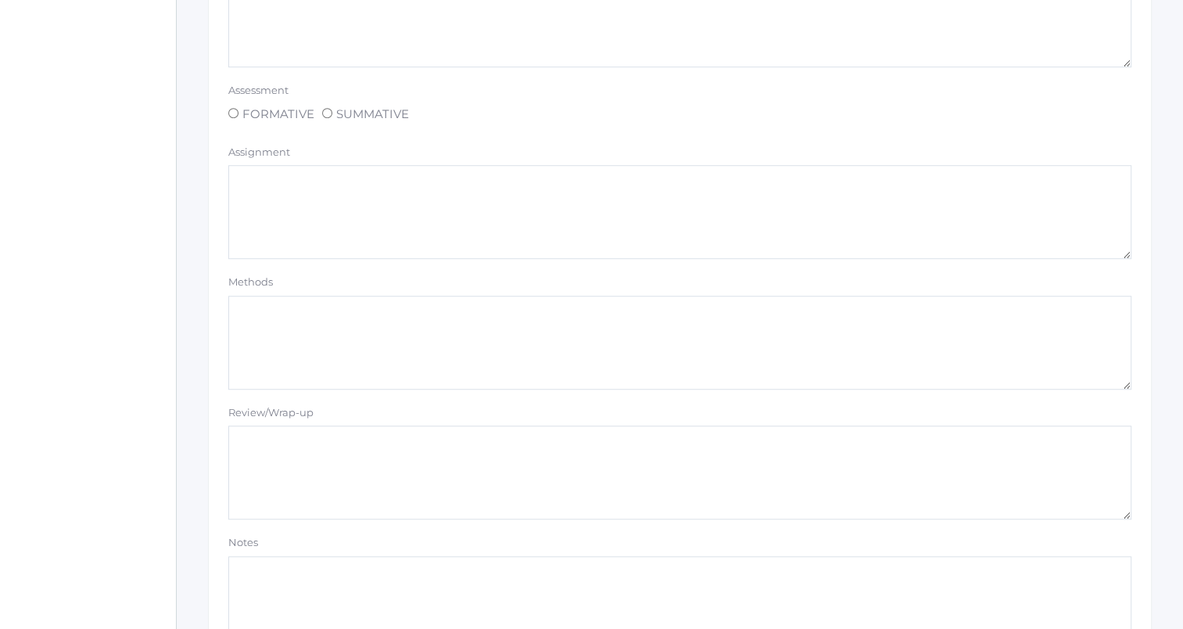
scroll to position [1323, 0]
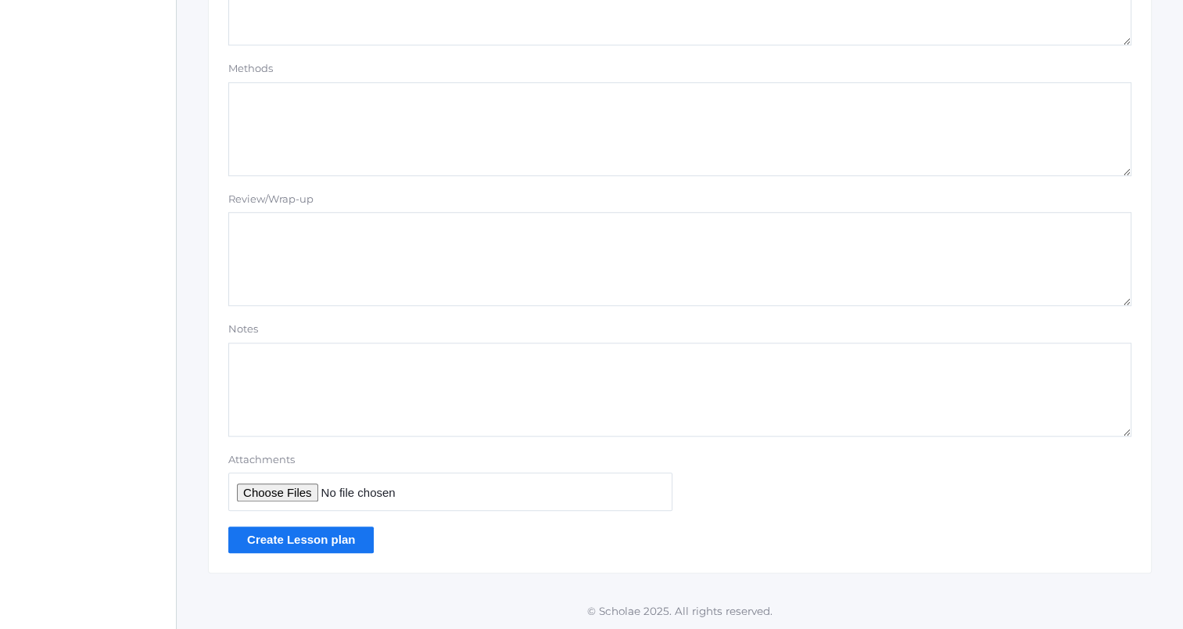
type textarea "Psalm 23 through the ages"
click at [292, 496] on input "Attachments" at bounding box center [450, 491] width 444 height 38
type input "C:\fakepath\Psalm 23 through the ages.png"
click at [329, 536] on input "Create Lesson plan" at bounding box center [300, 539] width 145 height 26
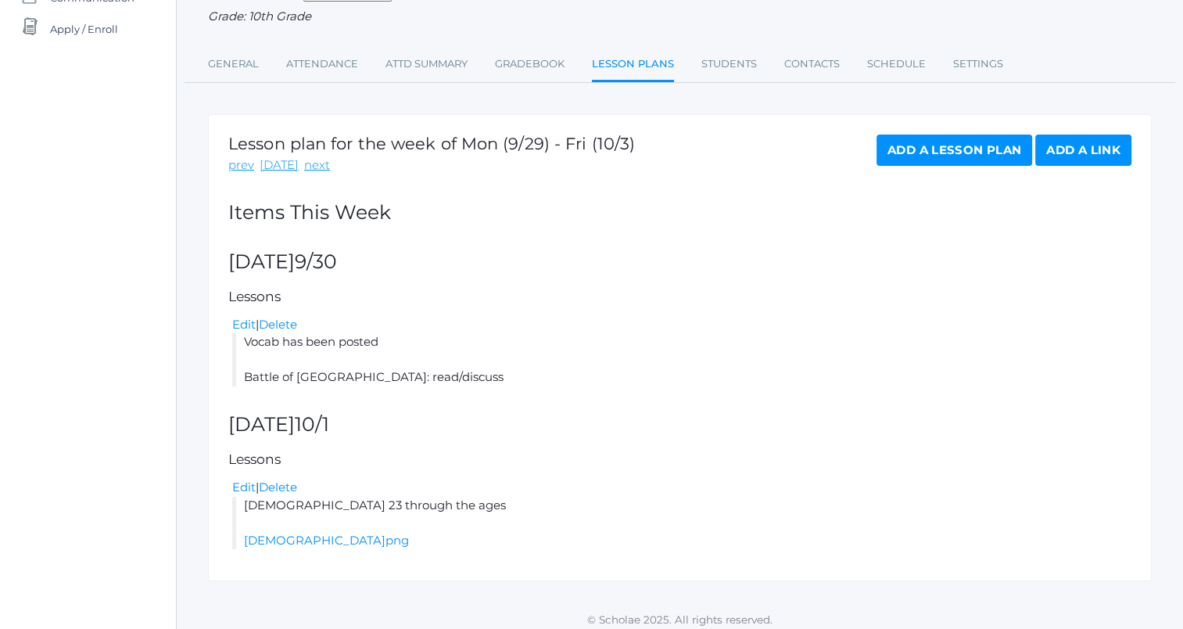
scroll to position [199, 0]
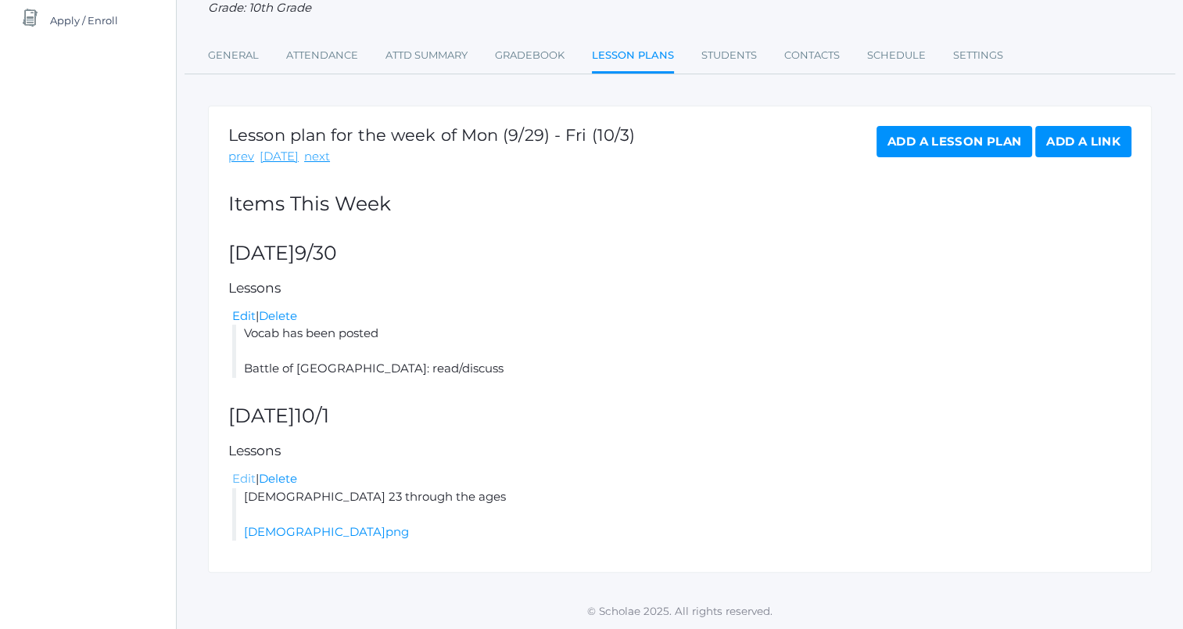
click at [244, 473] on link "Edit" at bounding box center [243, 478] width 23 height 15
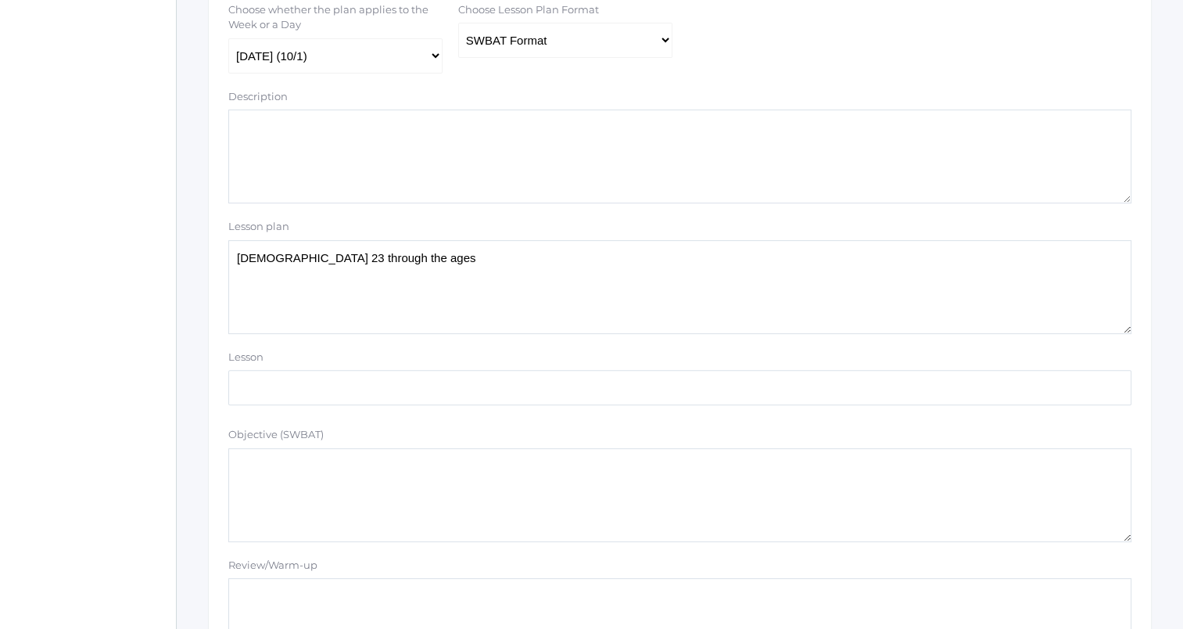
scroll to position [235, 0]
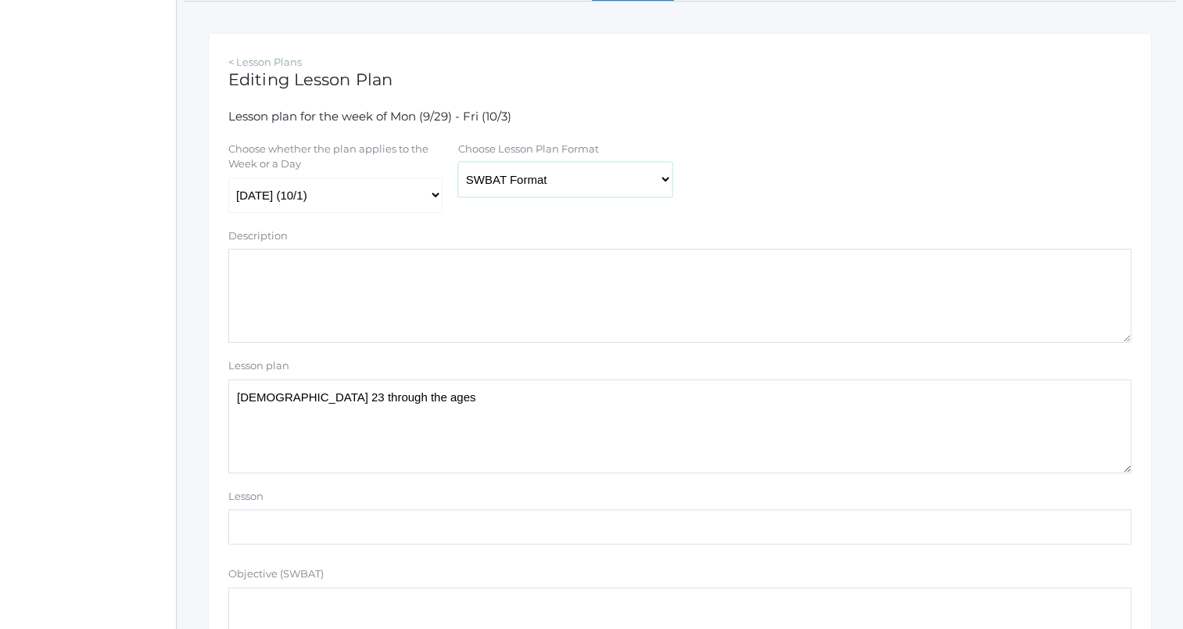
drag, startPoint x: 536, startPoint y: 181, endPoint x: 538, endPoint y: 199, distance: 18.1
click at [536, 181] on select "Traditional Format SWBAT Format" at bounding box center [565, 179] width 214 height 35
select select "legacy"
click at [458, 163] on select "Traditional Format SWBAT Format" at bounding box center [565, 179] width 214 height 35
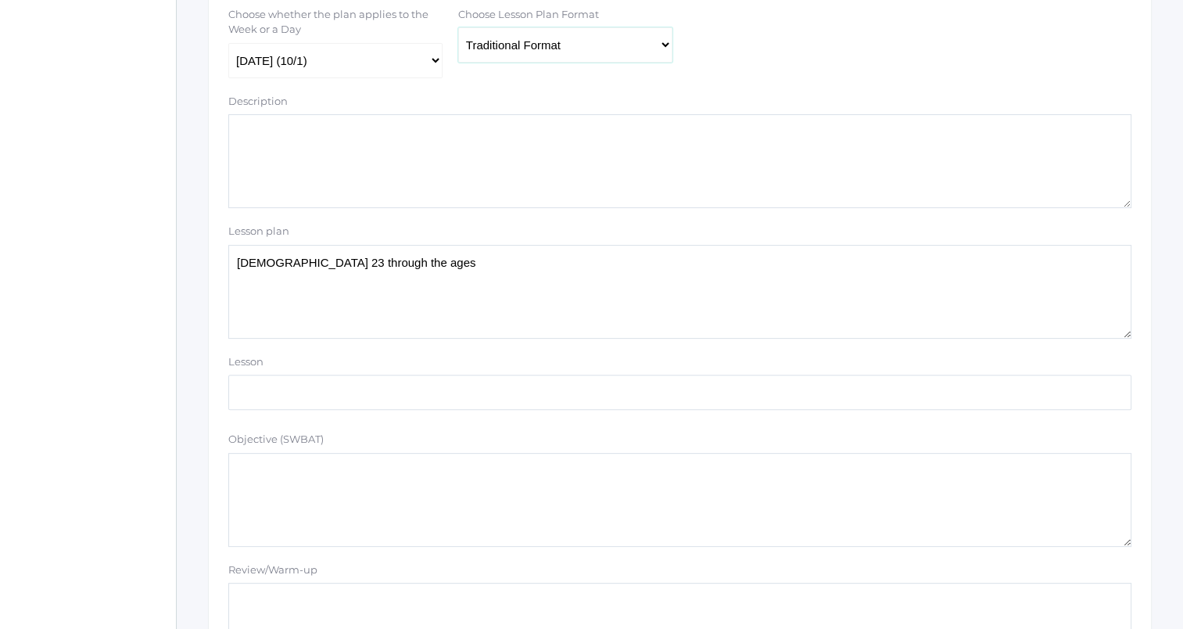
scroll to position [469, 0]
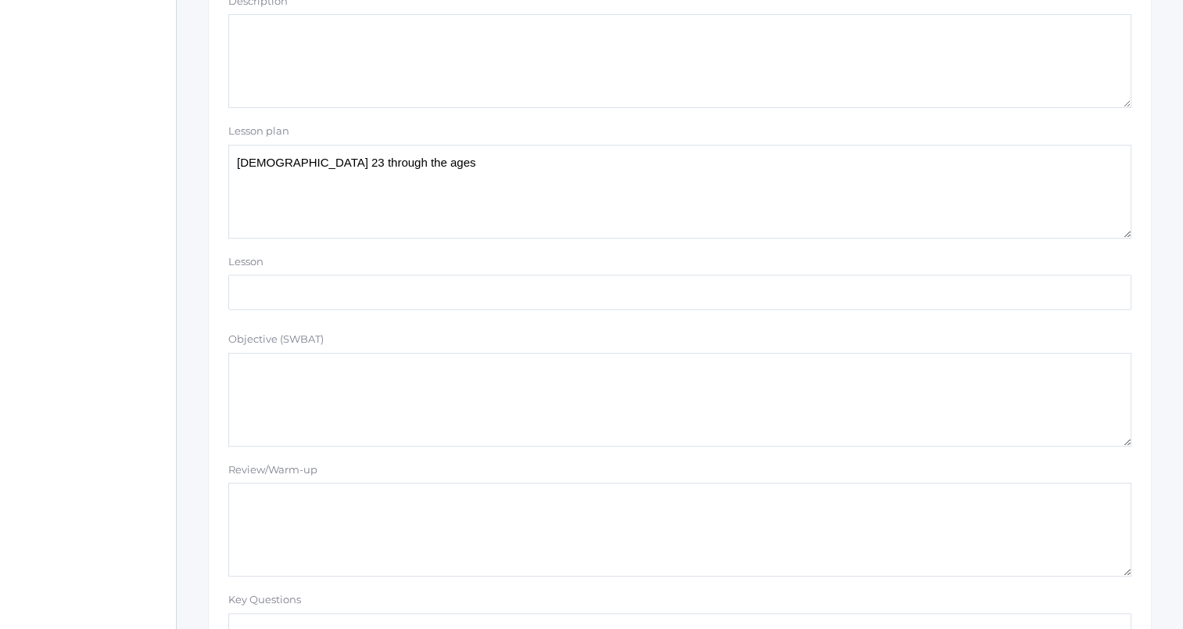
click at [496, 199] on textarea "[DEMOGRAPHIC_DATA] 23 through the ages" at bounding box center [679, 192] width 903 height 94
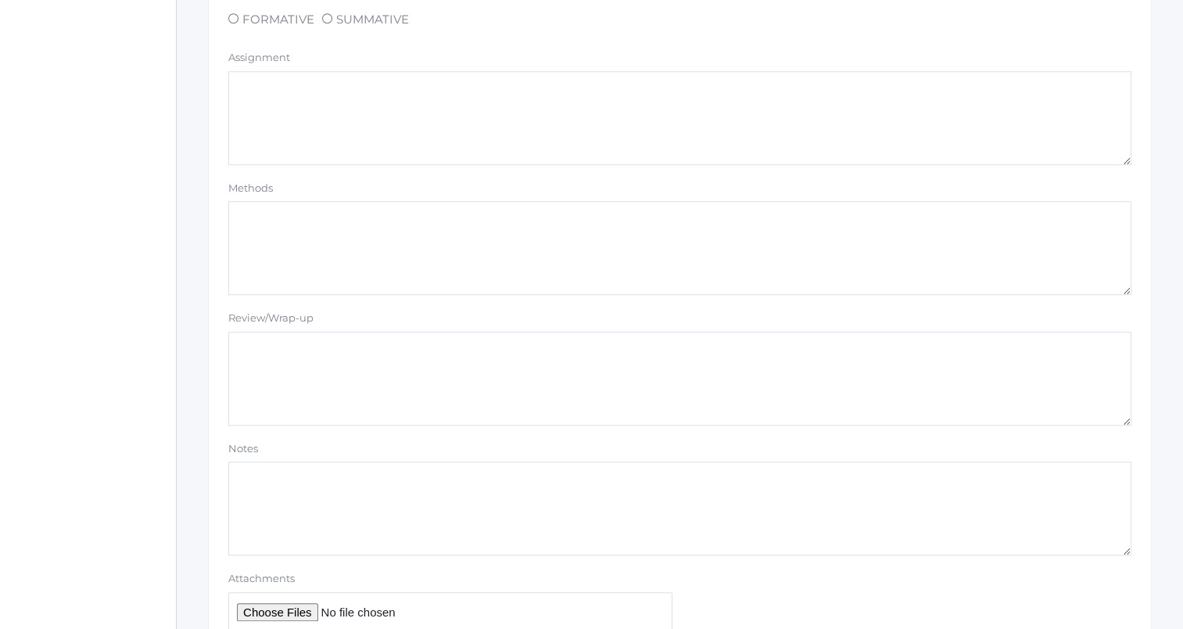
scroll to position [1395, 0]
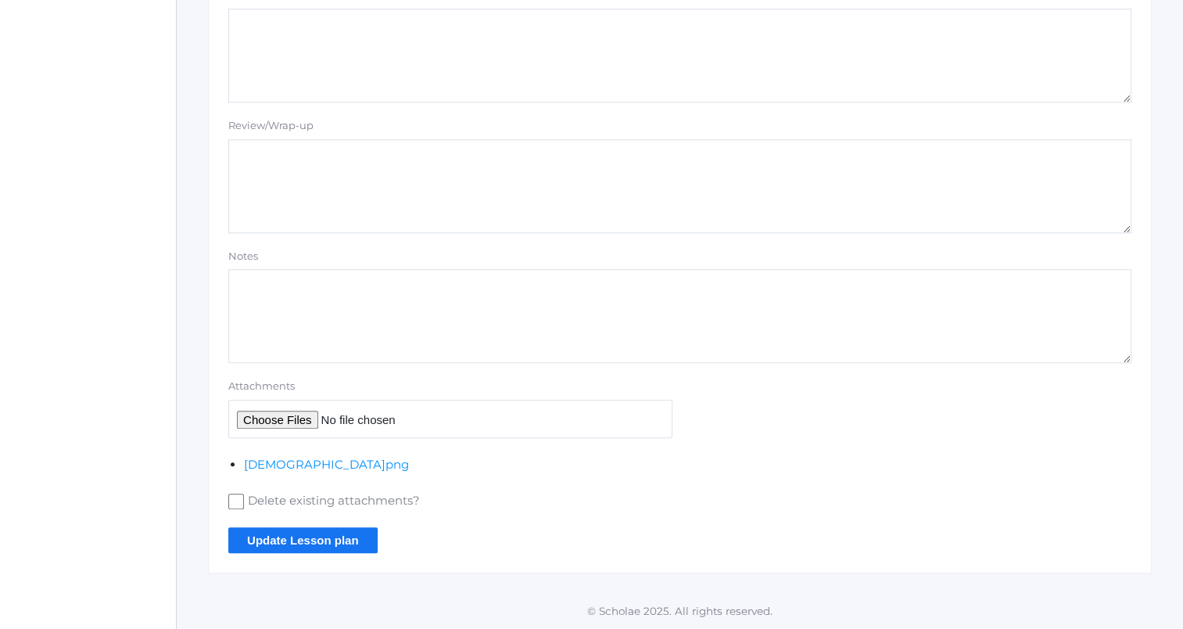
type textarea "Psalm 23 through the ages Reminds me how small our existence is; puts it in per…"
click at [307, 540] on input "Update Lesson plan" at bounding box center [302, 540] width 149 height 26
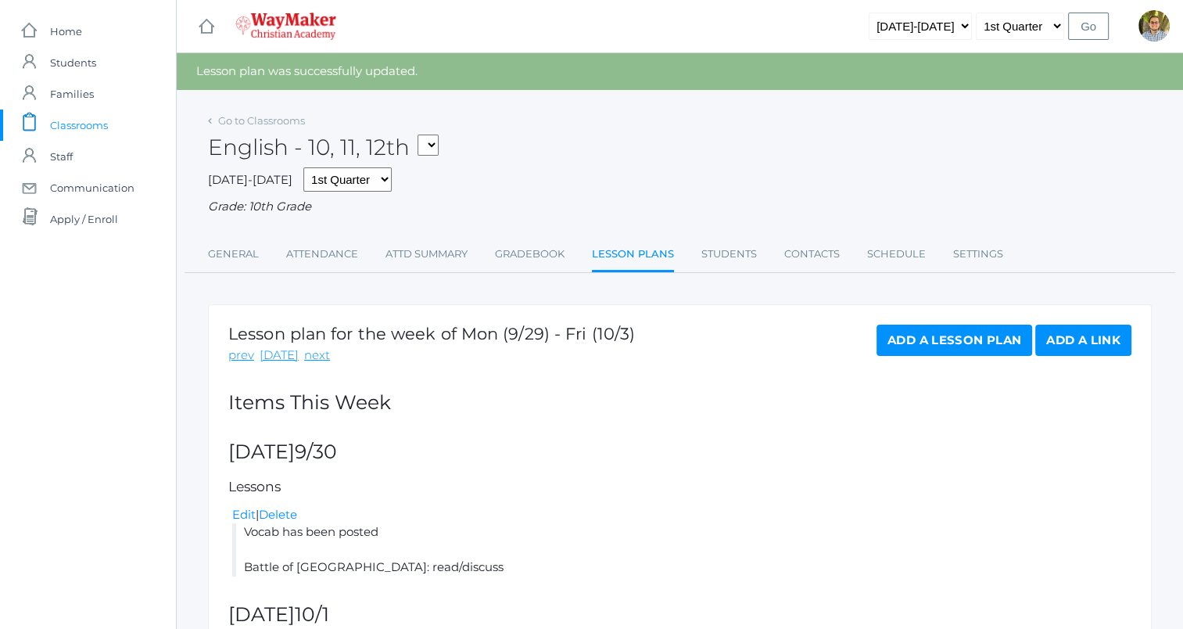
click at [82, 117] on span "Classrooms" at bounding box center [79, 124] width 58 height 31
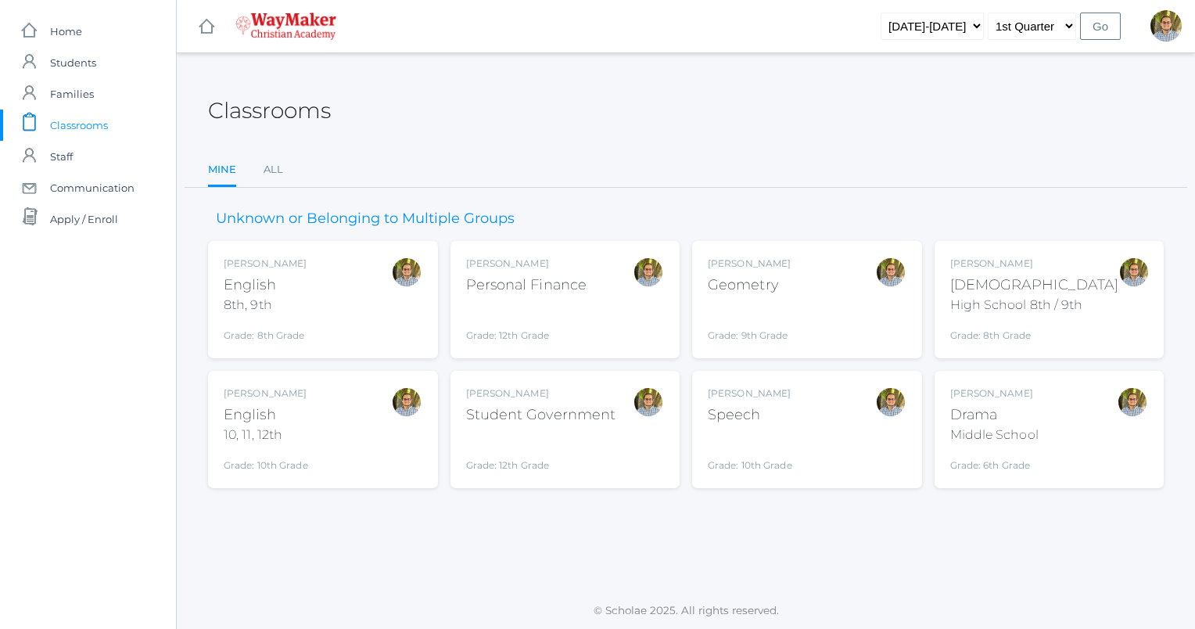
click at [318, 480] on div "[PERSON_NAME] English 10, 11, 12th Grade: 10th Grade HSENGLISH" at bounding box center [323, 429] width 230 height 117
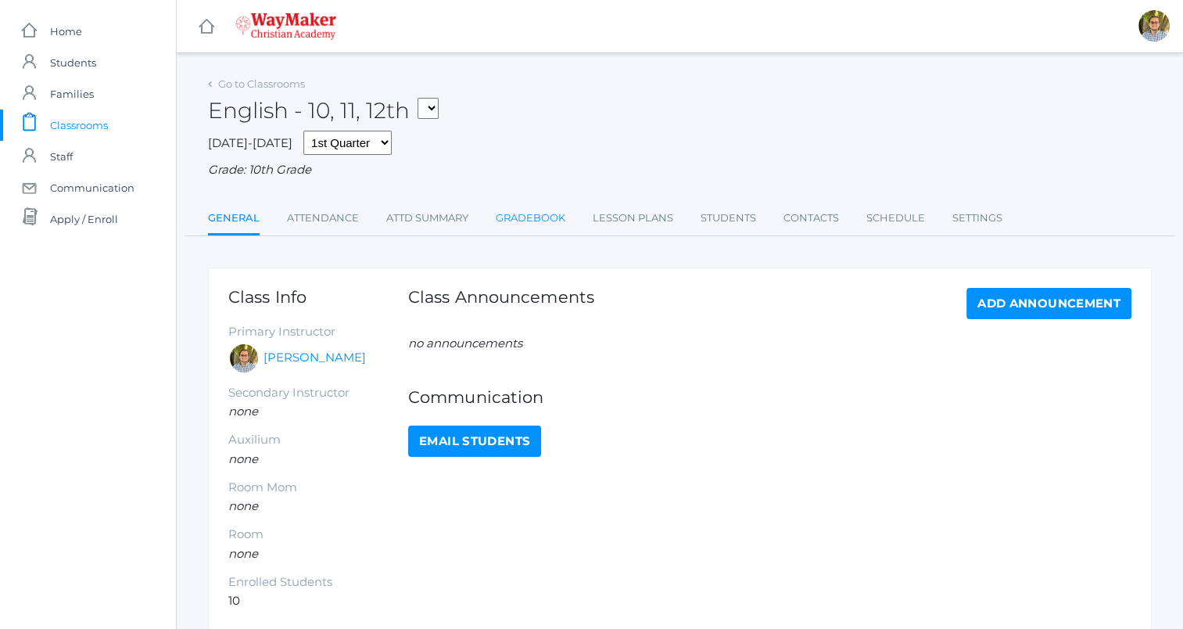
click at [562, 216] on link "Gradebook" at bounding box center [531, 218] width 70 height 31
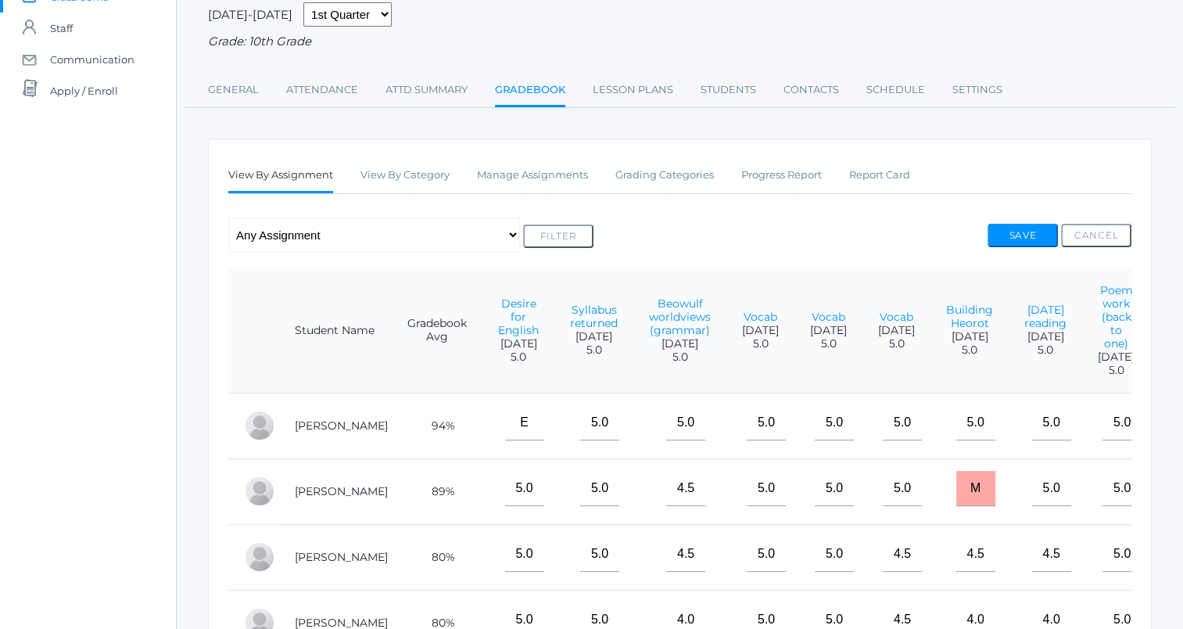
scroll to position [156, 0]
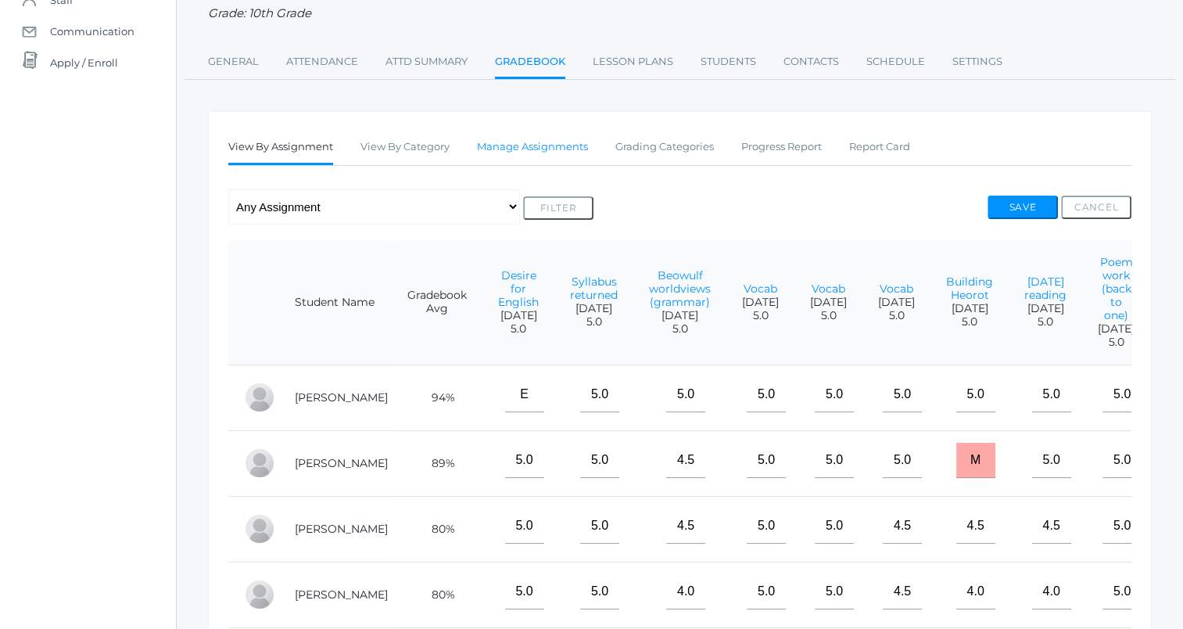
click at [547, 137] on link "Manage Assignments" at bounding box center [532, 146] width 111 height 31
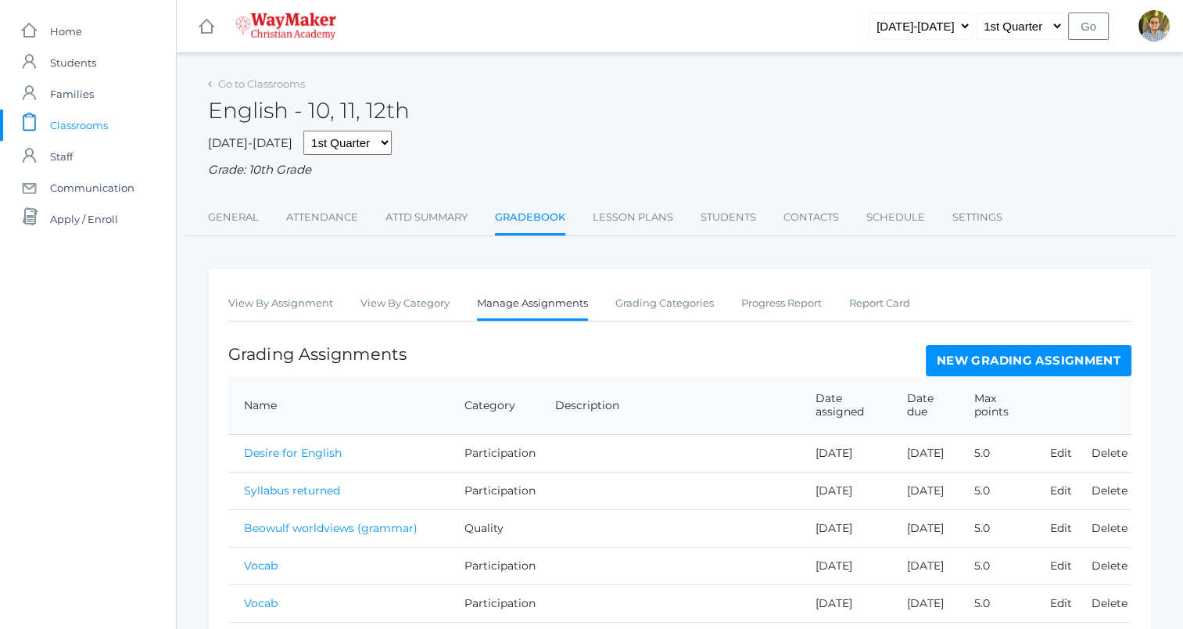
click at [970, 361] on link "New Grading Assignment" at bounding box center [1029, 360] width 206 height 31
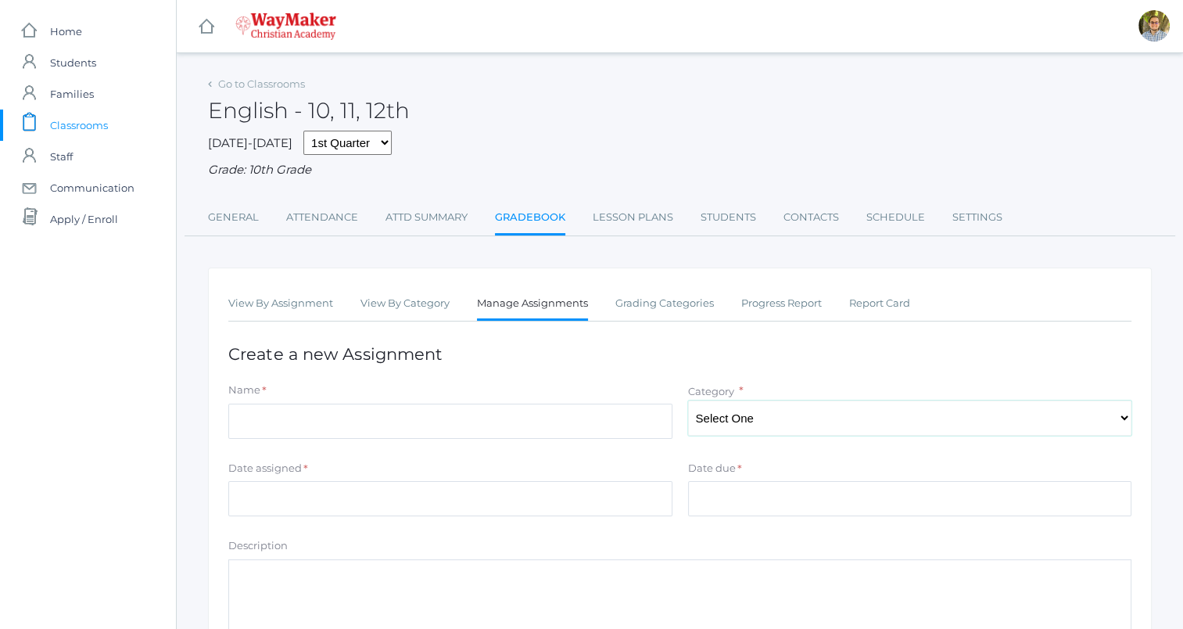
click at [769, 415] on select "Select One Participation Quality Accuracy" at bounding box center [910, 417] width 444 height 35
select select "1113"
click at [688, 400] on select "Select One Participation Quality Accuracy" at bounding box center [910, 417] width 444 height 35
click at [562, 416] on input "Name" at bounding box center [450, 421] width 444 height 35
type input "Letter of Beowulf"
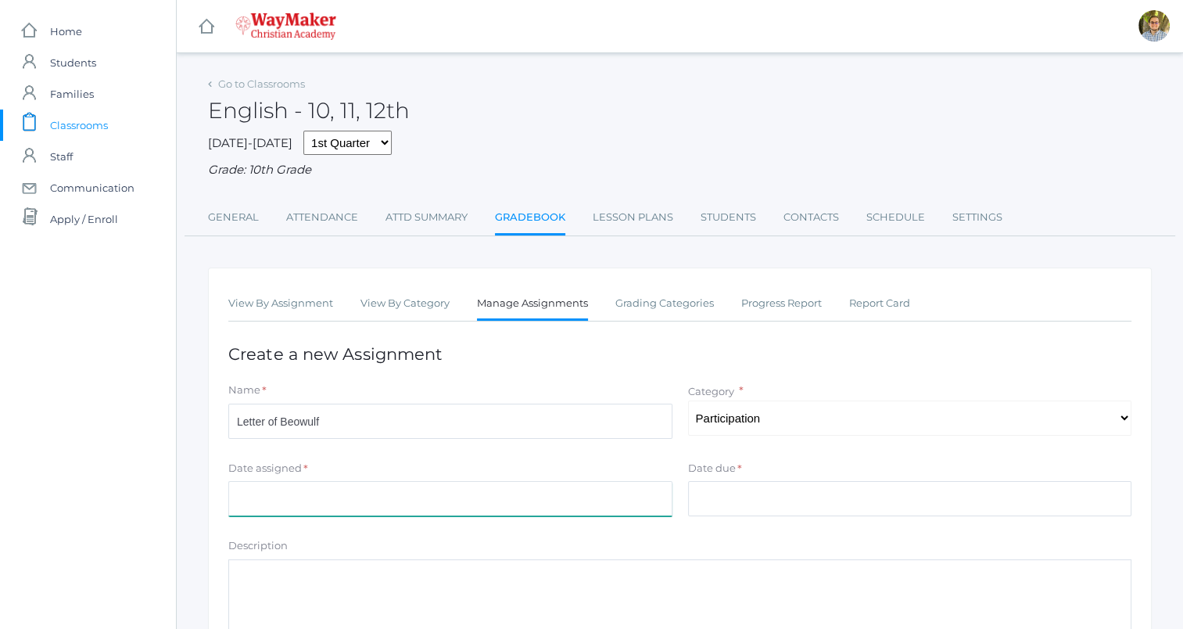
click at [607, 492] on input "Date assigned" at bounding box center [450, 498] width 444 height 35
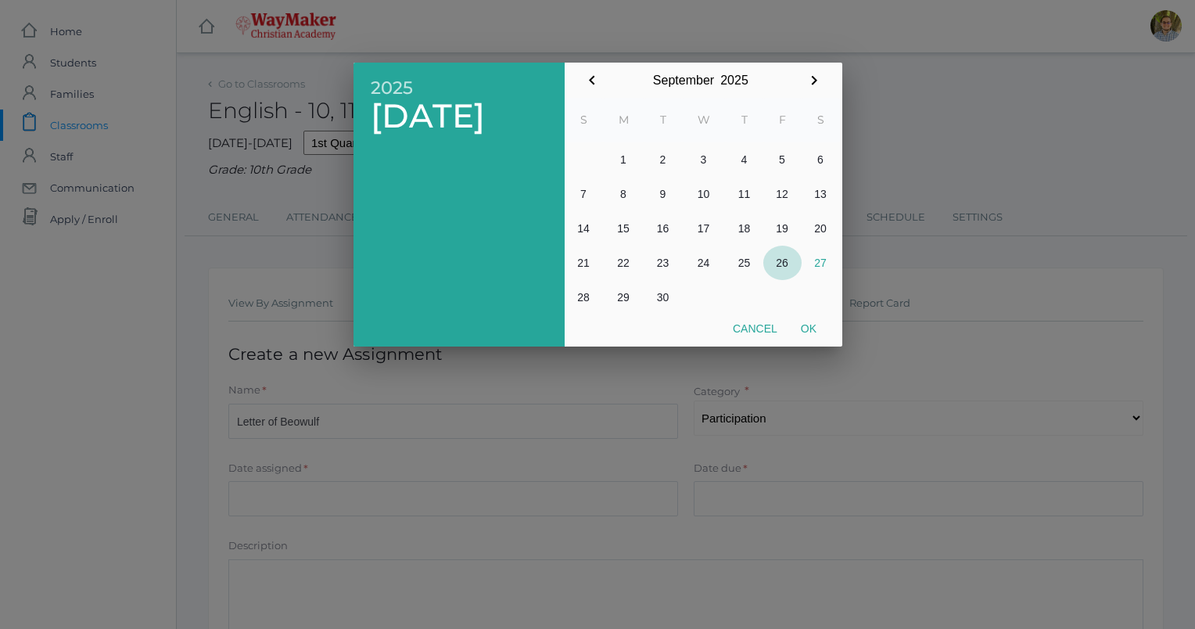
click at [777, 257] on button "26" at bounding box center [782, 263] width 38 height 34
click at [809, 330] on button "Ok" at bounding box center [808, 328] width 39 height 28
type input "[DATE]"
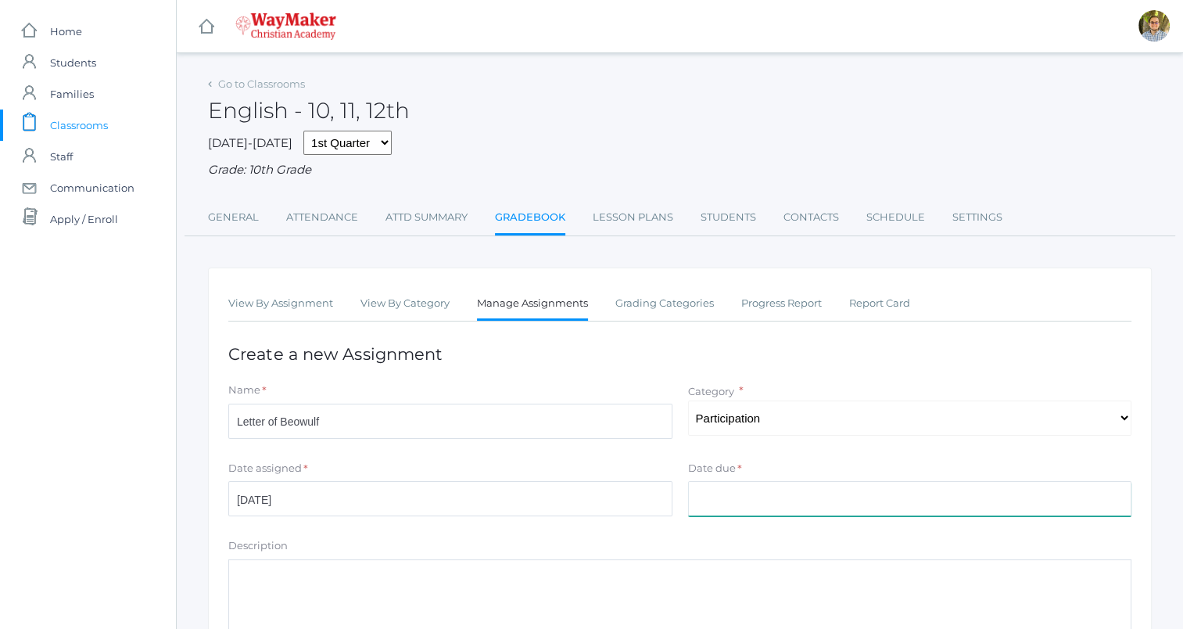
click at [789, 504] on input "Date due" at bounding box center [910, 498] width 444 height 35
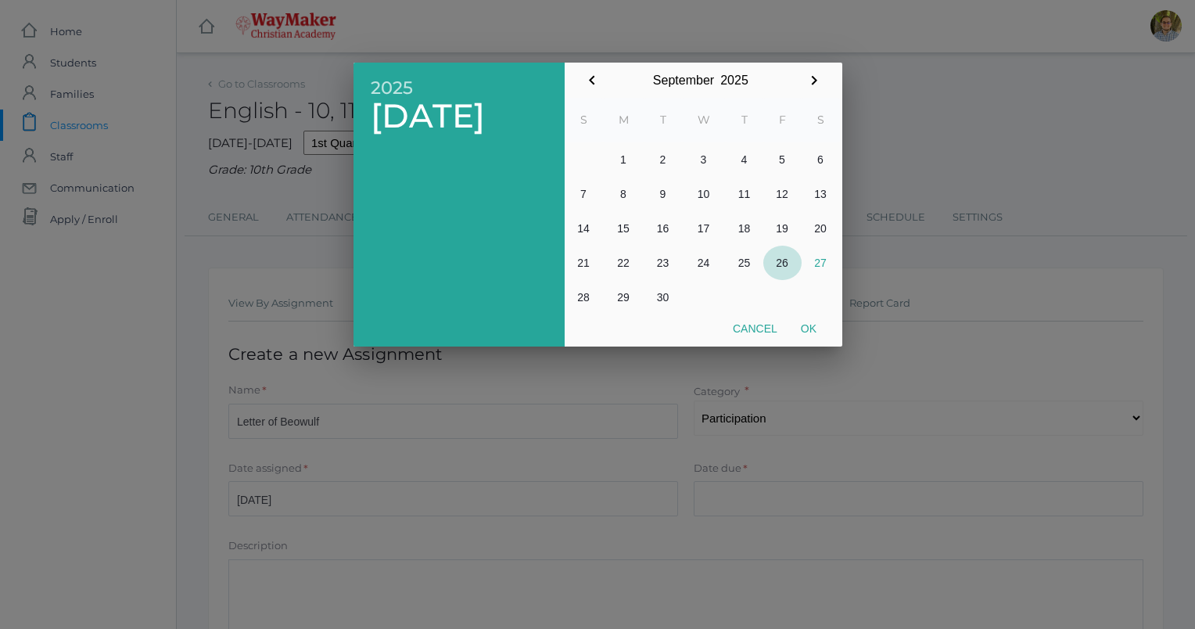
click at [784, 253] on button "26" at bounding box center [782, 263] width 38 height 34
click at [809, 322] on button "Ok" at bounding box center [808, 328] width 39 height 28
type input "[DATE]"
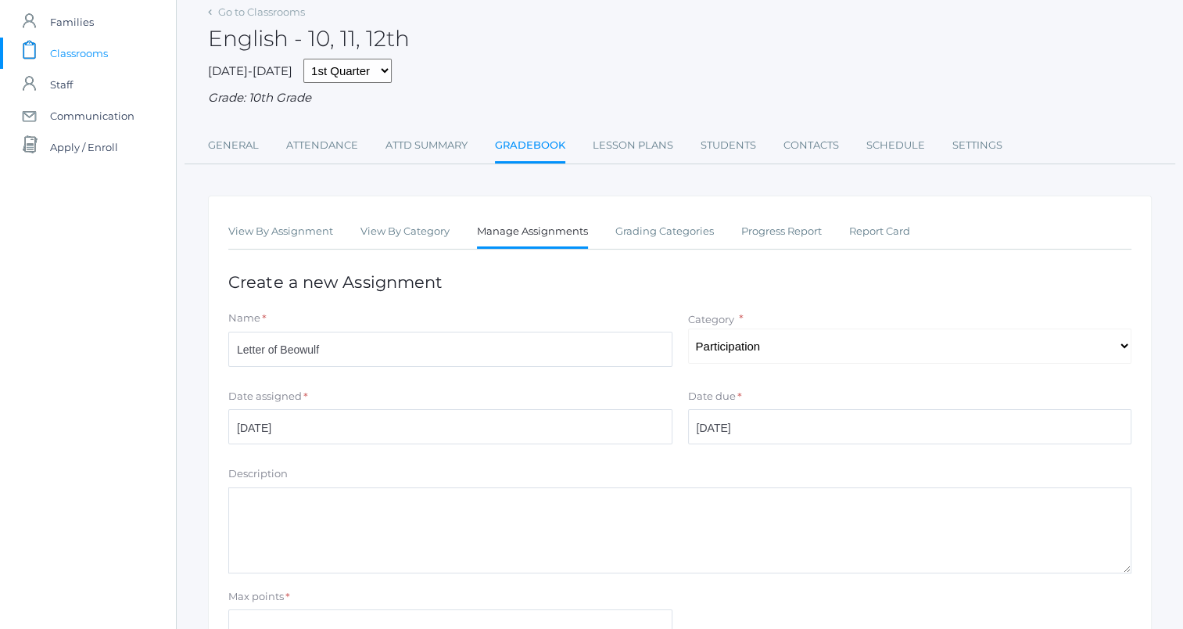
scroll to position [230, 0]
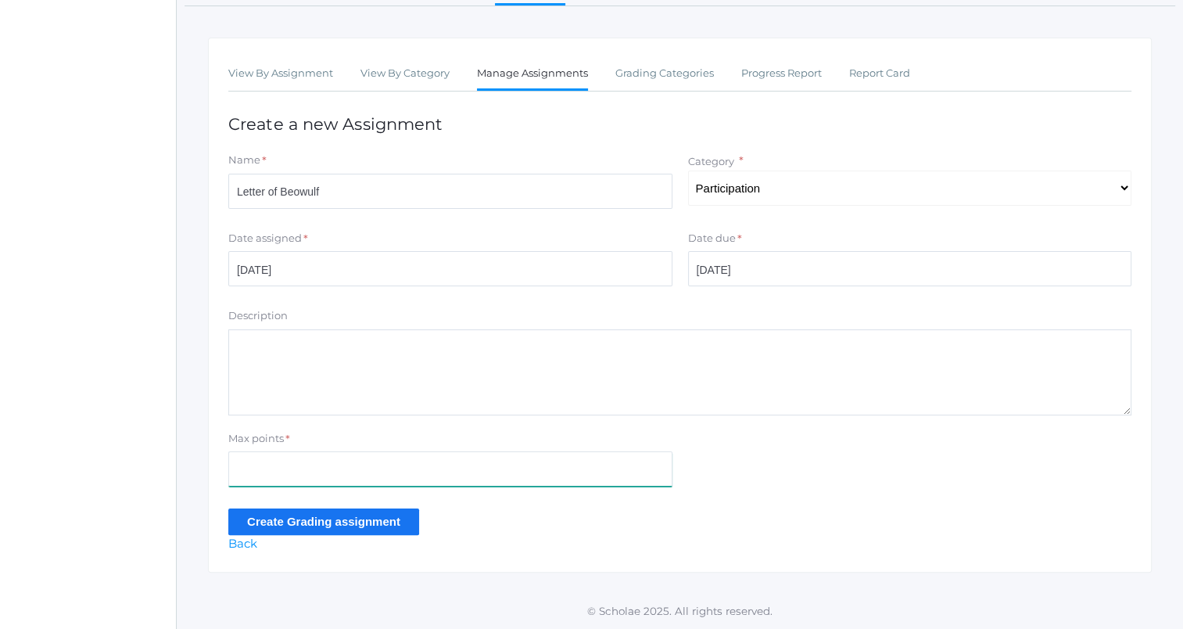
click at [486, 458] on input "Max points" at bounding box center [450, 468] width 444 height 35
type input "5"
click at [785, 504] on form "Name * Letter of Beowulf Category * Select One Participation Quality Accuracy D…" at bounding box center [679, 344] width 903 height 382
click at [369, 520] on input "Create Grading assignment" at bounding box center [323, 521] width 191 height 26
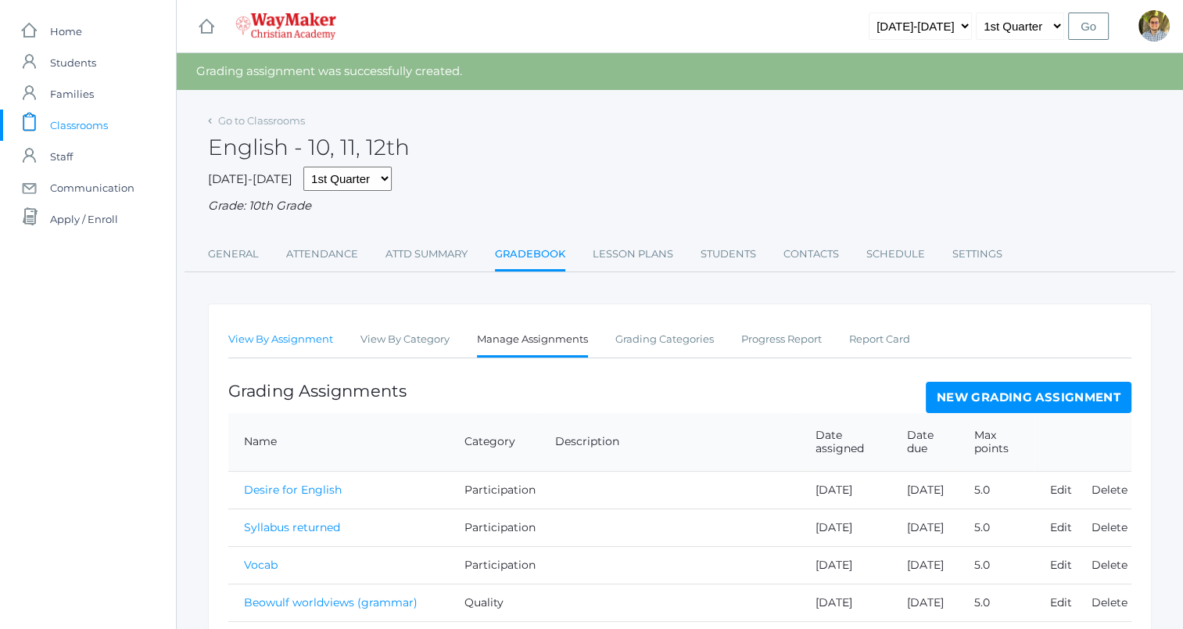
click at [297, 328] on link "View By Assignment" at bounding box center [280, 339] width 105 height 31
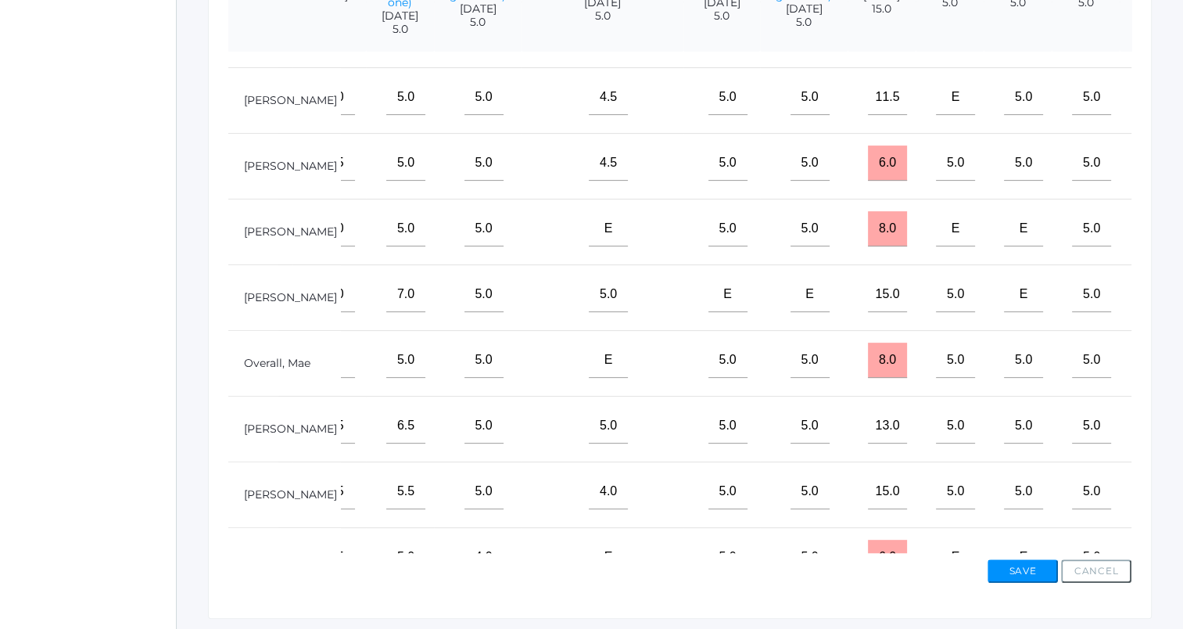
scroll to position [23, 716]
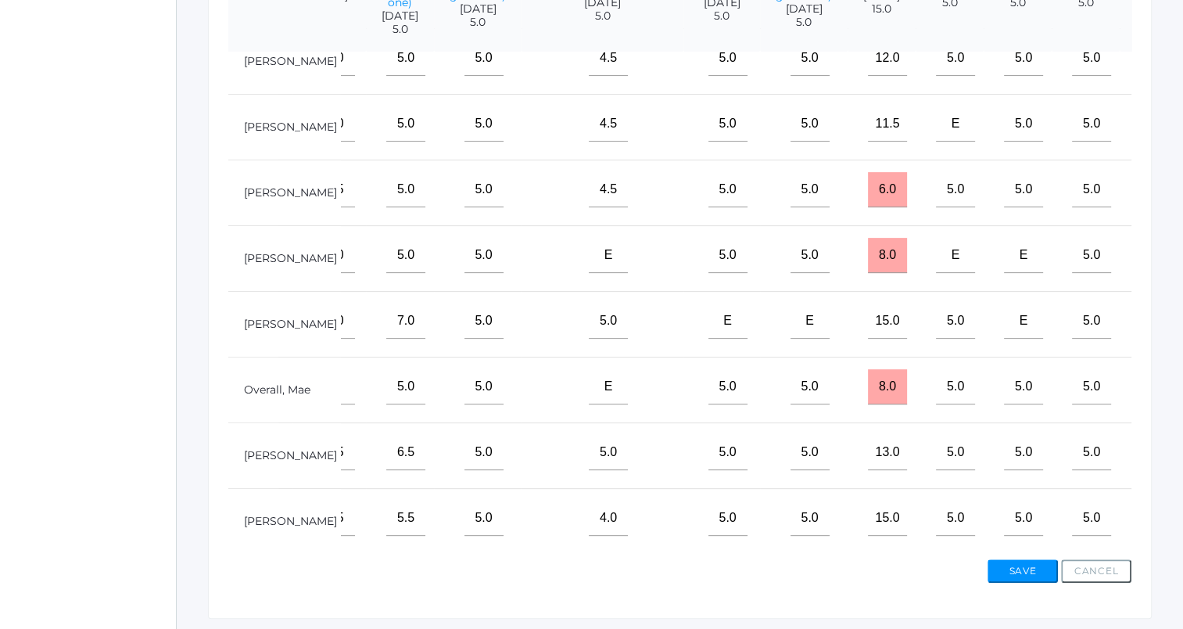
click at [1145, 142] on input"] "text" at bounding box center [1164, 123] width 39 height 35
type input"] "5"
click at [1145, 404] on input"] "text" at bounding box center [1164, 386] width 39 height 35
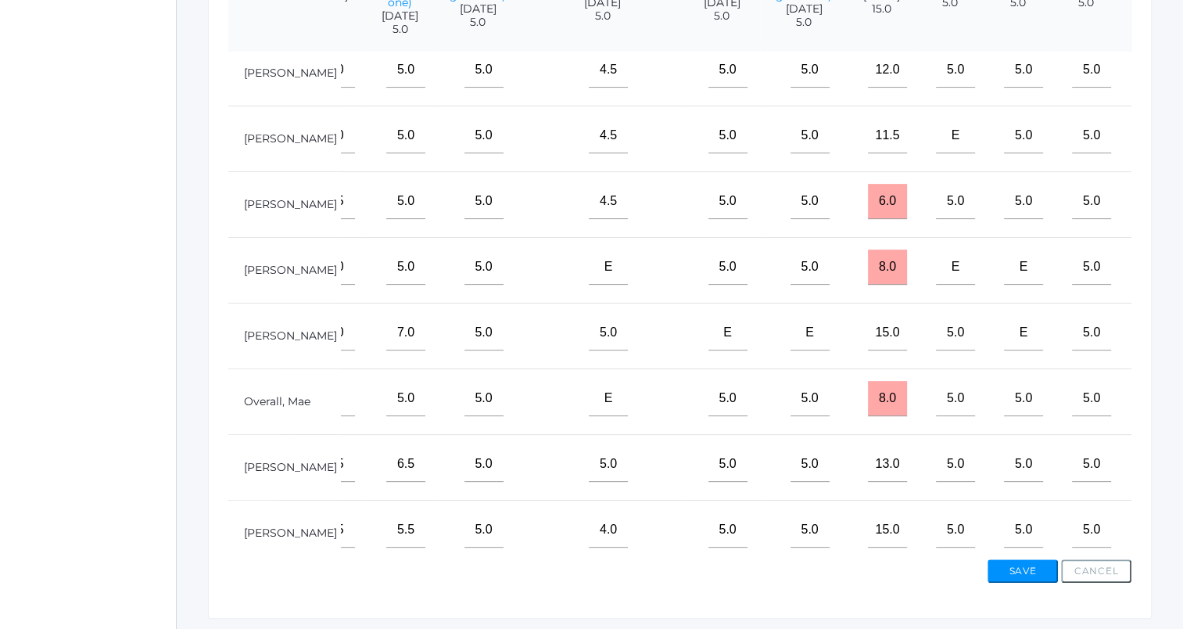
scroll to position [0, 716]
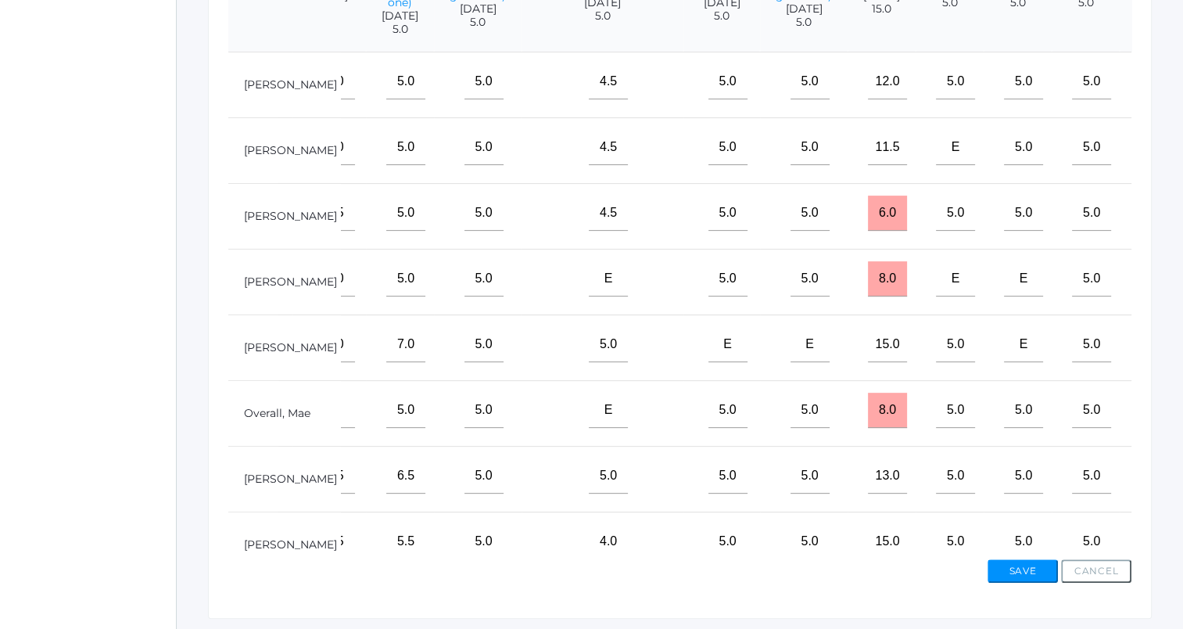
type input"] "5"
click at [1145, 99] on input"] "text" at bounding box center [1164, 81] width 39 height 35
type input"] "5?"
click at [1028, 569] on button "Save" at bounding box center [1023, 570] width 70 height 23
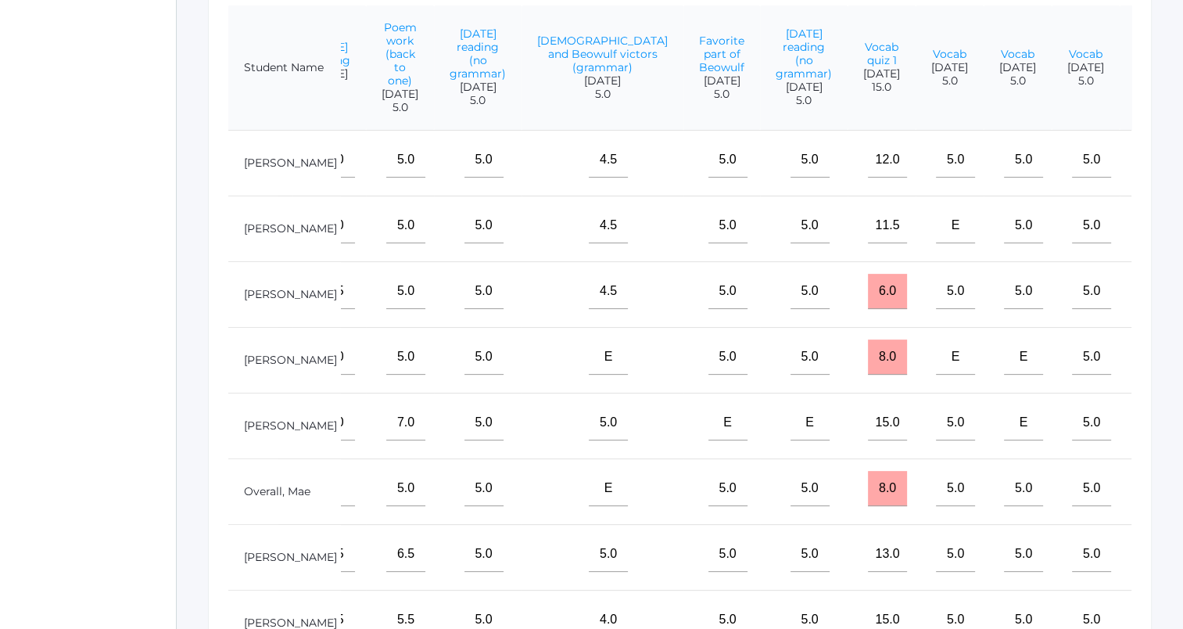
scroll to position [313, 0]
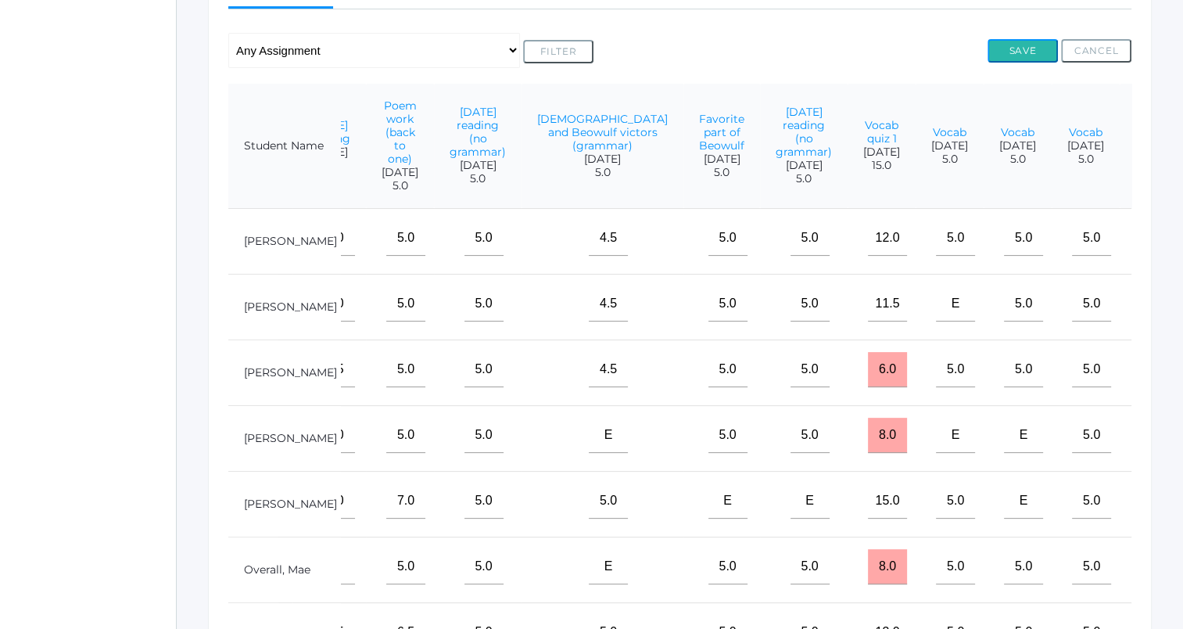
click at [1023, 54] on button "Save" at bounding box center [1023, 50] width 70 height 23
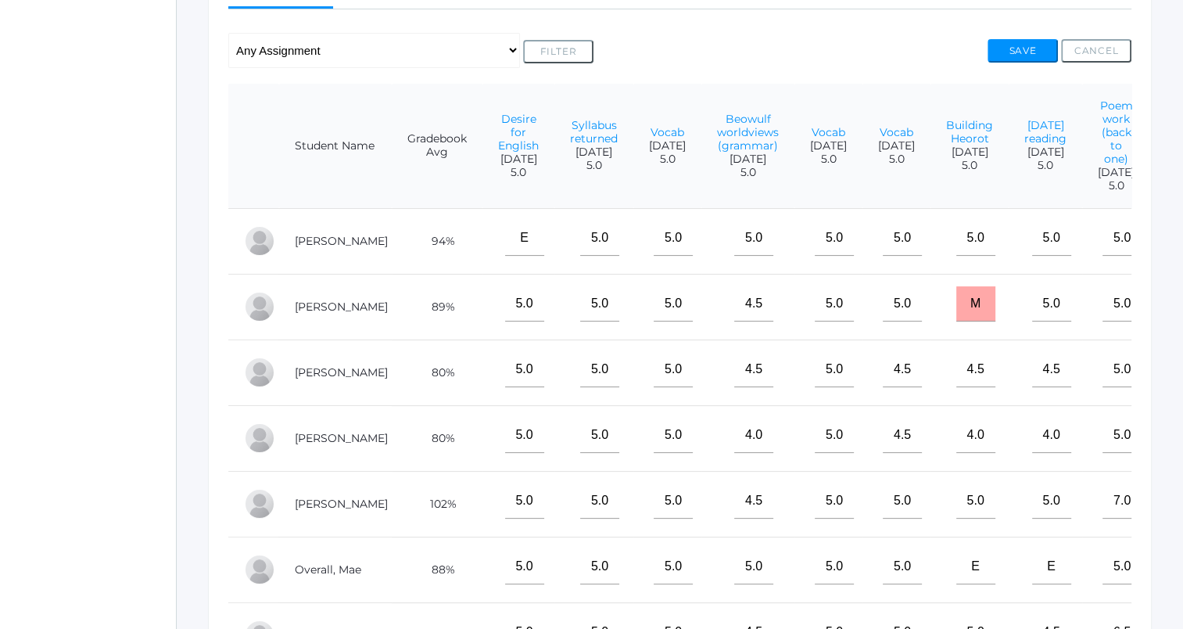
scroll to position [0, 716]
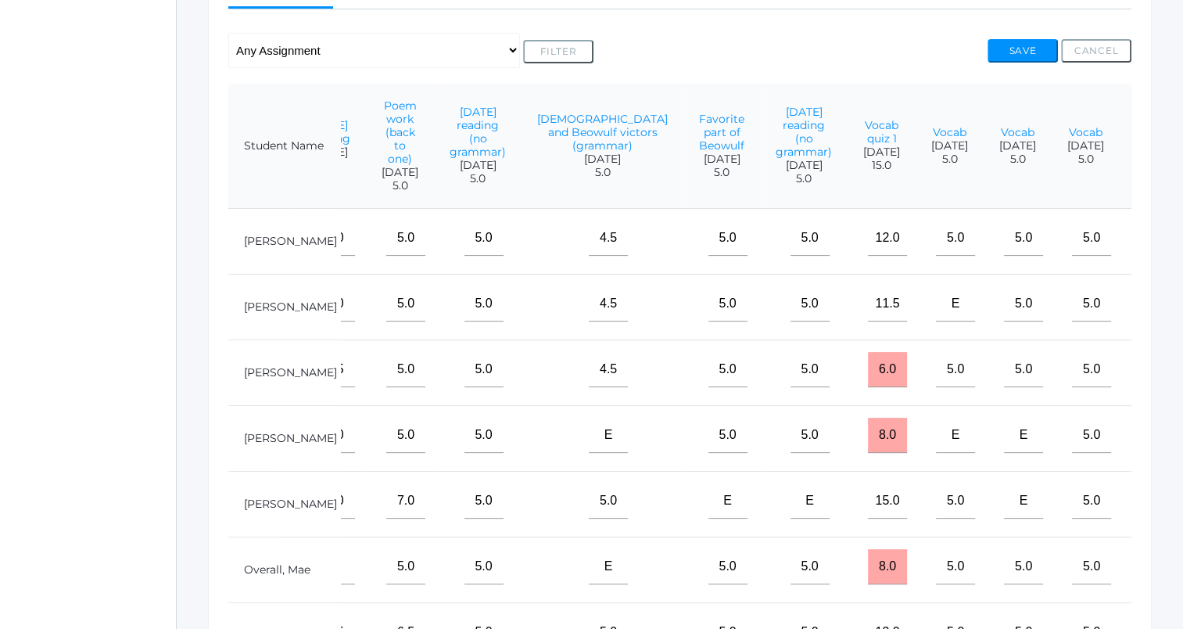
click at [1145, 256] on input"] "5?" at bounding box center [1164, 238] width 39 height 35
type input"] "5"
click at [1025, 52] on button "Save" at bounding box center [1023, 50] width 70 height 23
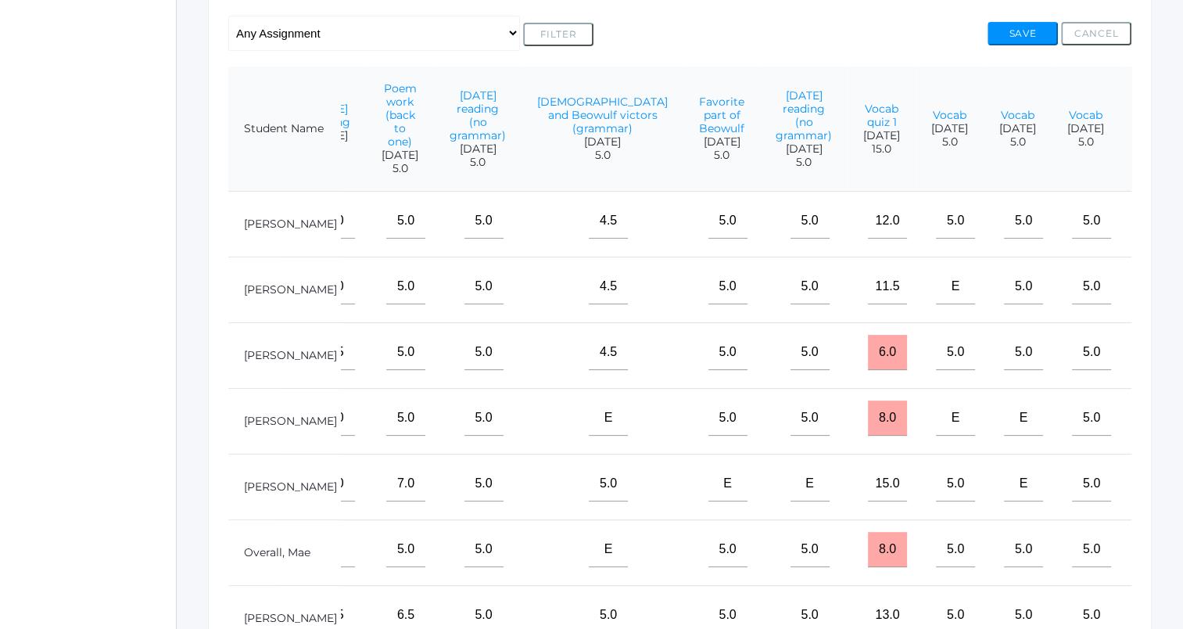
scroll to position [391, 0]
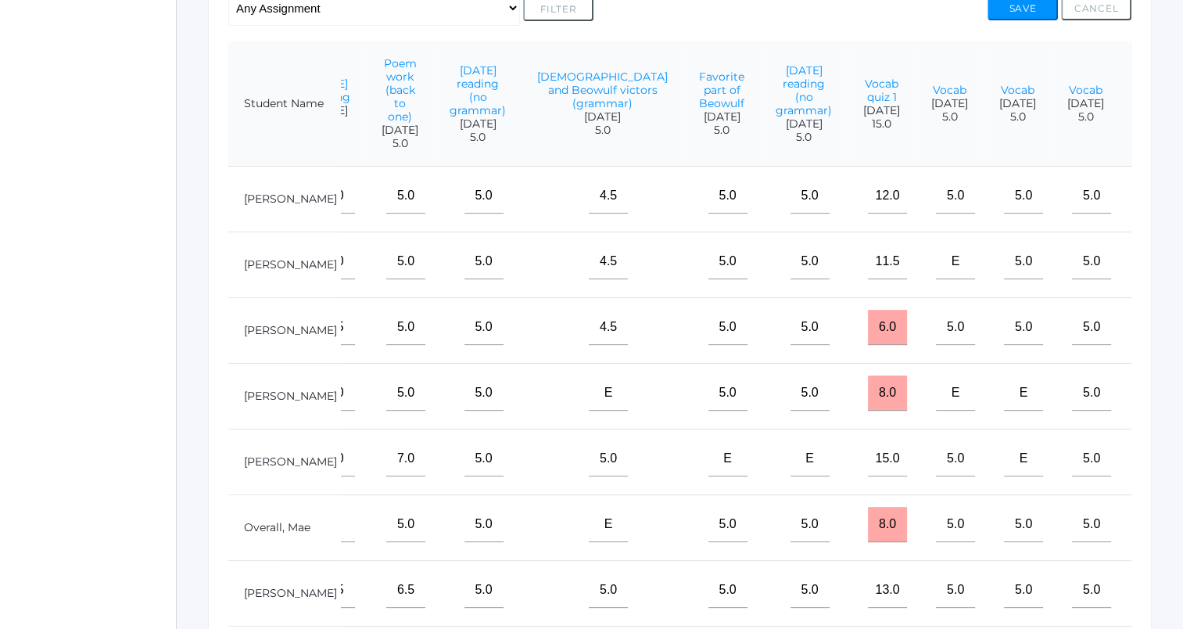
click at [1145, 608] on input"] "text" at bounding box center [1164, 590] width 39 height 35
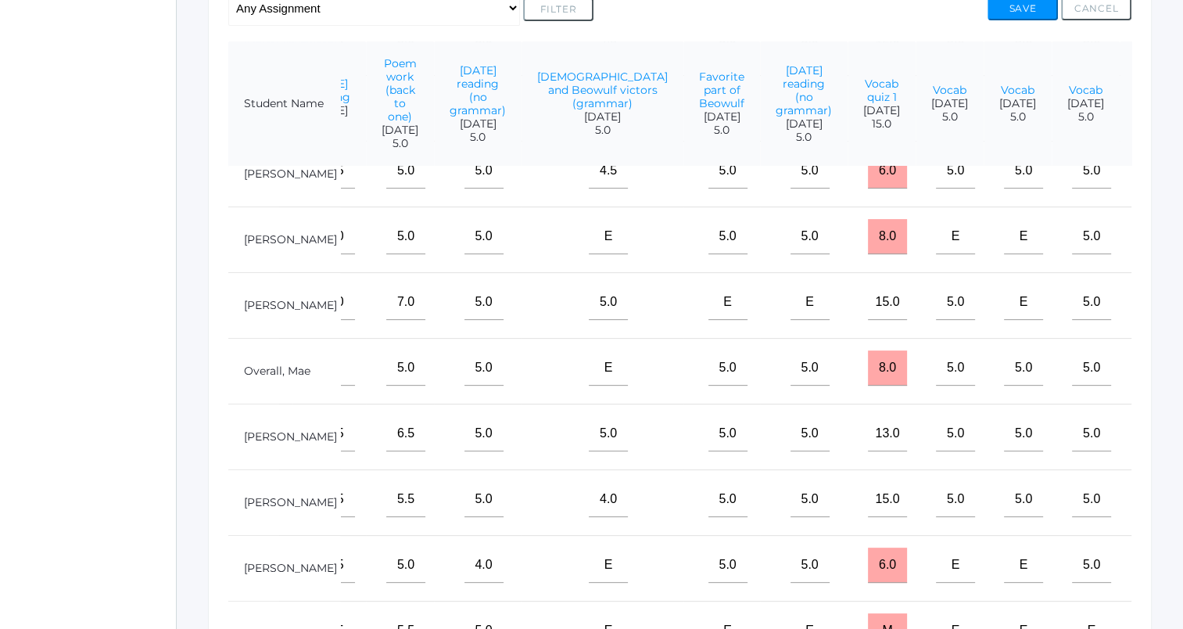
scroll to position [179, 716]
type input"] "5"
click at [1145, 482] on input"] "text" at bounding box center [1164, 499] width 39 height 35
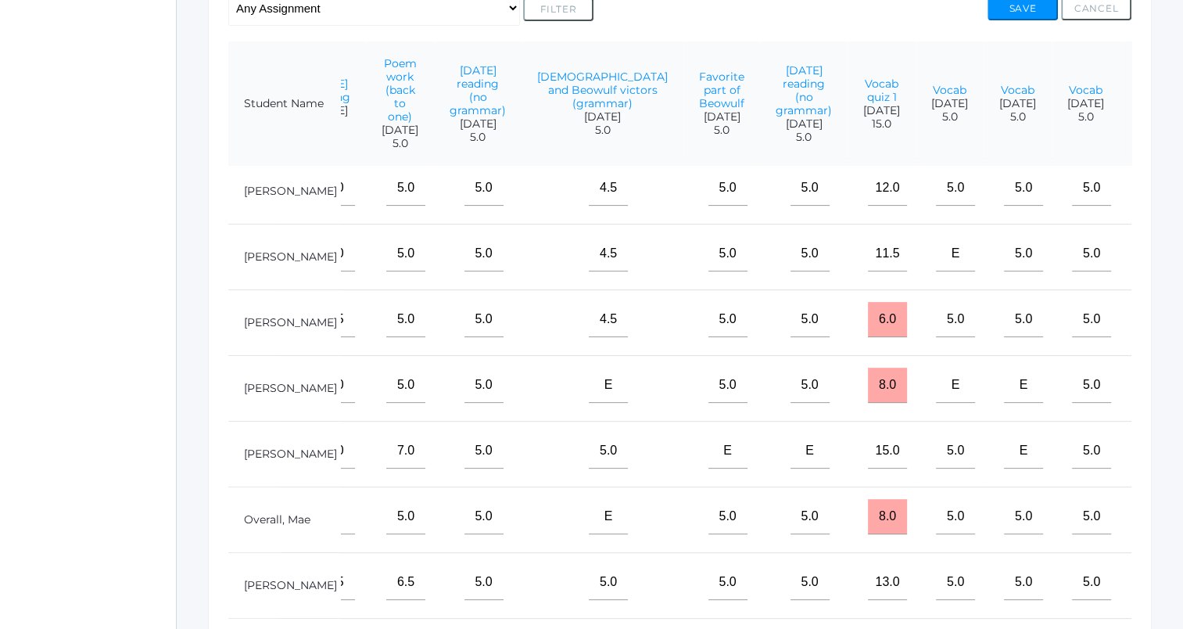
scroll to position [0, 716]
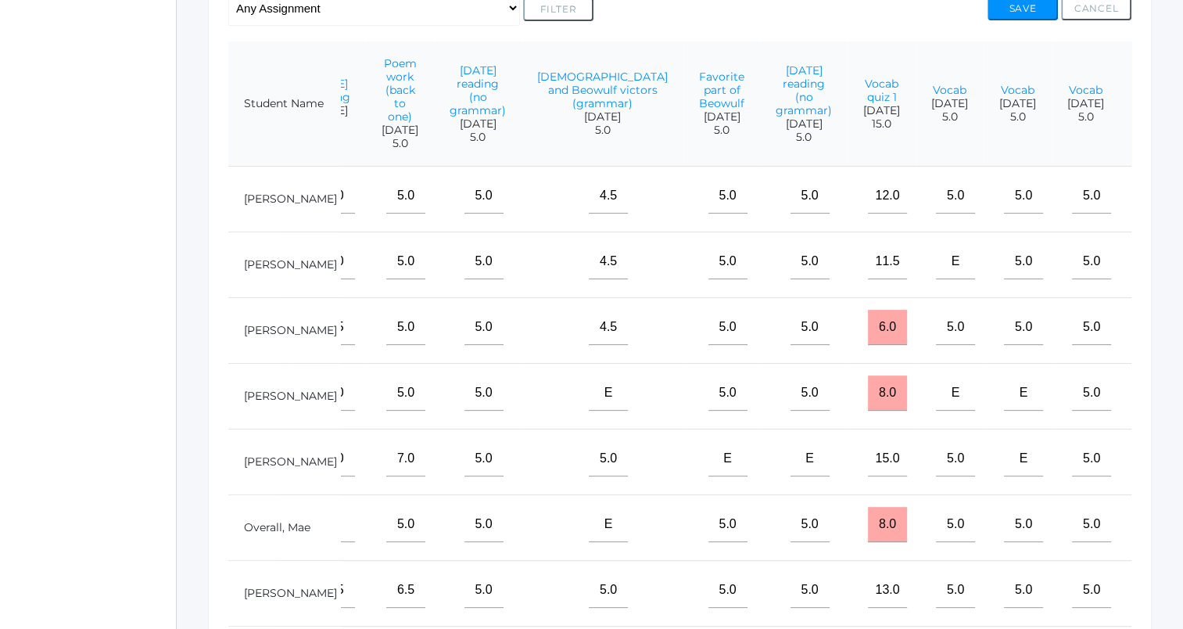
type input"] "5"
click at [1145, 345] on input"] "text" at bounding box center [1164, 327] width 39 height 35
type input"] "e"
drag, startPoint x: 1089, startPoint y: 417, endPoint x: 1145, endPoint y: 497, distance: 98.3
click at [1145, 411] on input"] "text" at bounding box center [1164, 392] width 39 height 35
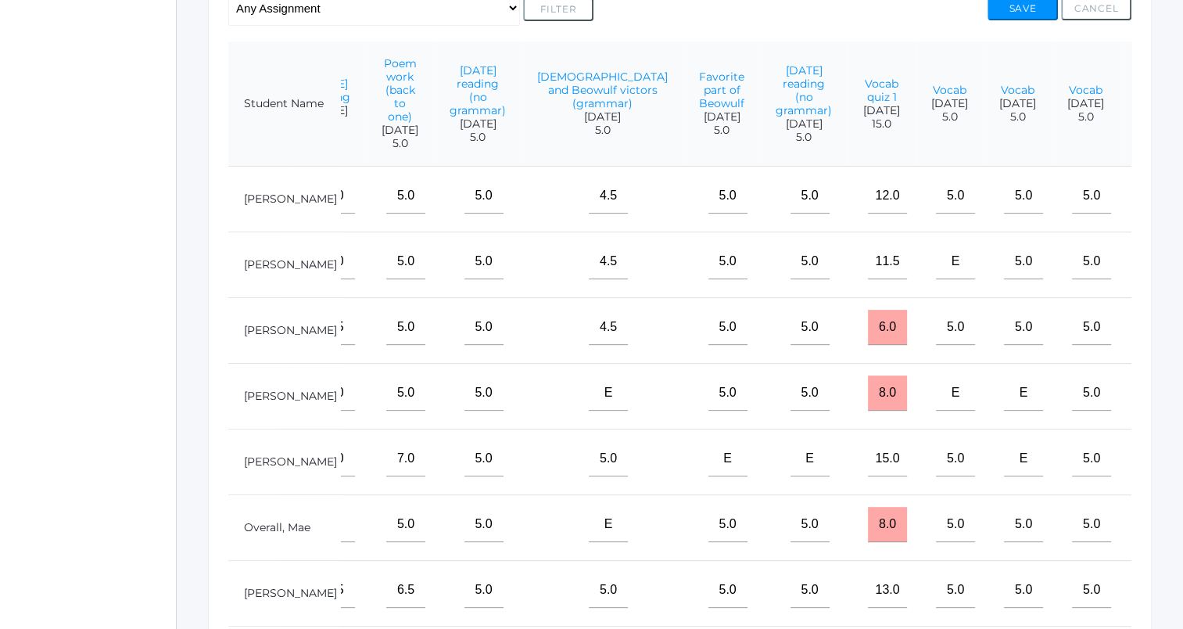
type input"] "m"
click at [1145, 476] on input"] "text" at bounding box center [1164, 458] width 39 height 35
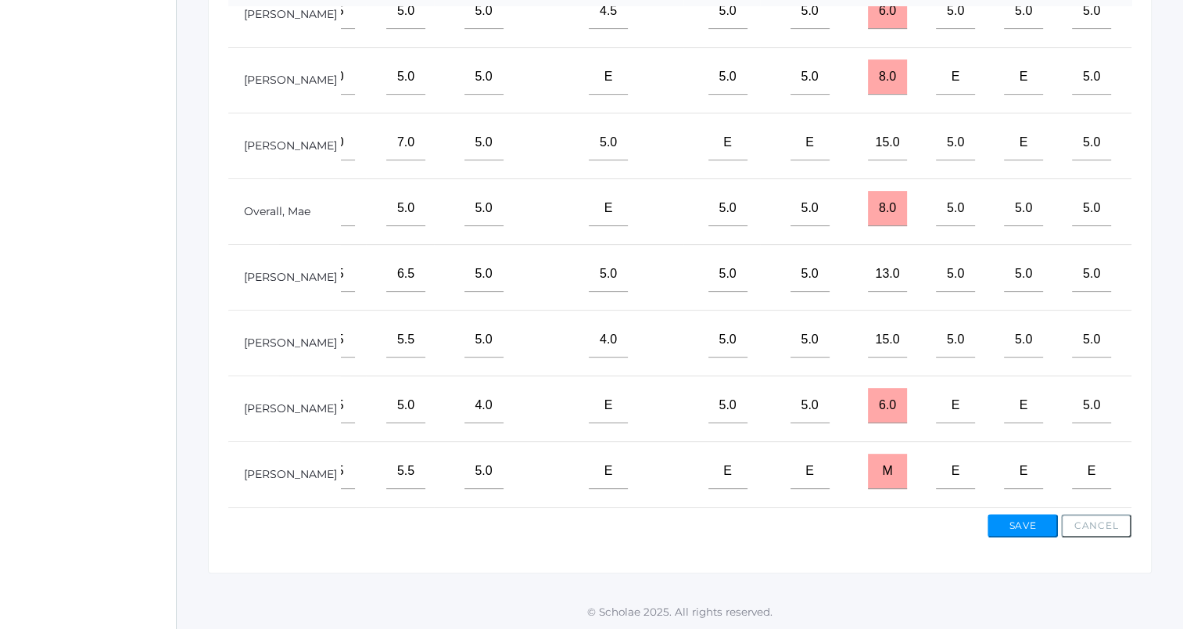
scroll to position [179, 716]
type input"] "m"
click at [1145, 391] on input"] "text" at bounding box center [1164, 405] width 39 height 35
type input"] "m"
click at [1145, 467] on input"] "text" at bounding box center [1164, 471] width 39 height 35
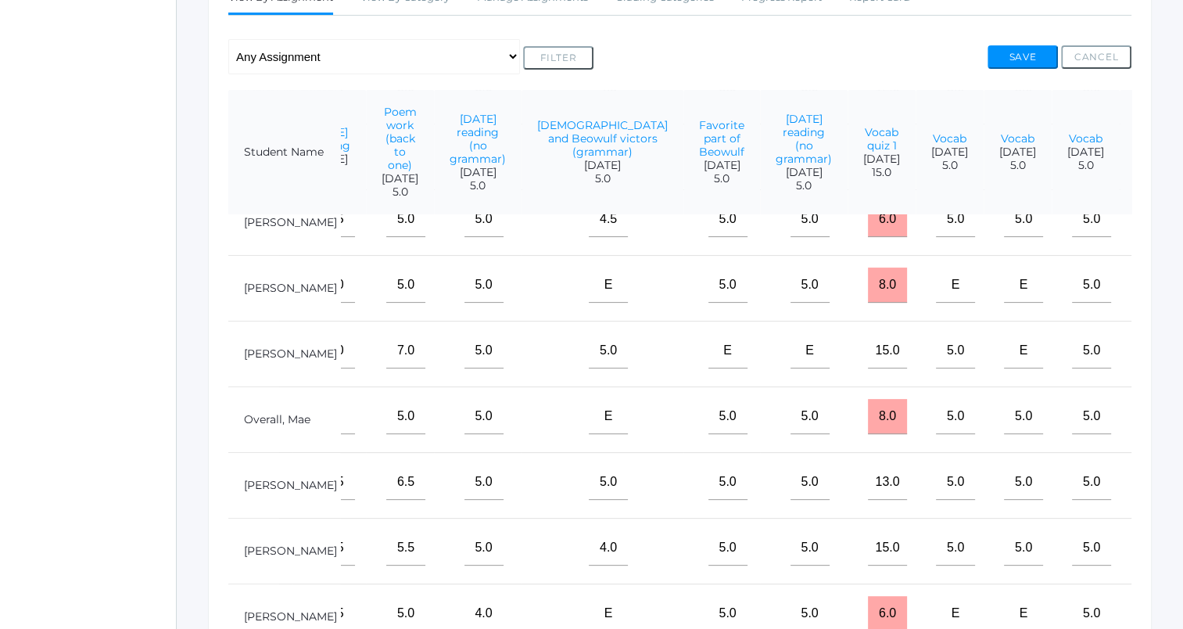
scroll to position [316, 0]
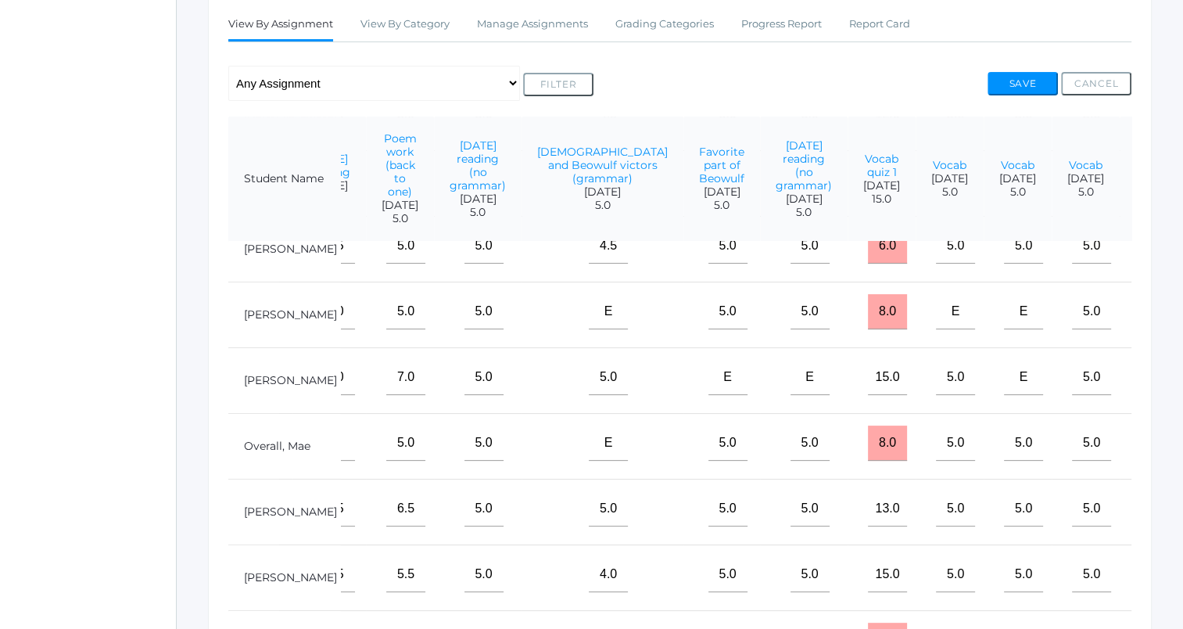
type input"] "m"
click at [1021, 88] on button "Save" at bounding box center [1023, 83] width 70 height 23
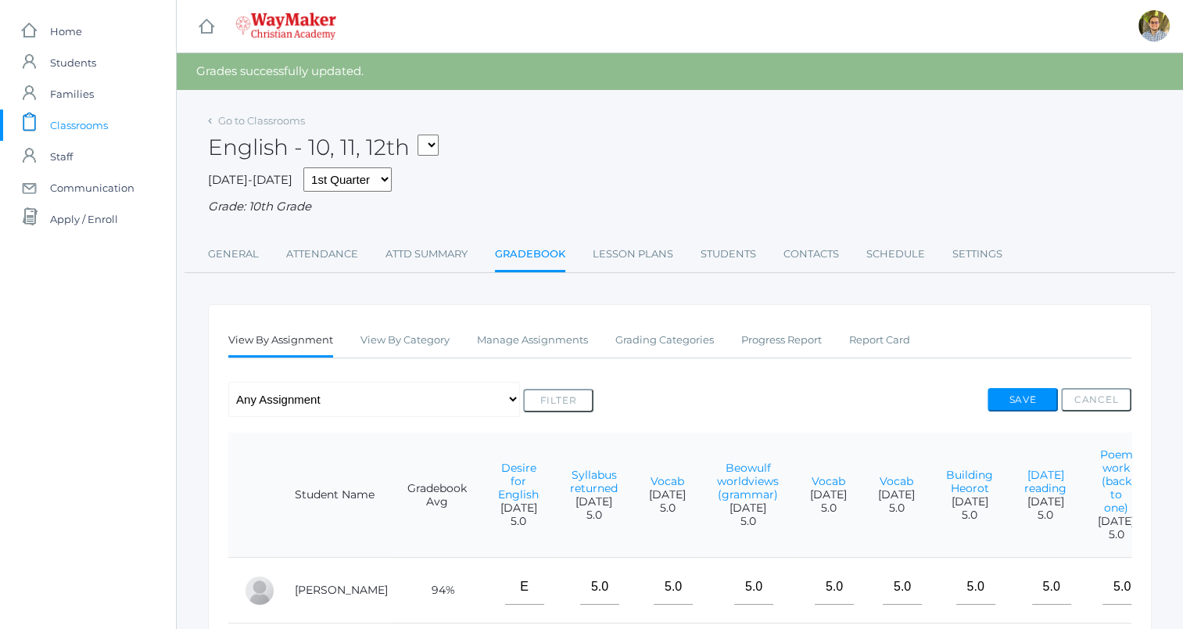
click at [52, 126] on span "Classrooms" at bounding box center [79, 124] width 58 height 31
